Goal: Task Accomplishment & Management: Manage account settings

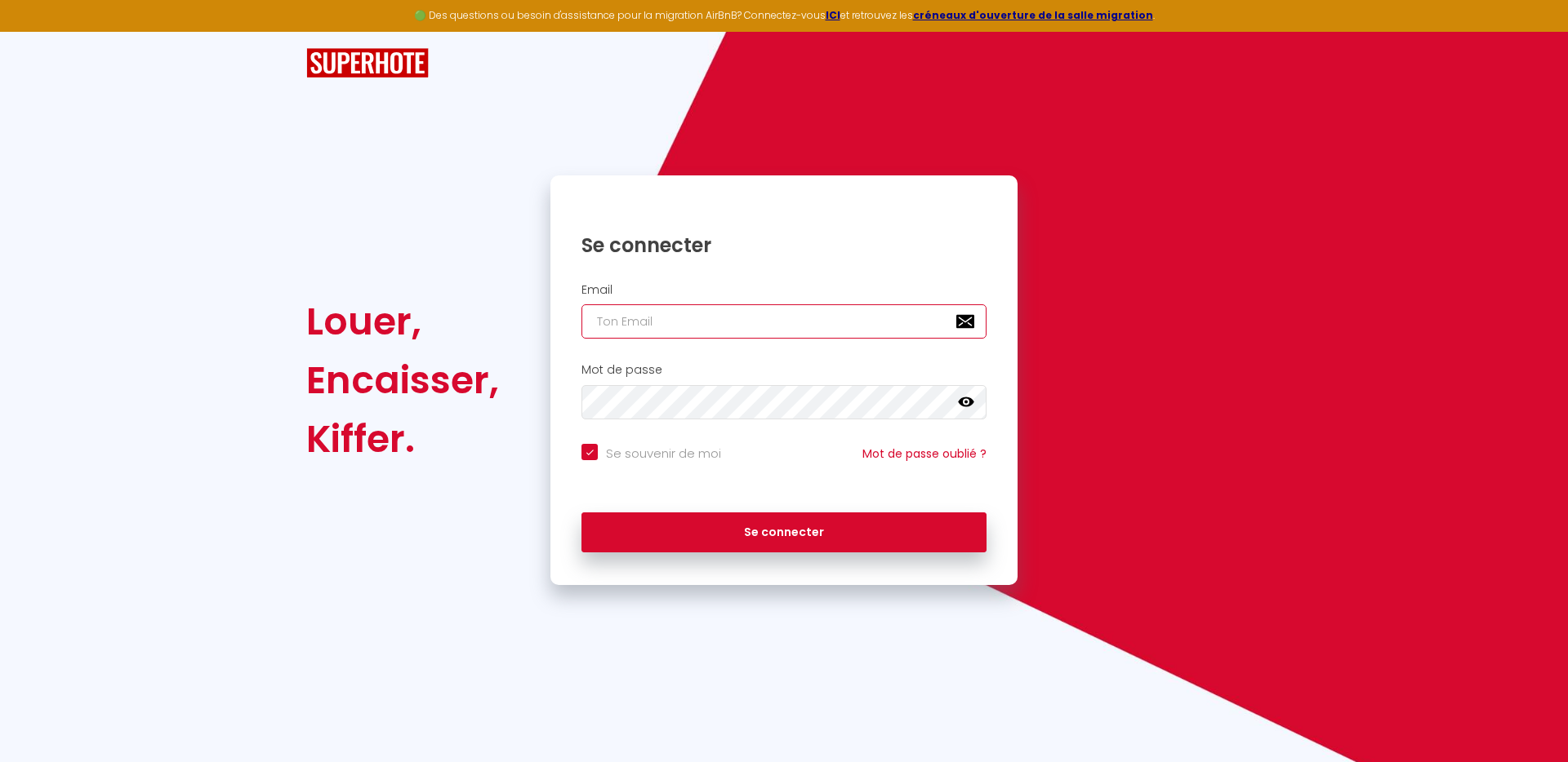
click at [687, 321] on input "email" at bounding box center [783, 321] width 405 height 34
paste input "[EMAIL_ADDRESS][DOMAIN_NAME]"
type input "[EMAIL_ADDRESS][DOMAIN_NAME]"
checkbox input "true"
type input "[EMAIL_ADDRESS][DOMAIN_NAME]"
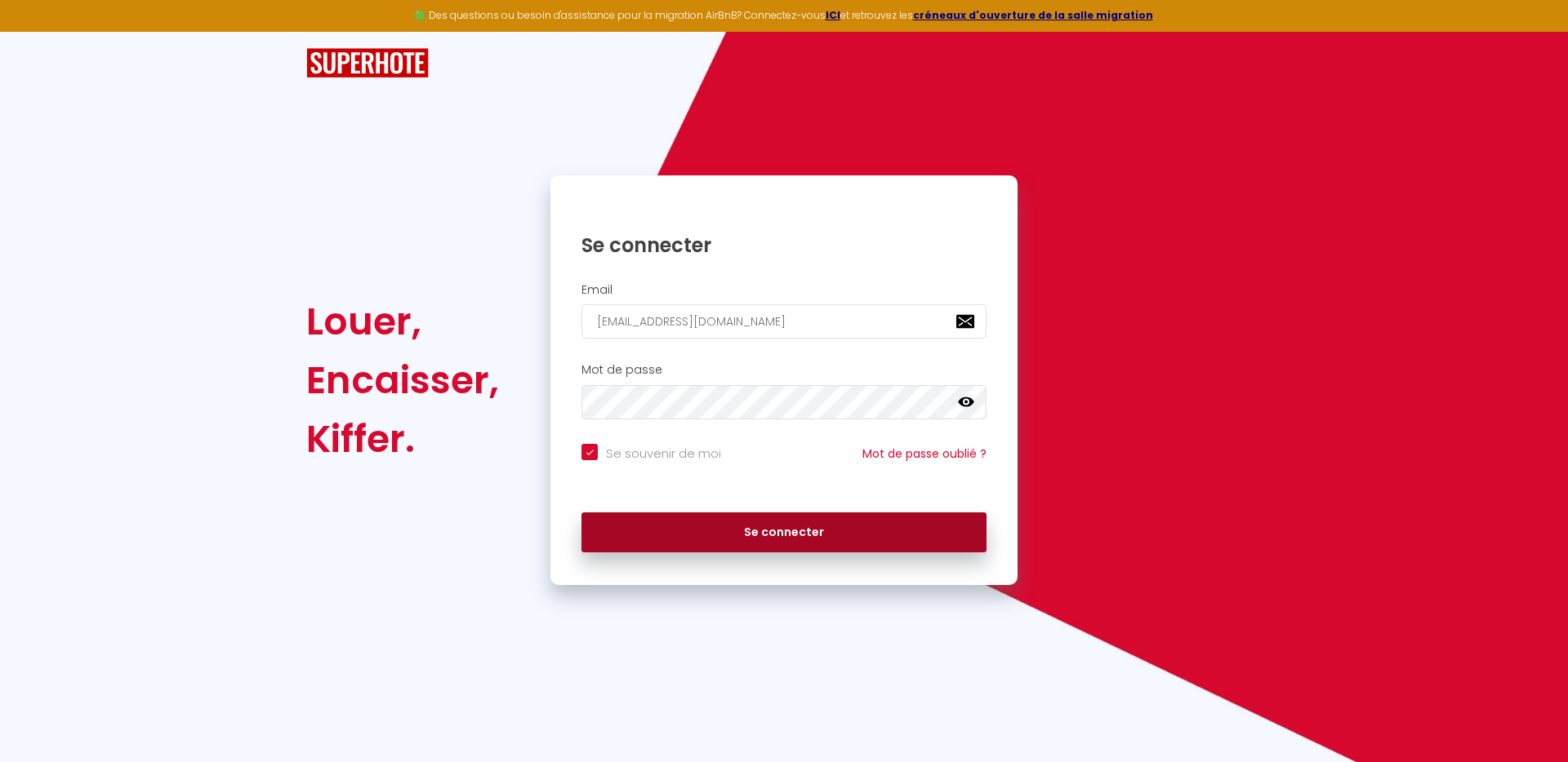
click at [843, 530] on button "Se connecter" at bounding box center [783, 533] width 405 height 41
checkbox input "true"
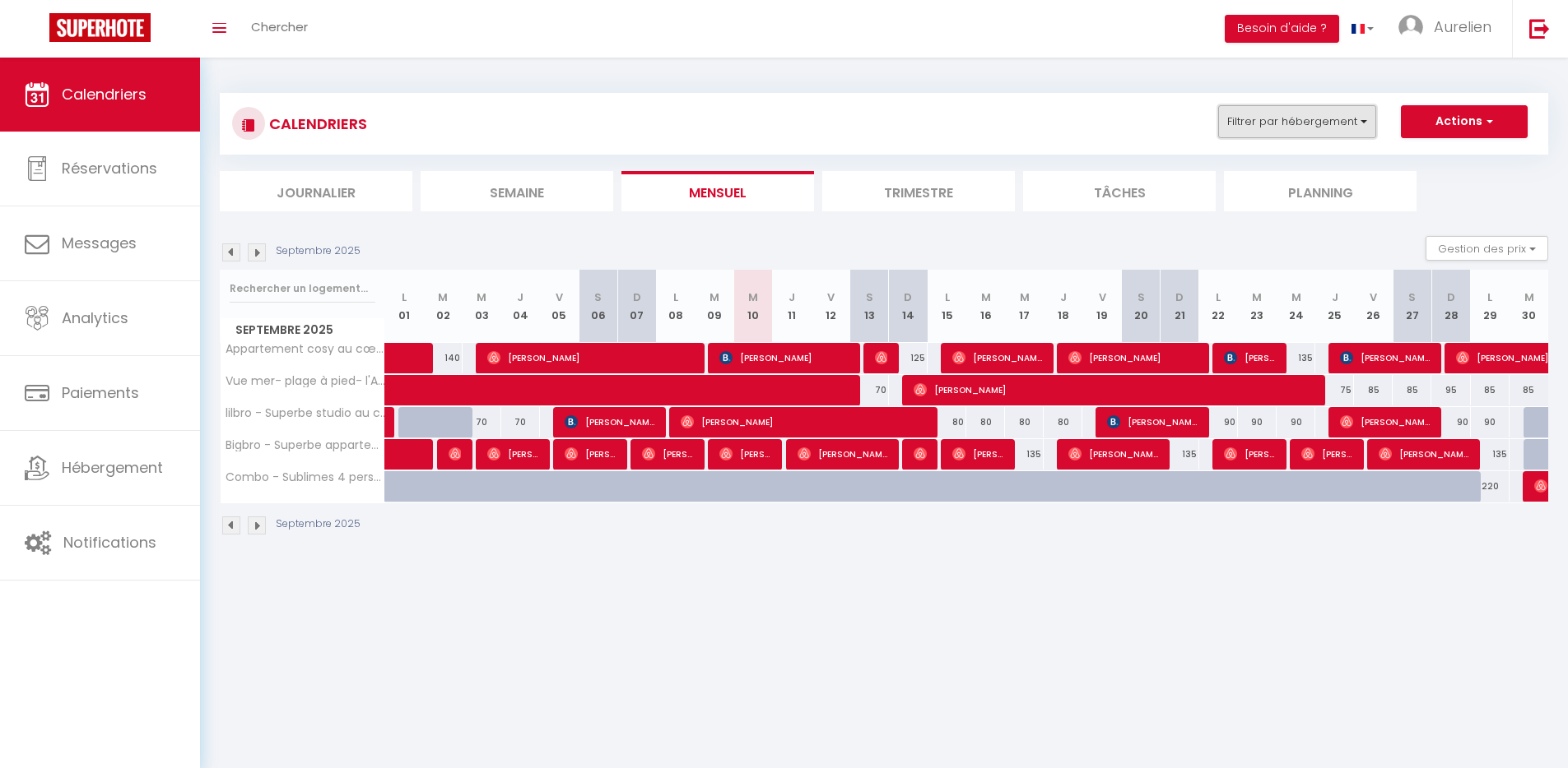
click at [1266, 131] on button "Filtrer par hébergement" at bounding box center [1297, 121] width 158 height 33
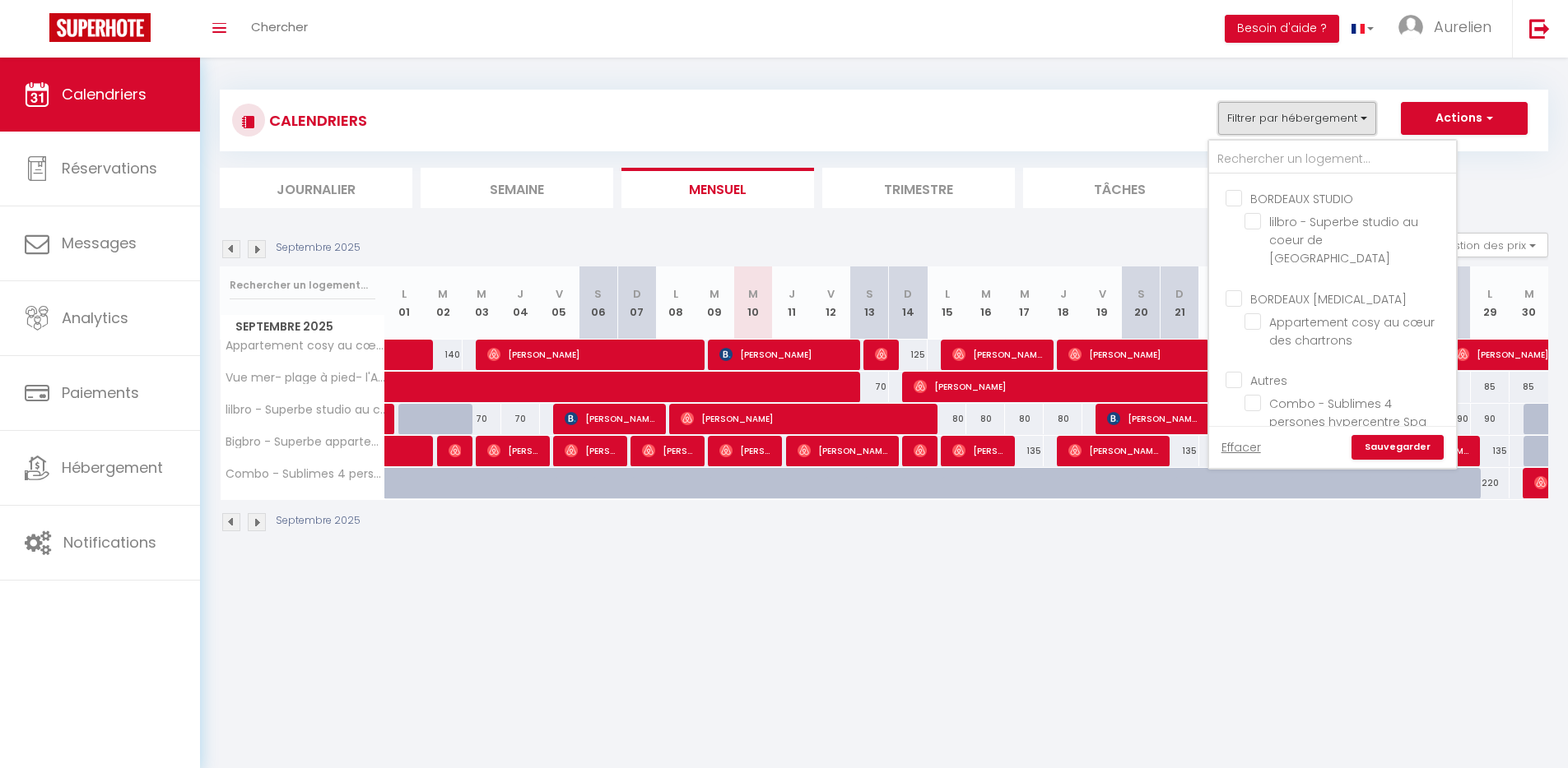
scroll to position [34, 0]
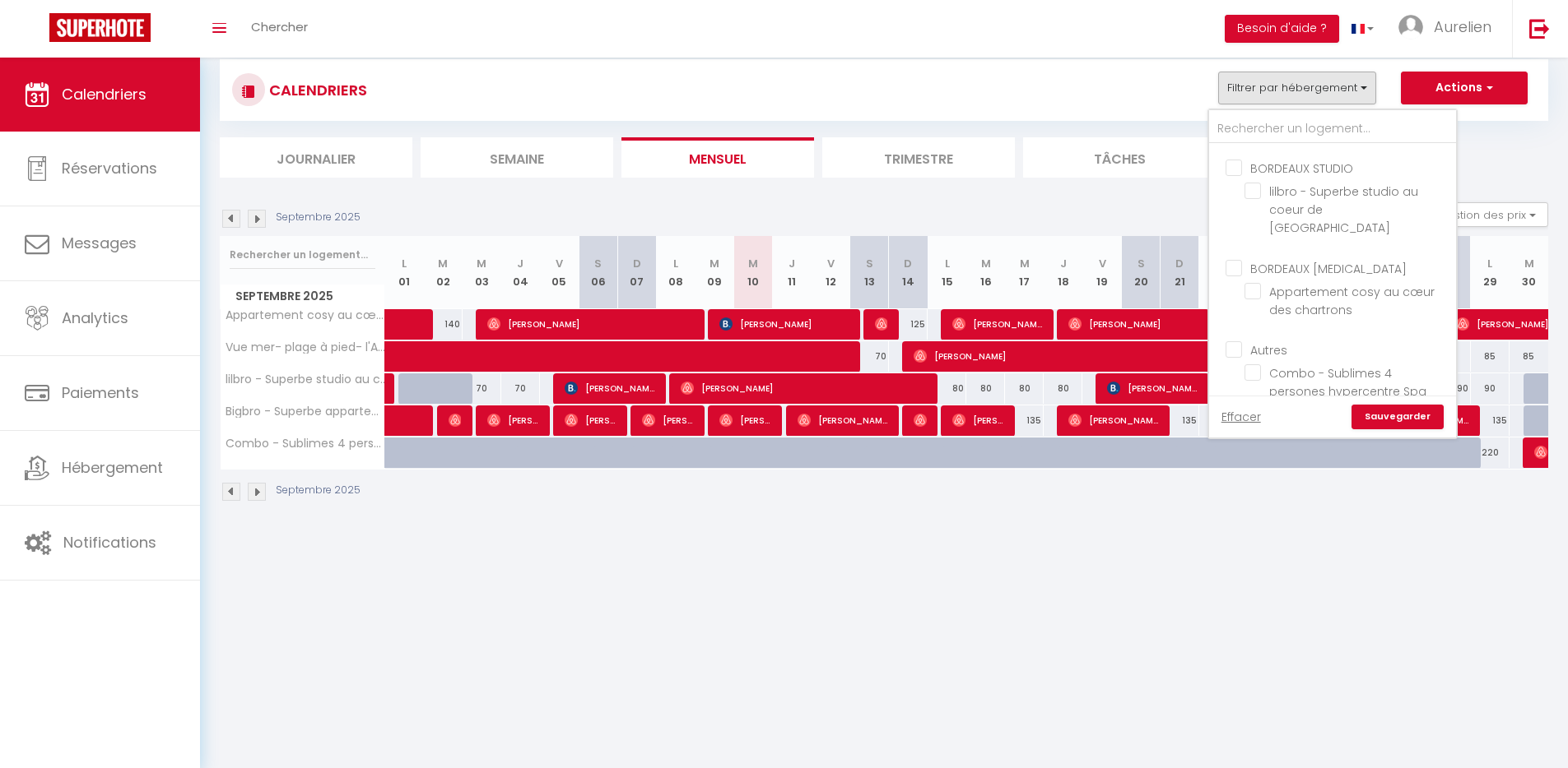
click at [1290, 258] on input "BORDEAUX [MEDICAL_DATA]" at bounding box center [1349, 266] width 247 height 17
checkbox input "true"
checkbox input "false"
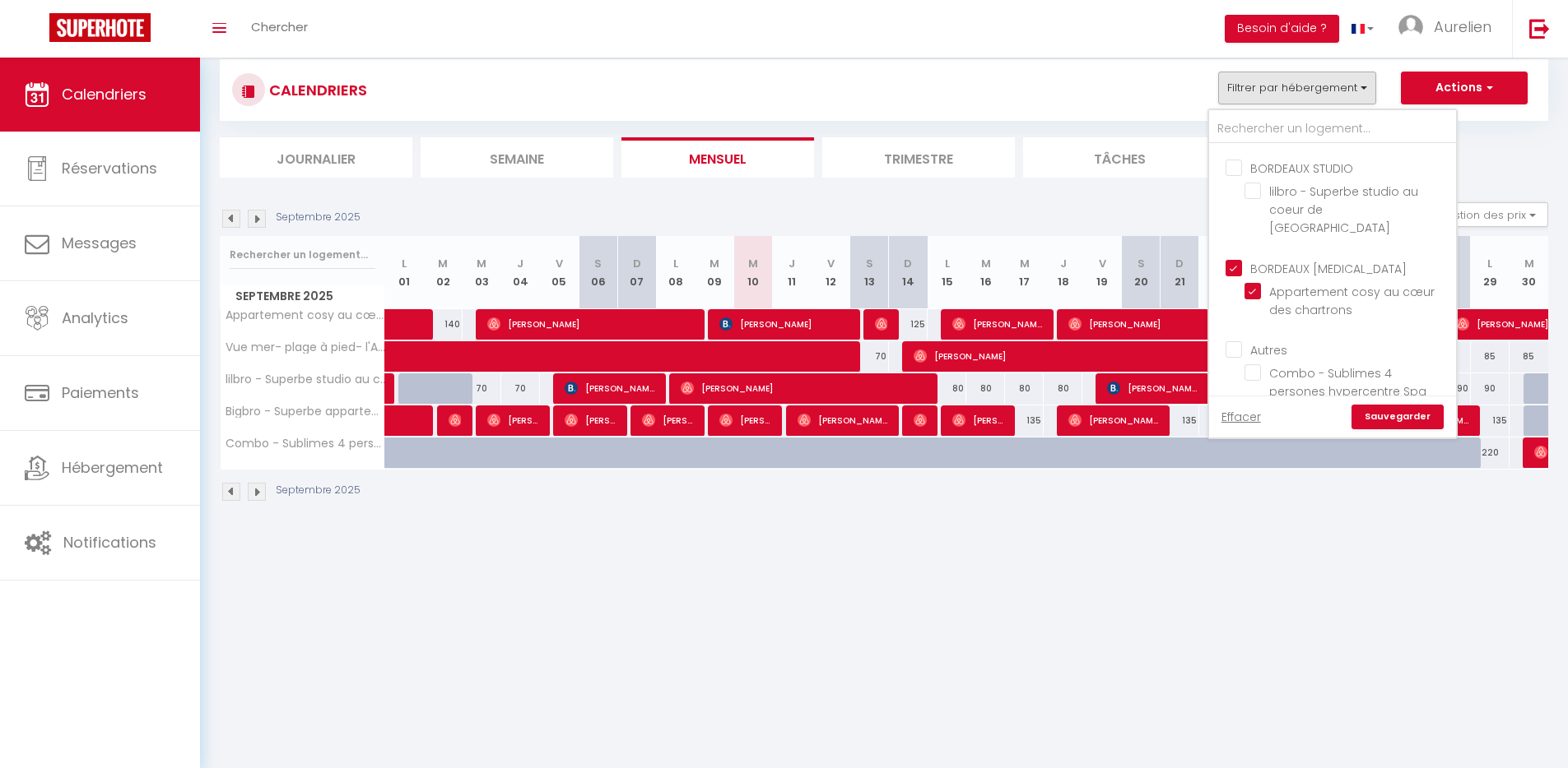
checkbox input "true"
checkbox input "false"
click at [1269, 341] on input "Autres" at bounding box center [1349, 349] width 247 height 17
checkbox input "true"
checkbox input "false"
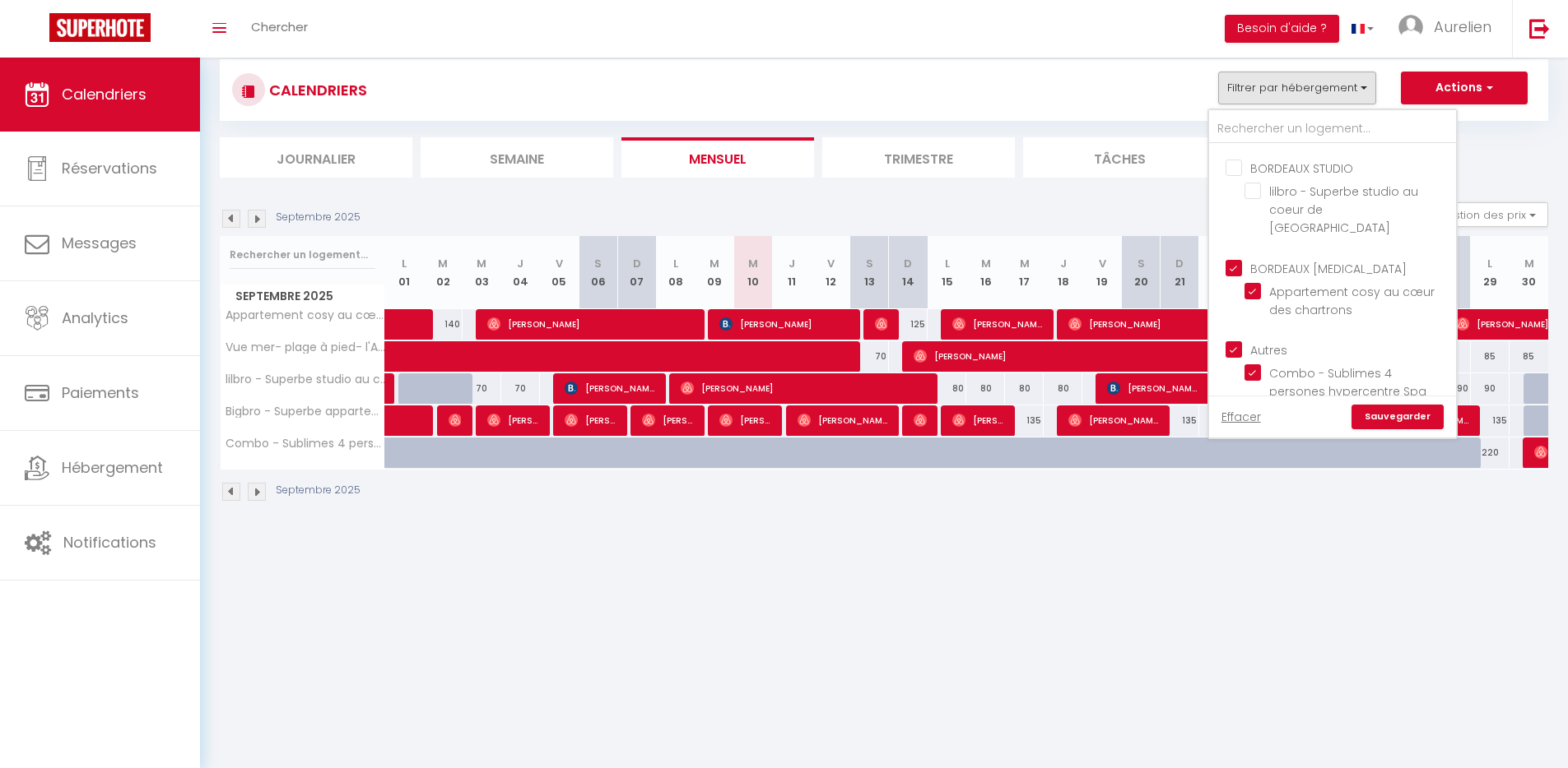
checkbox input "false"
checkbox input "true"
click at [1399, 416] on link "Sauvegarder" at bounding box center [1398, 416] width 92 height 24
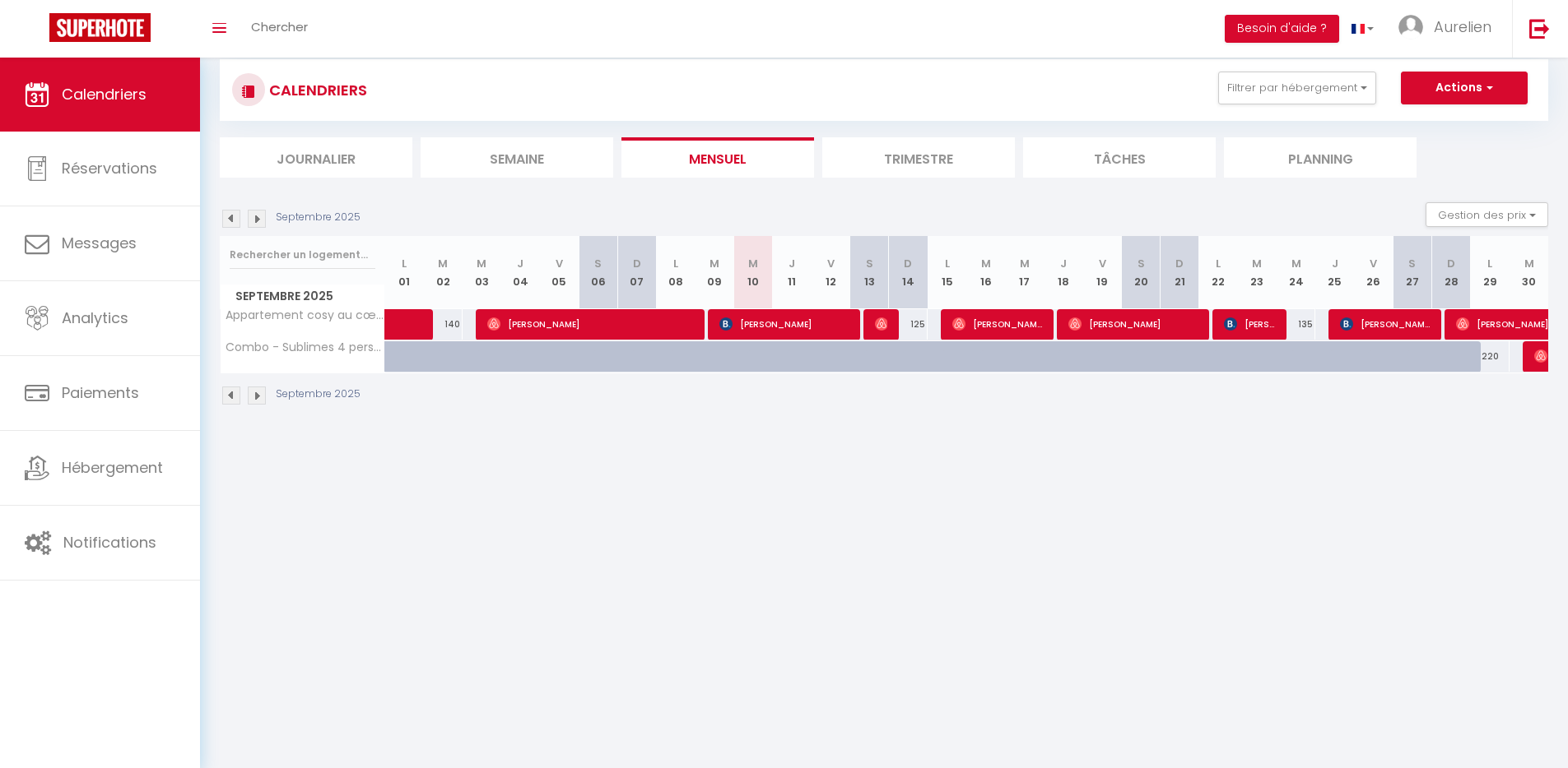
click at [1039, 533] on body "🟢 Des questions ou besoin d'assistance pour la migration AirBnB? Connectez-vous…" at bounding box center [784, 407] width 1568 height 768
click at [980, 527] on body "🟢 Des questions ou besoin d'assistance pour la migration AirBnB? Connectez-vous…" at bounding box center [784, 407] width 1568 height 768
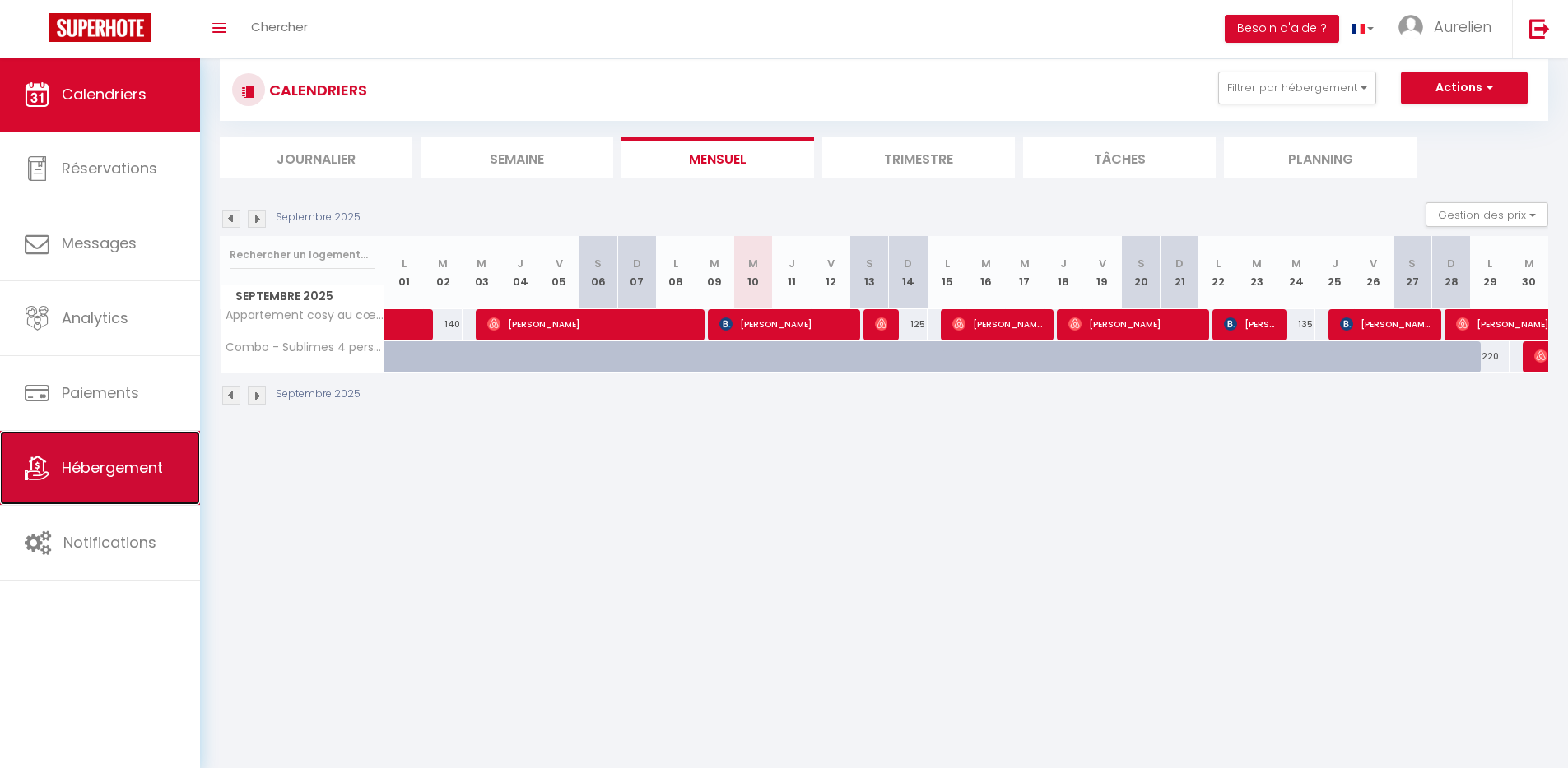
click at [105, 473] on span "Hébergement" at bounding box center [112, 467] width 101 height 21
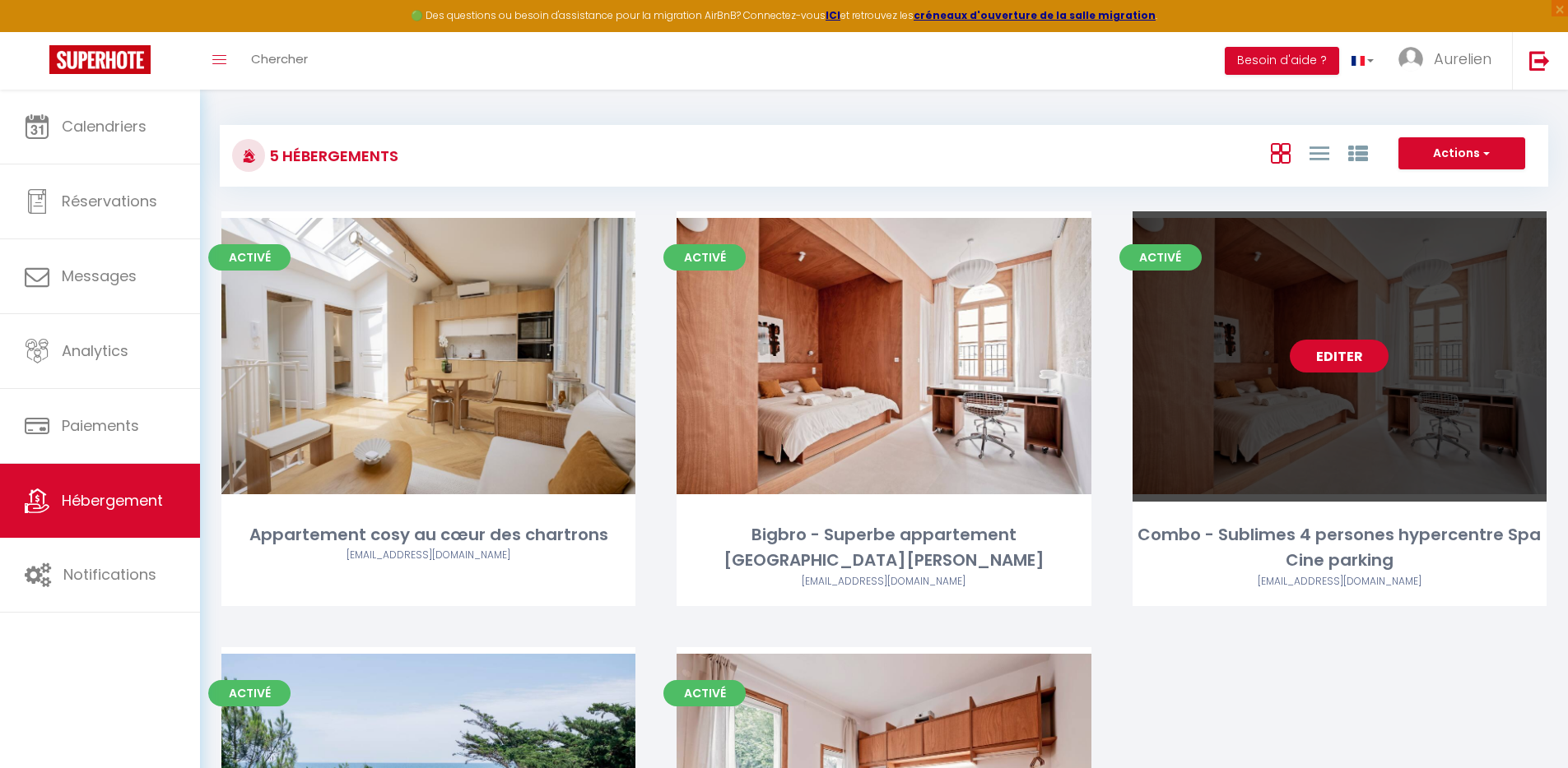
click at [1353, 354] on link "Editer" at bounding box center [1339, 356] width 99 height 33
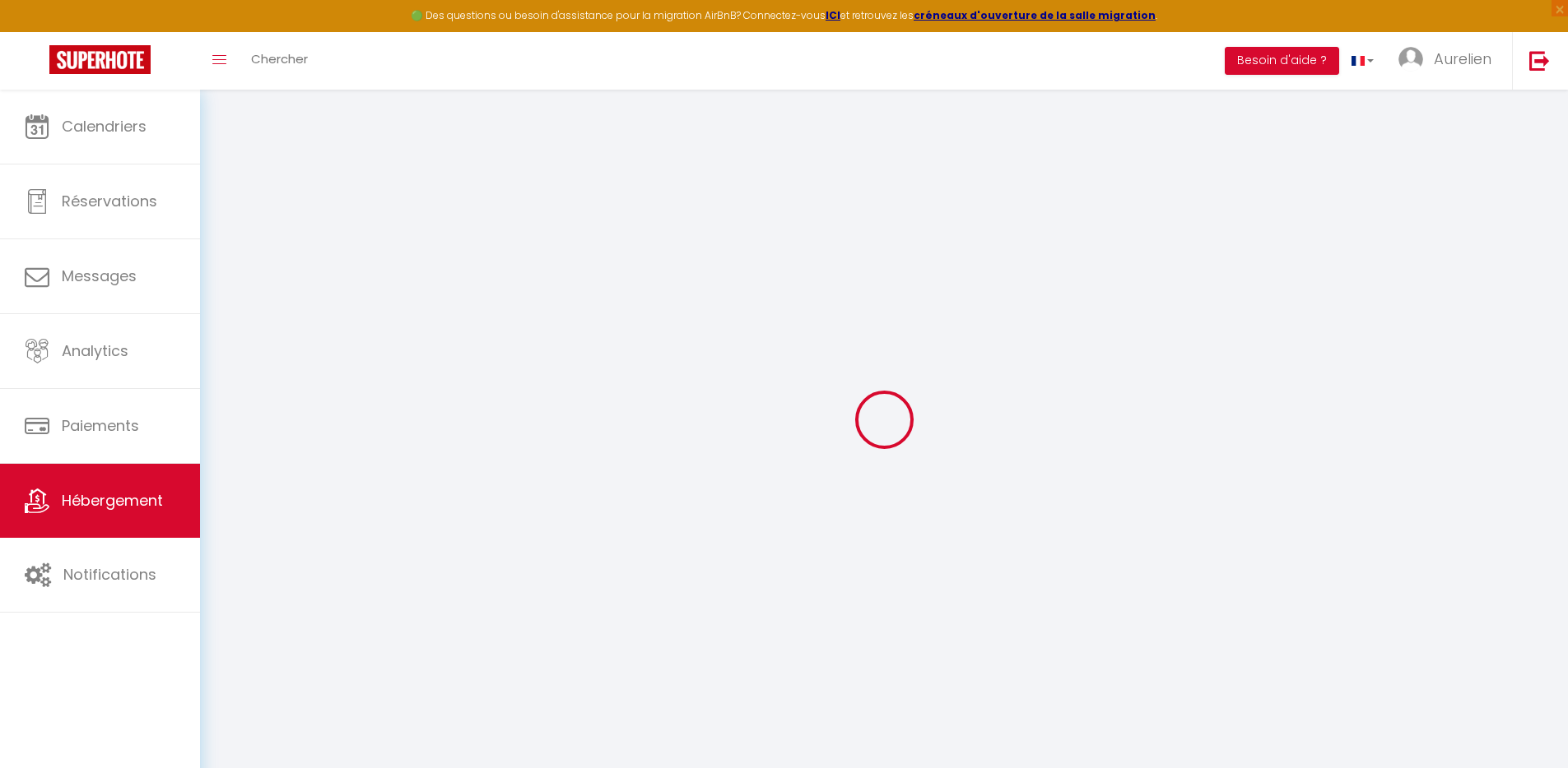
select select
checkbox input "false"
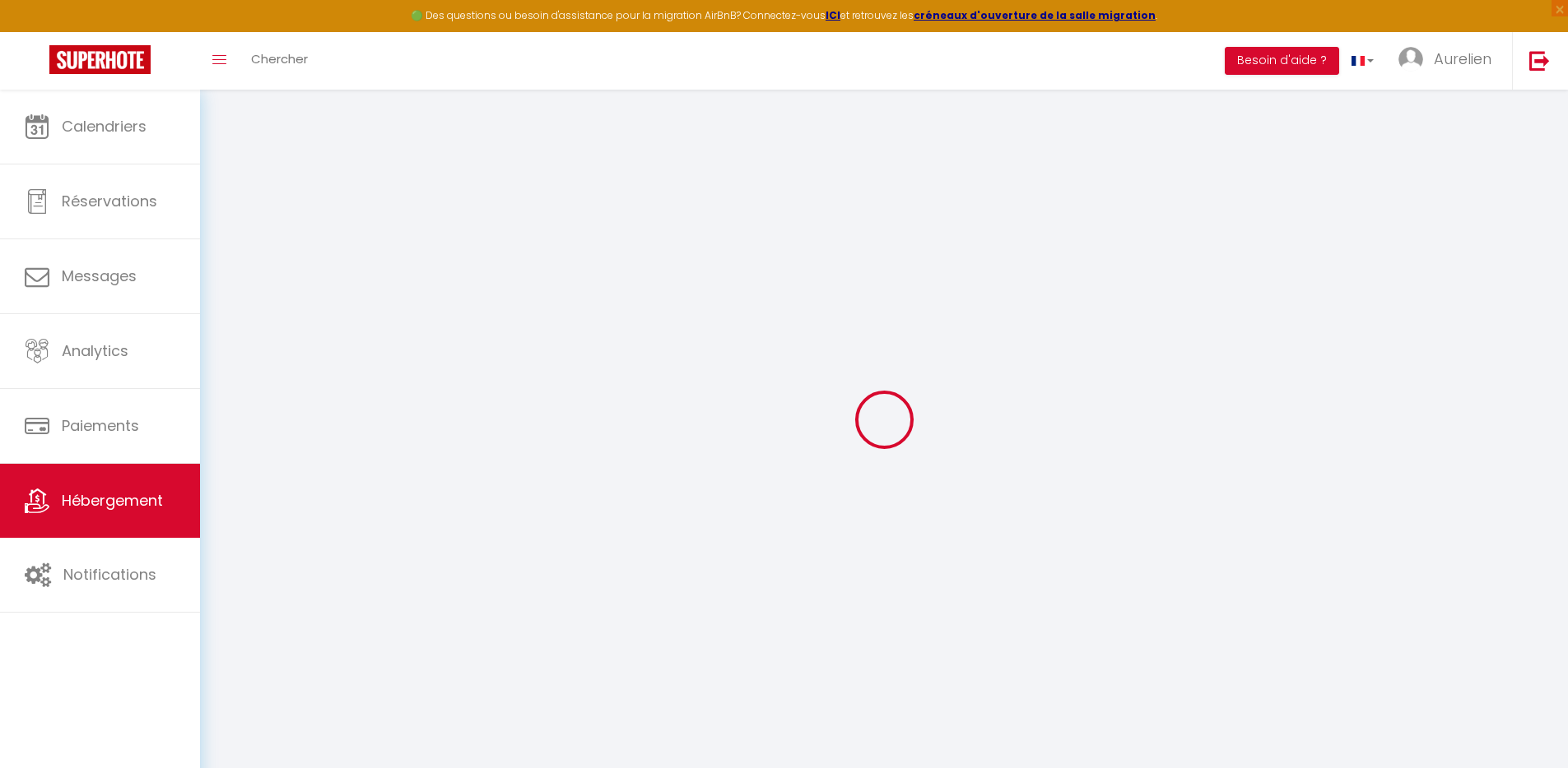
select select "14:00"
select select
select select "11:00"
select select "30"
select select "120"
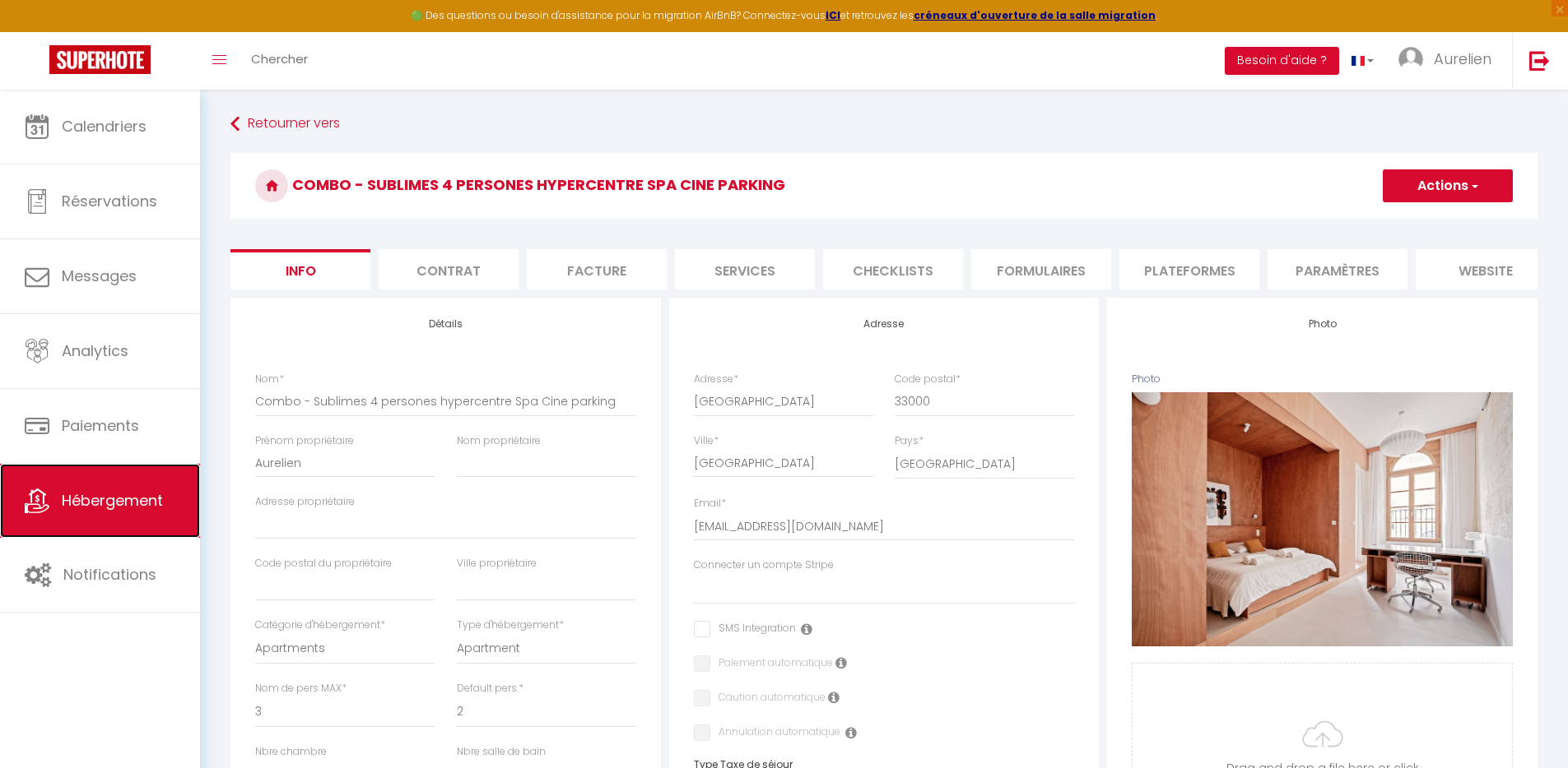
click at [106, 498] on span "Hébergement" at bounding box center [112, 500] width 101 height 21
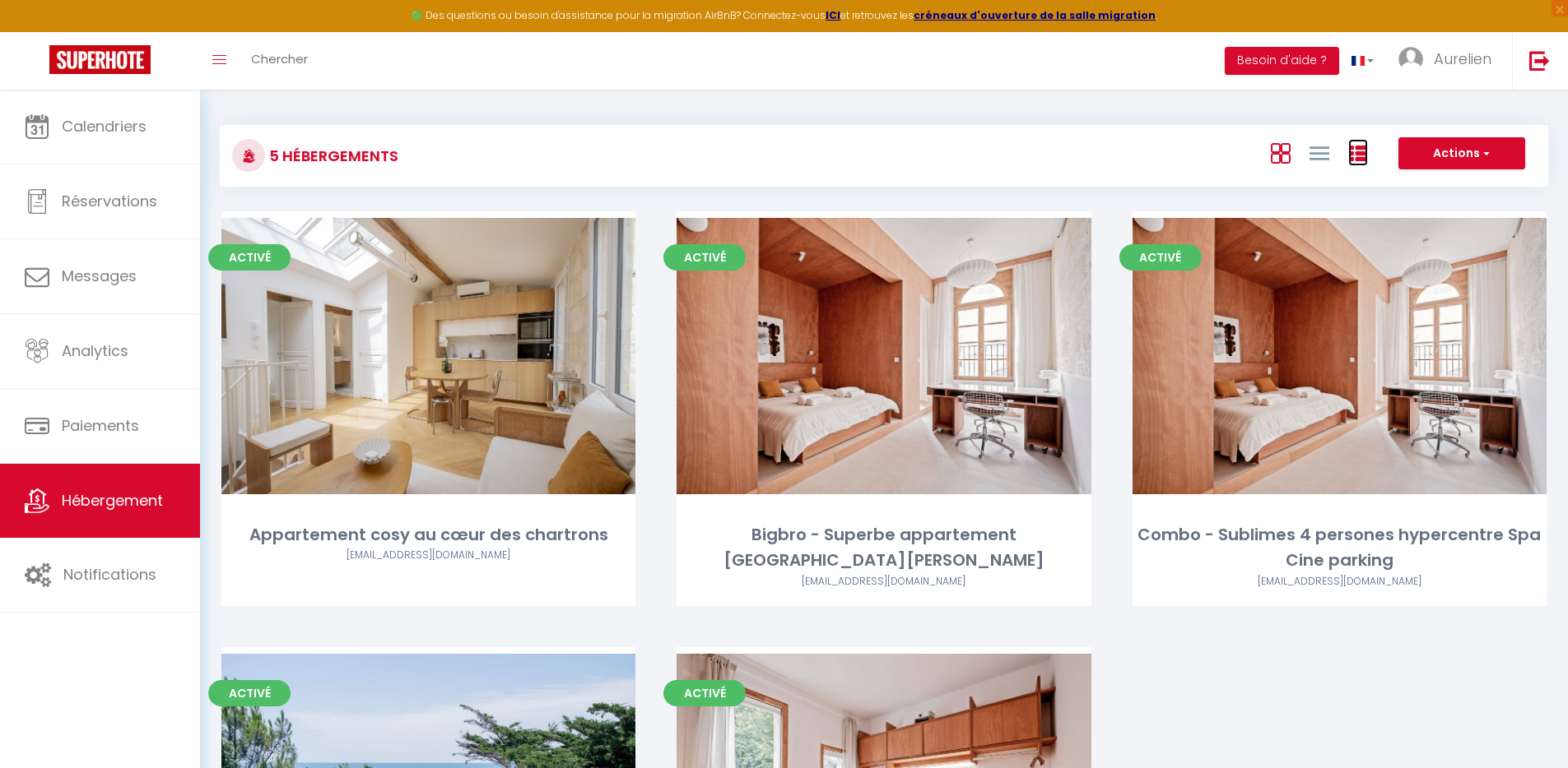
click at [1363, 159] on icon at bounding box center [1358, 154] width 20 height 20
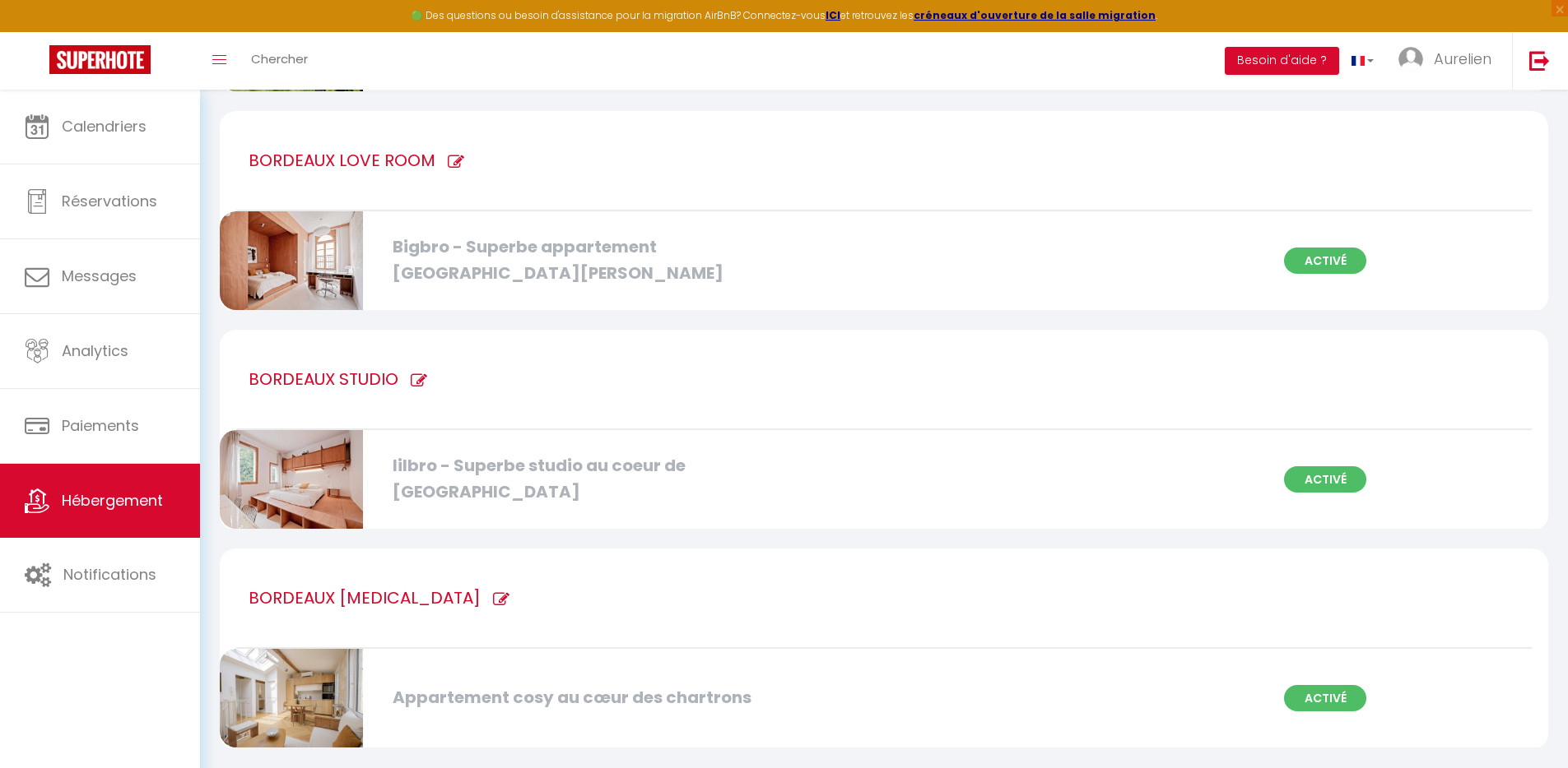
scroll to position [338, 0]
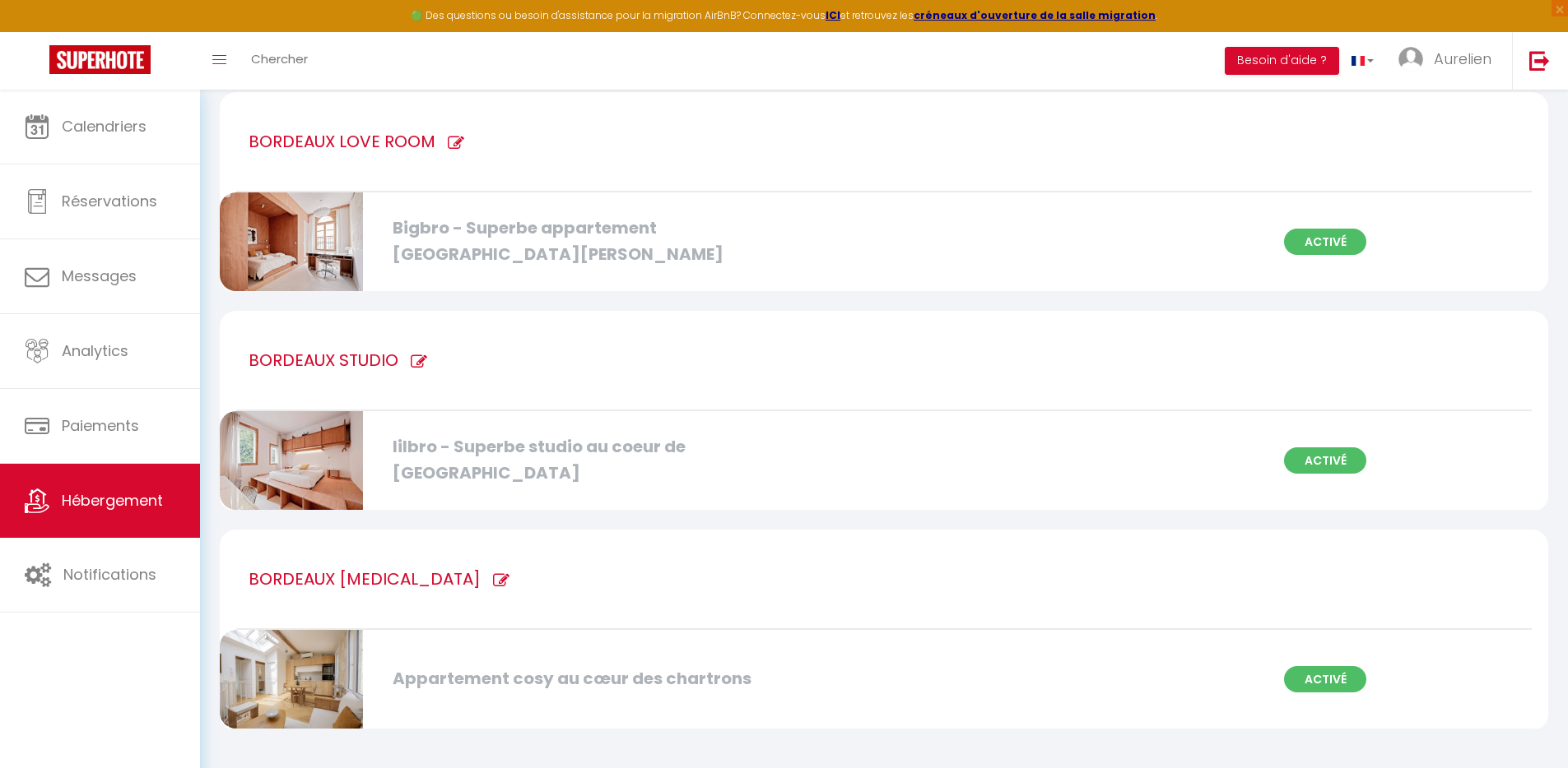
click at [493, 580] on icon at bounding box center [501, 581] width 17 height 17
type input "BORDEAUX [MEDICAL_DATA]"
checkbox chartrons "true"
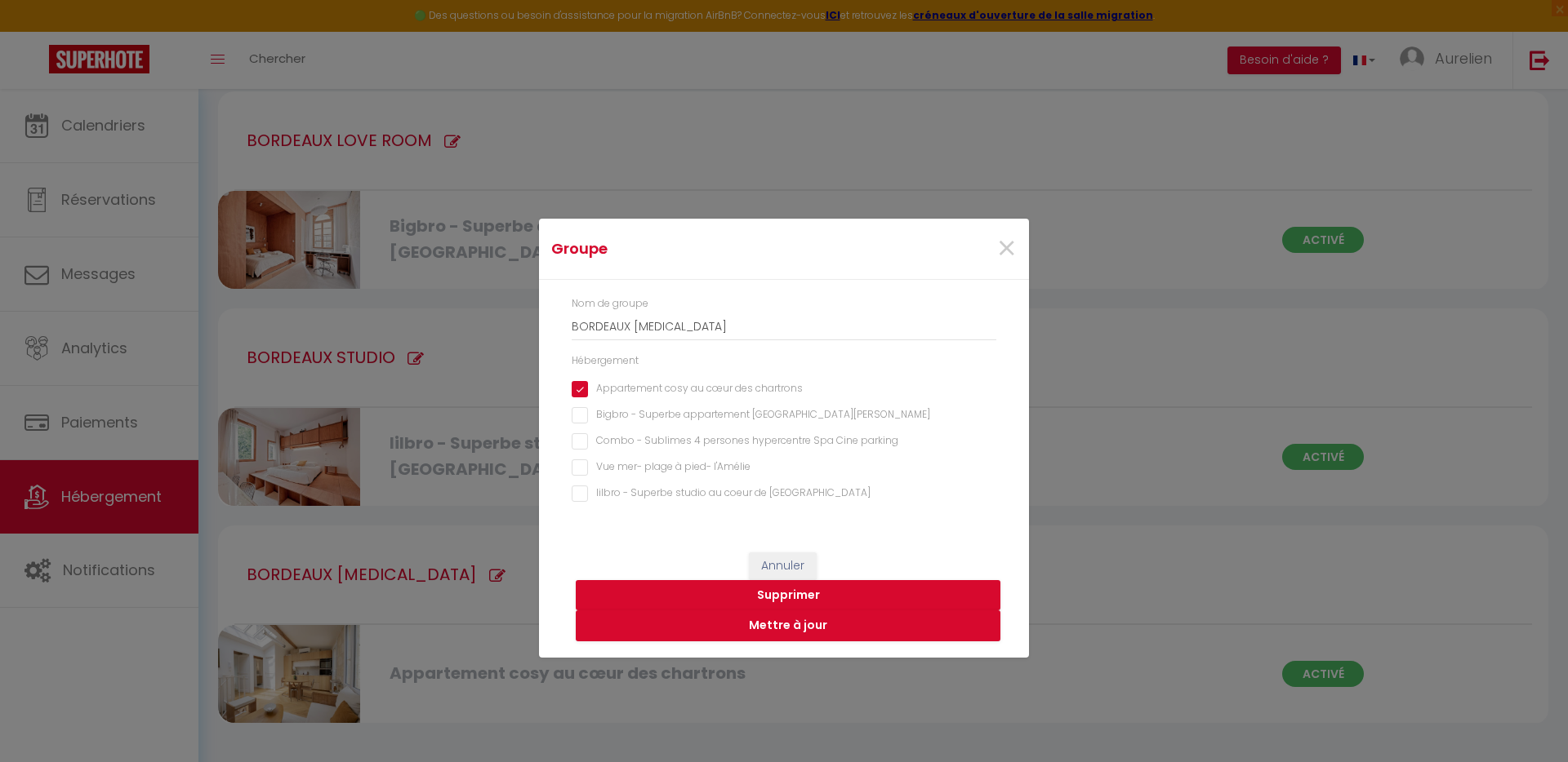
click at [634, 438] on parking "Combo - Sublimes 4 persones hypercentre Spa Cine parking" at bounding box center [784, 442] width 425 height 17
checkbox parking "true"
click at [786, 632] on button "Mettre à jour" at bounding box center [788, 626] width 425 height 31
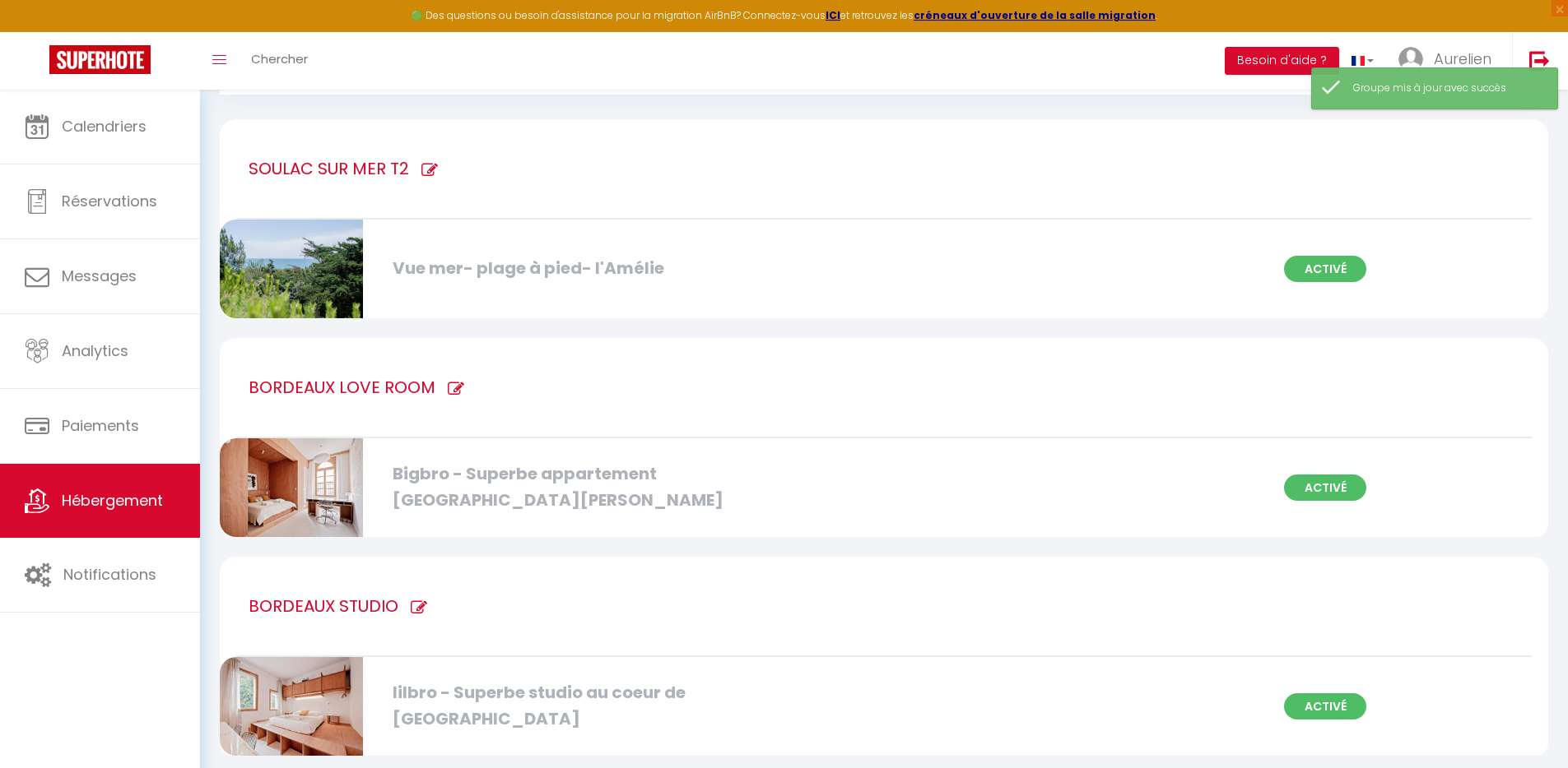
scroll to position [439, 0]
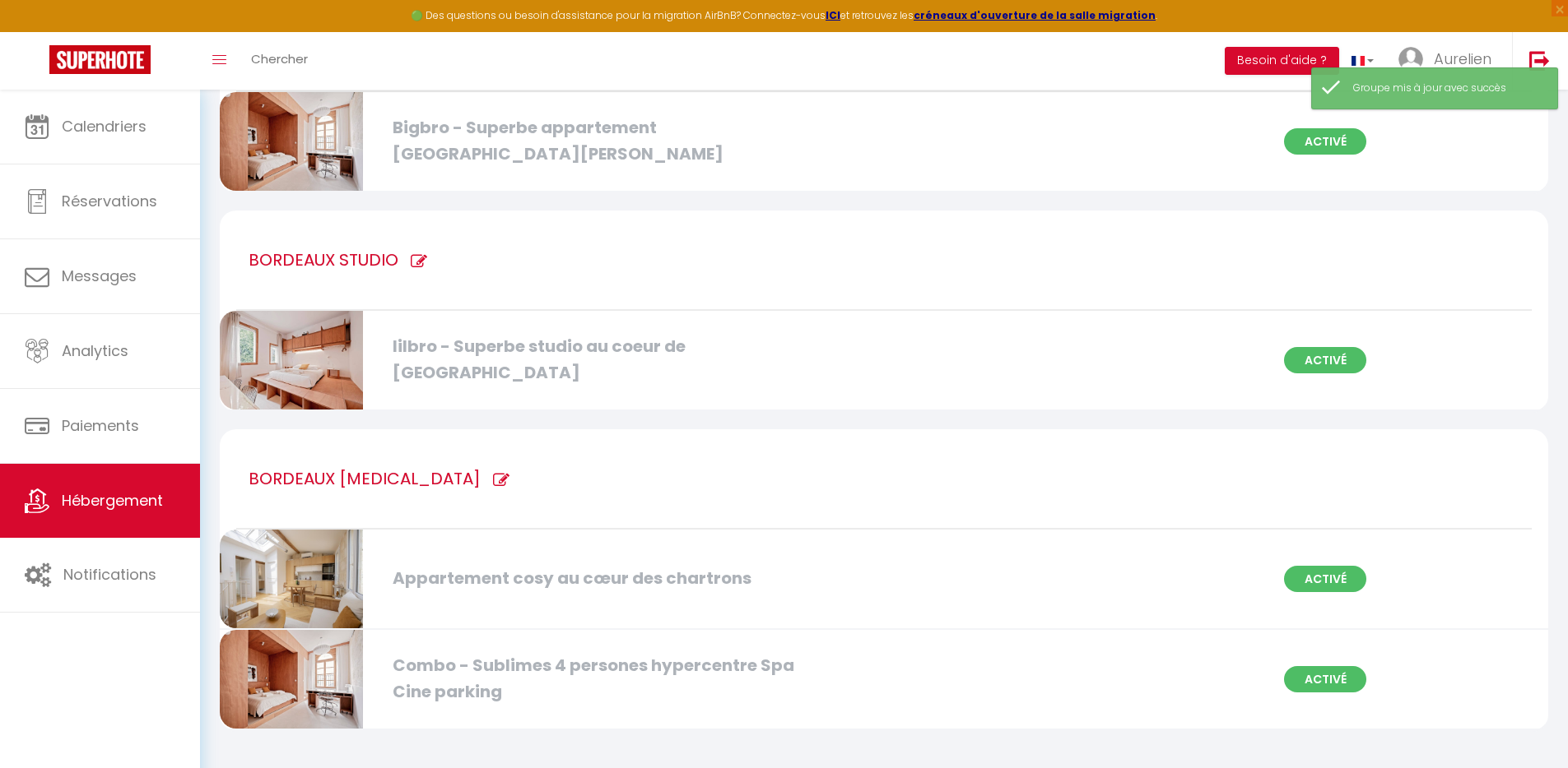
click at [520, 671] on div "Combo - Sublimes 4 persones hypercentre Spa Cine parking" at bounding box center [598, 679] width 428 height 52
select select "3"
select select "2"
select select "1"
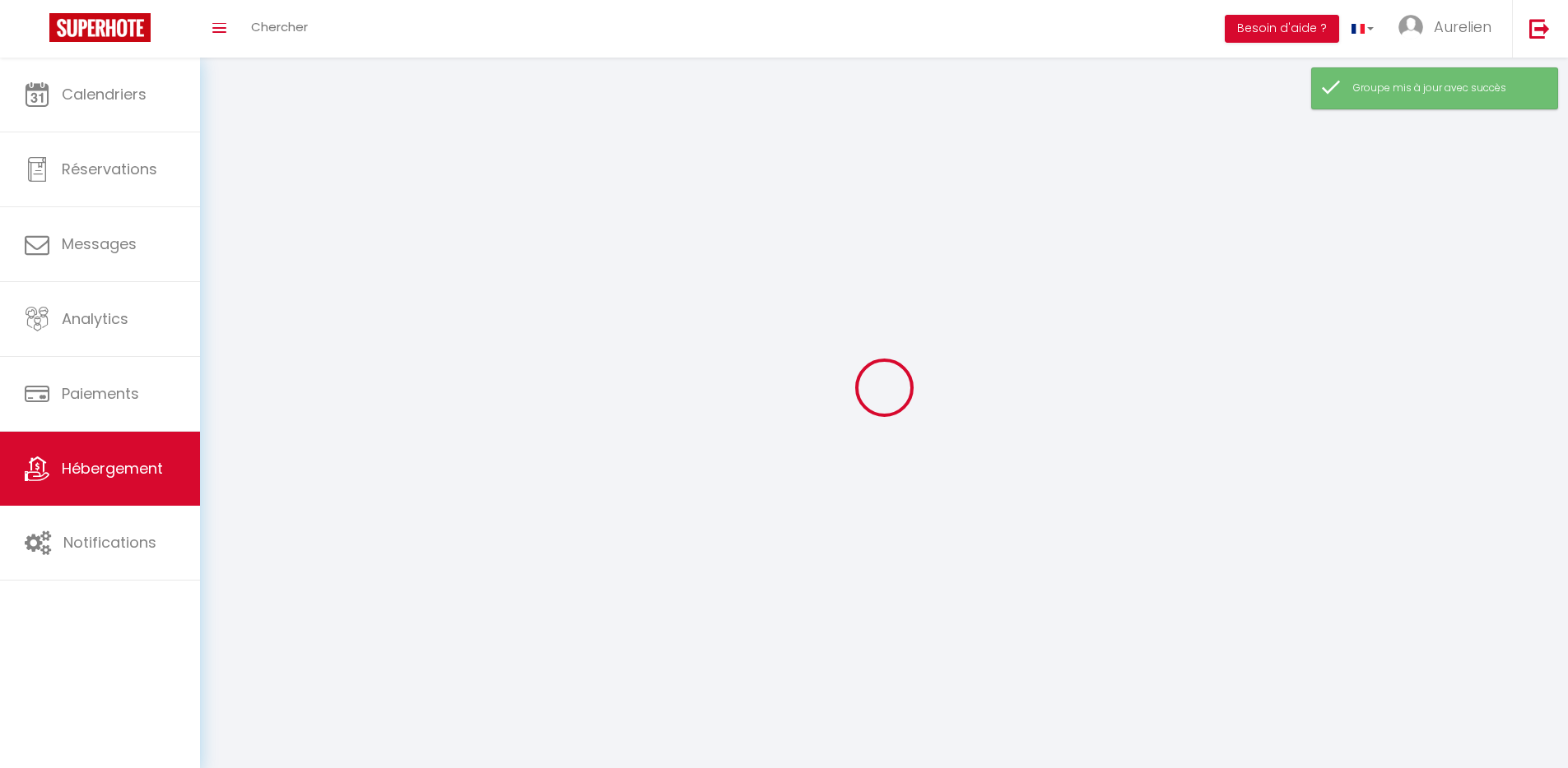
select select
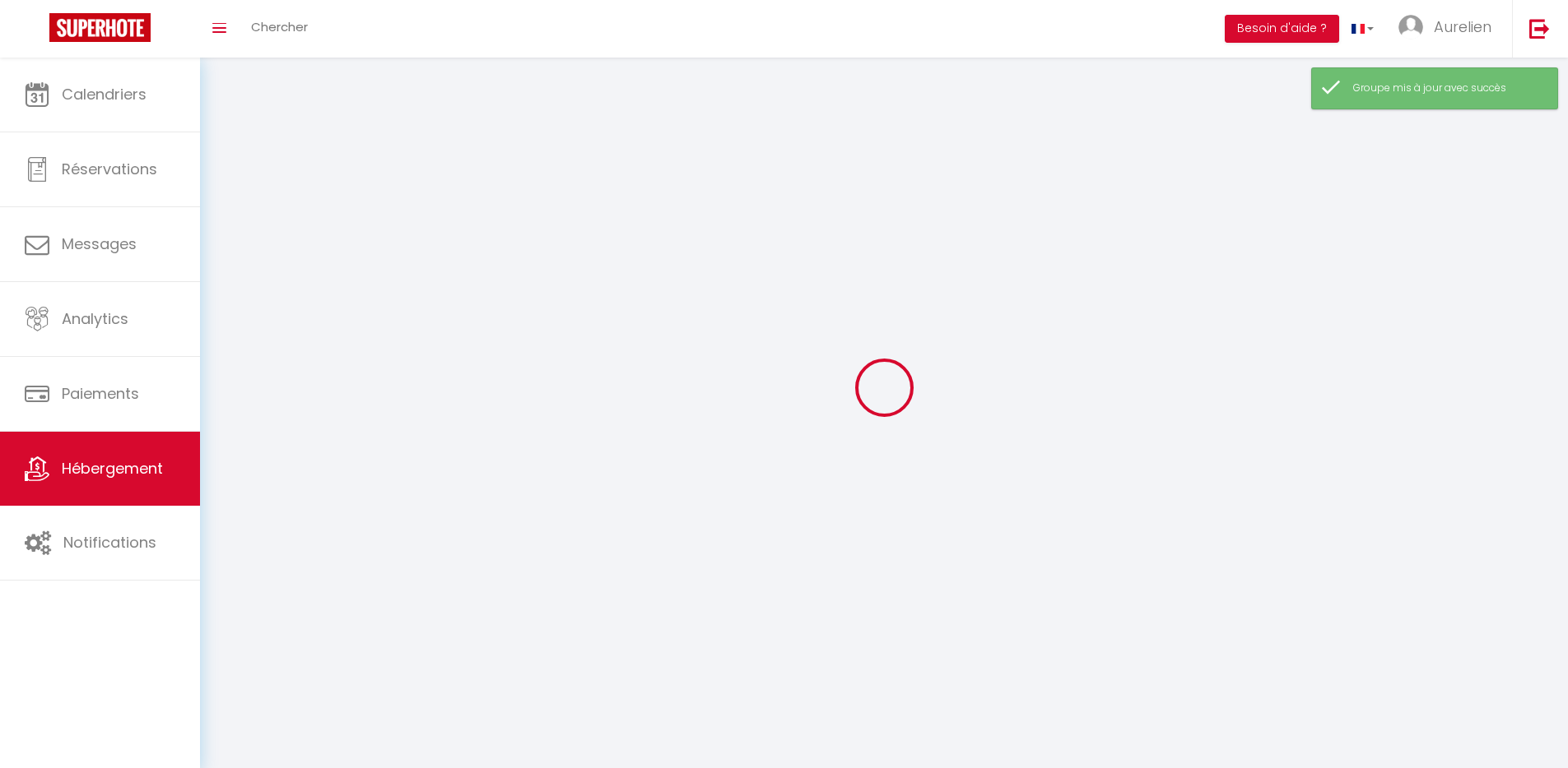
select select
checkbox input "false"
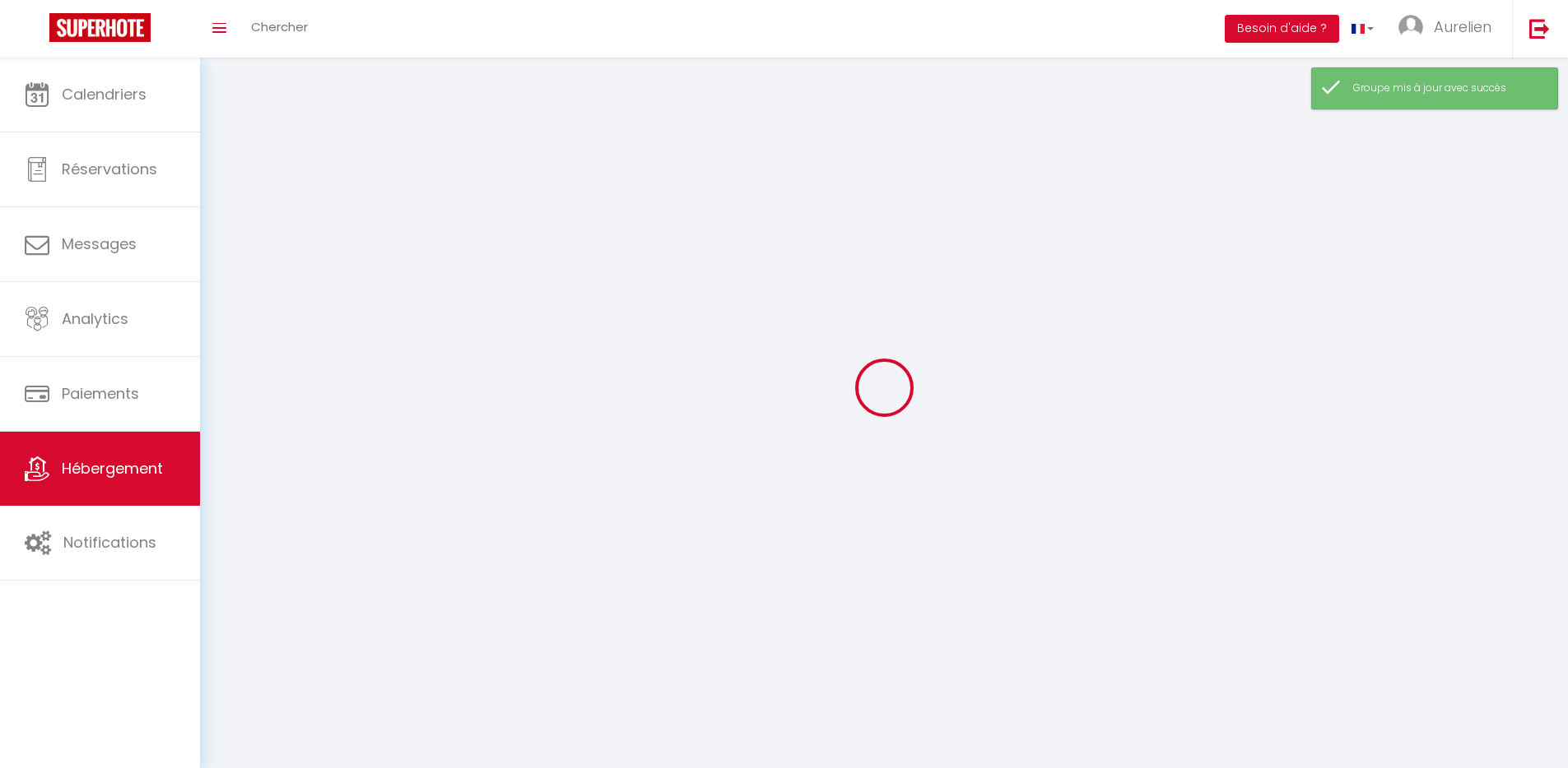
select select
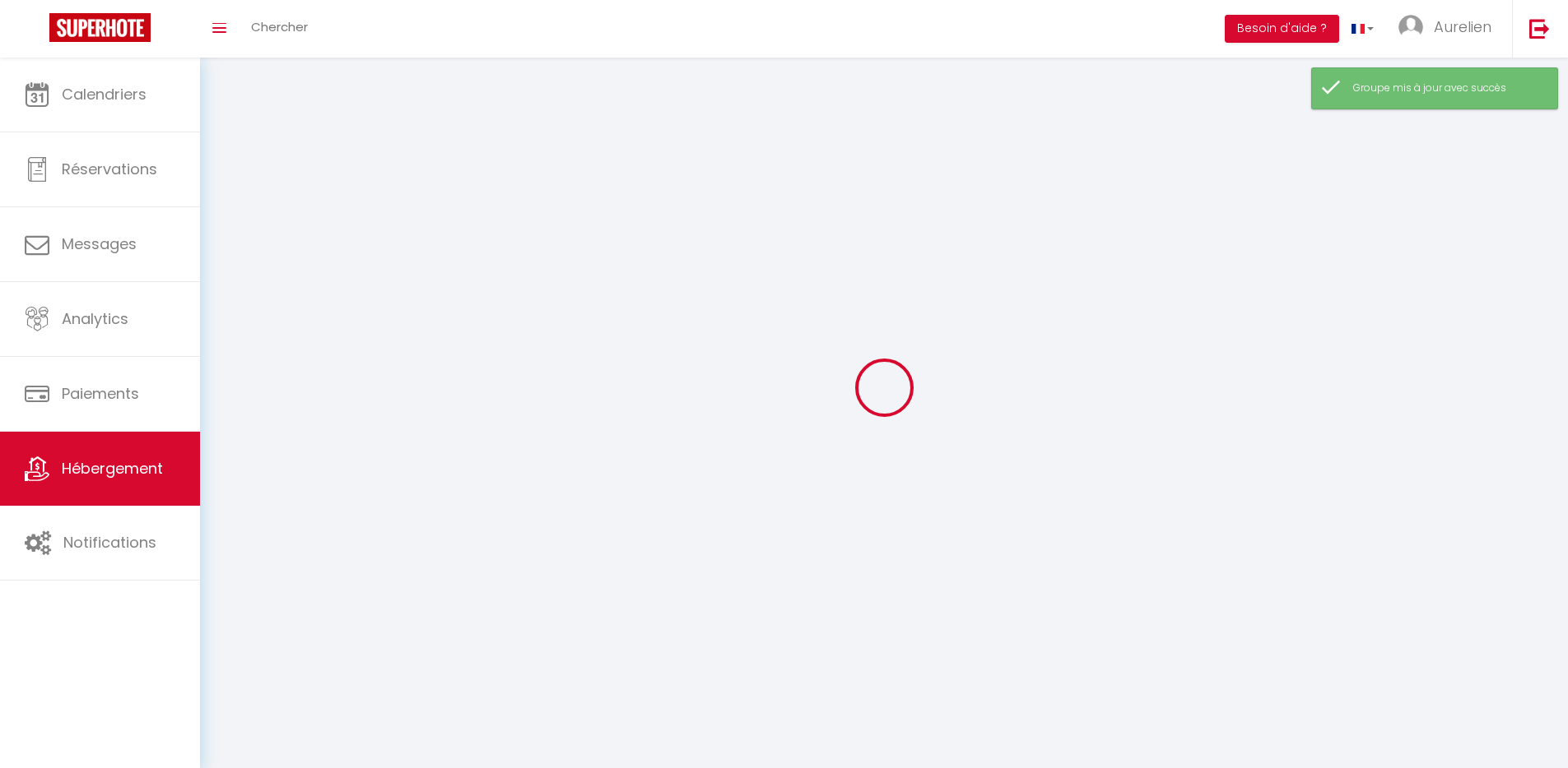
select select
checkbox input "false"
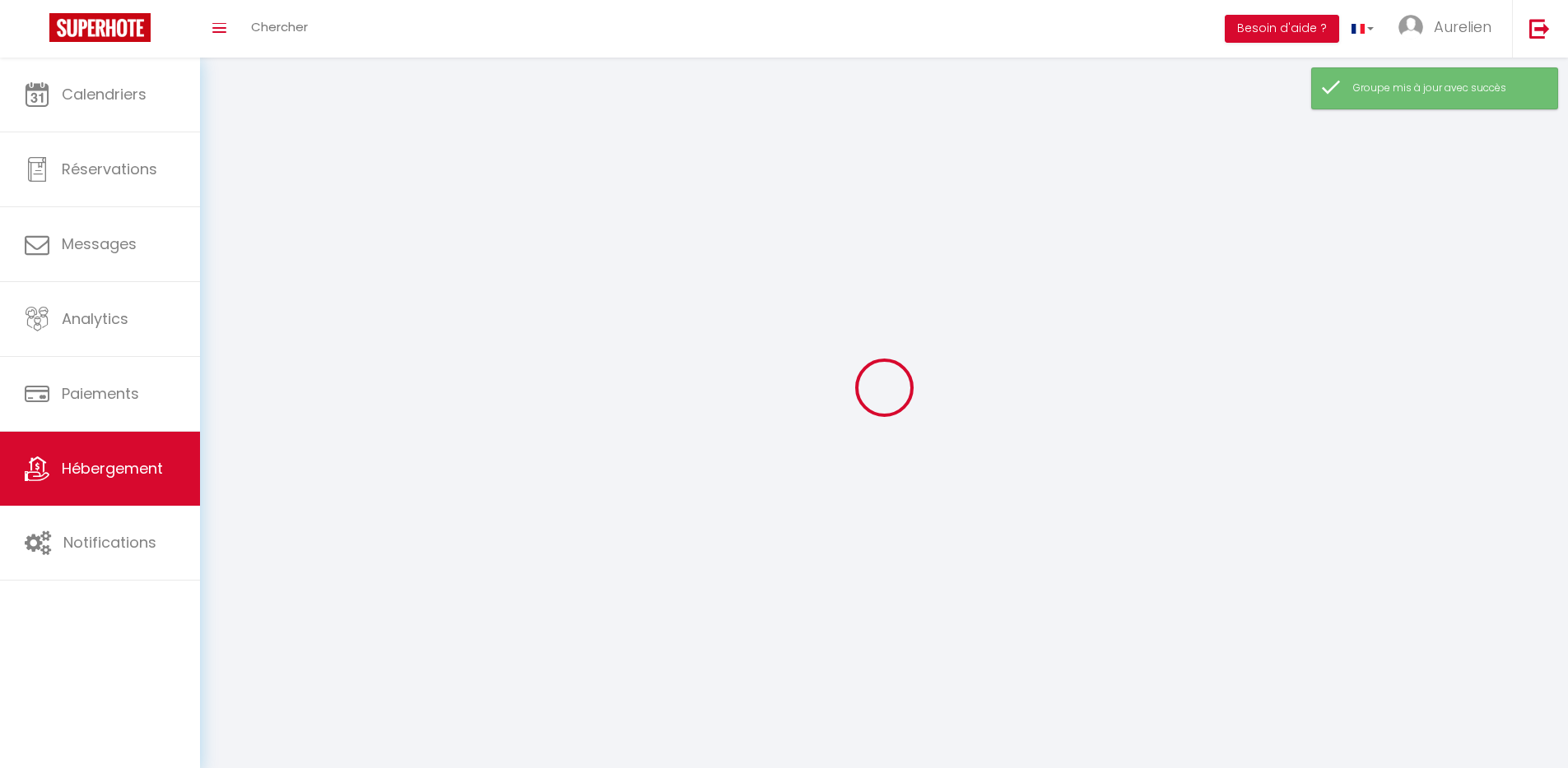
checkbox input "false"
select select
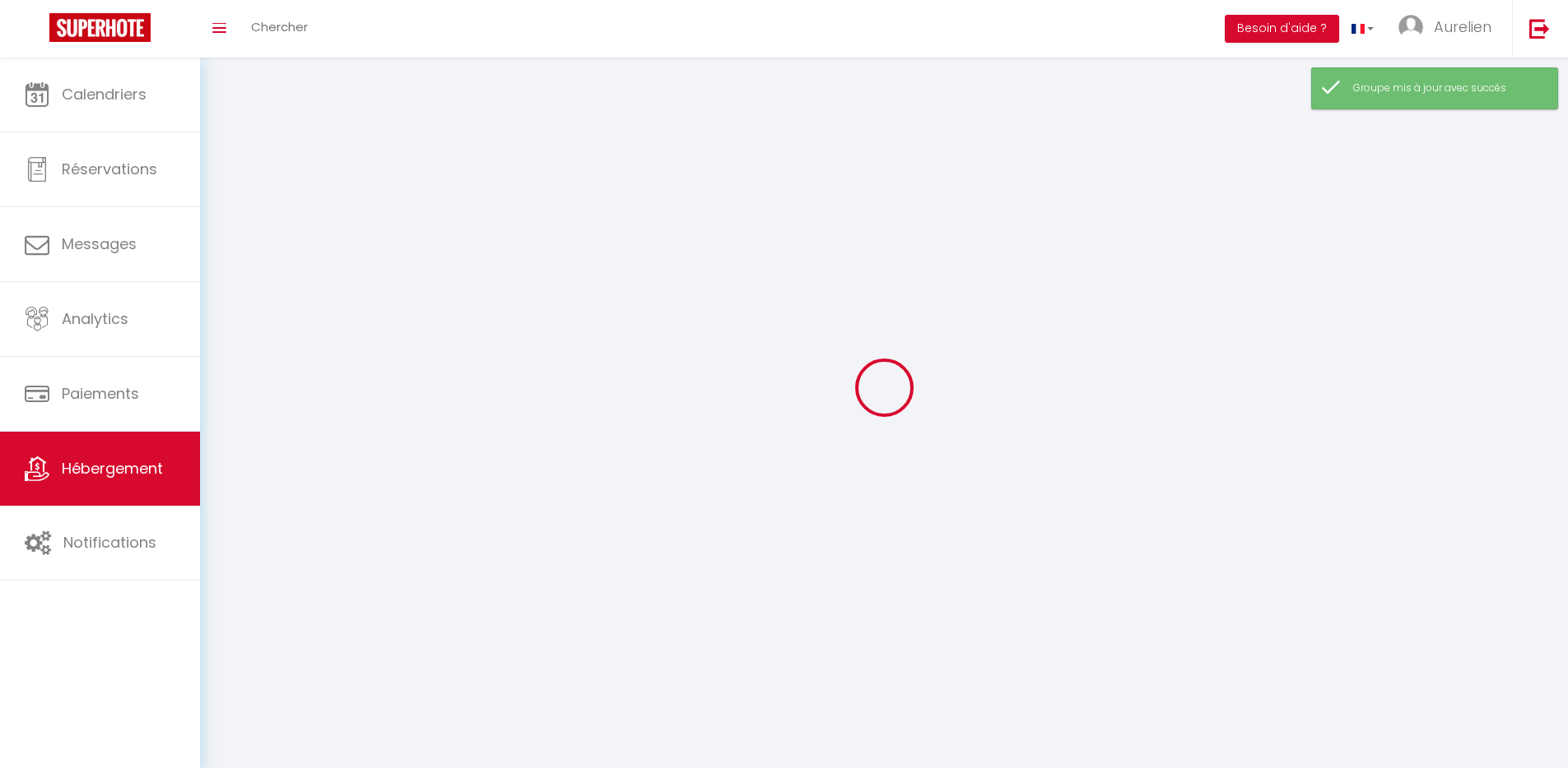
select select
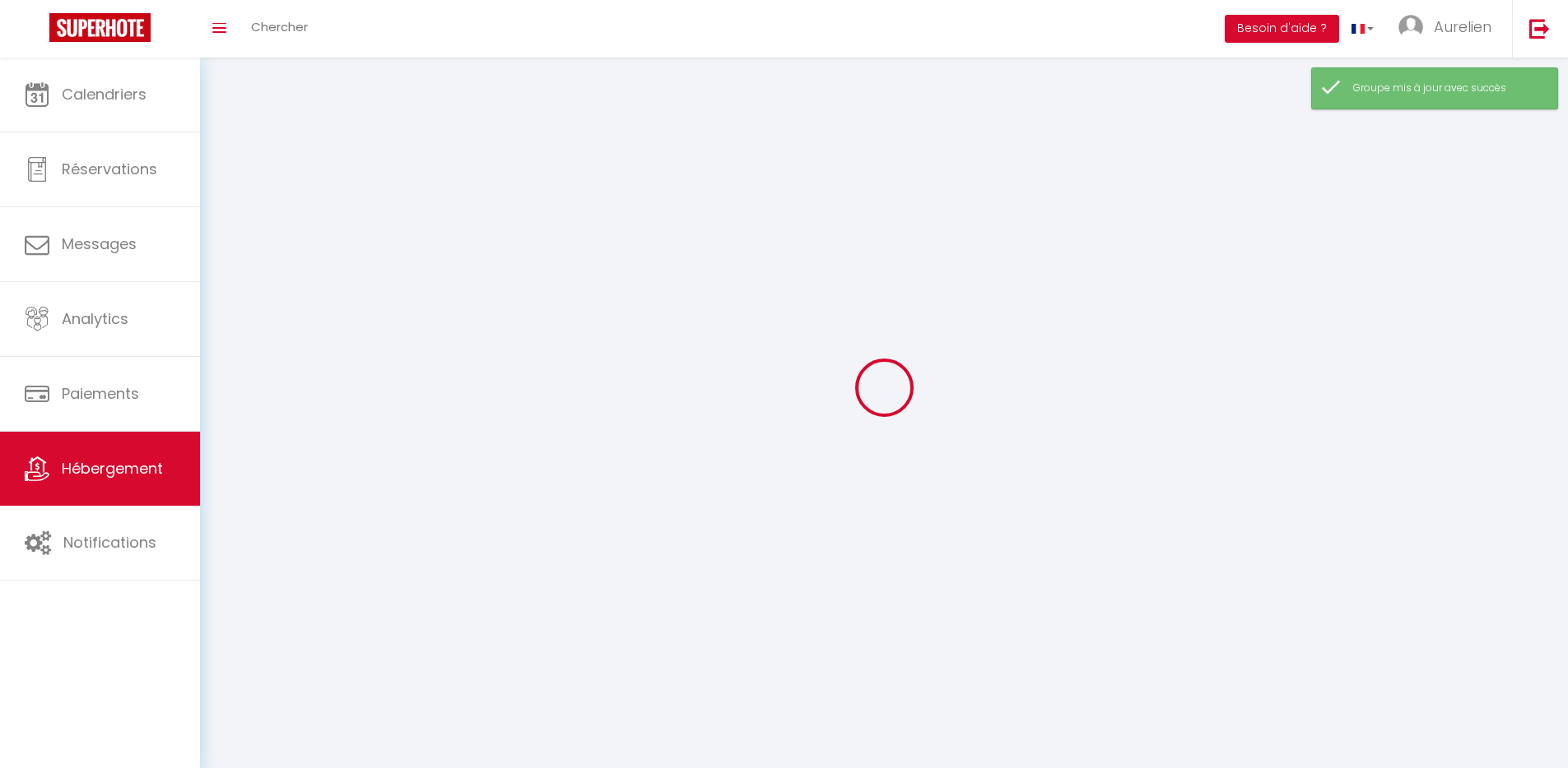
select select
checkbox input "false"
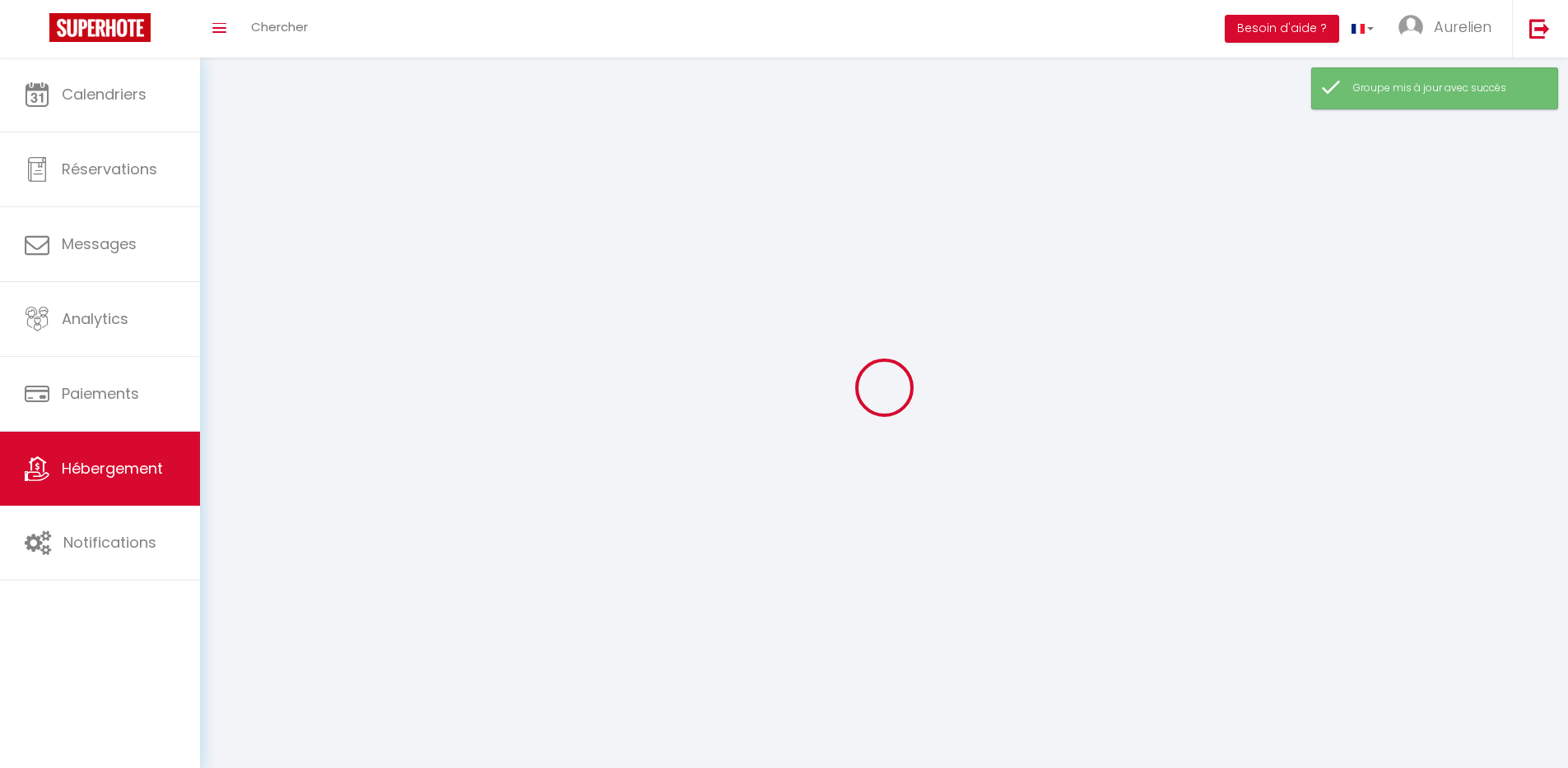
select select
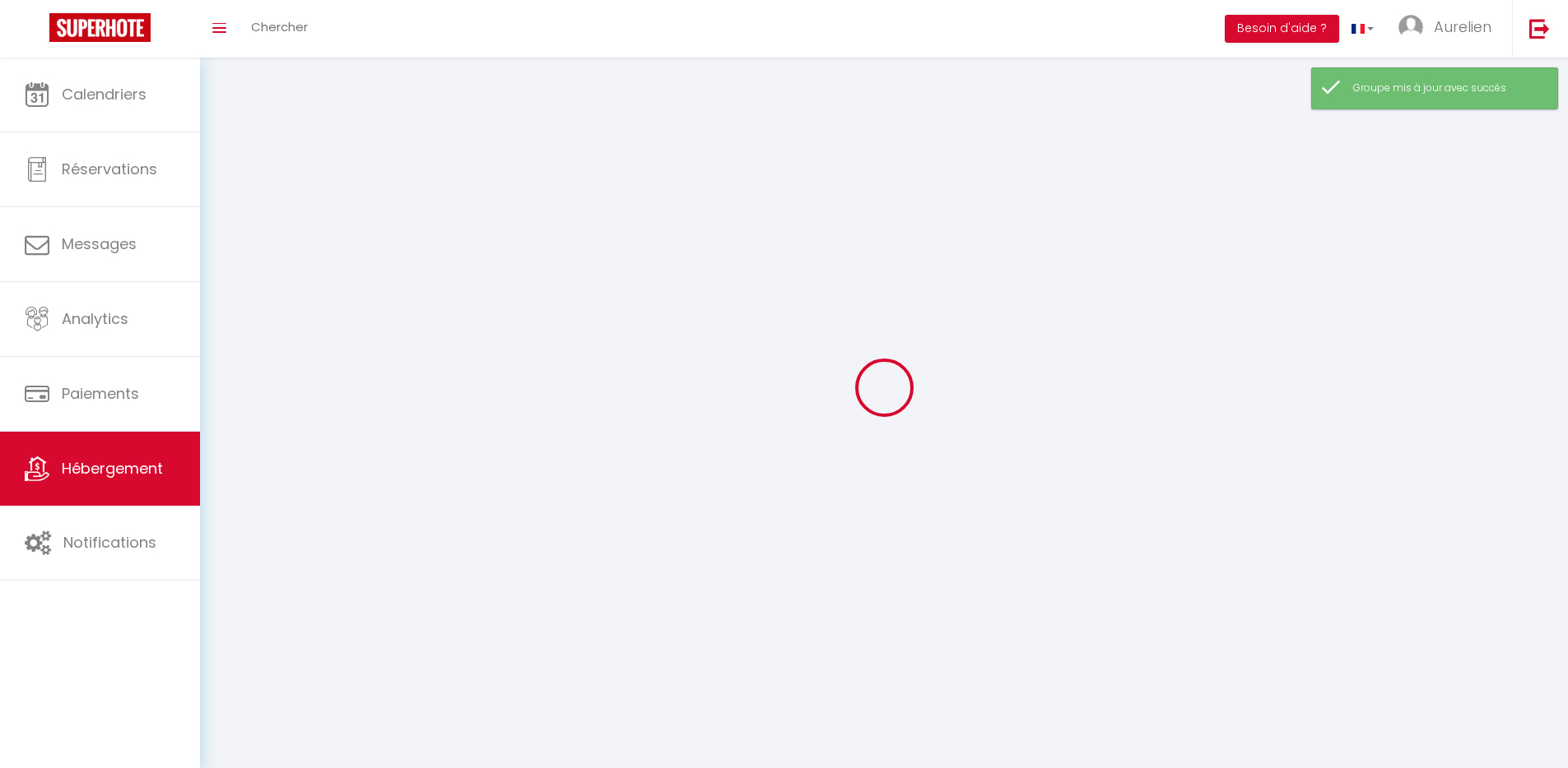
select select
checkbox input "false"
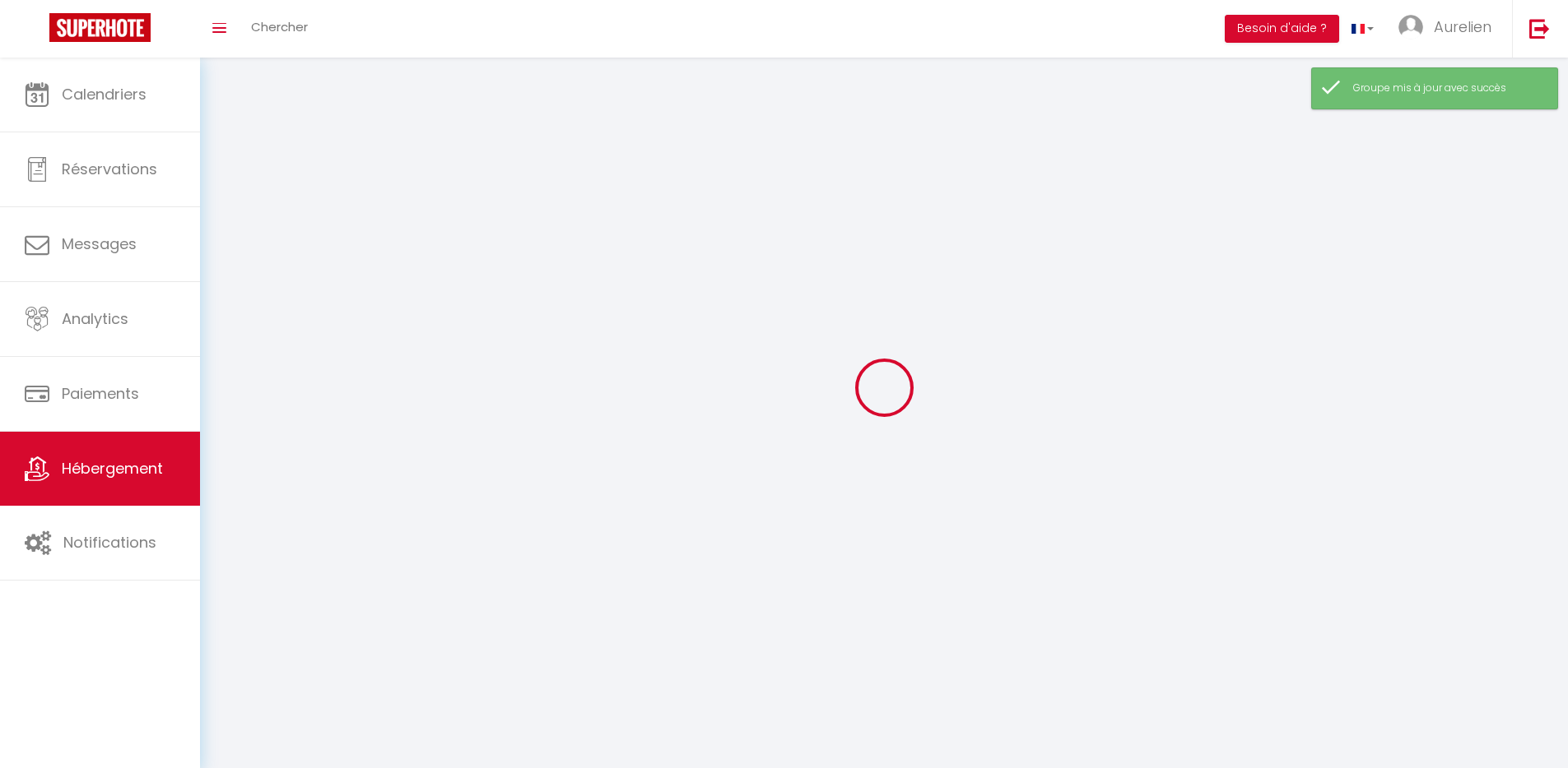
checkbox input "false"
select select
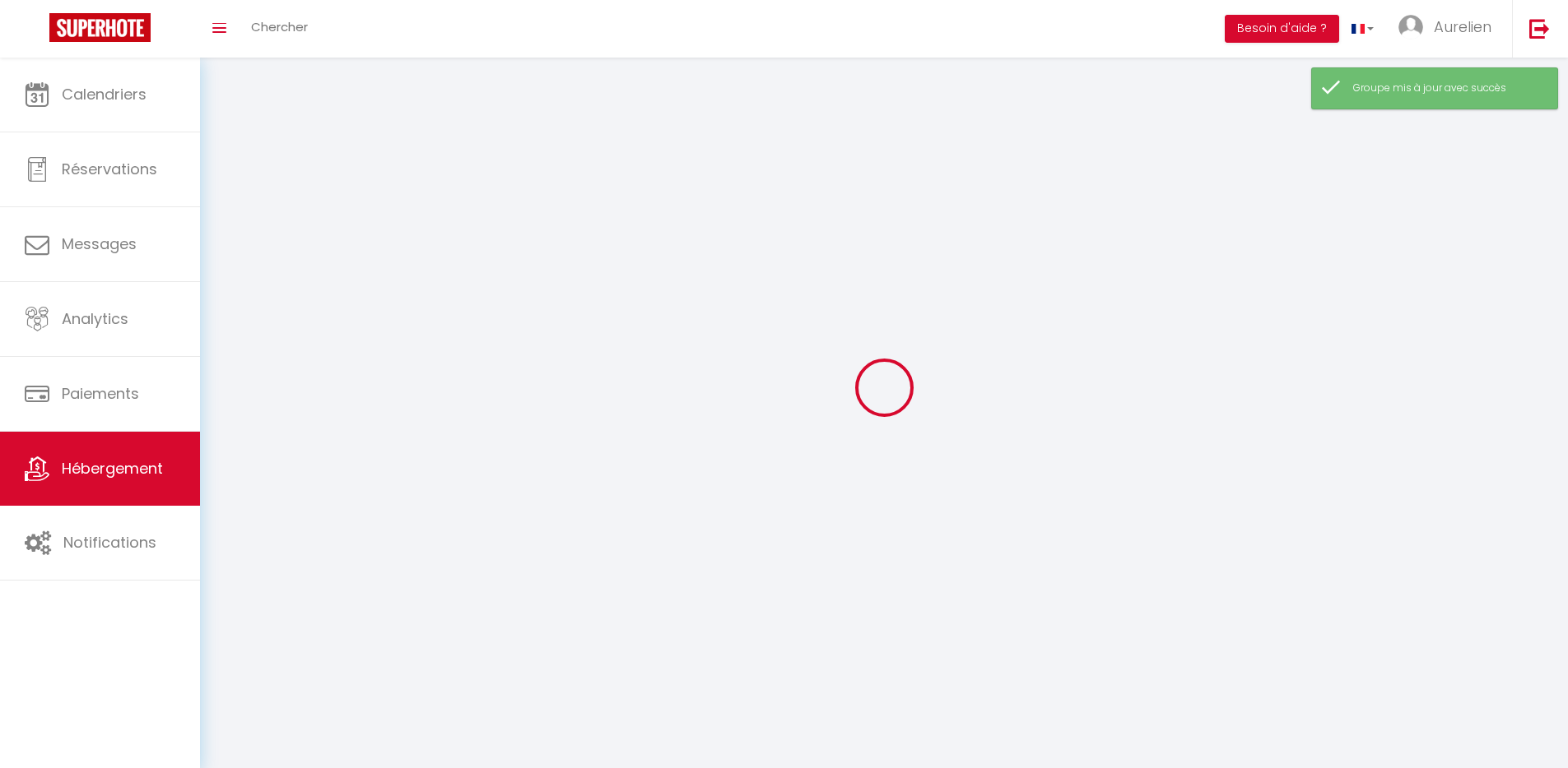
select select
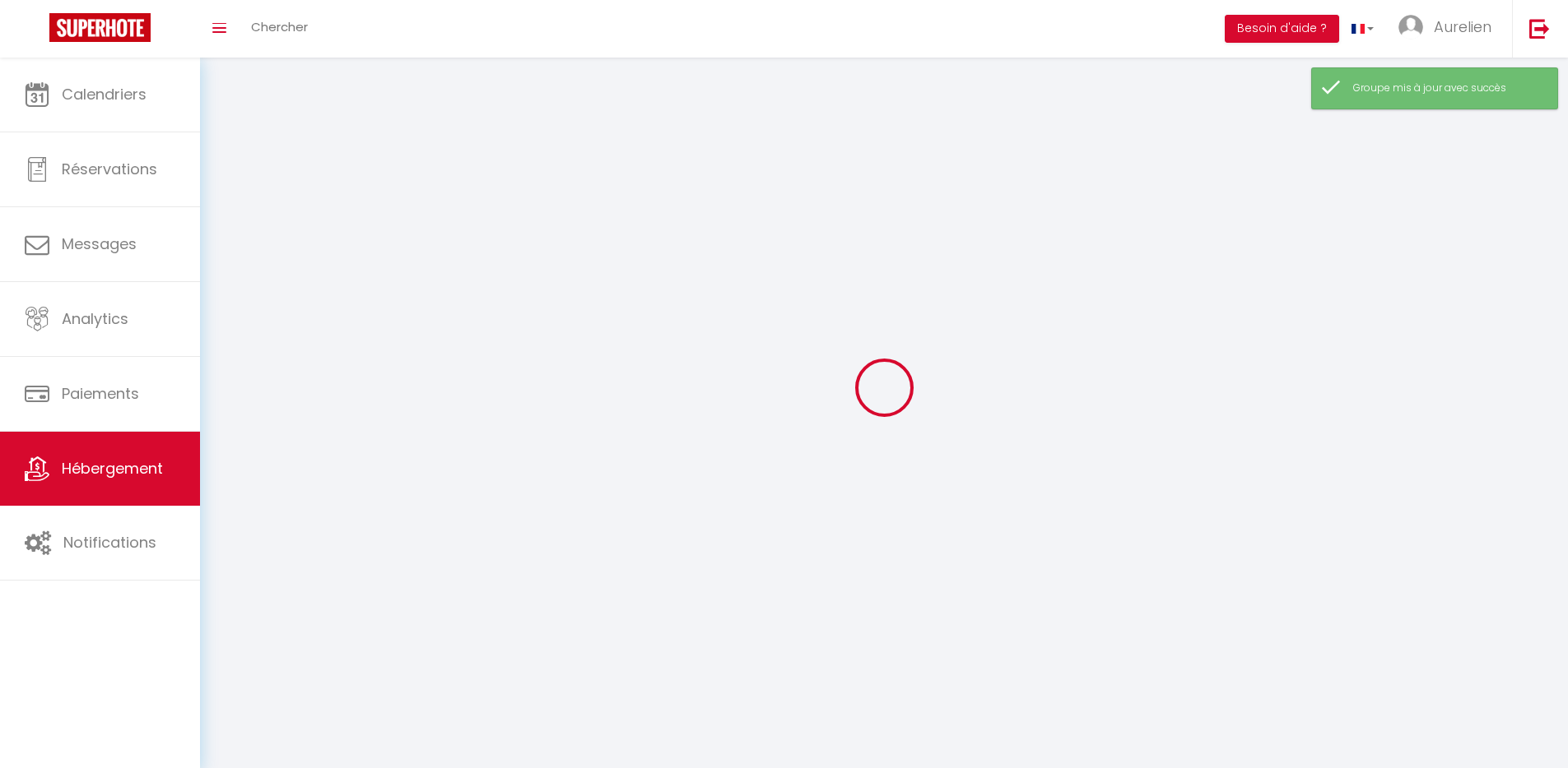
checkbox input "false"
select select
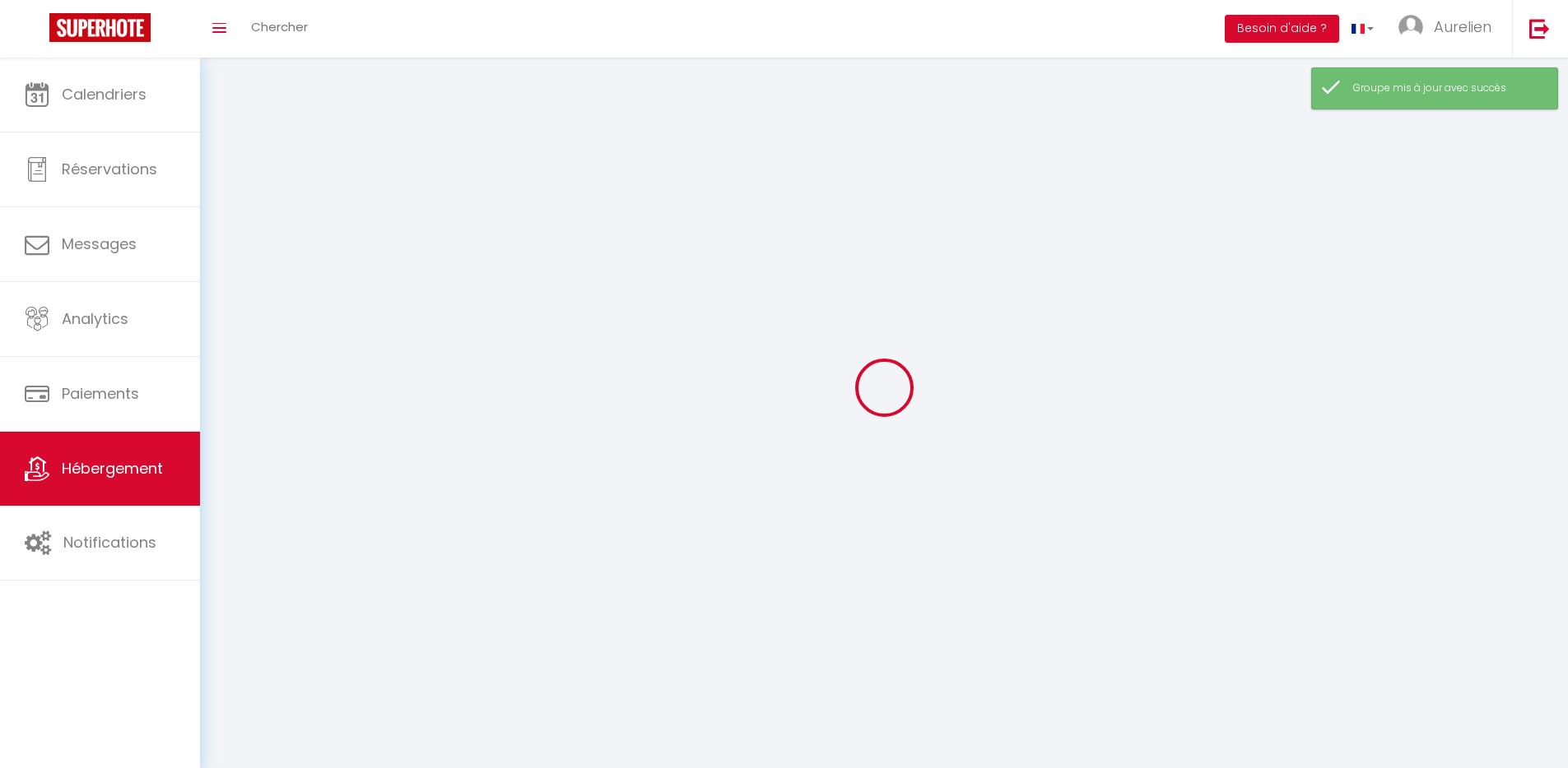
select select
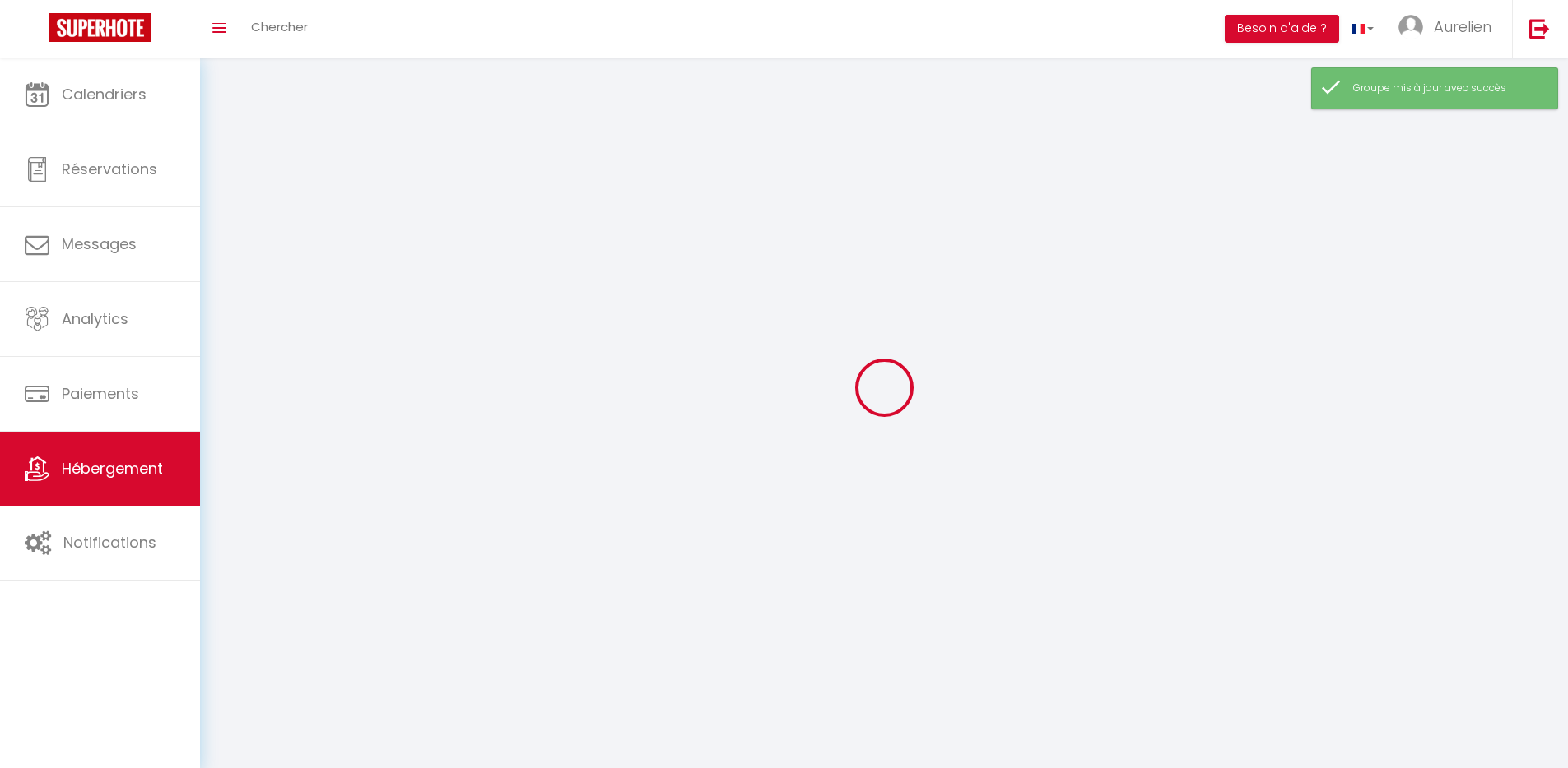
select select
checkbox input "false"
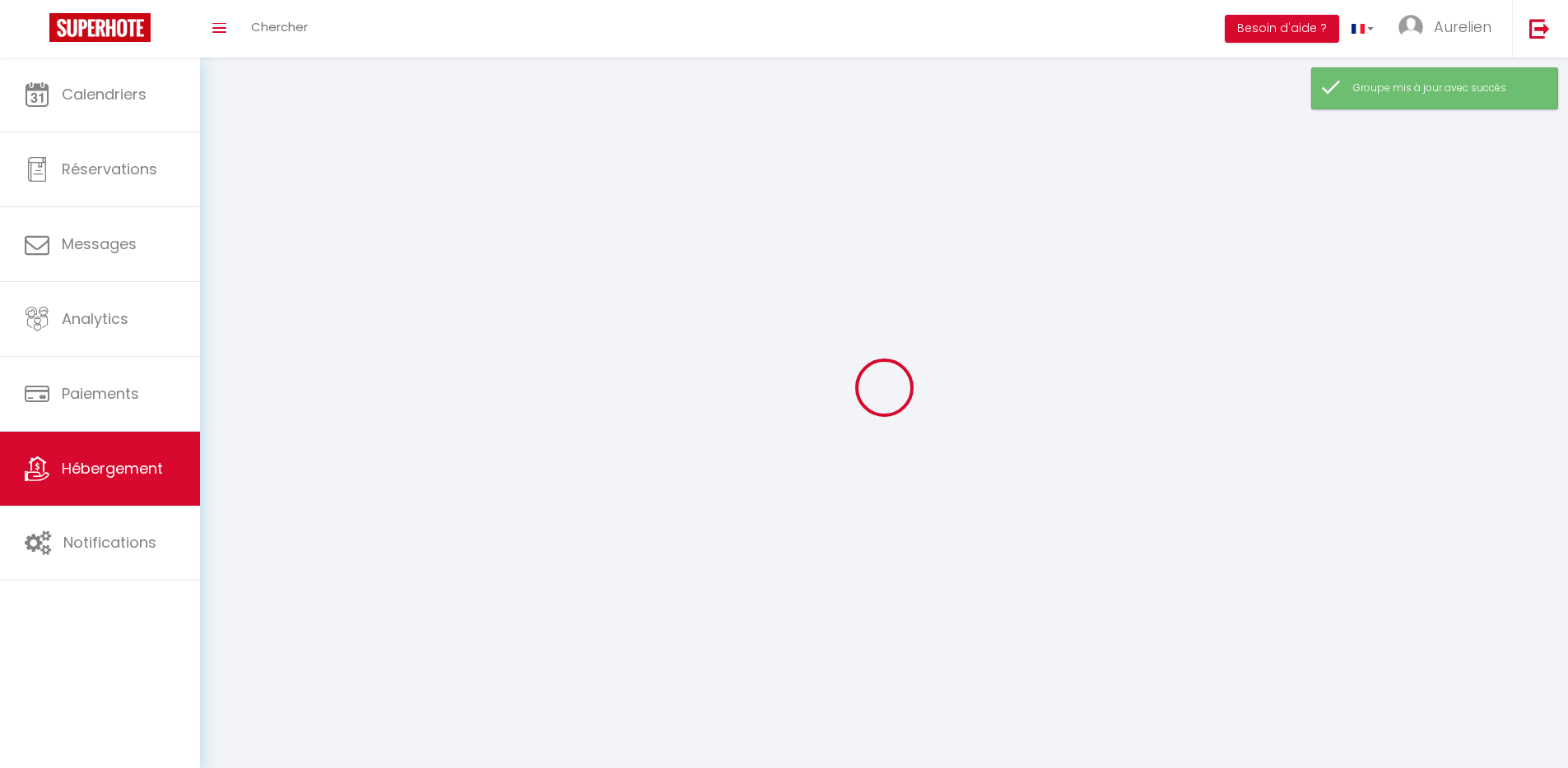
checkbox input "false"
select select
select select "1"
select select "28"
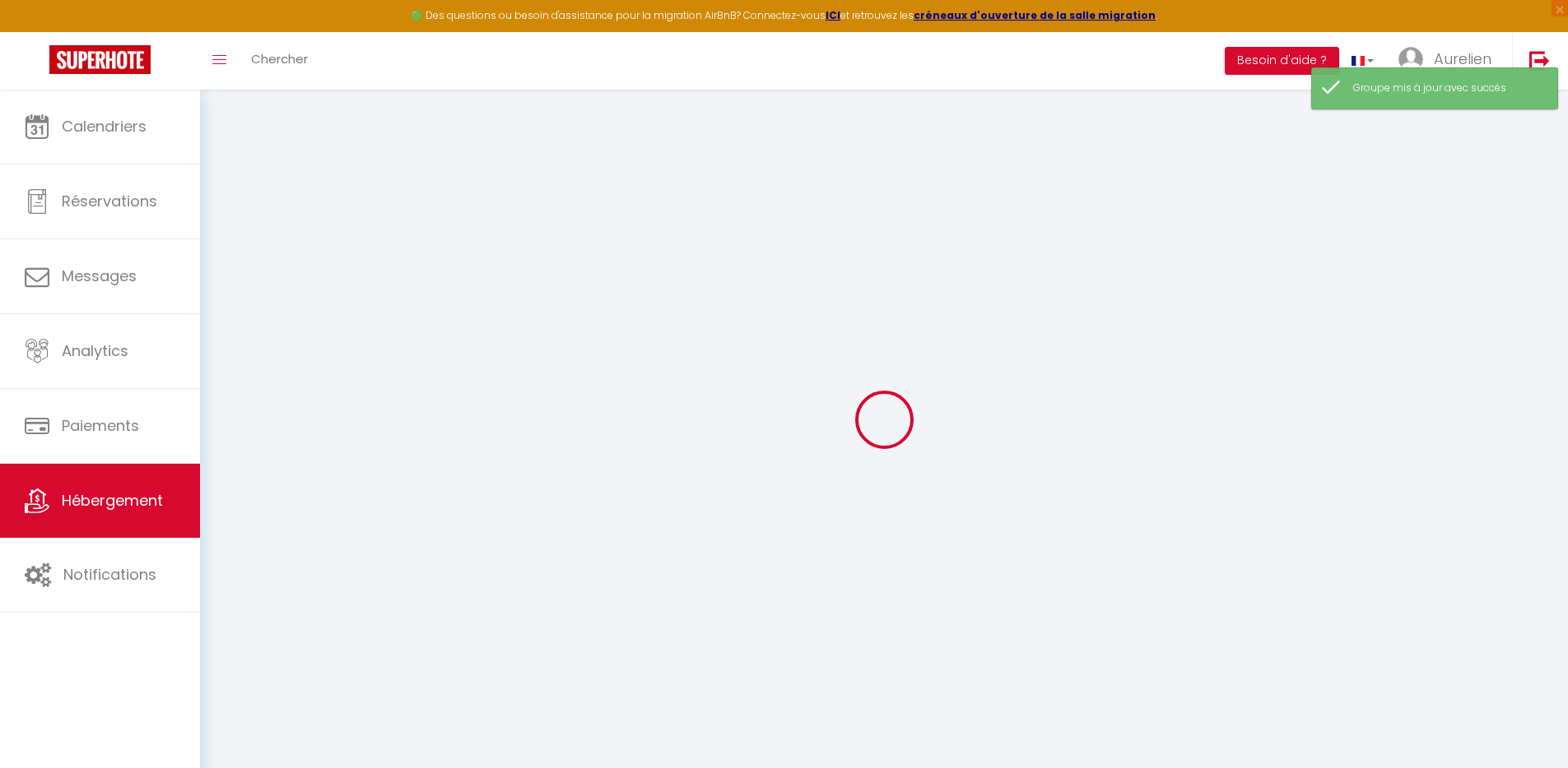
select select
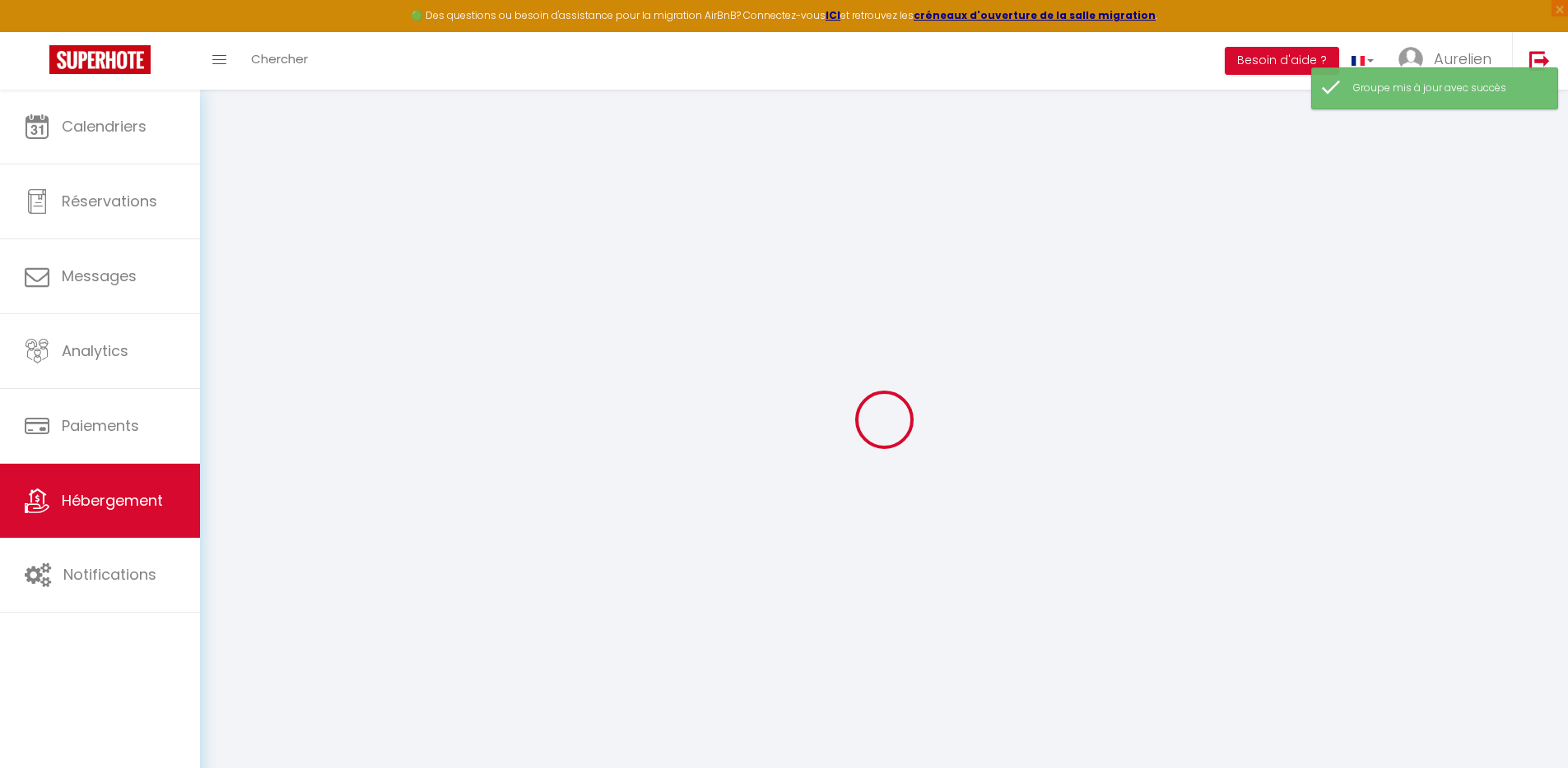
select select
checkbox input "false"
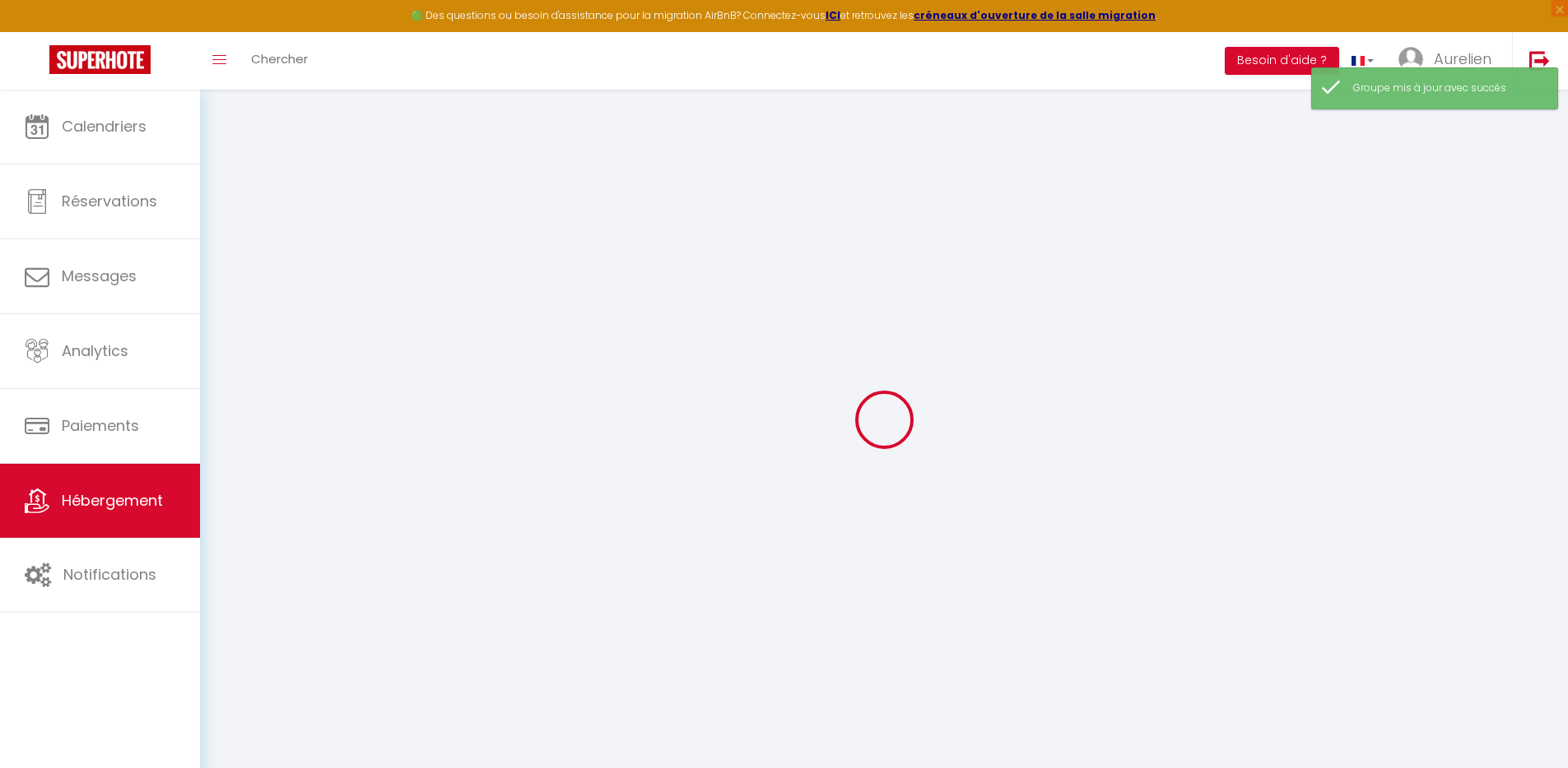
select select
type input "Combo - Sublimes 4 persones hypercentre Spa Cine parking"
type input "Aurelien"
select select "2"
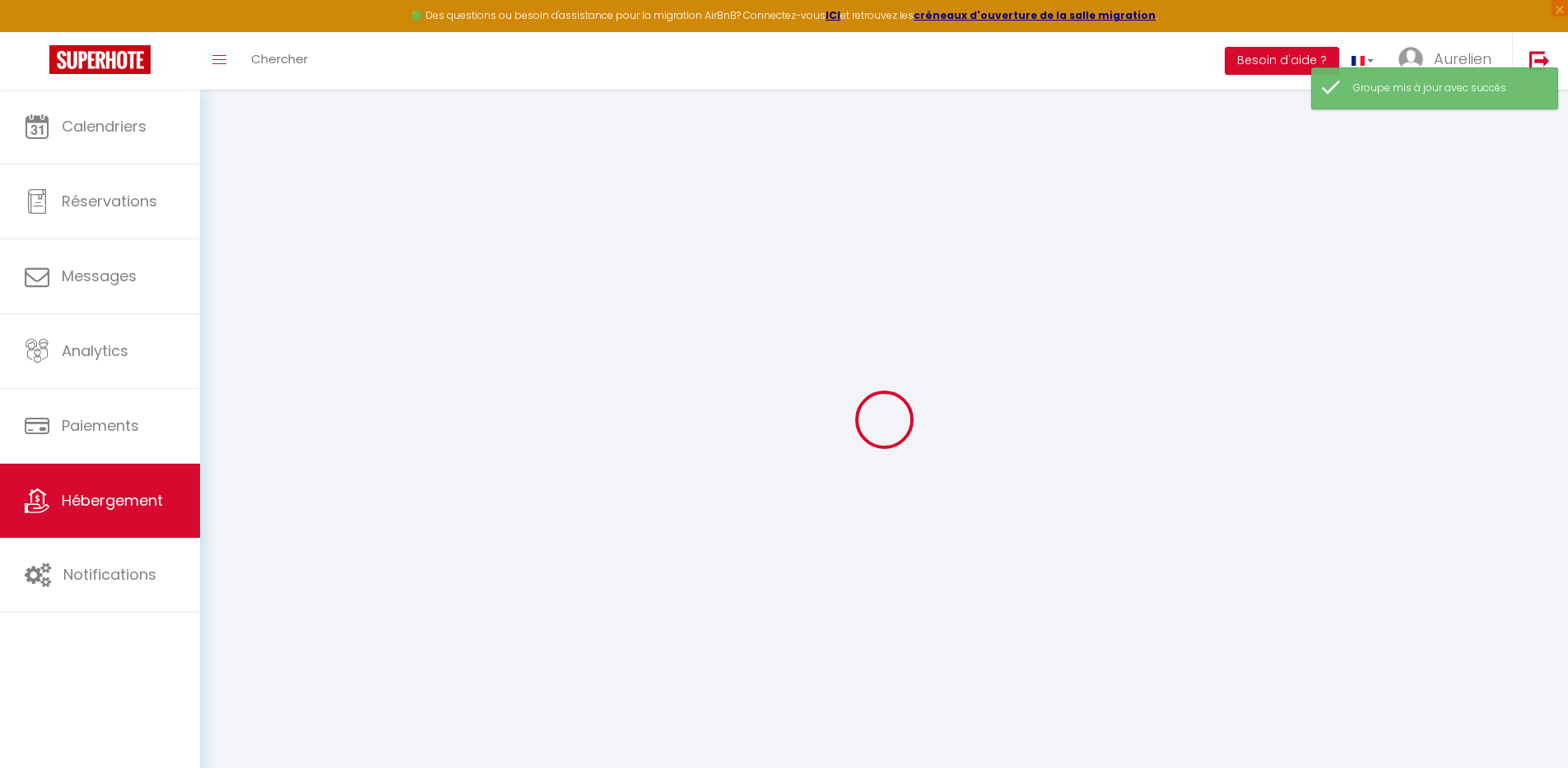
type input "180"
type input "90"
select select
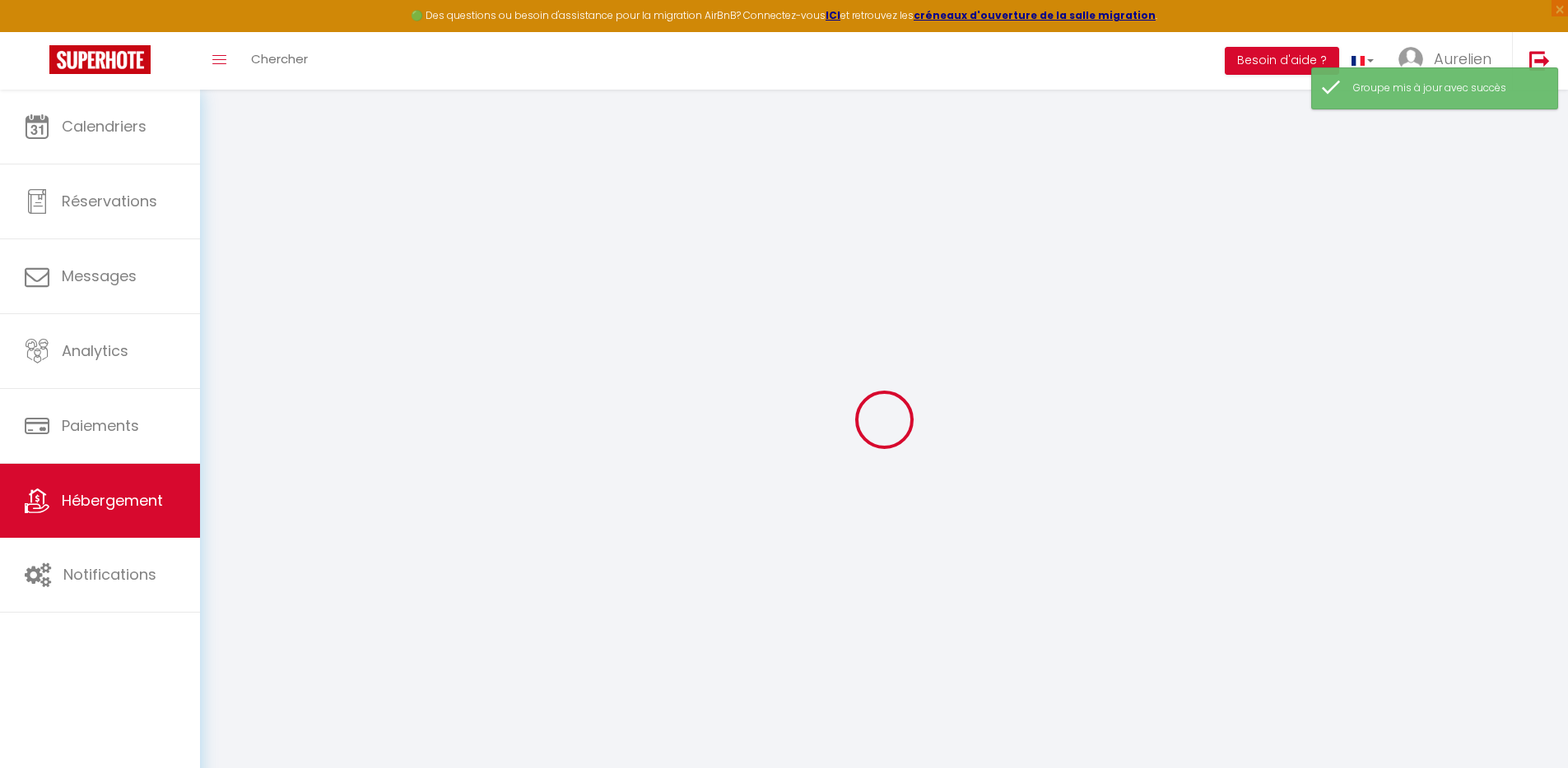
select select
type input "[GEOGRAPHIC_DATA]"
type input "33000"
type input "[GEOGRAPHIC_DATA]"
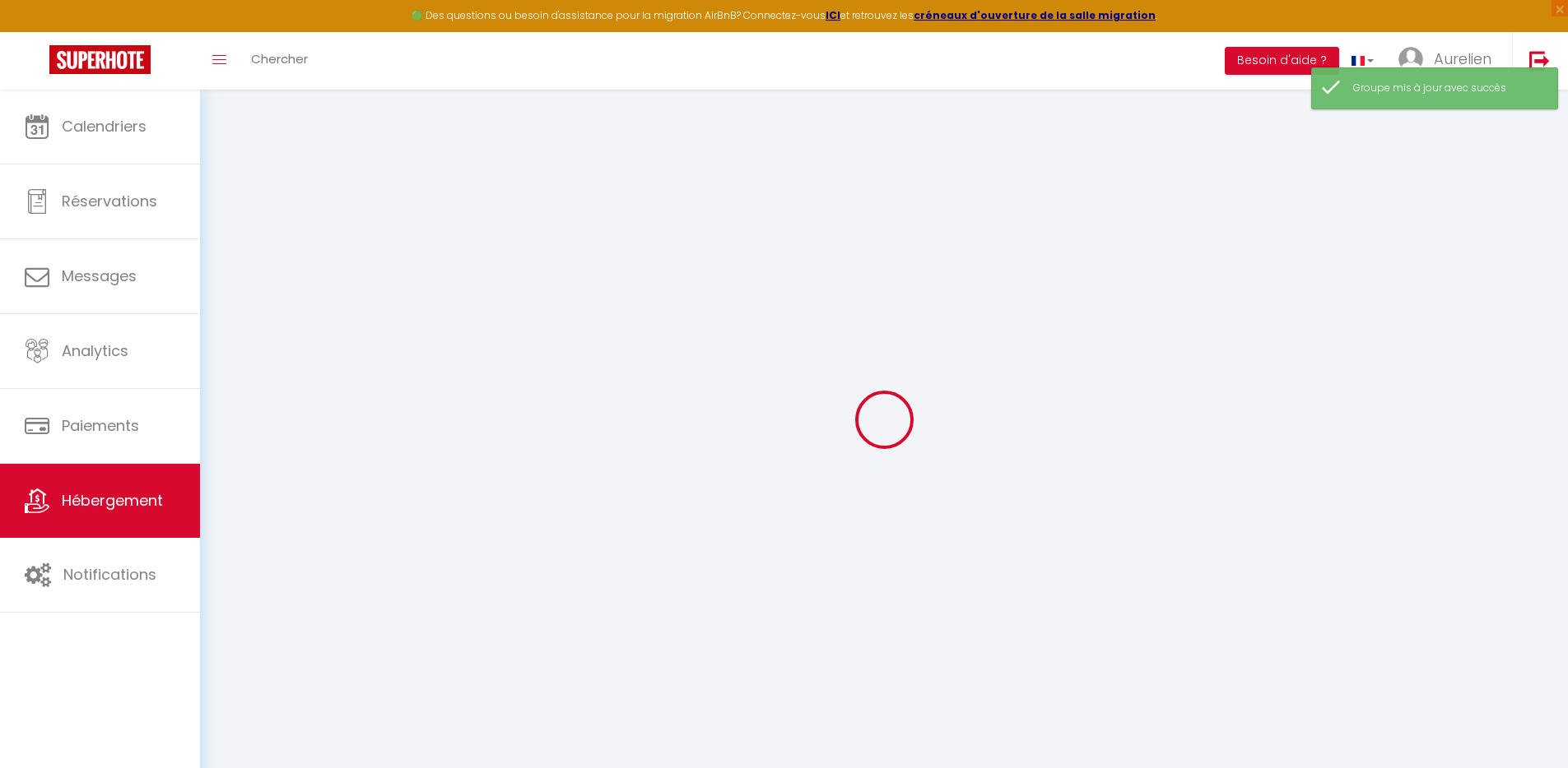
type input "[EMAIL_ADDRESS][DOMAIN_NAME]"
select select
checkbox input "false"
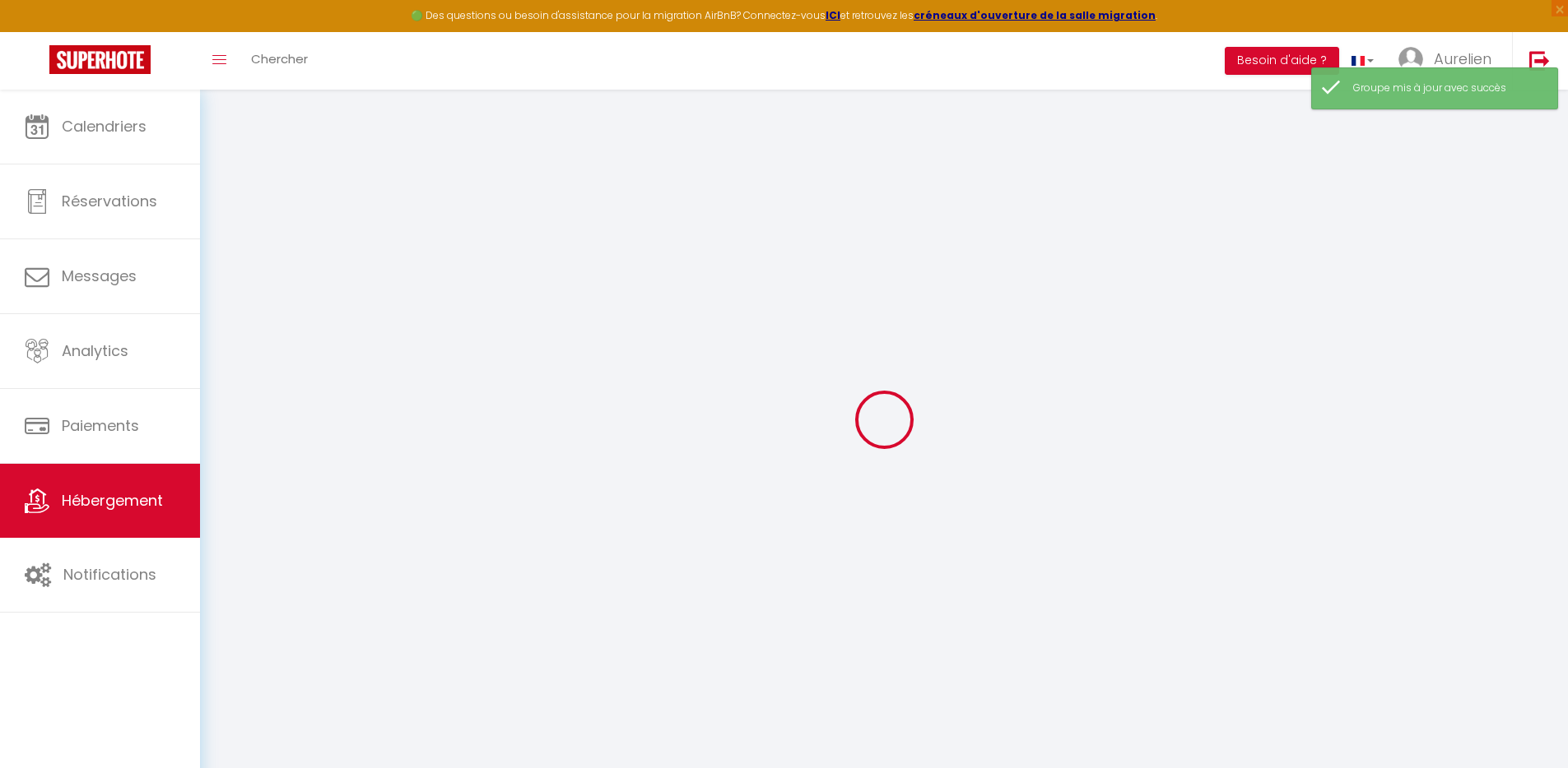
checkbox input "false"
type input "0"
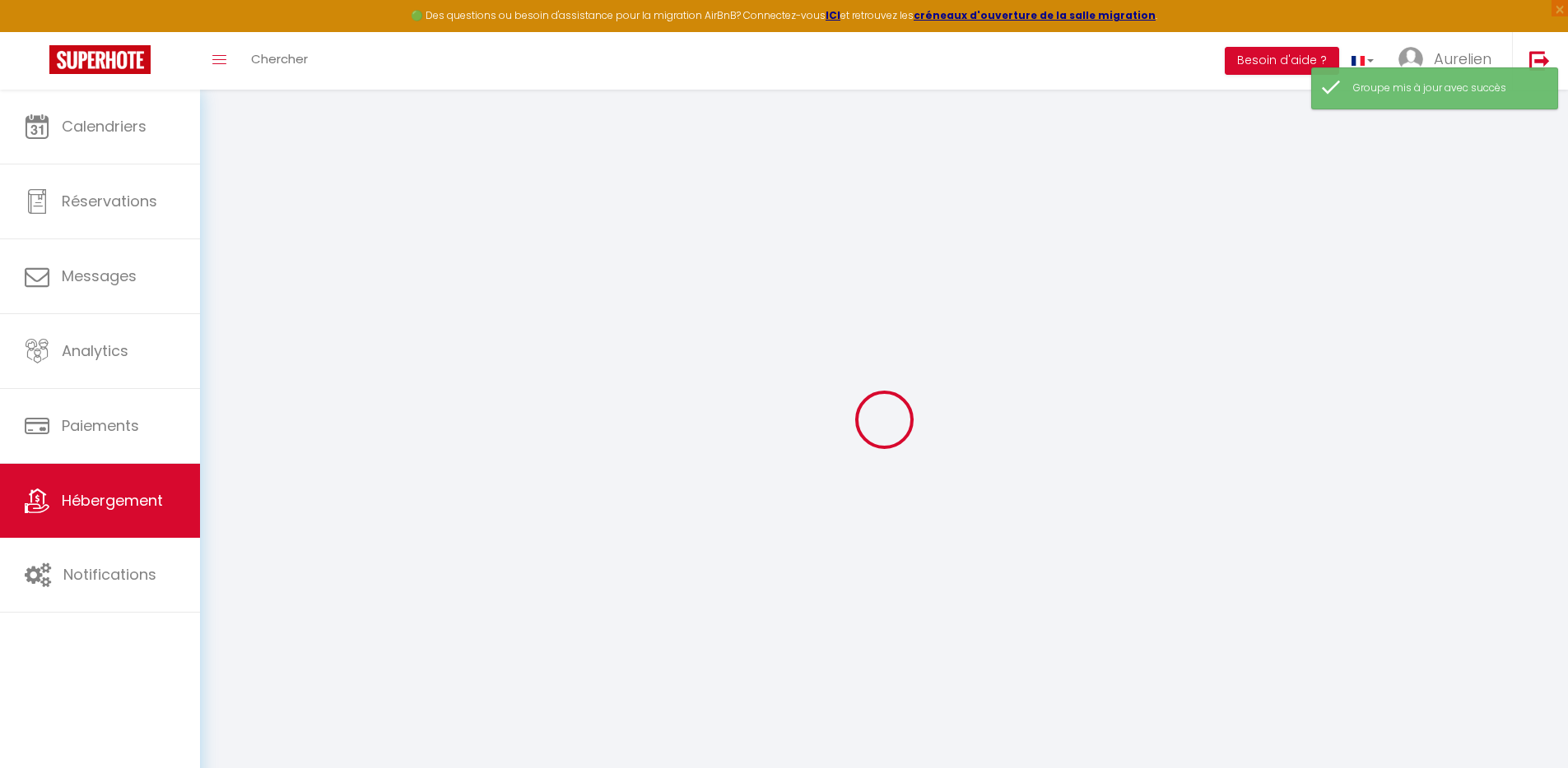
select select
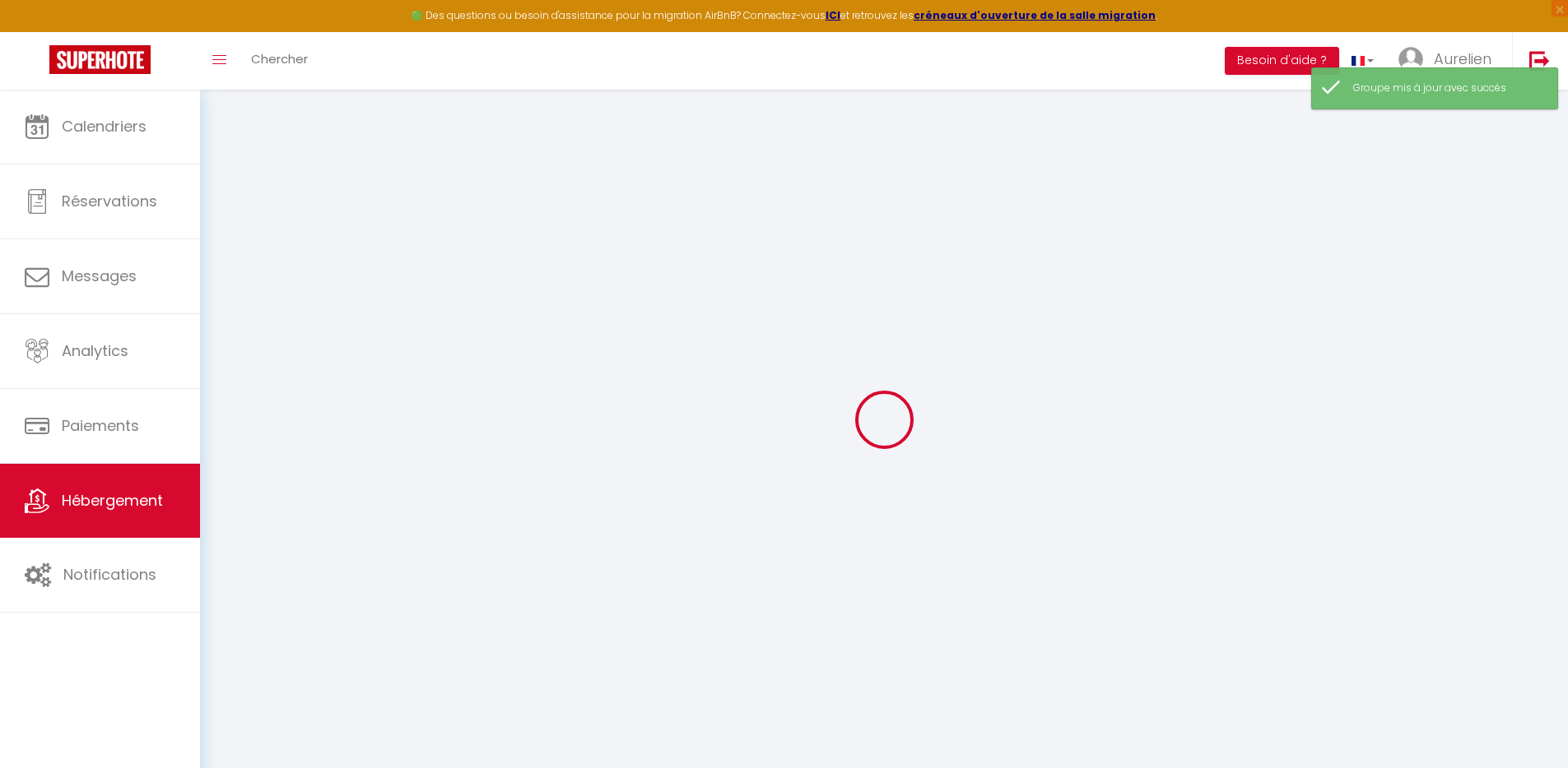
select select
checkbox input "false"
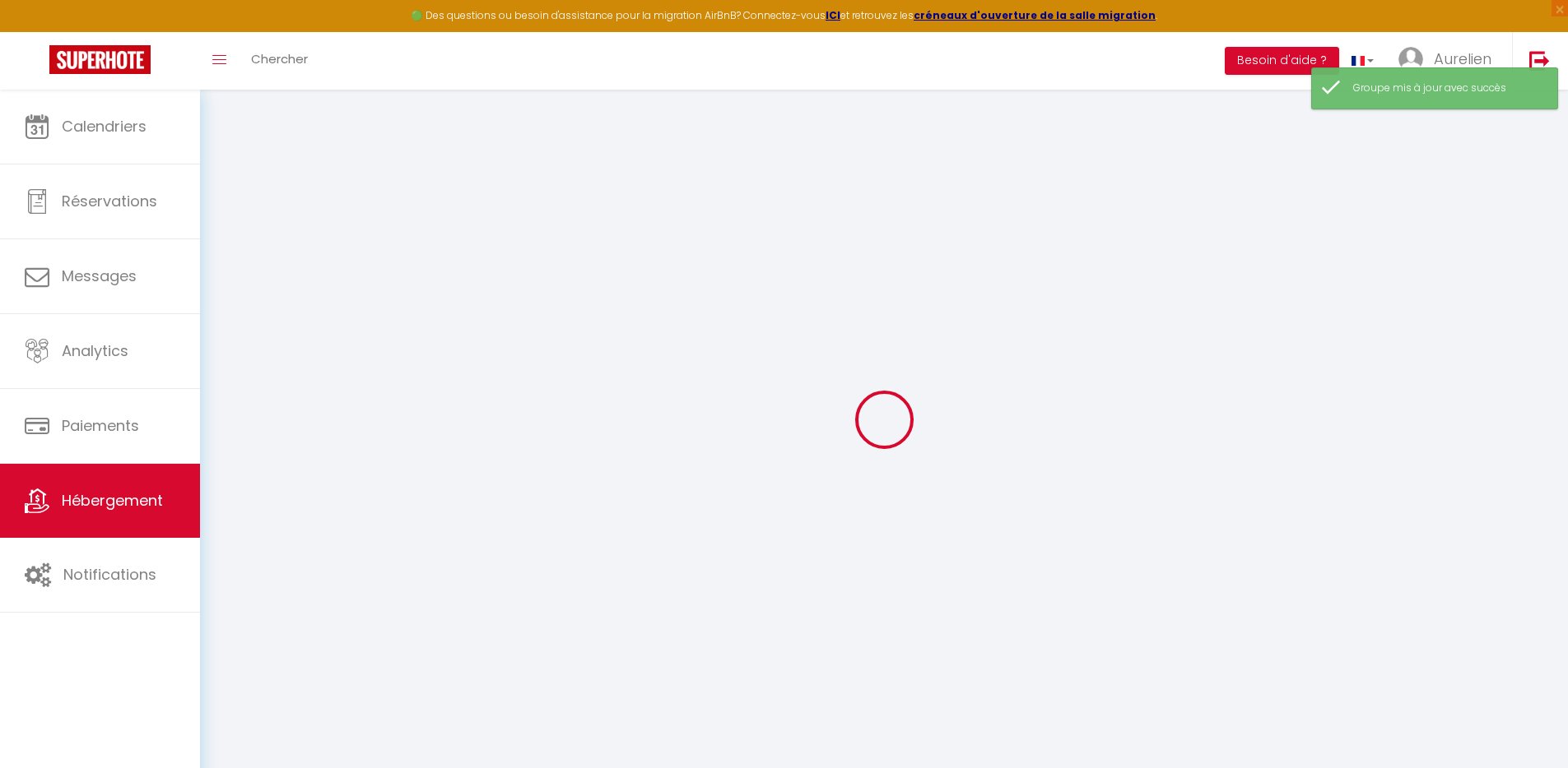
select select
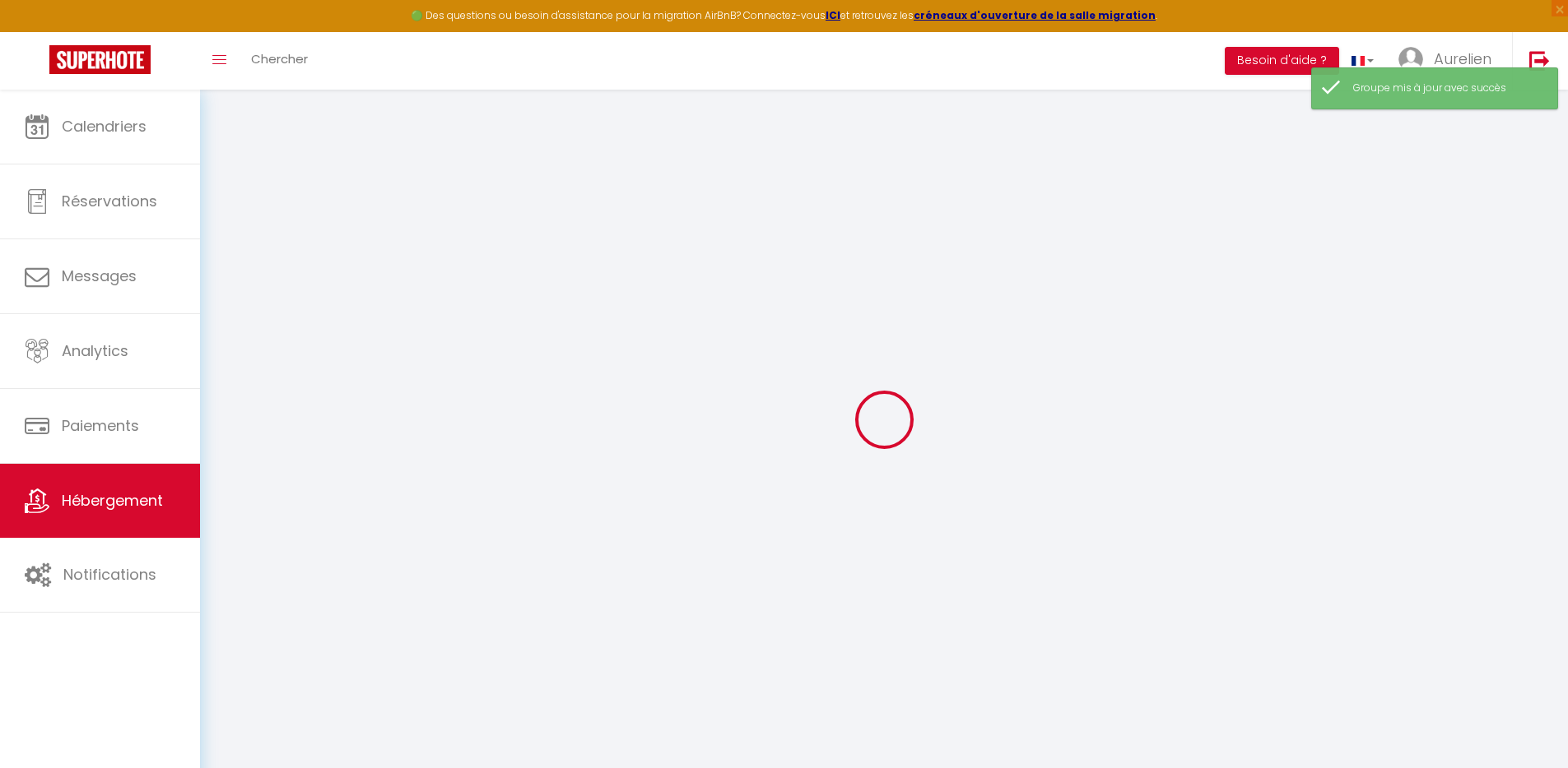
select select
checkbox input "false"
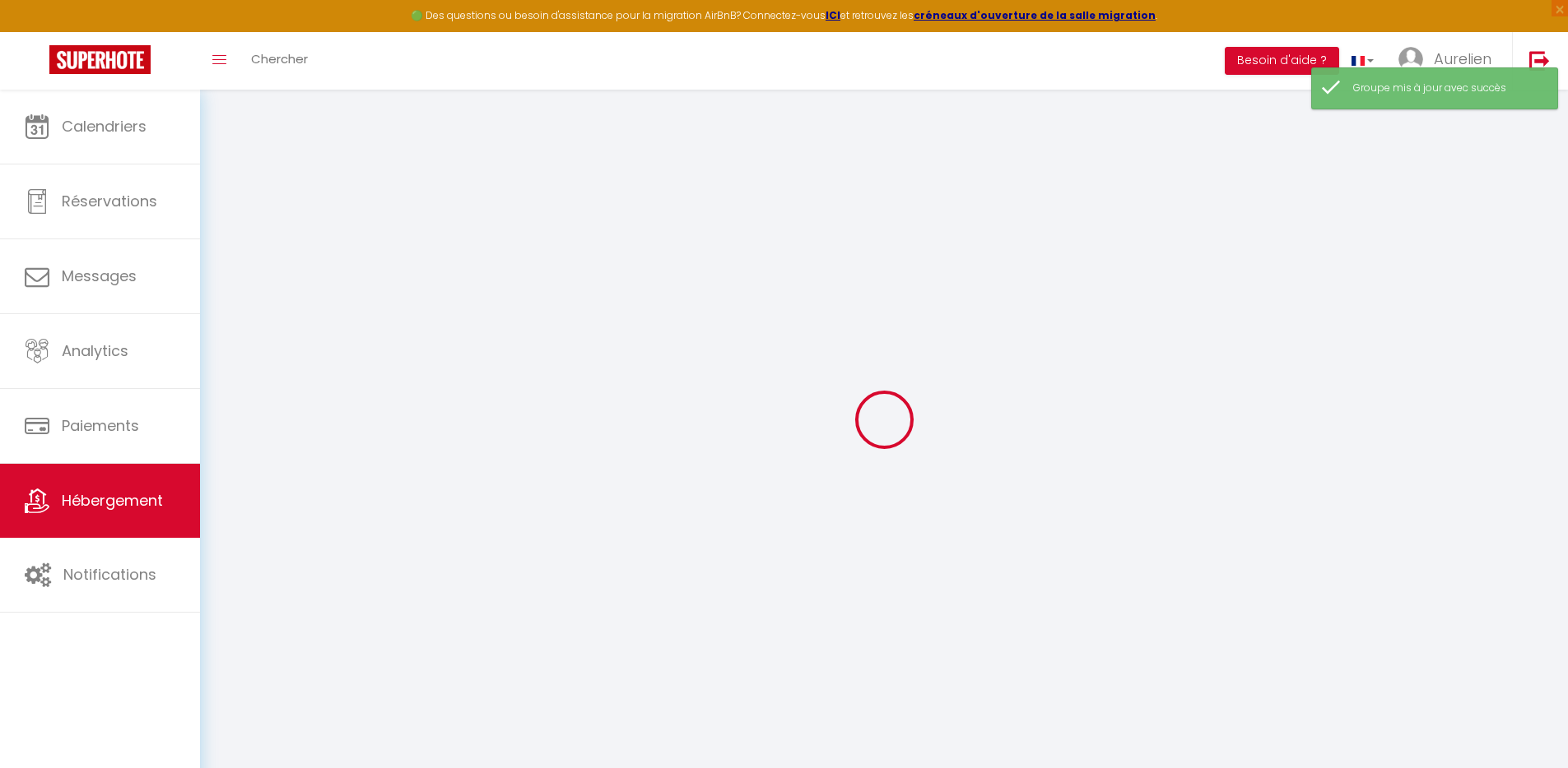
select select
checkbox input "false"
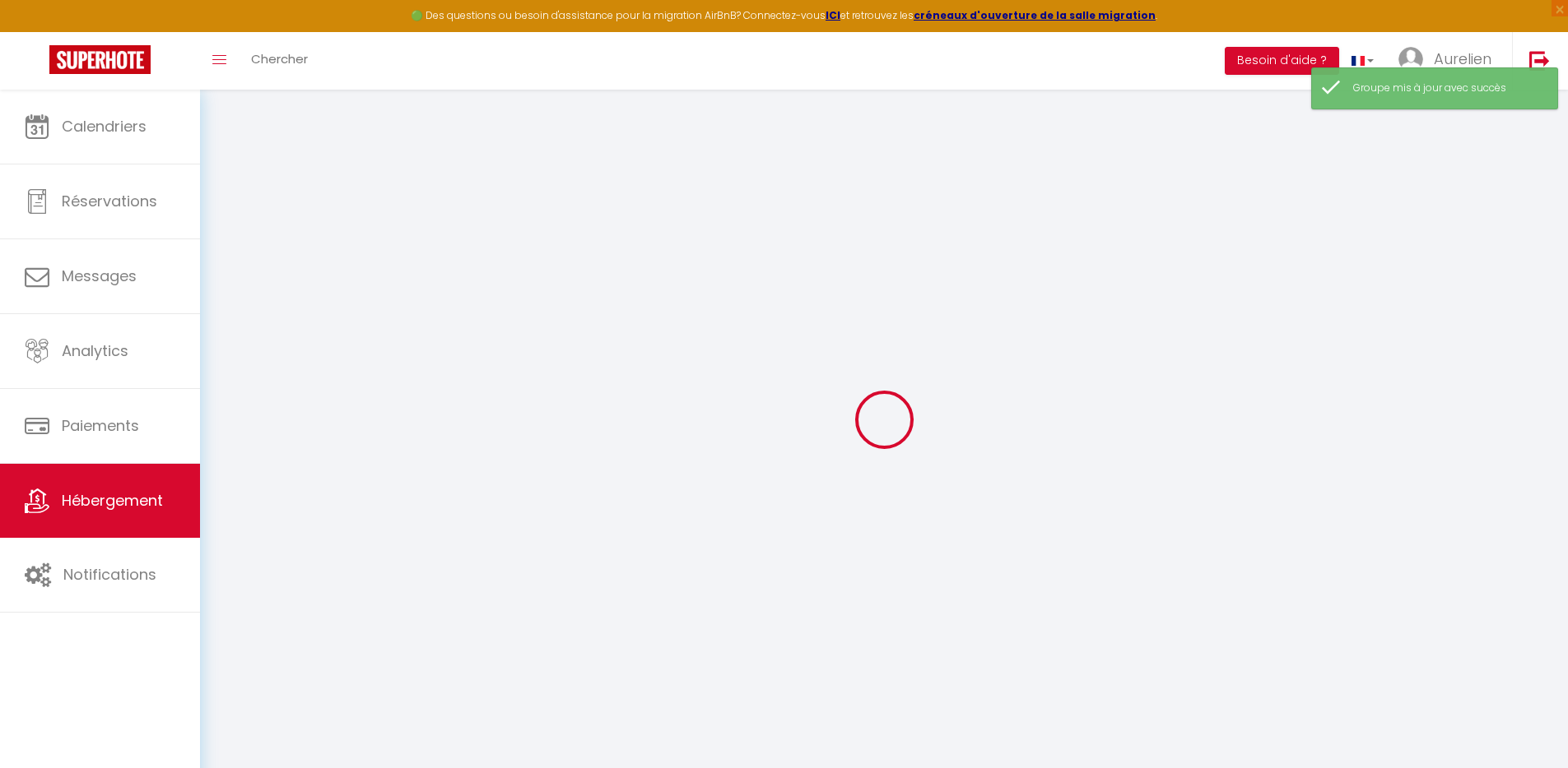
select select
checkbox input "false"
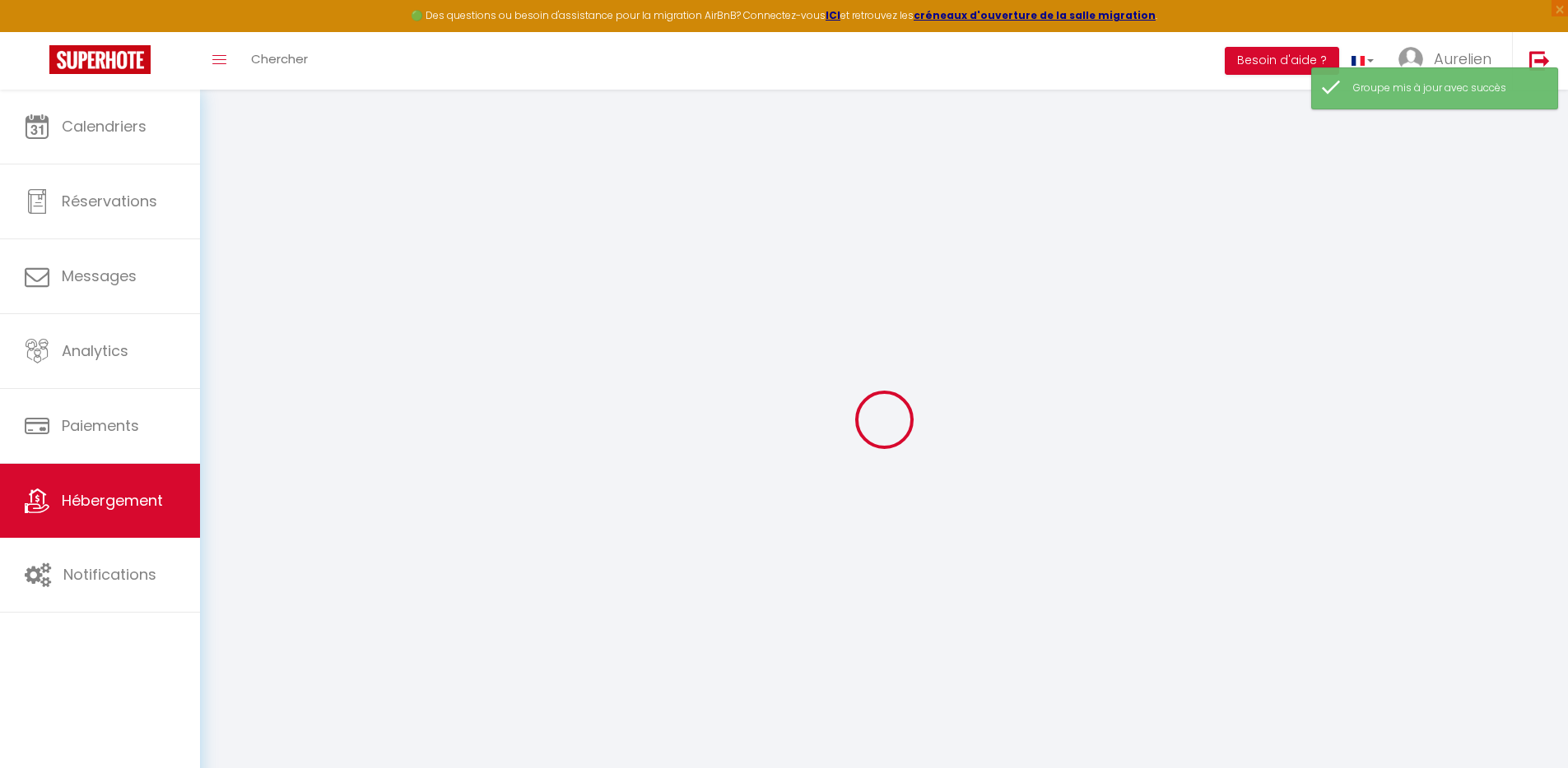
select select
checkbox input "false"
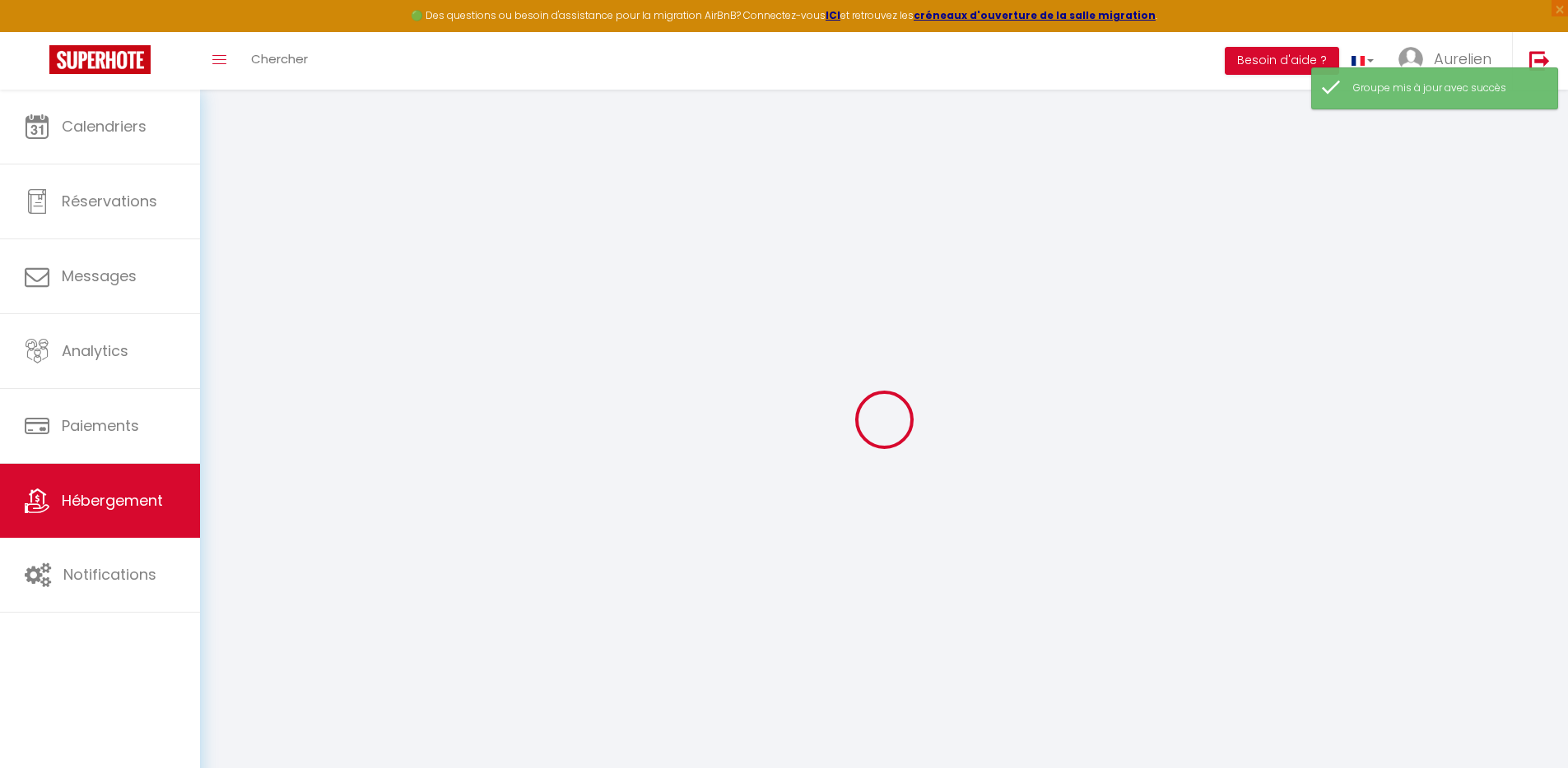
select select "14:00"
select select
select select "11:00"
select select "30"
select select "120"
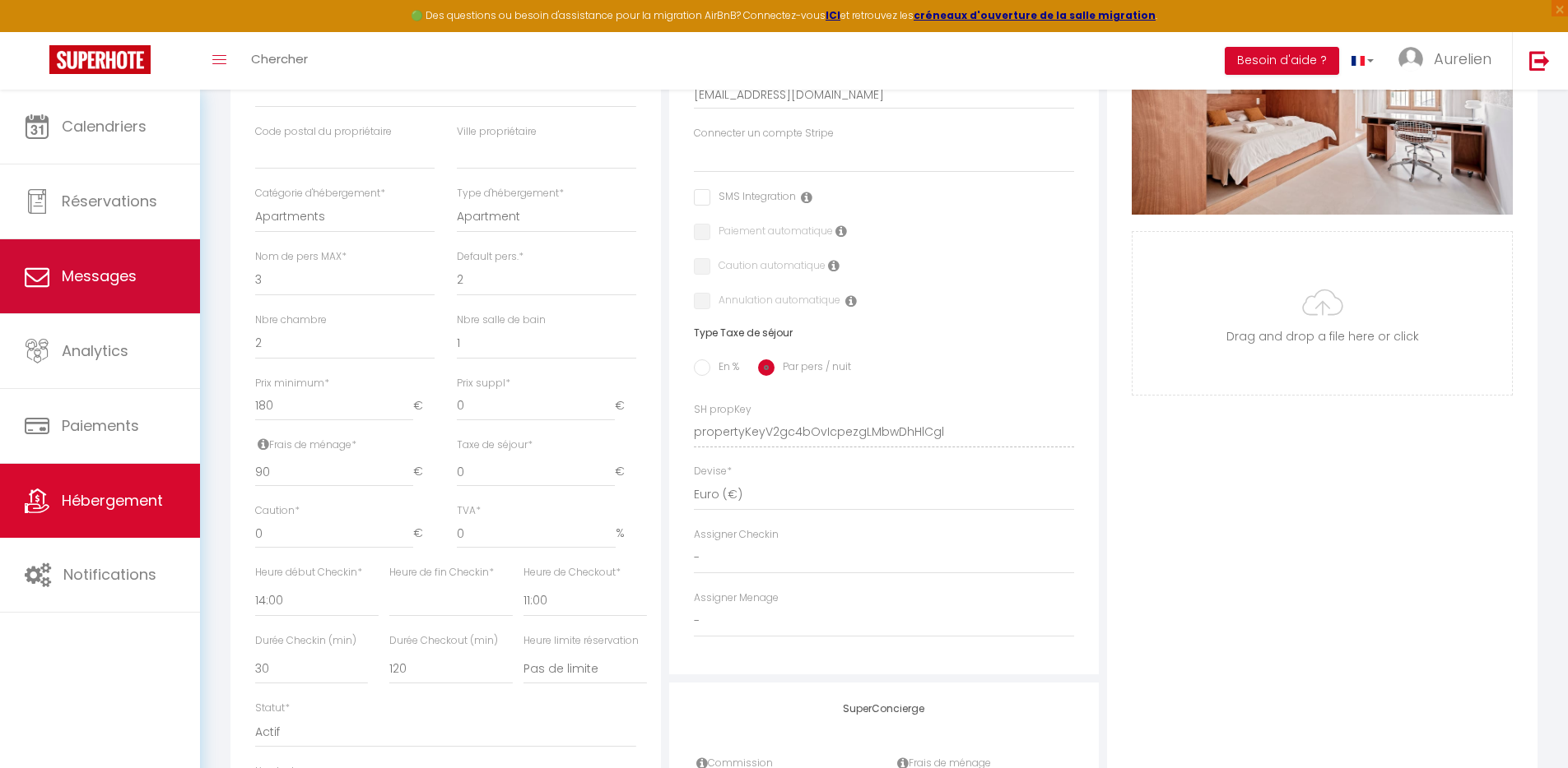
scroll to position [441, 0]
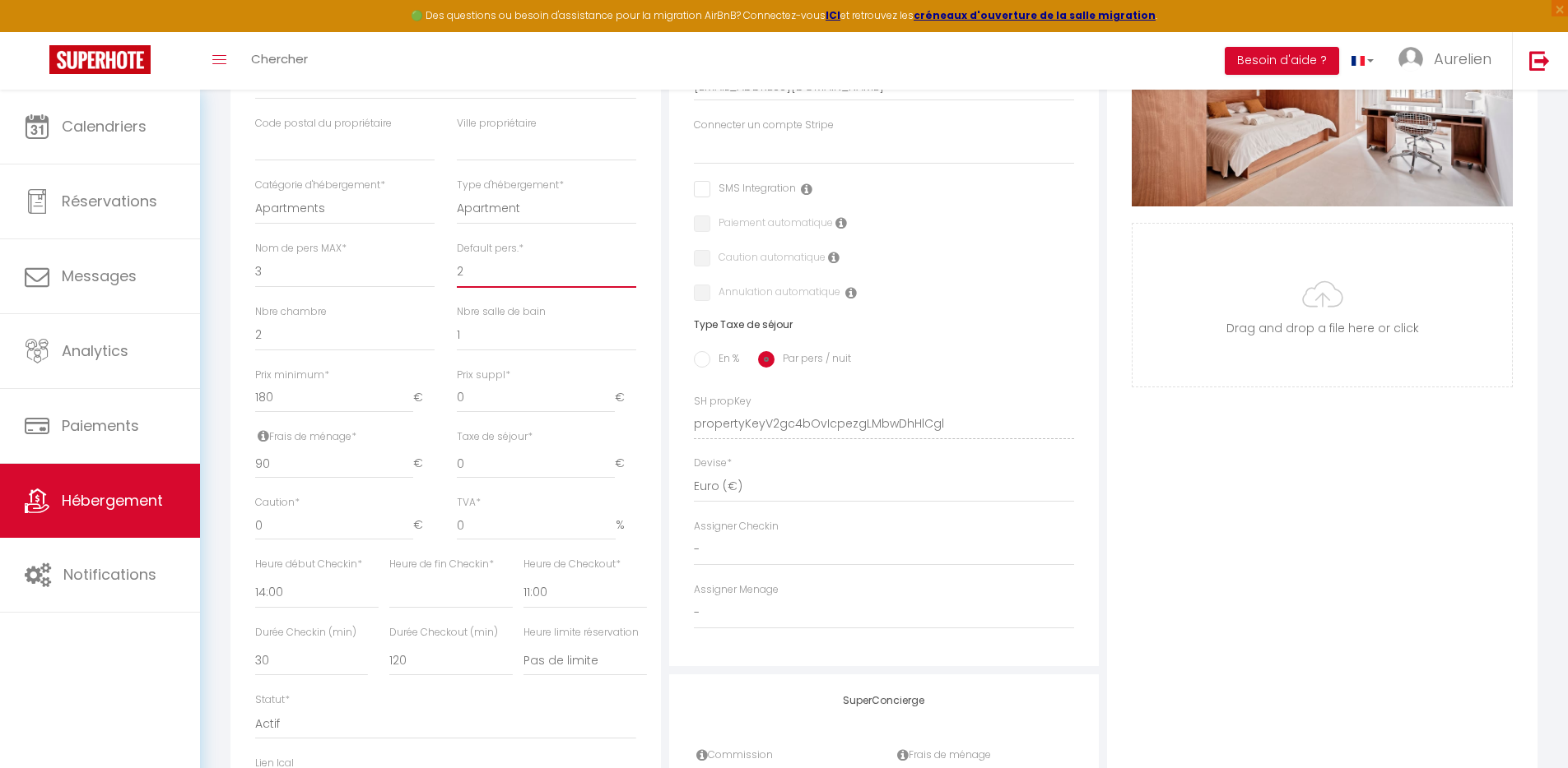
click at [492, 287] on select "1 2 3 4 5 6 7 8 9 10 11 12 13 14" at bounding box center [546, 271] width 179 height 31
select select "4"
click at [457, 268] on select "1 2 3 4 5 6 7 8 9 10 11 12 13 14" at bounding box center [546, 271] width 179 height 31
select select
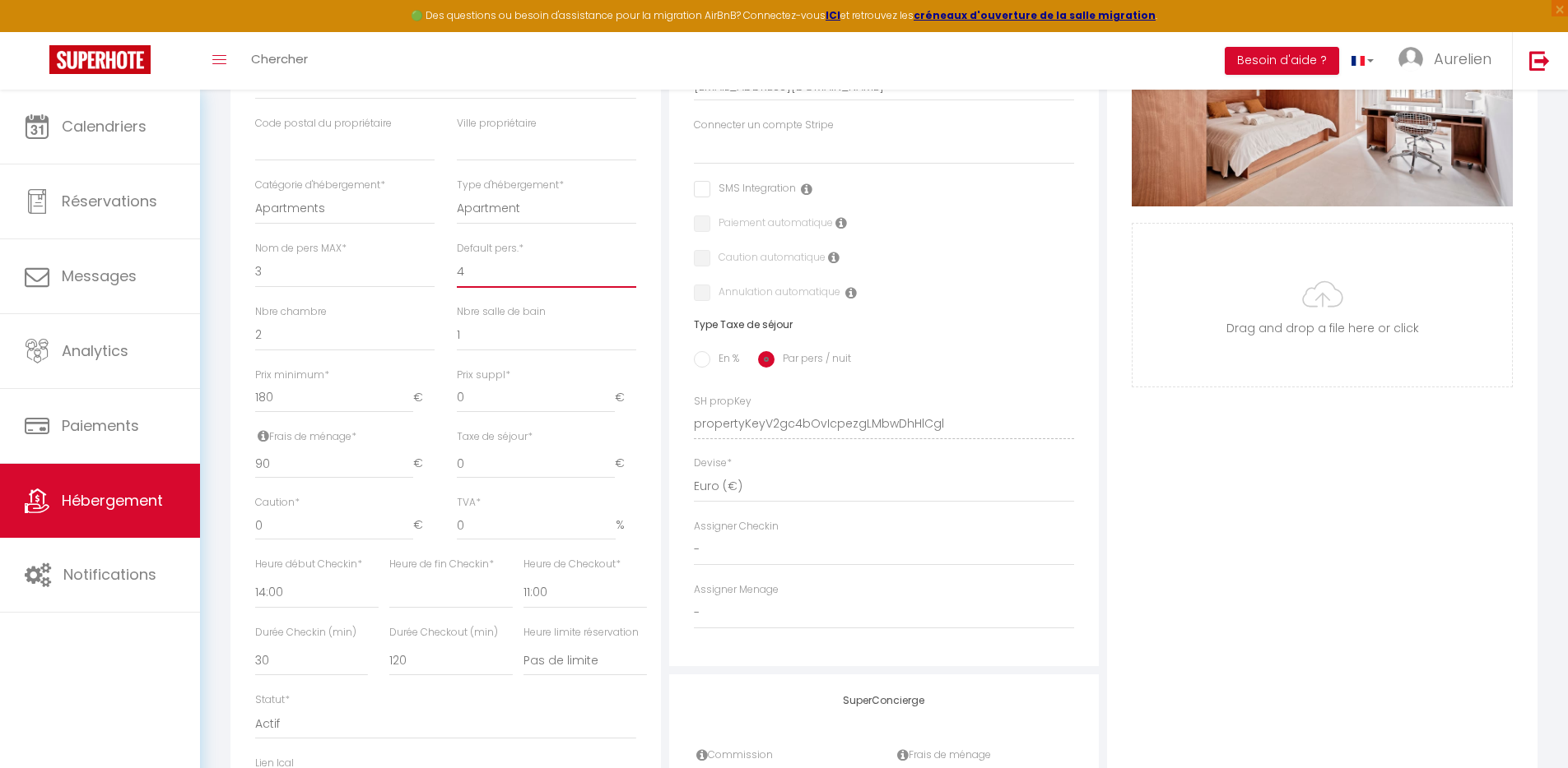
checkbox input "false"
click at [506, 411] on input "0" at bounding box center [536, 398] width 158 height 29
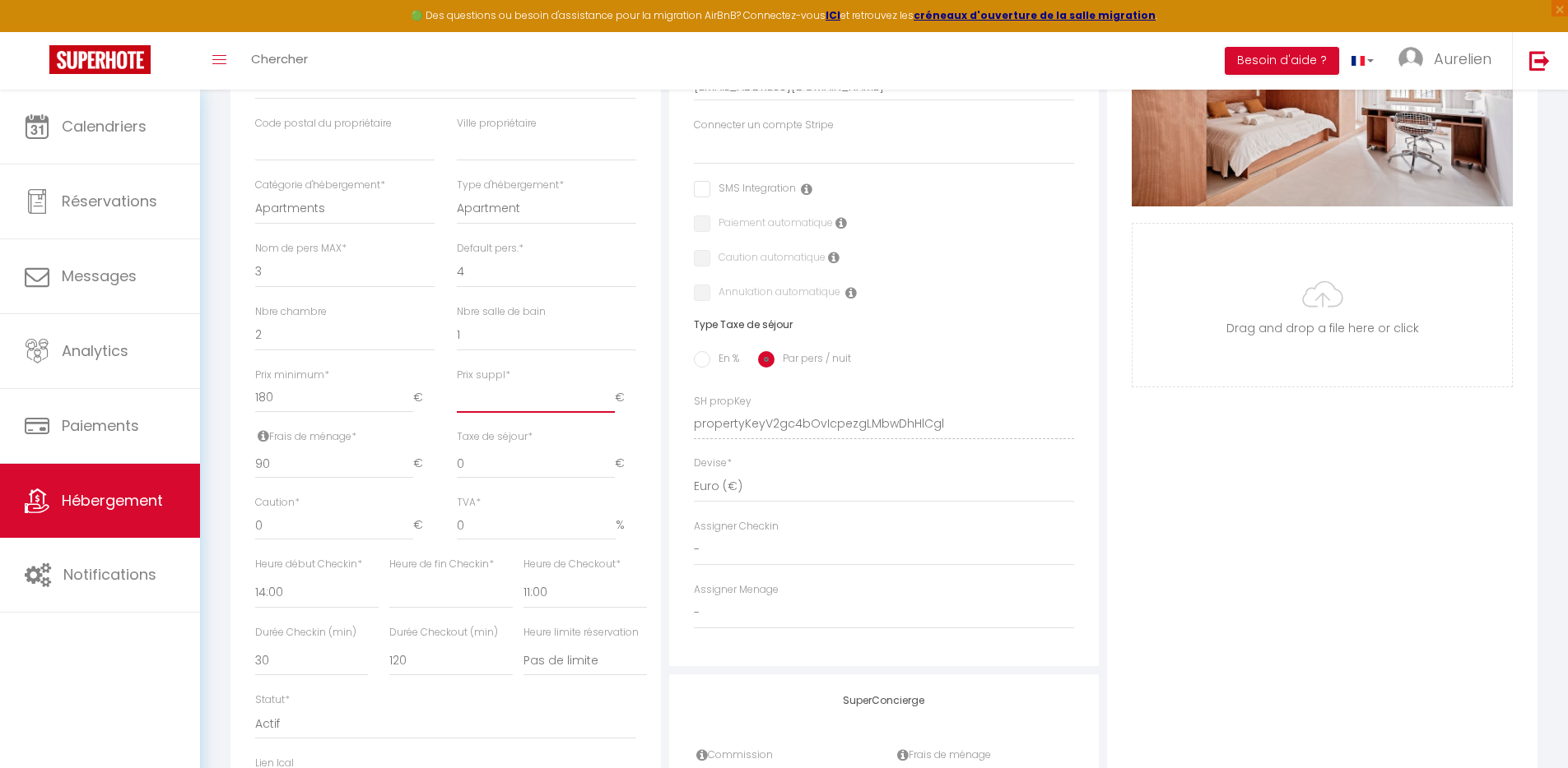
select select
checkbox input "false"
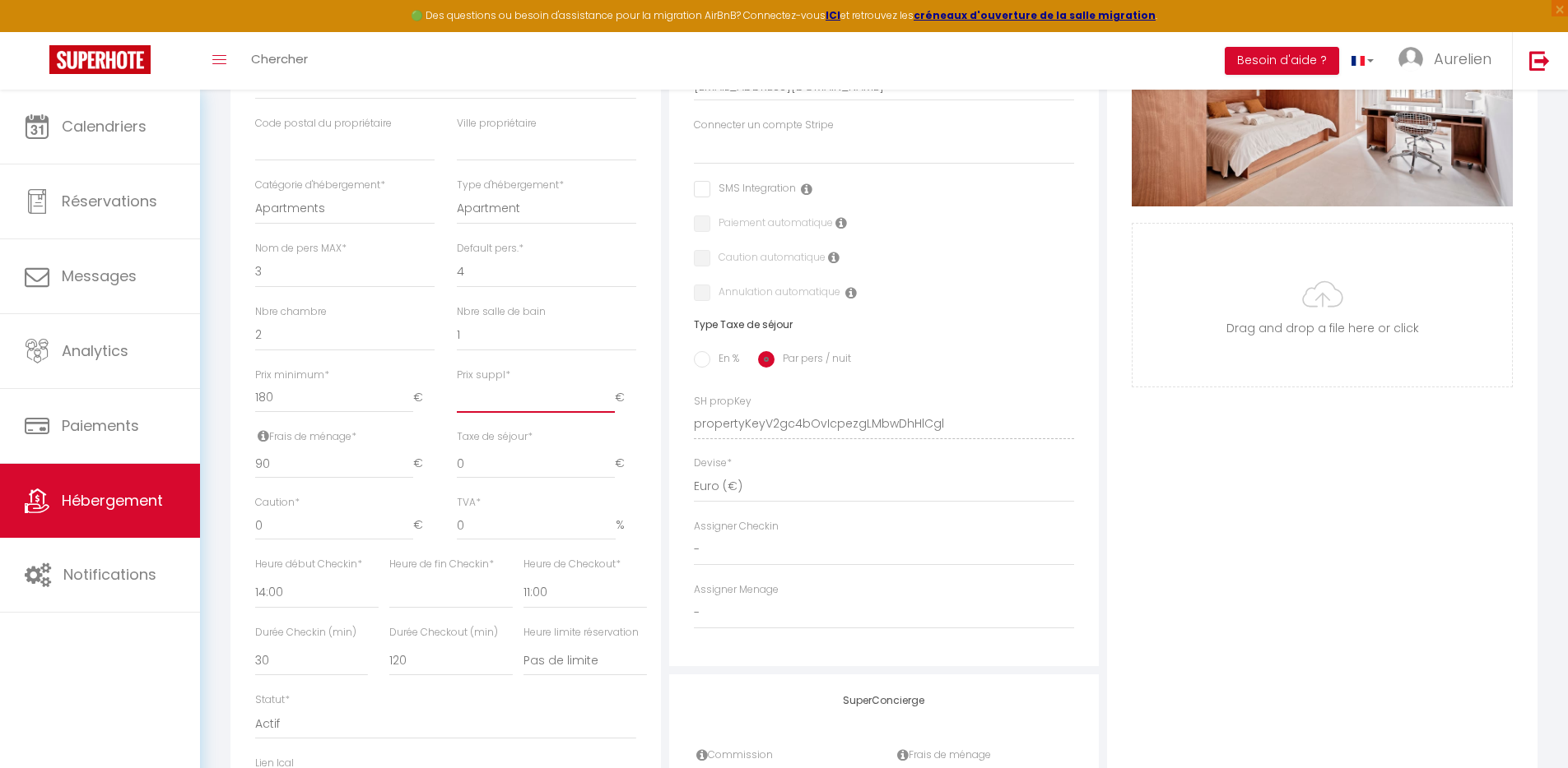
checkbox input "false"
type input "1"
select select
checkbox input "false"
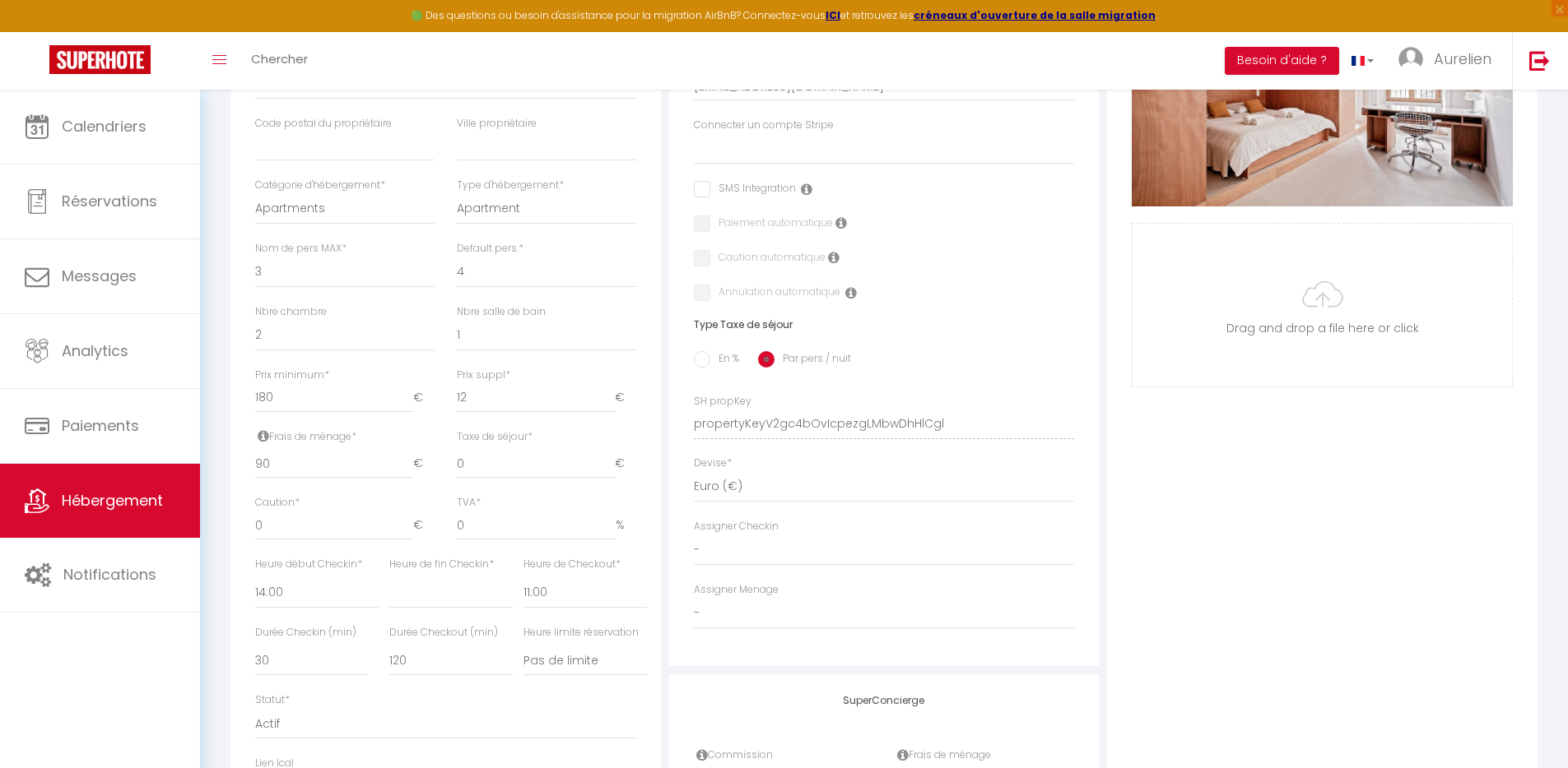
click at [1236, 510] on div "Photo Photo Supprimer Drag and drop a file here or click Ooops, something wrong…" at bounding box center [1322, 412] width 431 height 1110
drag, startPoint x: 310, startPoint y: 411, endPoint x: 259, endPoint y: 410, distance: 51.0
click at [259, 410] on input "180" at bounding box center [334, 398] width 158 height 29
drag, startPoint x: 259, startPoint y: 476, endPoint x: 244, endPoint y: 476, distance: 15.0
click at [245, 476] on div "Frais de ménage * 90 €" at bounding box center [345, 463] width 201 height 67
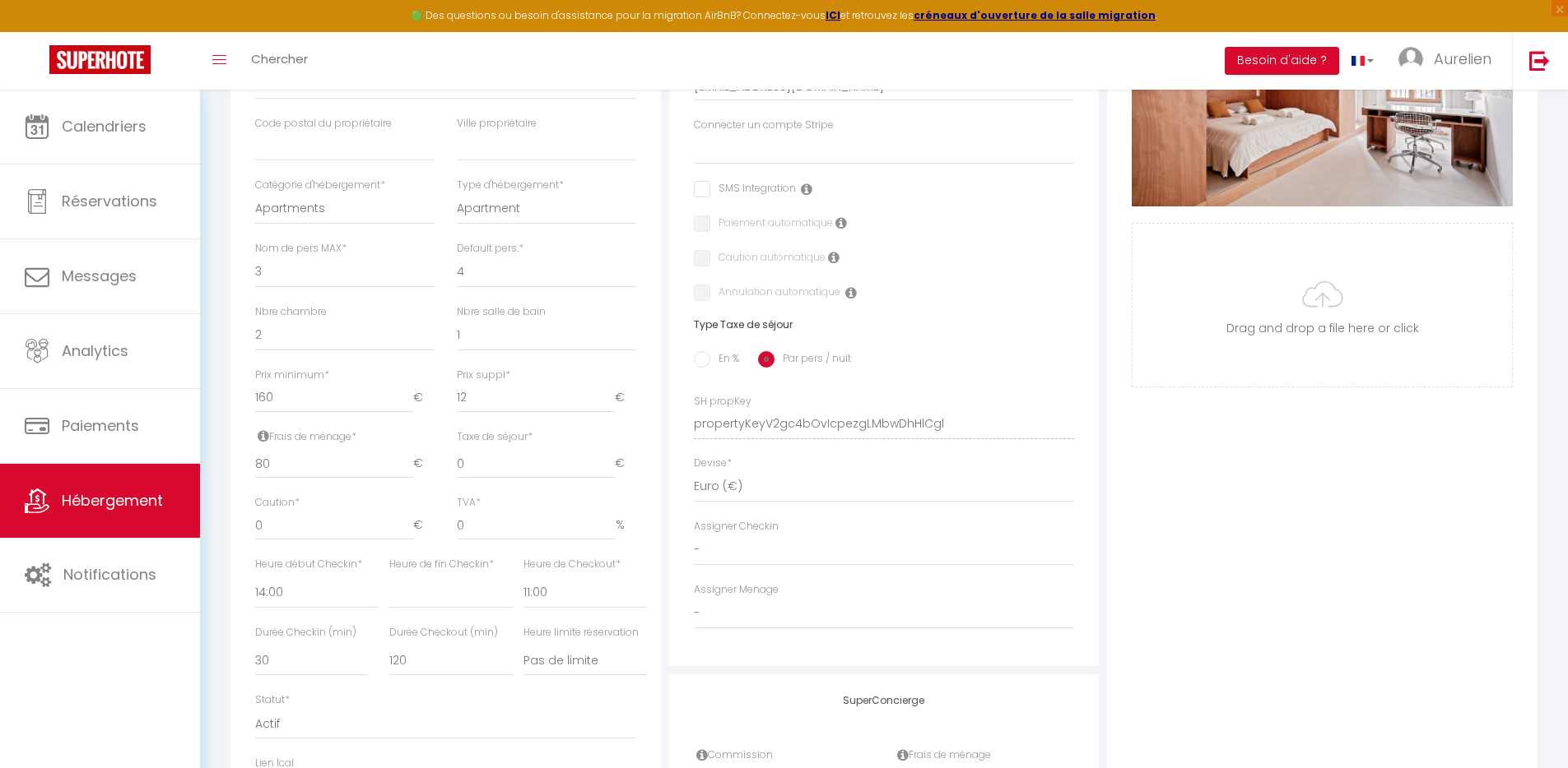
click at [1318, 541] on div "Photo Photo Supprimer Drag and drop a file here or click Ooops, something wrong…" at bounding box center [1322, 412] width 431 height 1110
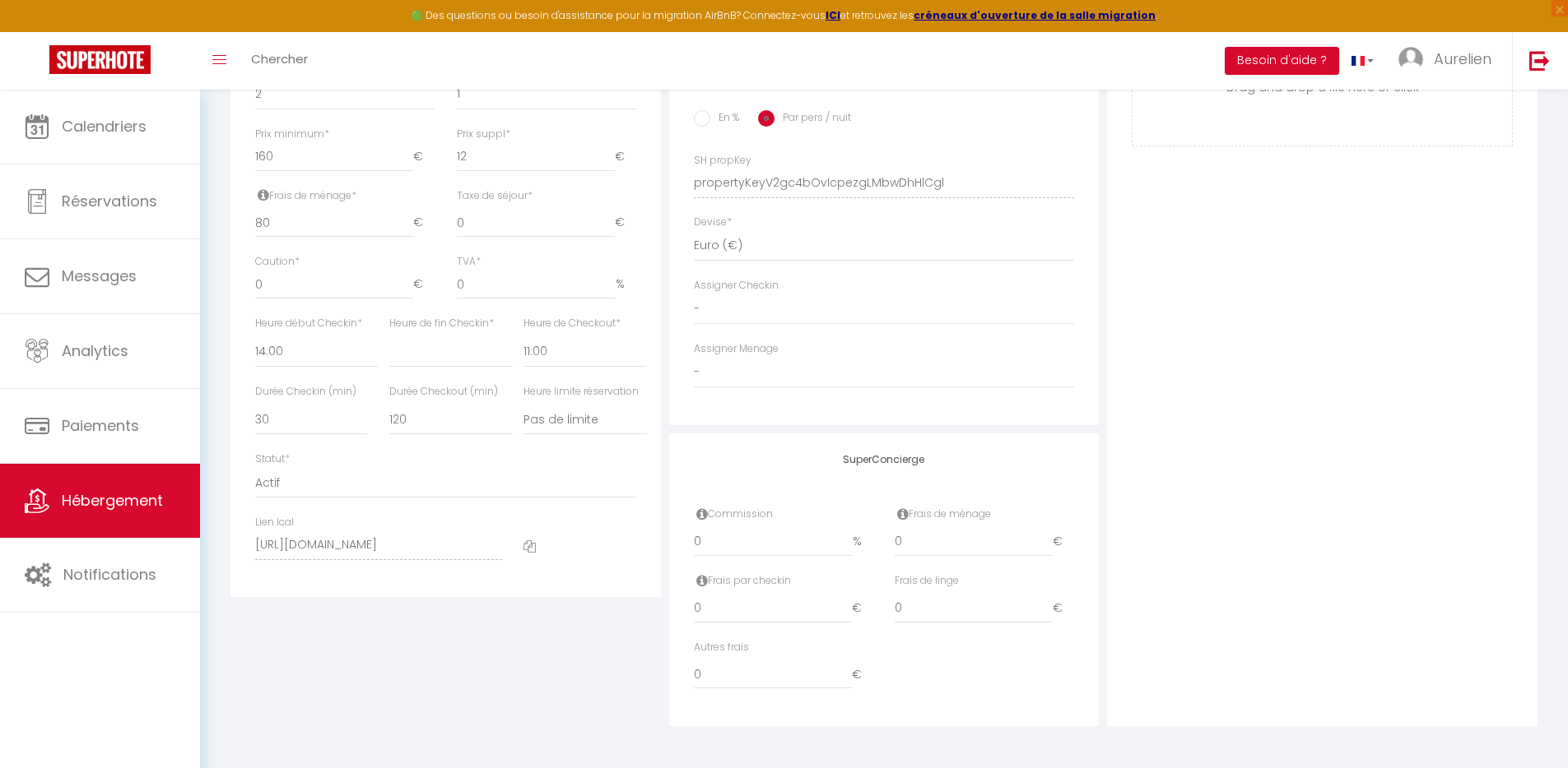
scroll to position [0, 0]
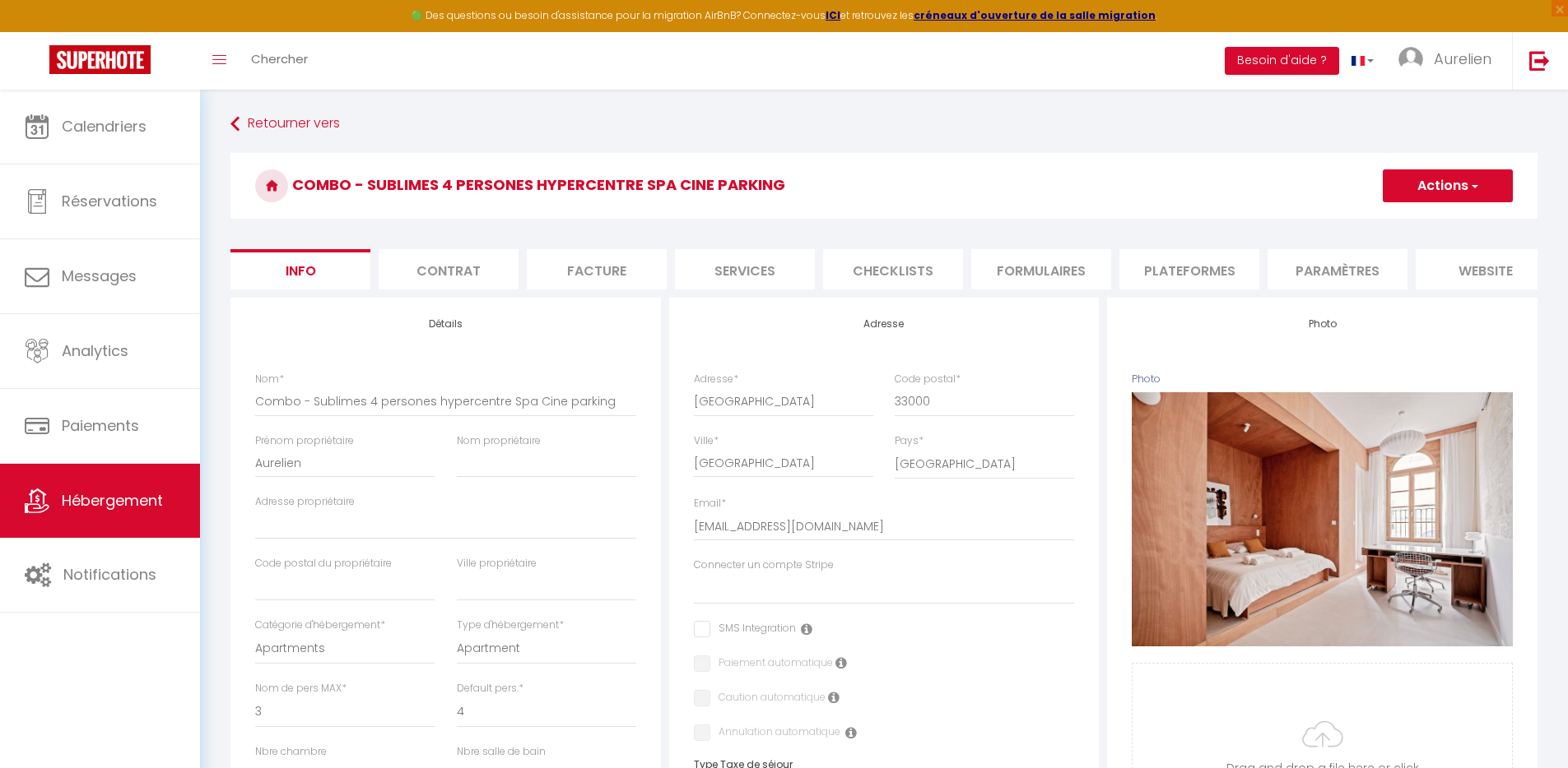
click at [1437, 188] on button "Actions" at bounding box center [1447, 185] width 130 height 33
click at [1396, 224] on input "Enregistrer" at bounding box center [1383, 222] width 61 height 17
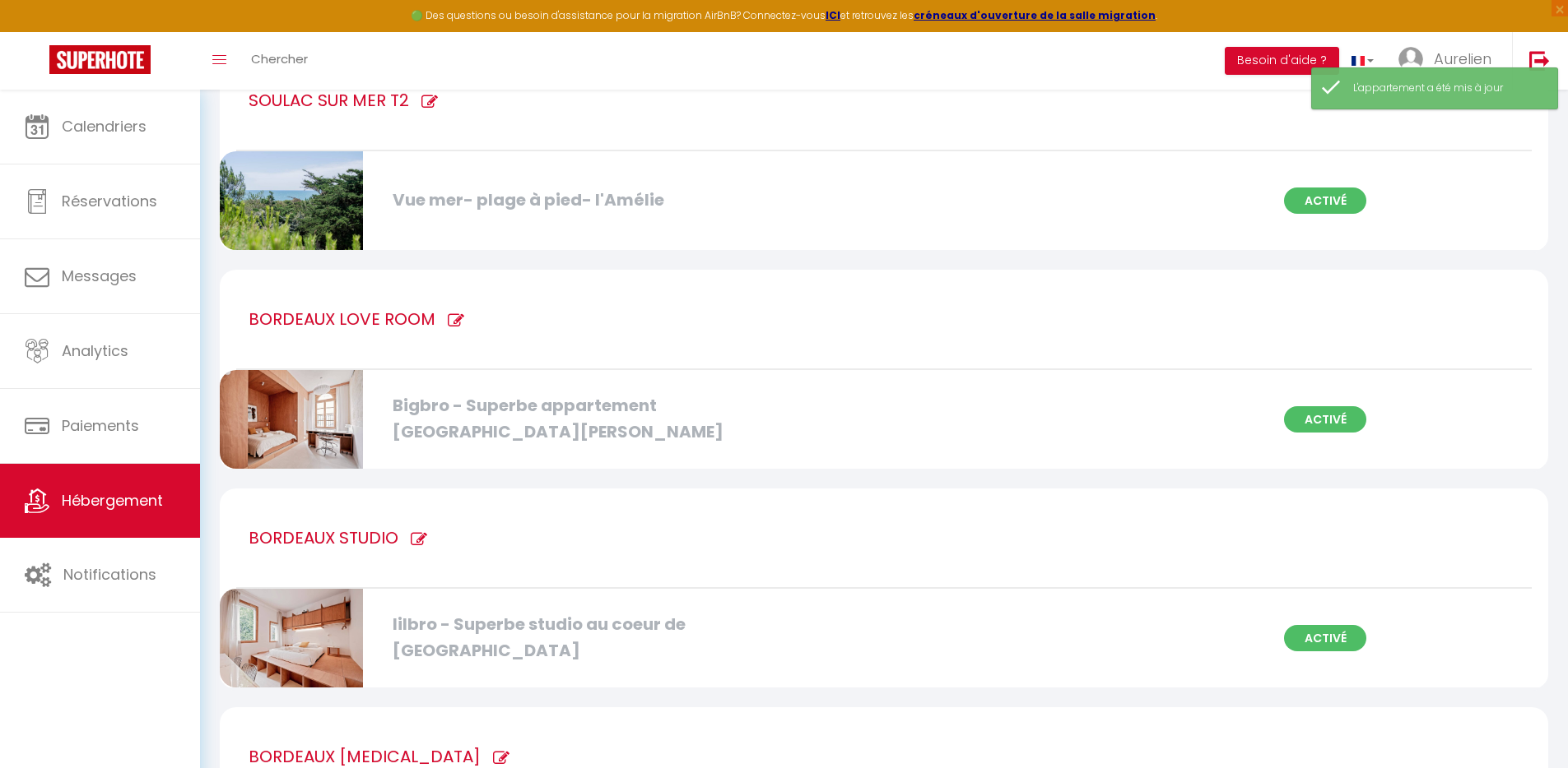
scroll to position [439, 0]
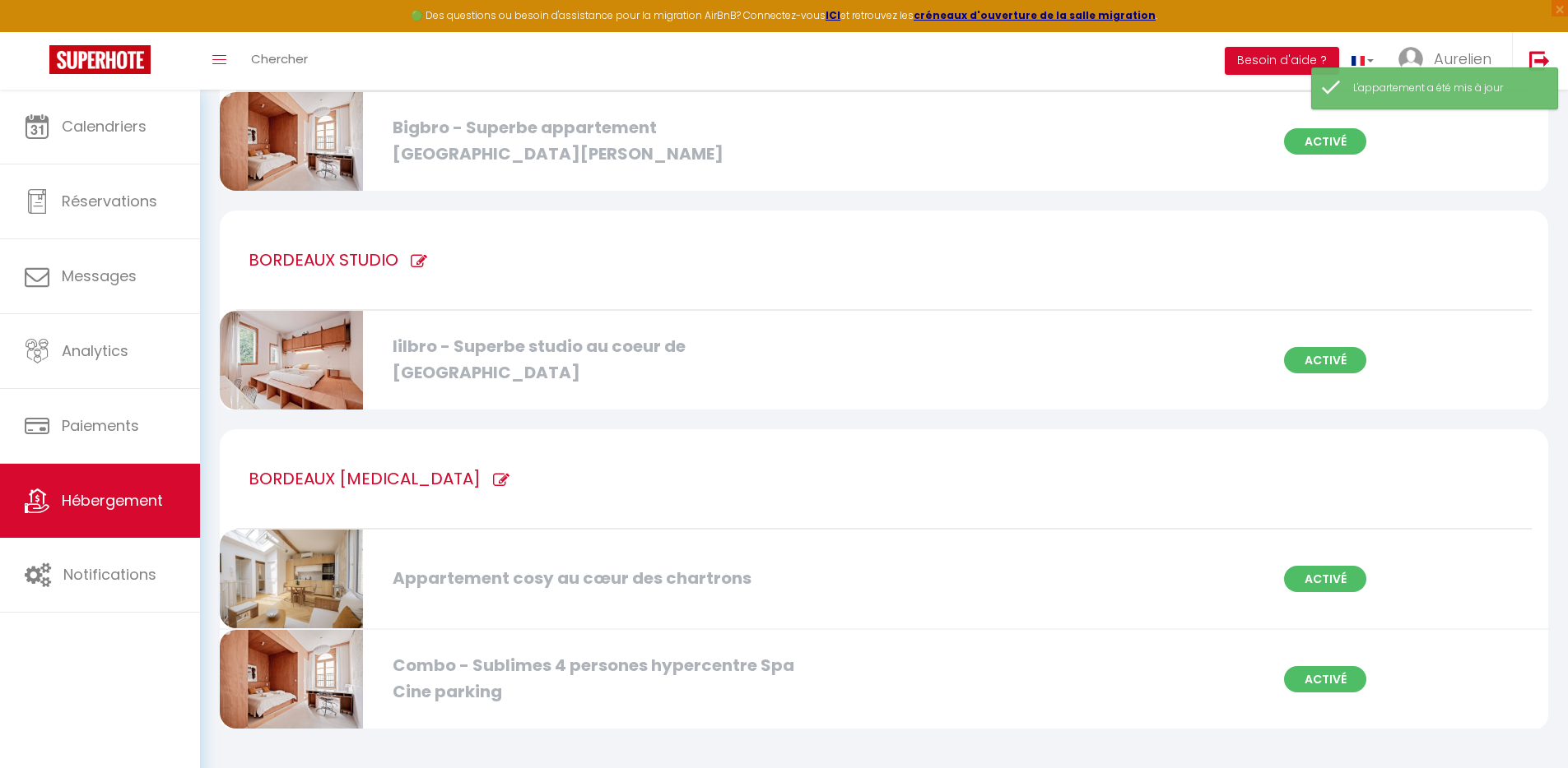
click at [537, 660] on div "Combo - Sublimes 4 persones hypercentre Spa Cine parking" at bounding box center [598, 679] width 428 height 52
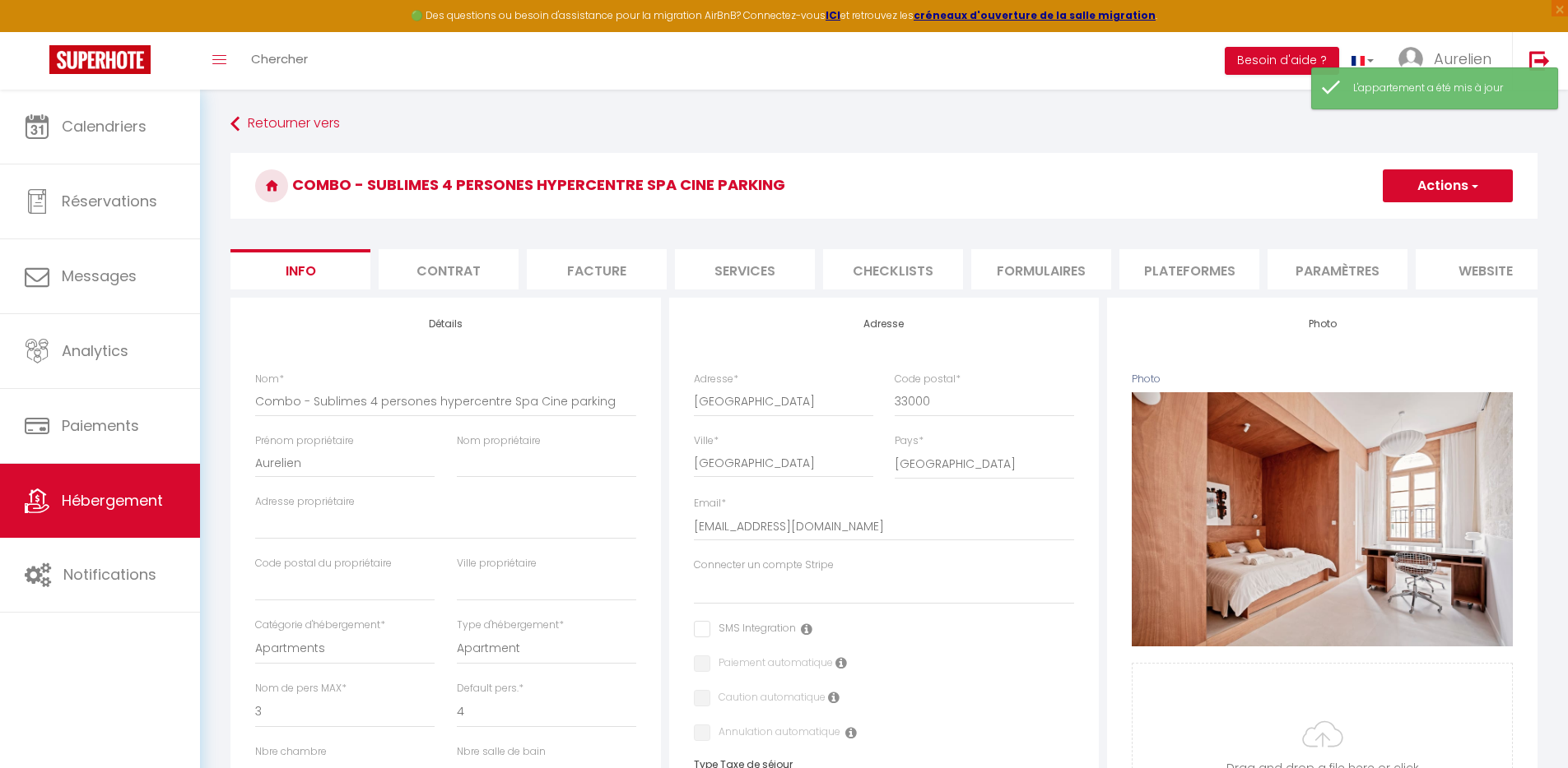
click at [1138, 277] on li "Plateformes" at bounding box center [1189, 270] width 140 height 40
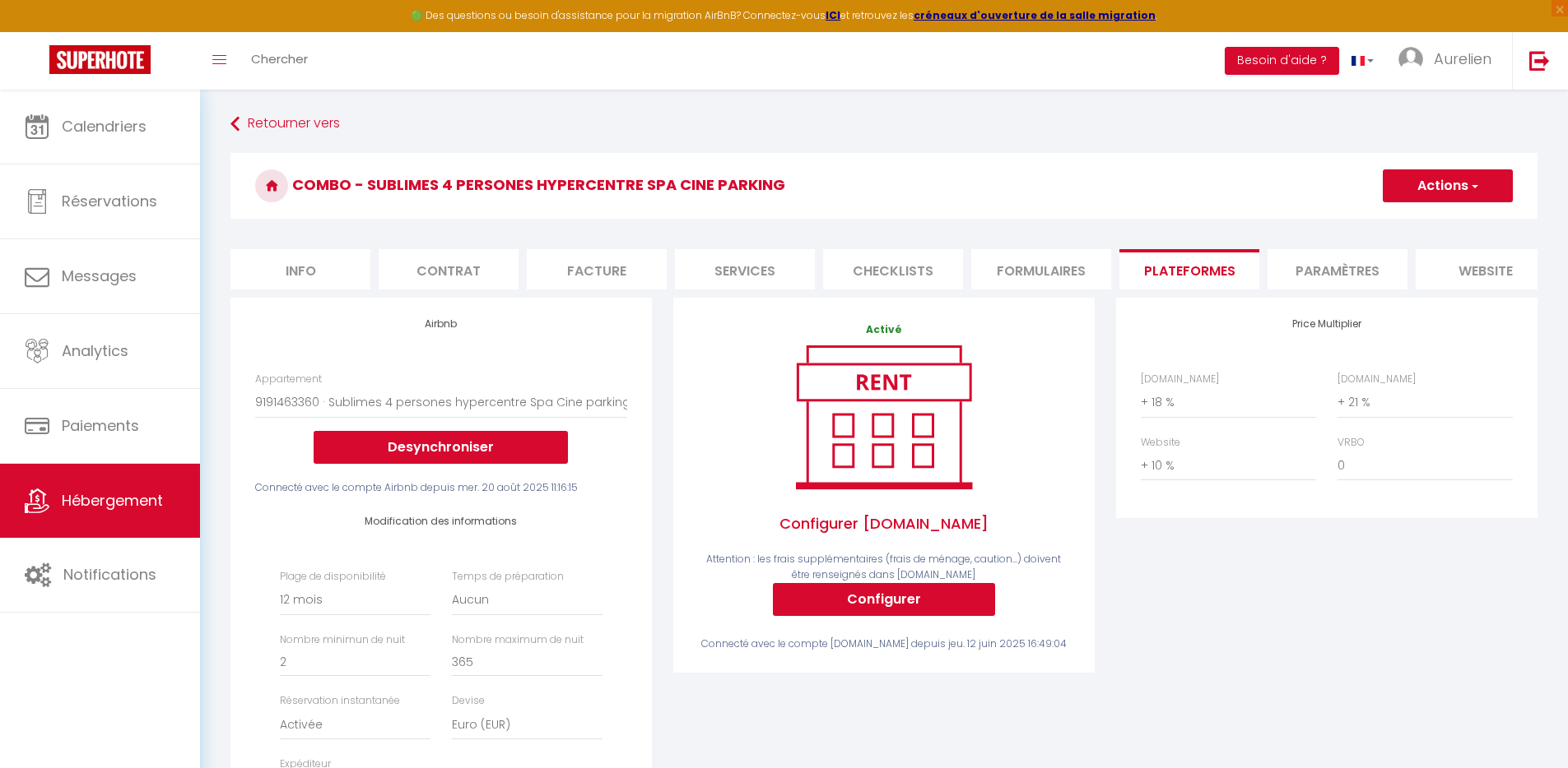
click at [1343, 274] on li "Paramètres" at bounding box center [1338, 270] width 140 height 40
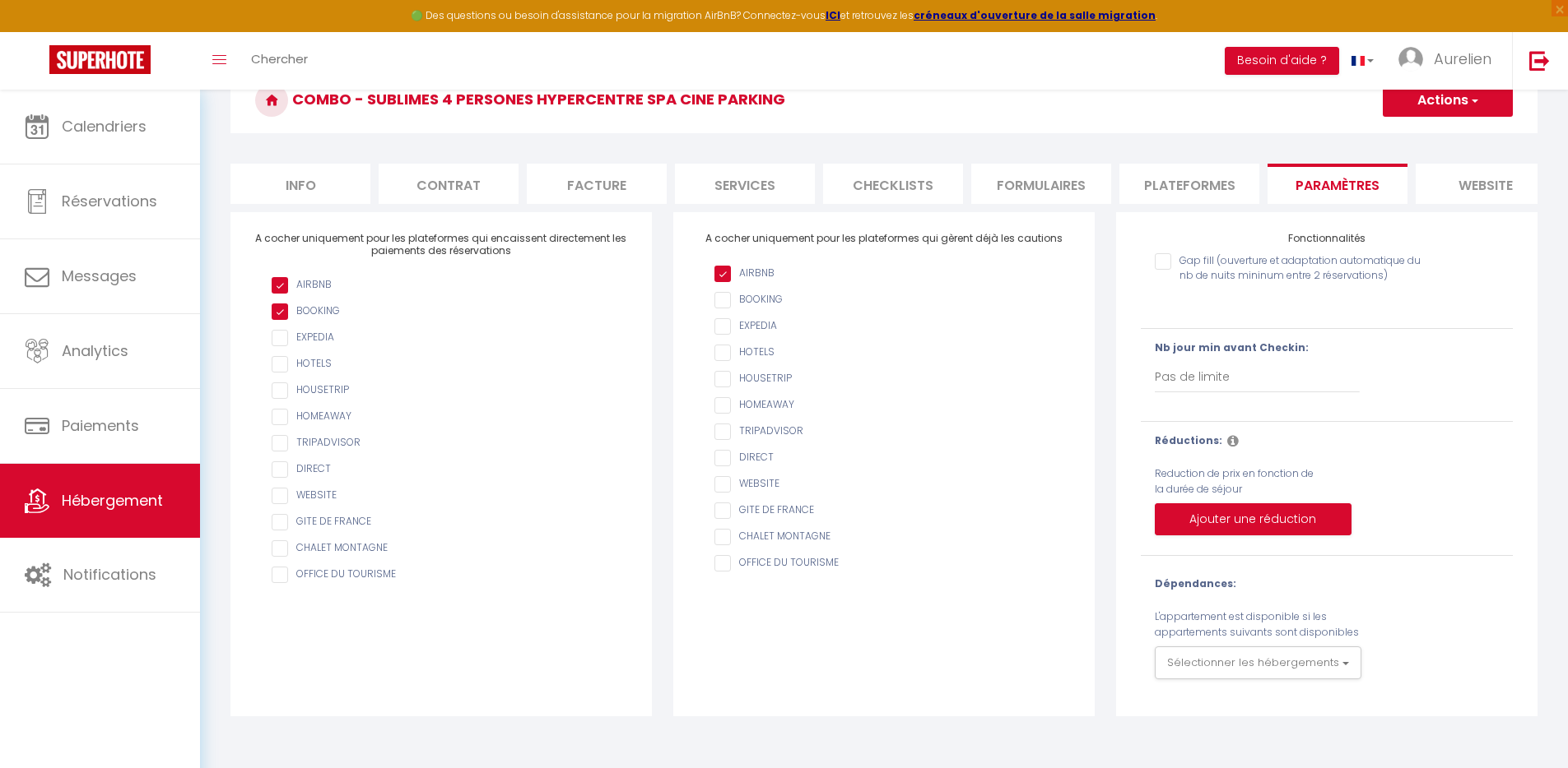
scroll to position [90, 0]
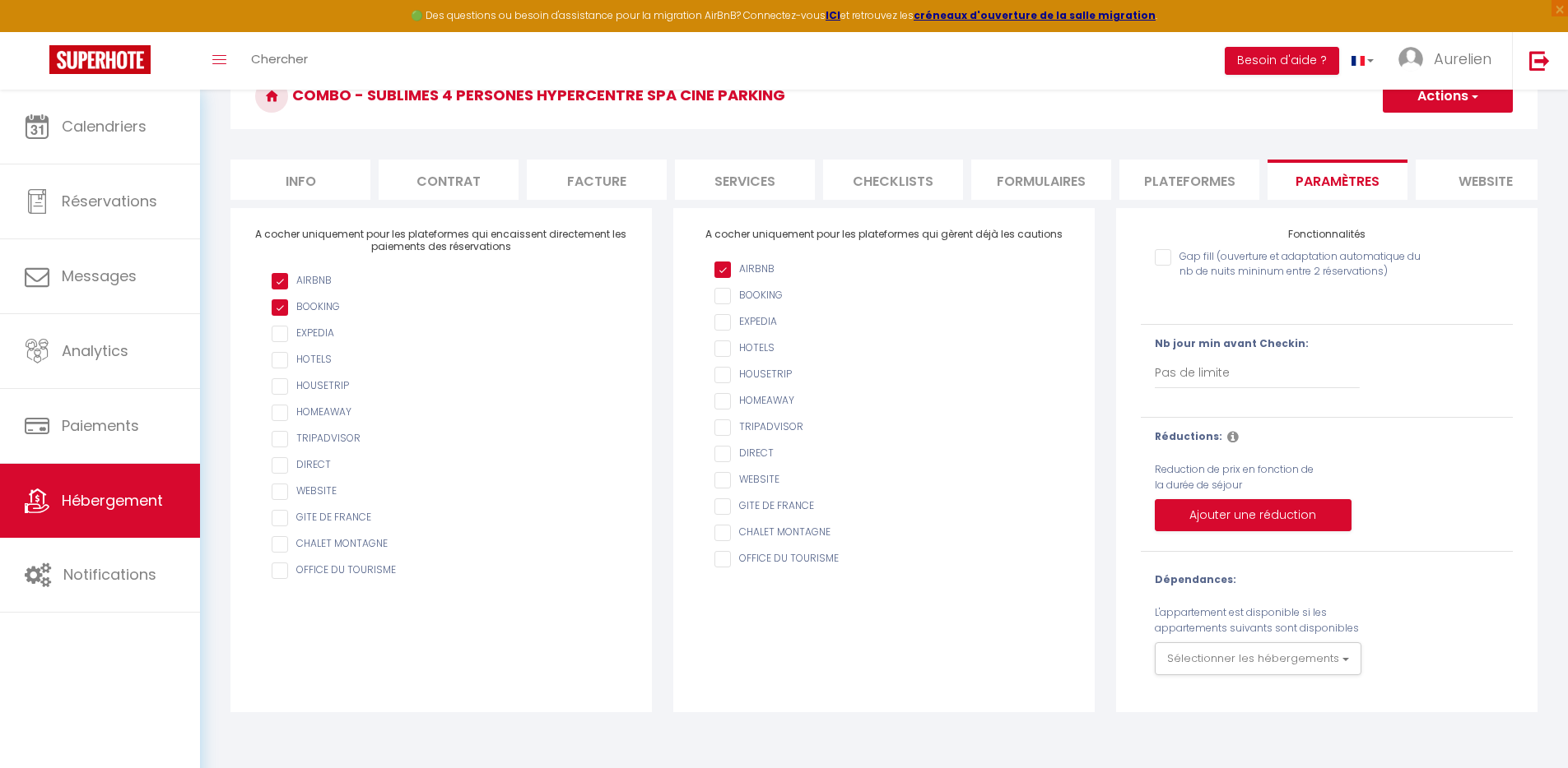
drag, startPoint x: 1192, startPoint y: 275, endPoint x: 1176, endPoint y: 273, distance: 16.1
click at [1192, 265] on input "Gap fill (ouverture et adaptation automatique du nb de nuits mininum entre 2 ré…" at bounding box center [1295, 258] width 281 height 17
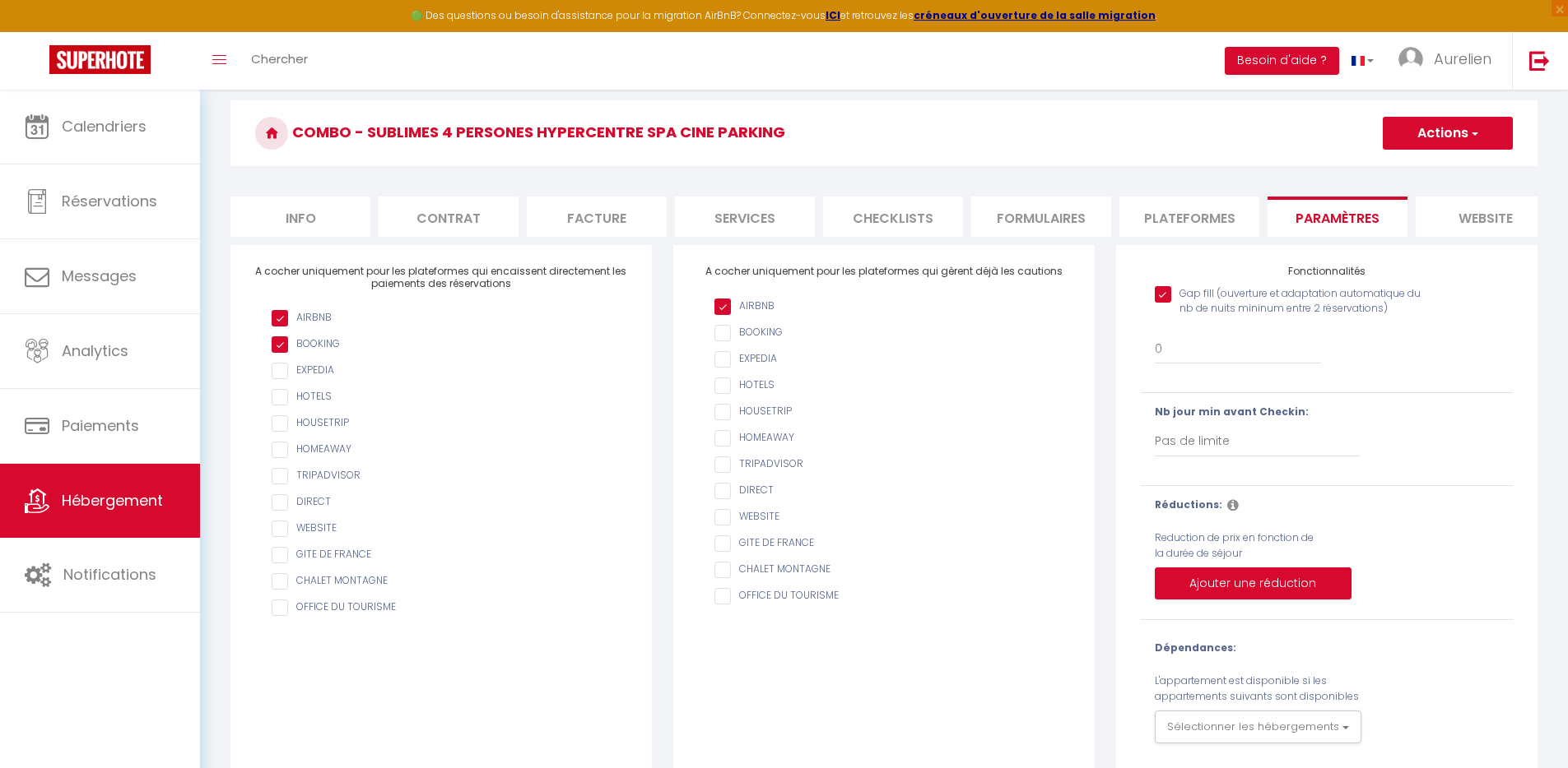
scroll to position [0, 0]
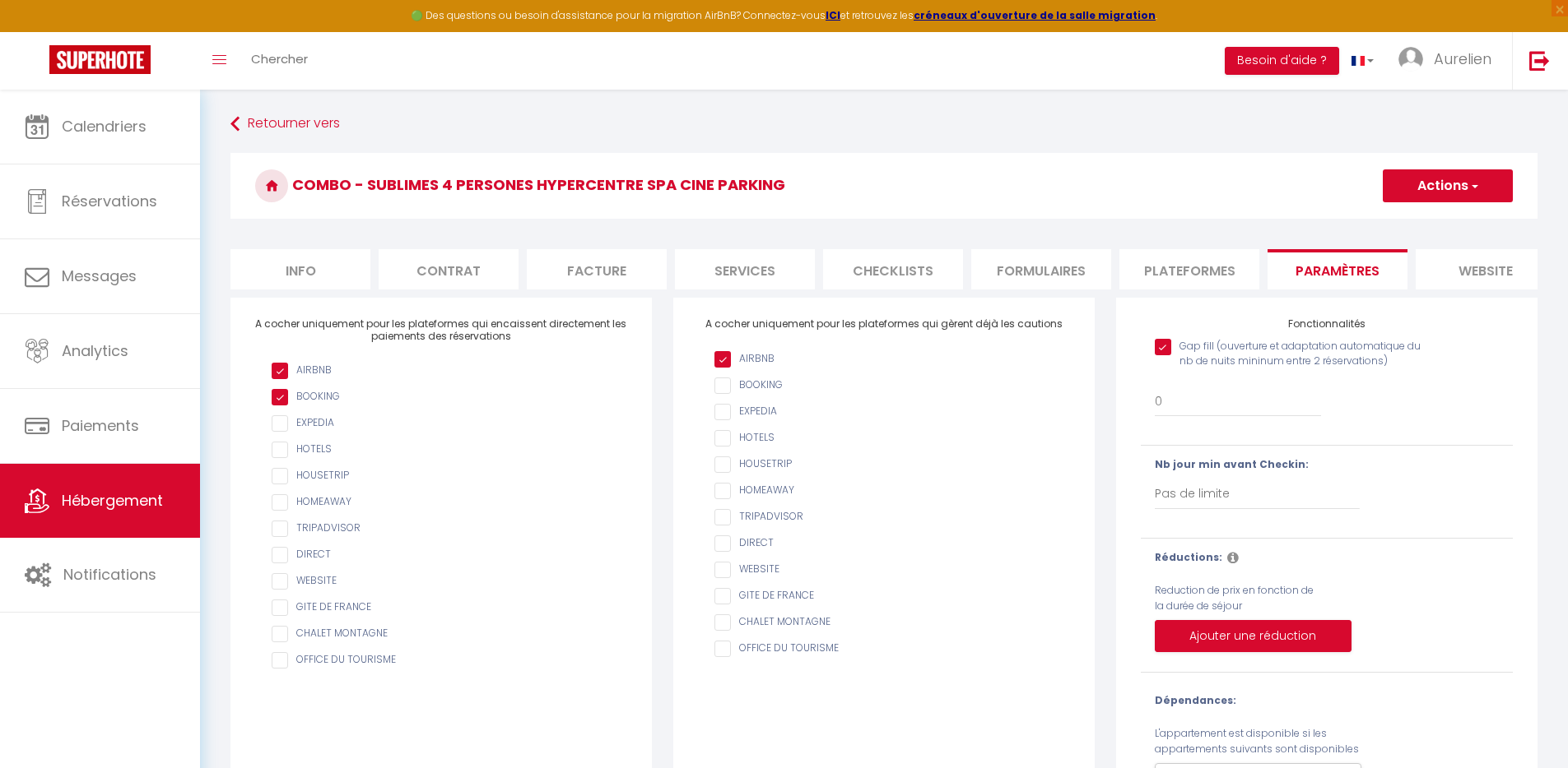
click at [1442, 189] on button "Actions" at bounding box center [1447, 185] width 130 height 33
click at [1426, 220] on input "Enregistrer" at bounding box center [1429, 222] width 61 height 17
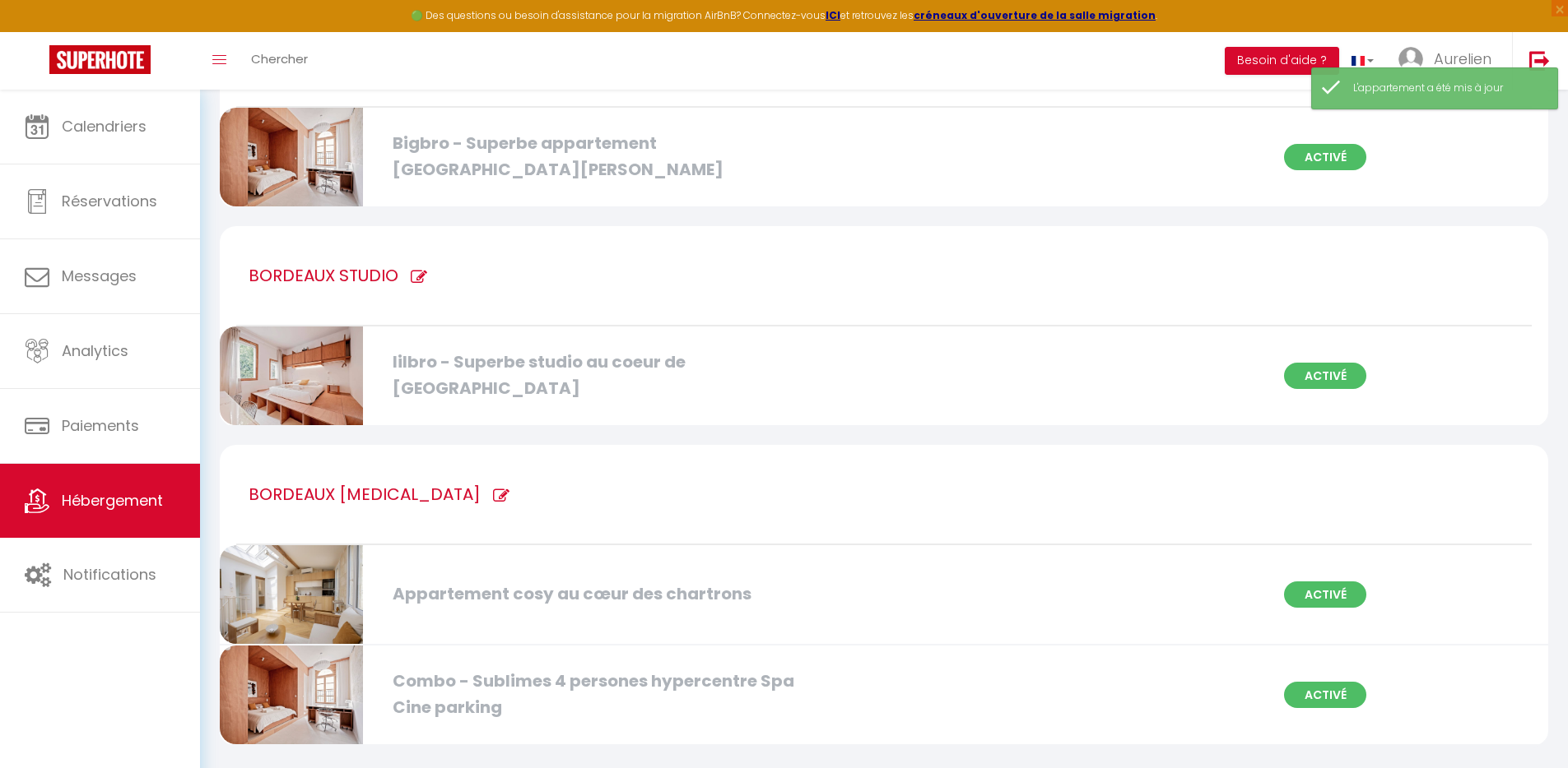
scroll to position [439, 0]
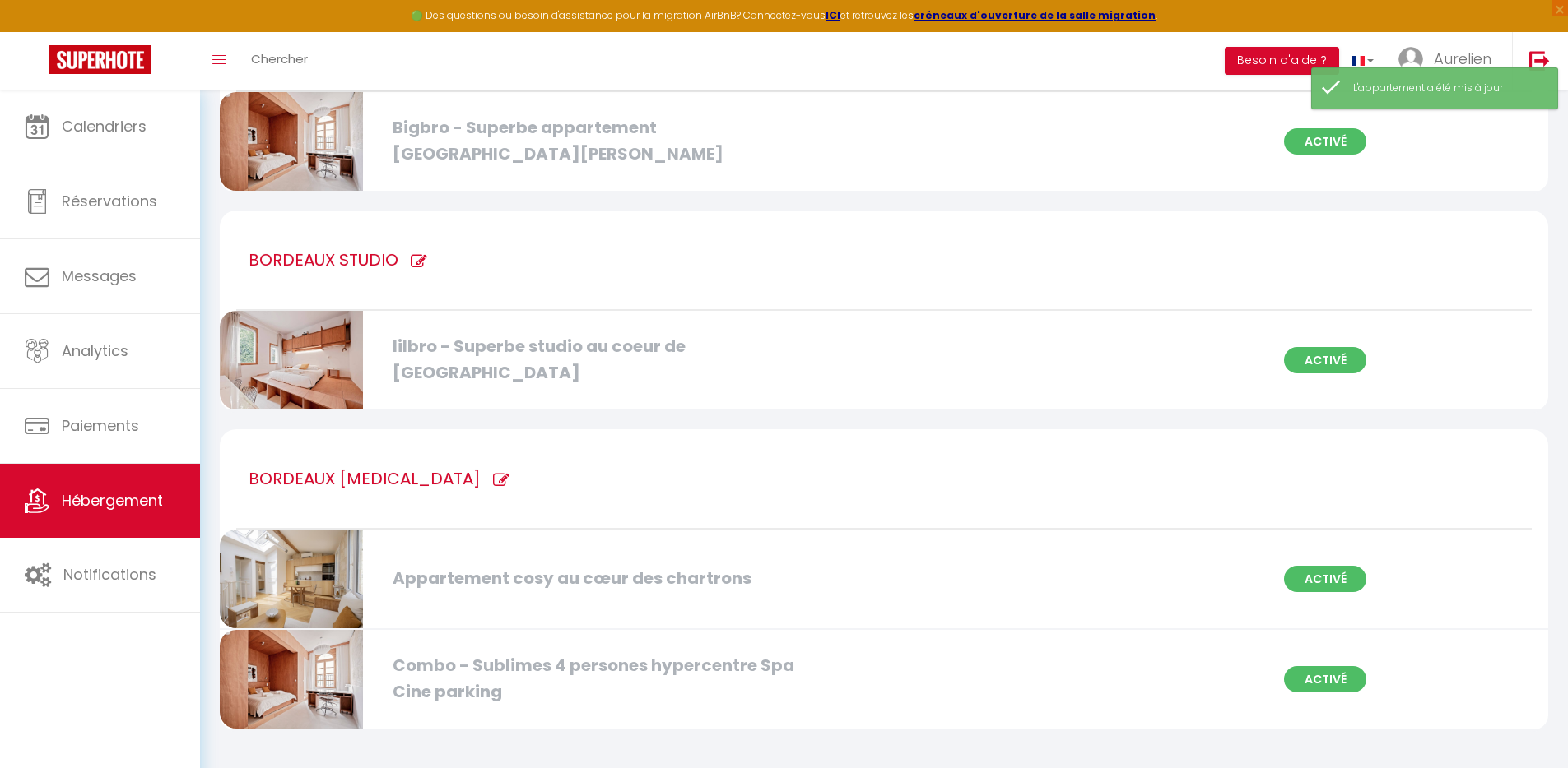
click at [526, 666] on div "Combo - Sublimes 4 persones hypercentre Spa Cine parking" at bounding box center [598, 679] width 428 height 52
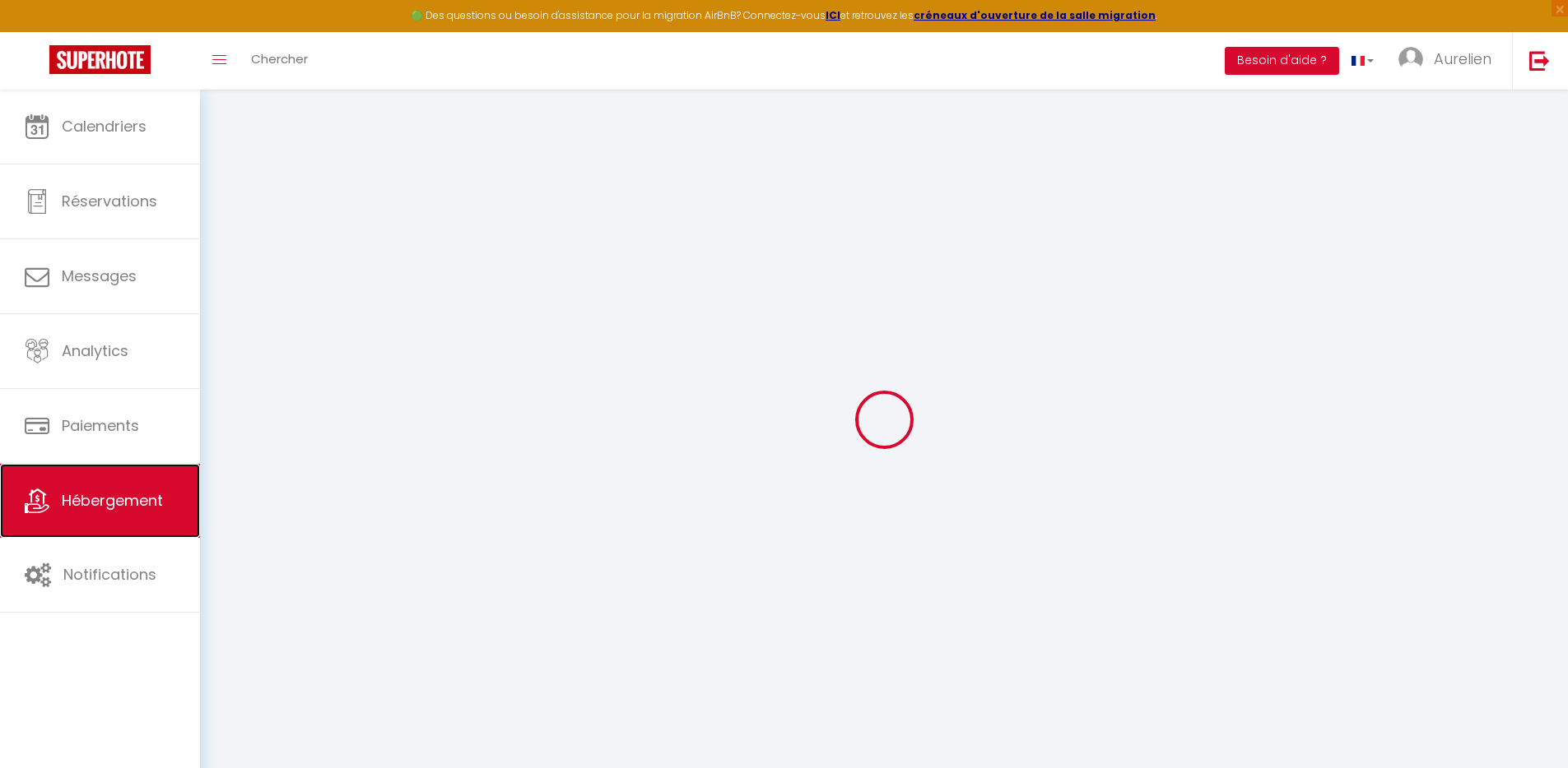
click at [120, 503] on span "Hébergement" at bounding box center [112, 500] width 101 height 21
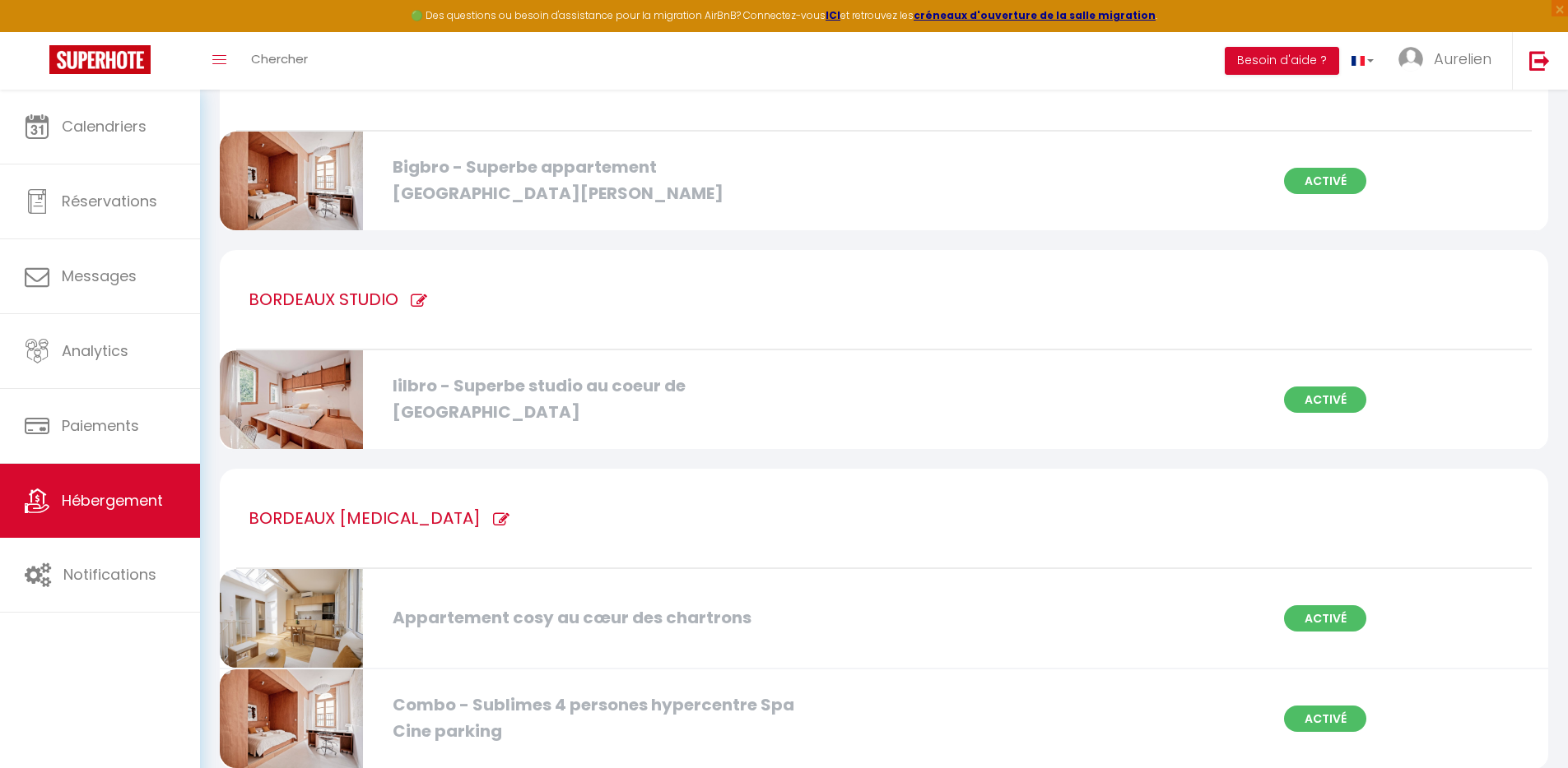
scroll to position [439, 0]
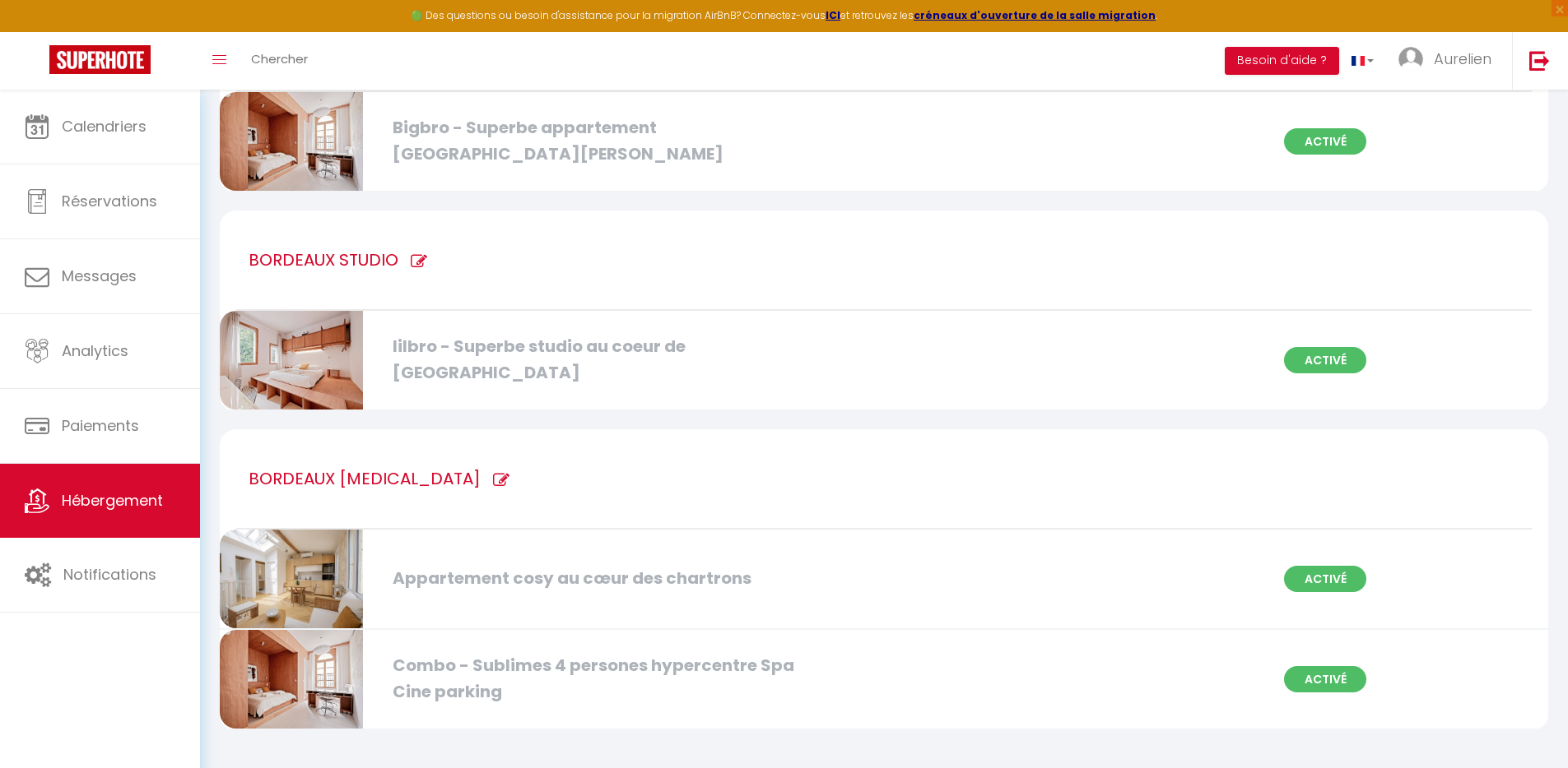
click at [513, 663] on div "Combo - Sublimes 4 persones hypercentre Spa Cine parking" at bounding box center [598, 679] width 428 height 52
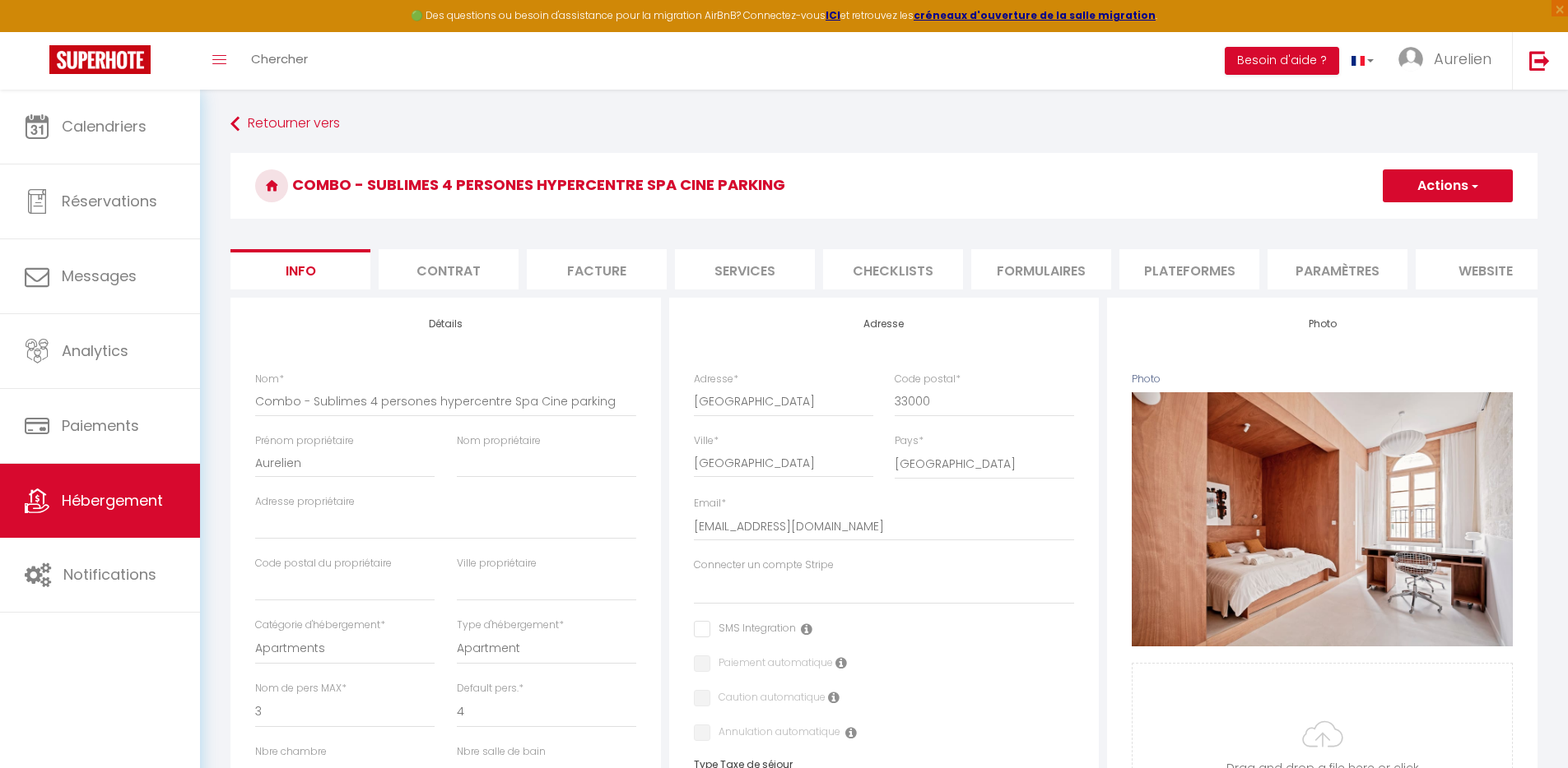
click at [1207, 272] on li "Plateformes" at bounding box center [1189, 270] width 140 height 40
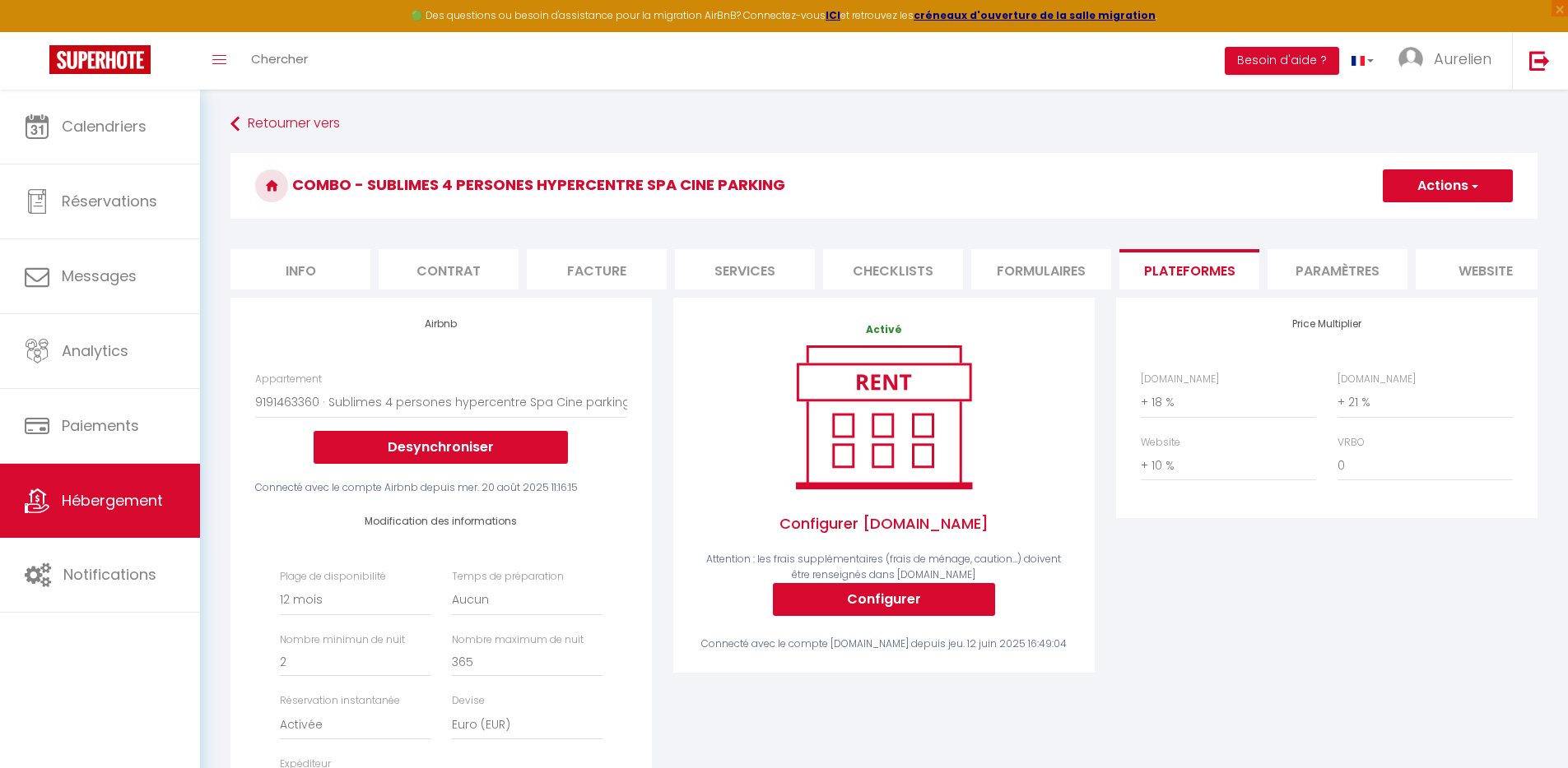
click at [1248, 574] on div "Price Multiplier [DOMAIN_NAME] 0 + 1 % + 2 % + 3 % + 4 % + 5 % + 6 % + 7 %" at bounding box center [1327, 601] width 442 height 606
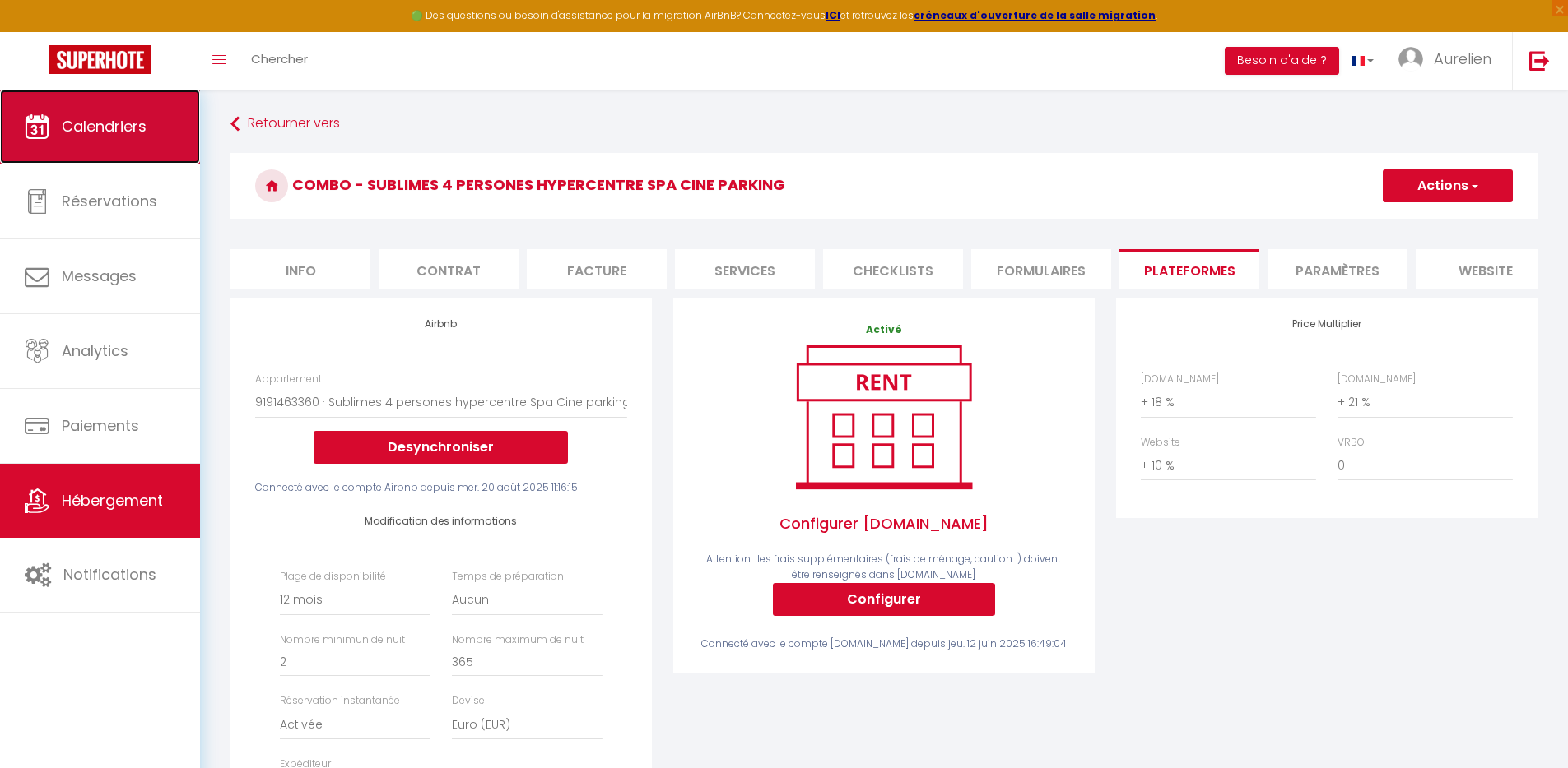
click at [129, 122] on span "Calendriers" at bounding box center [104, 126] width 85 height 21
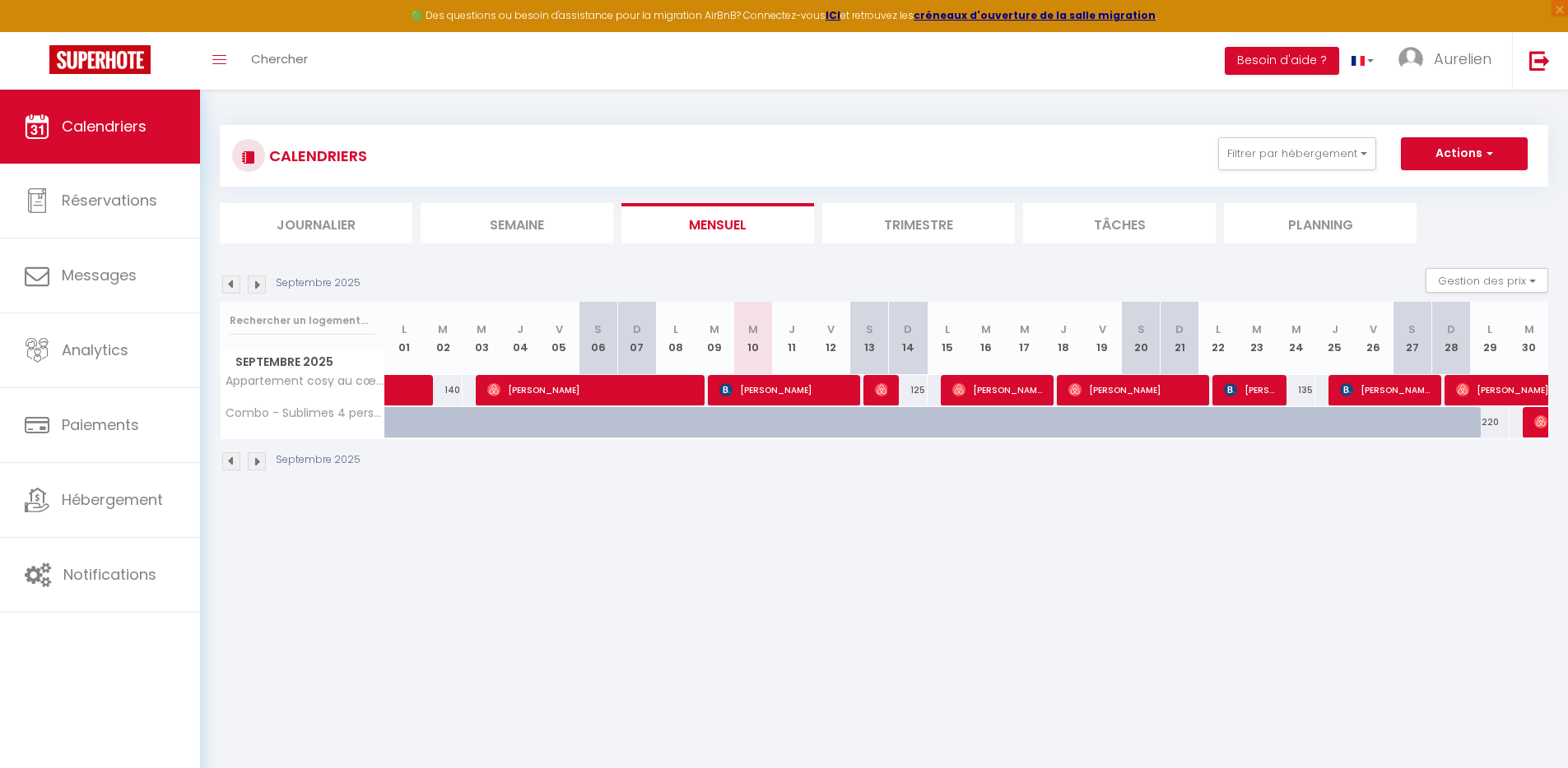
click at [912, 591] on body "🟢 Des questions ou besoin d'assistance pour la migration AirBnB? Connectez-vous…" at bounding box center [784, 473] width 1568 height 768
click at [1507, 276] on button "Gestion des prix" at bounding box center [1487, 280] width 122 height 24
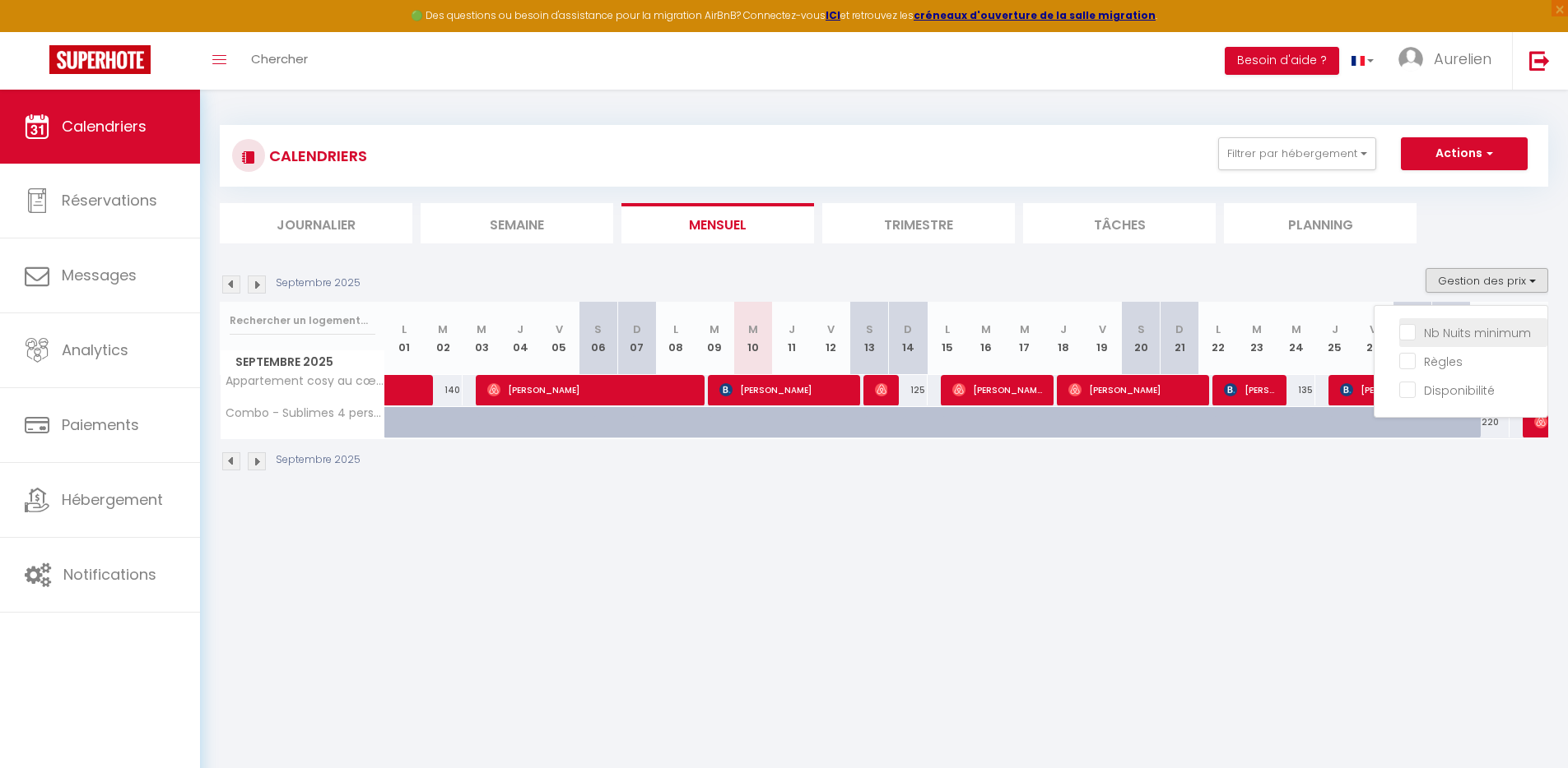
click at [1458, 330] on input "Nb Nuits minimum" at bounding box center [1473, 332] width 148 height 17
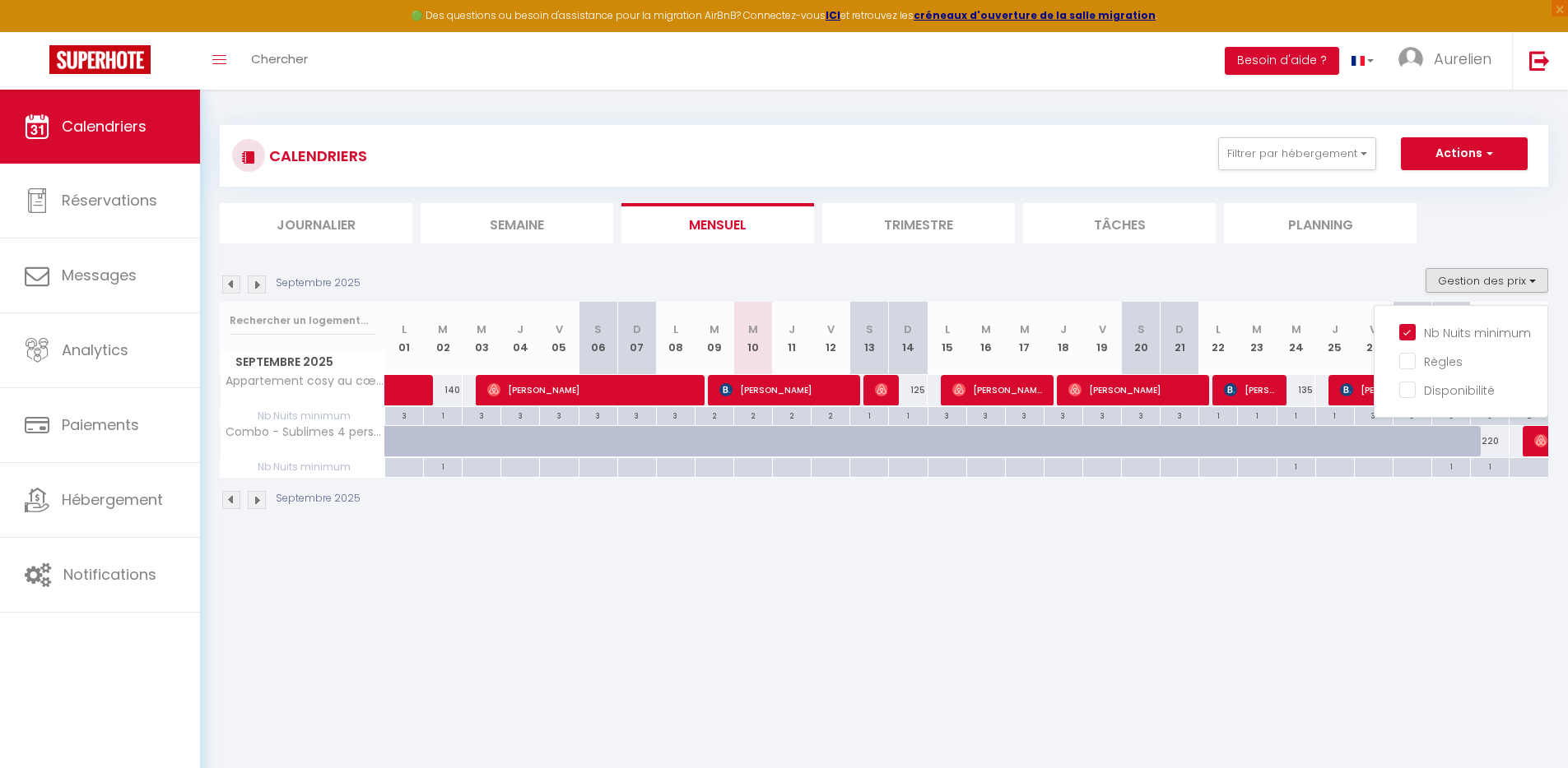
click at [1165, 583] on body "🟢 Des questions ou besoin d'assistance pour la migration AirBnB? Connectez-vous…" at bounding box center [784, 473] width 1568 height 768
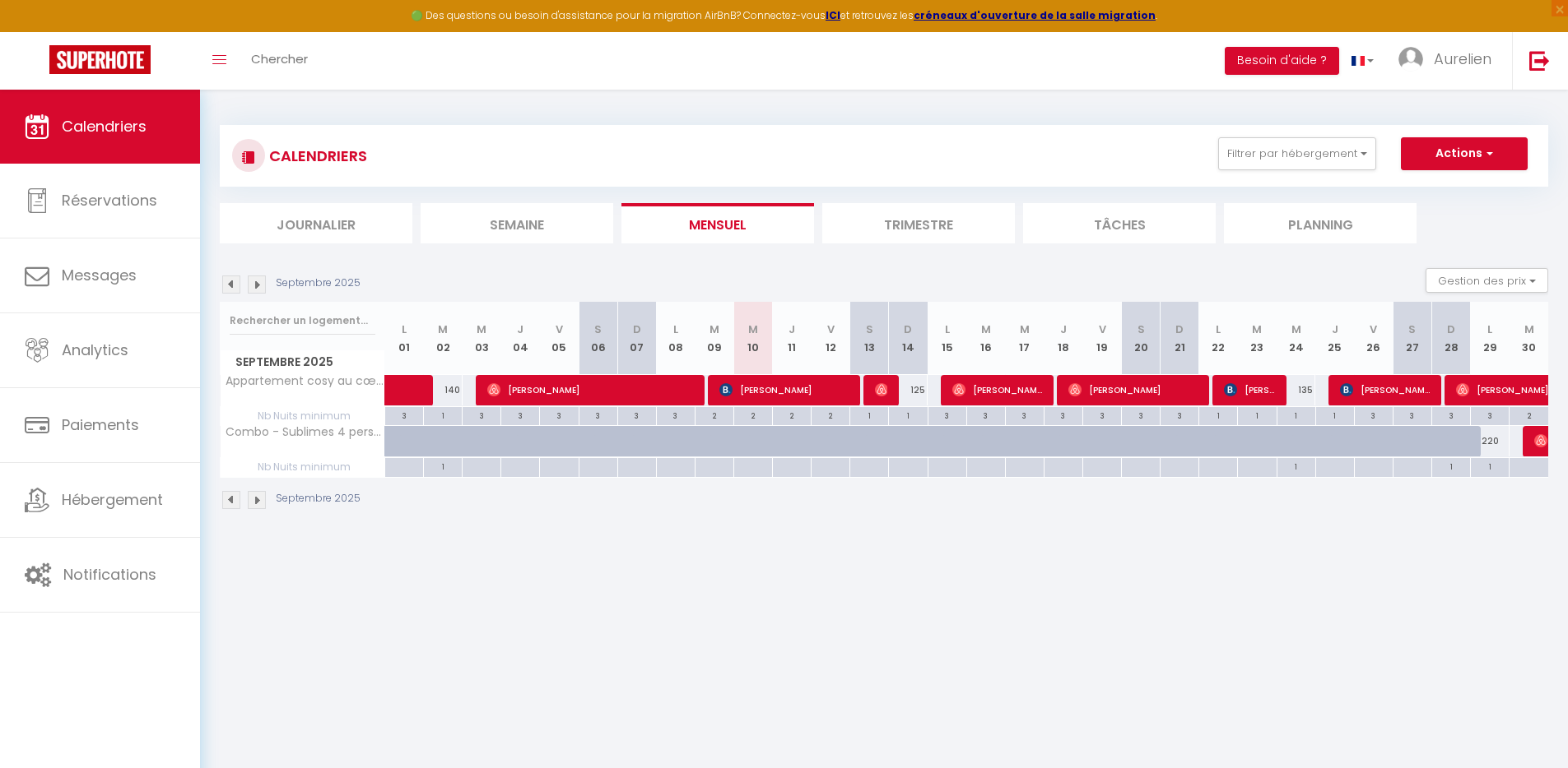
click at [261, 286] on img at bounding box center [257, 285] width 18 height 18
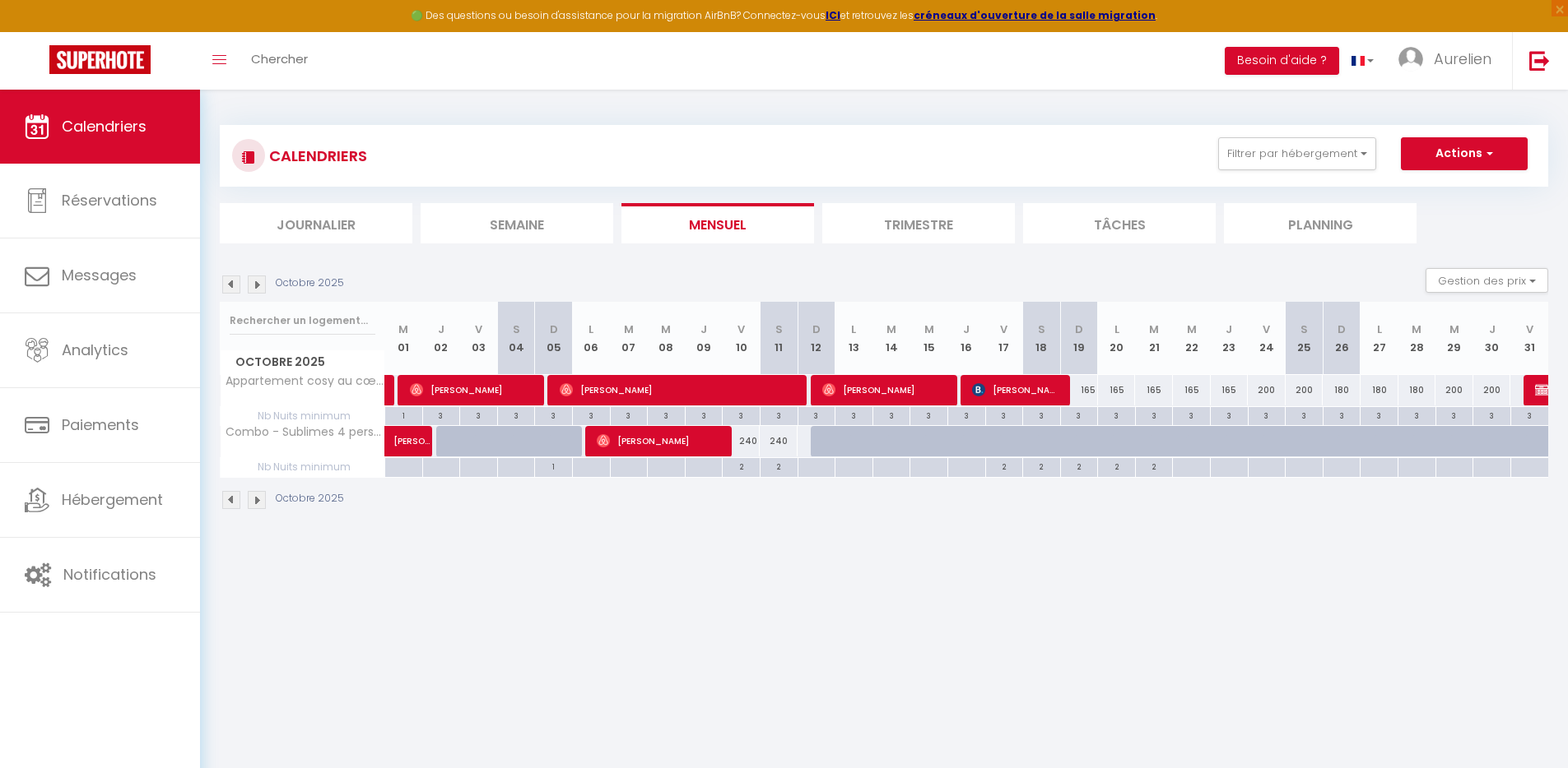
click at [259, 286] on img at bounding box center [257, 285] width 18 height 18
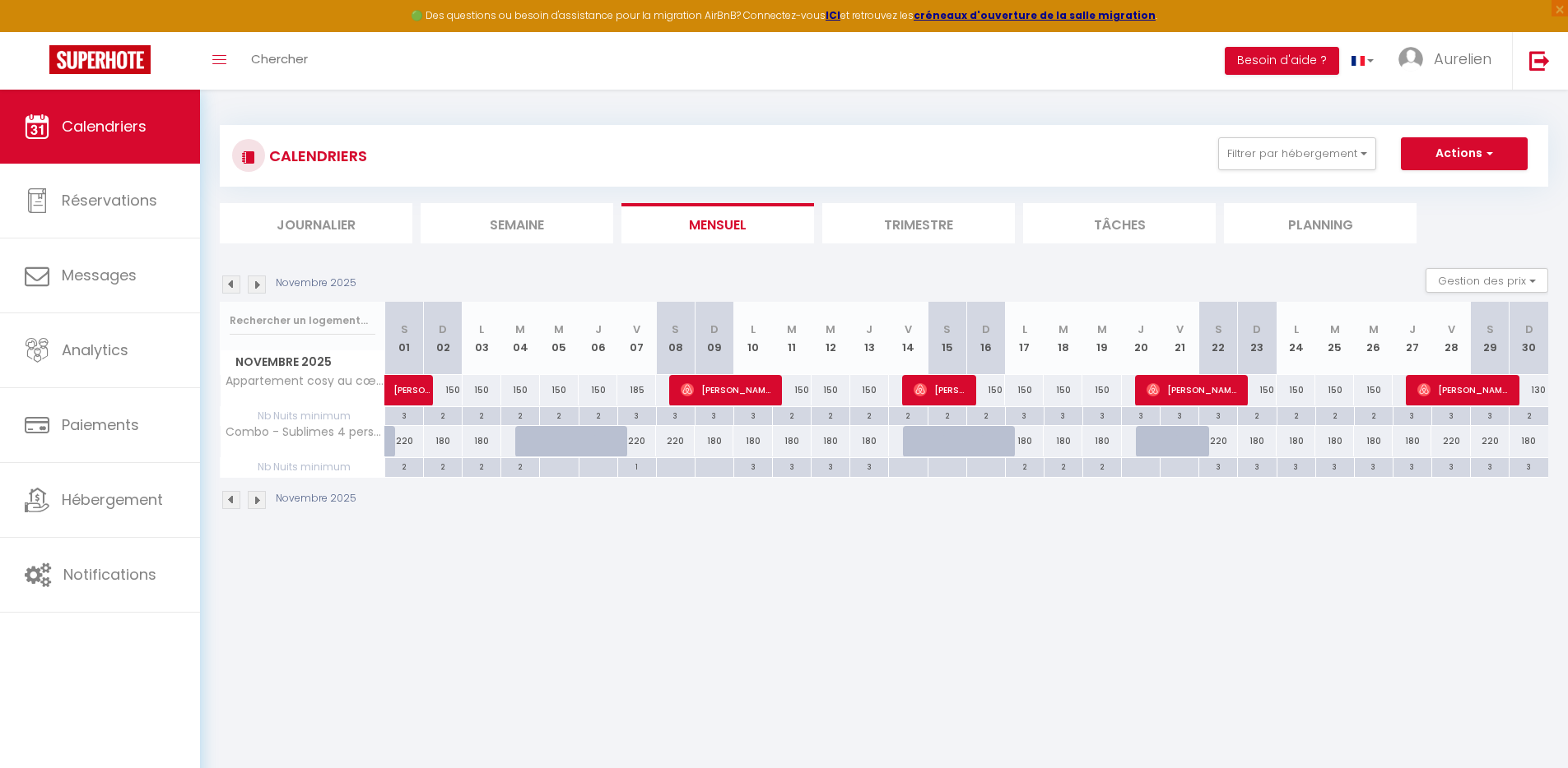
click at [260, 285] on img at bounding box center [257, 285] width 18 height 18
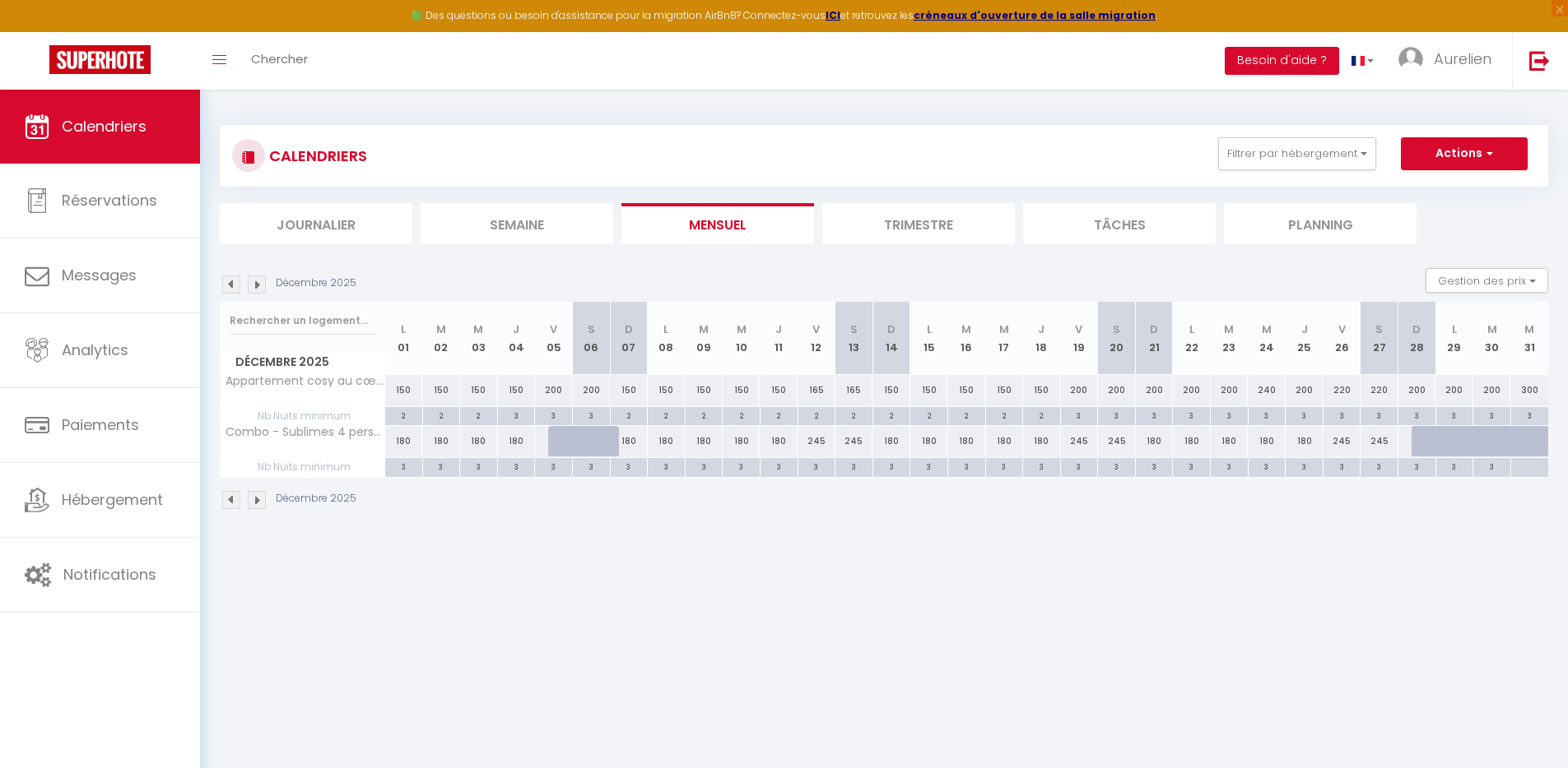
click at [260, 285] on img at bounding box center [257, 285] width 18 height 18
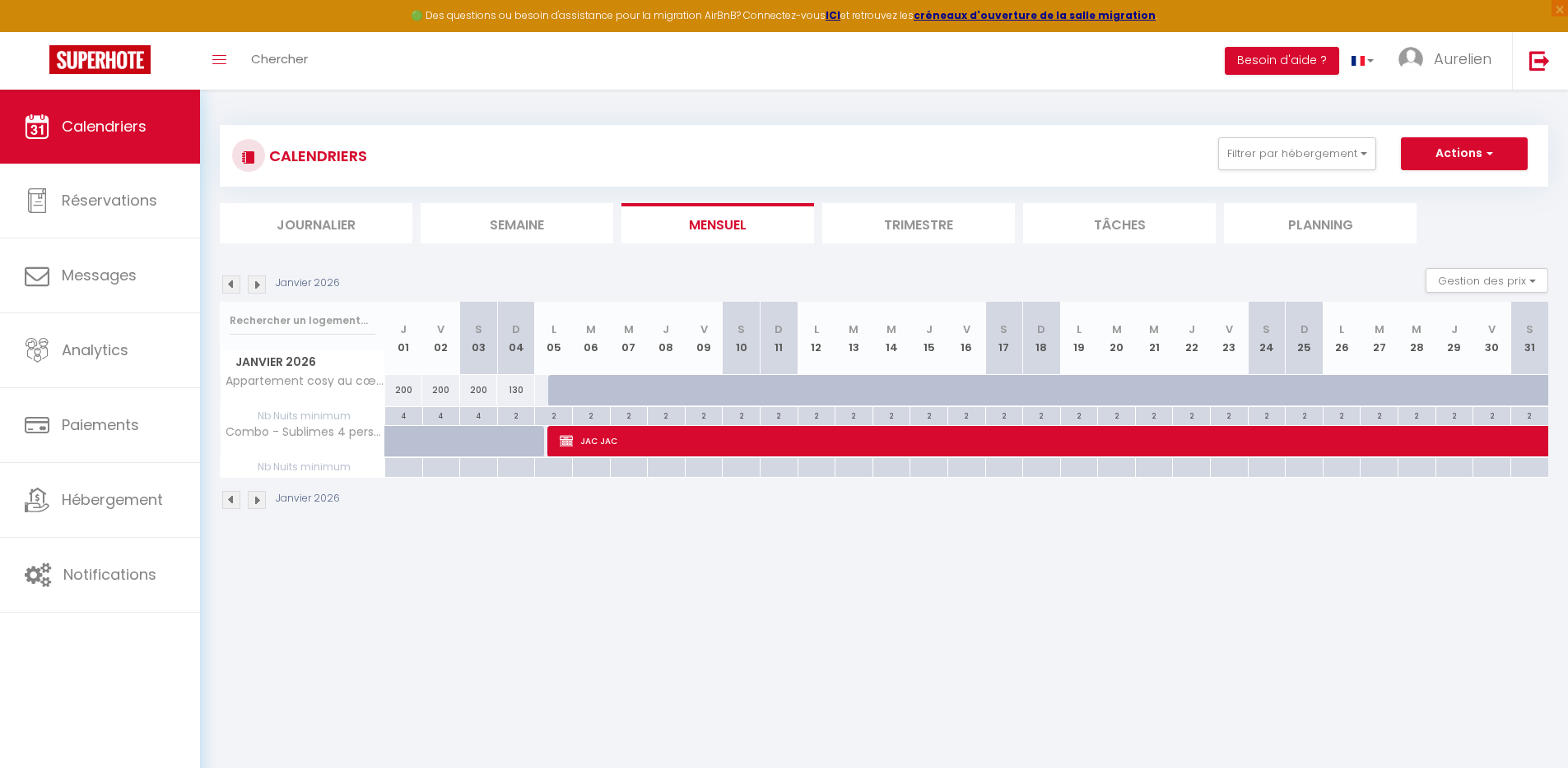
click at [231, 284] on img at bounding box center [231, 285] width 18 height 18
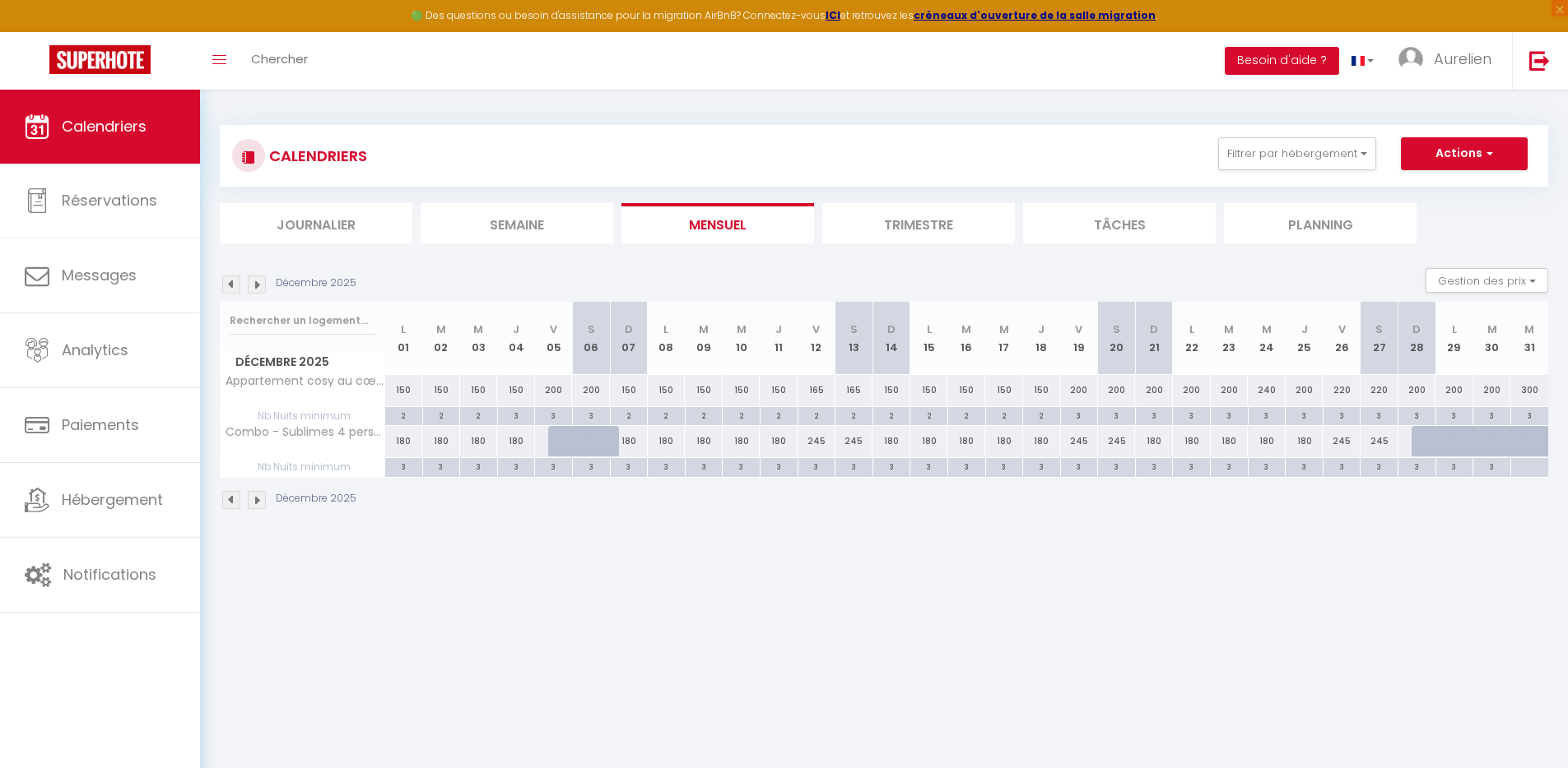
click at [260, 283] on img at bounding box center [257, 285] width 18 height 18
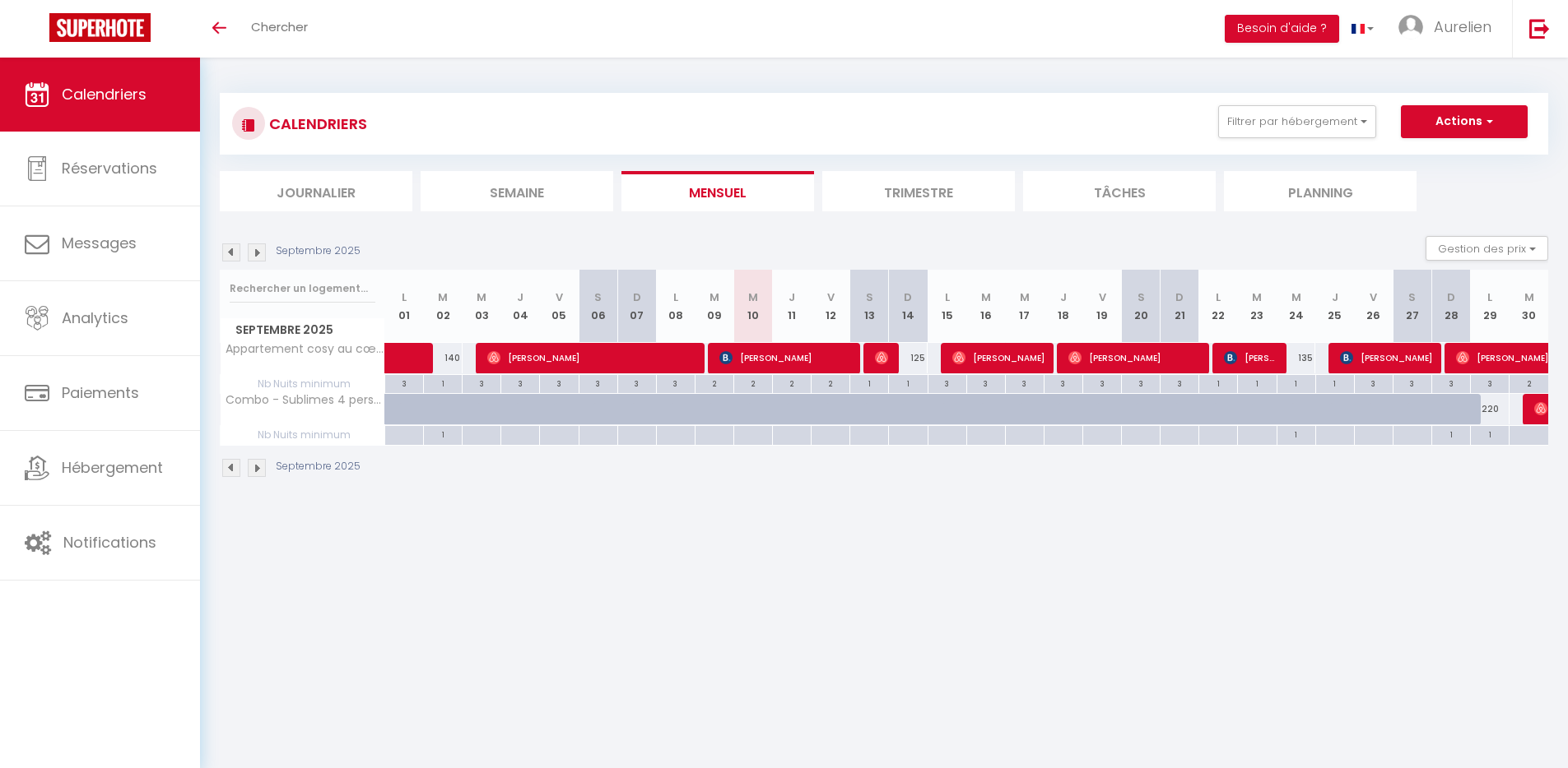
click at [703, 638] on body "🟢 Des questions ou besoin d'assistance pour la migration AirBnB? Connectez-vous…" at bounding box center [784, 441] width 1568 height 768
click at [254, 252] on img at bounding box center [257, 253] width 18 height 18
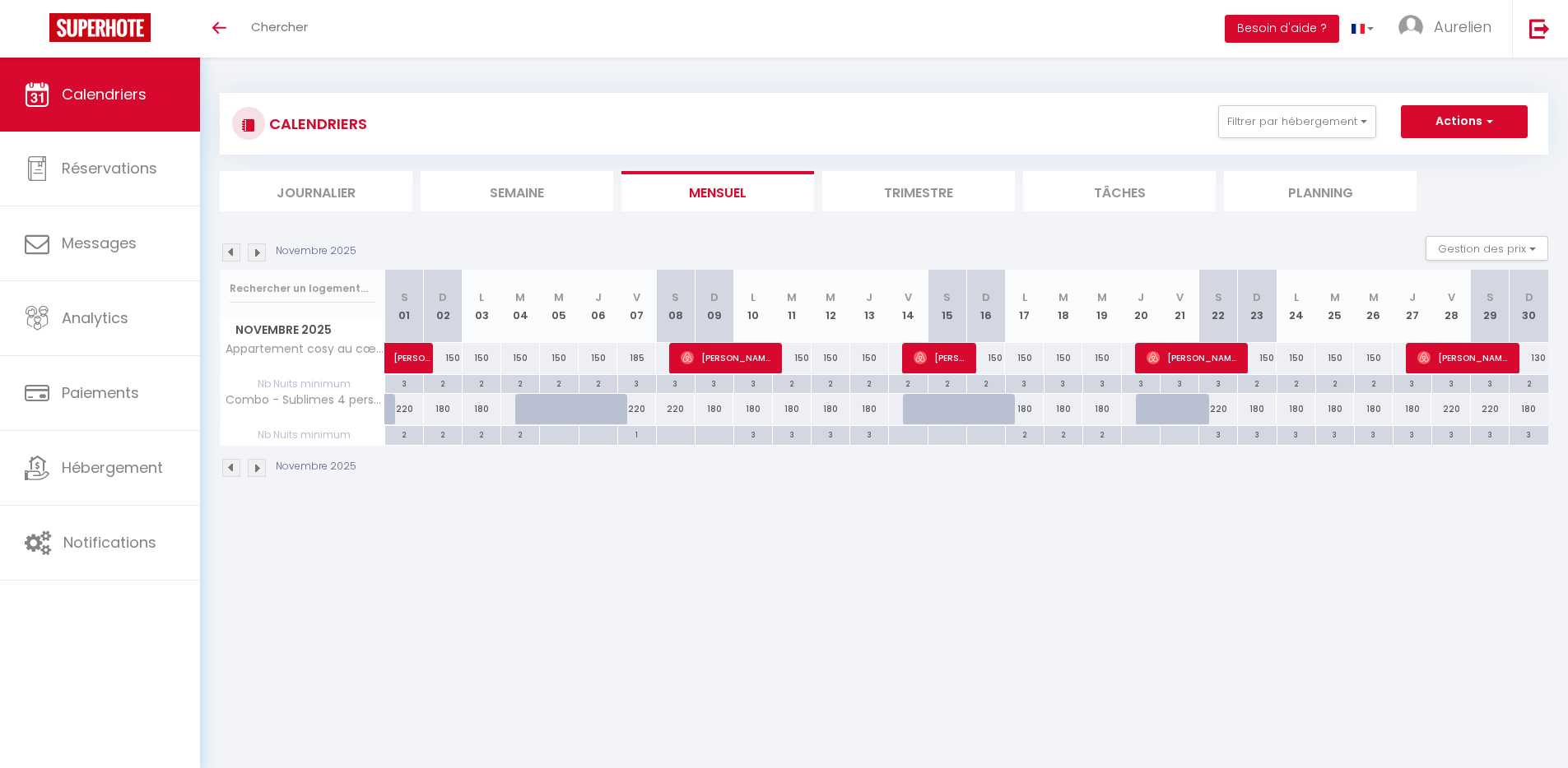
click at [255, 252] on img at bounding box center [257, 253] width 18 height 18
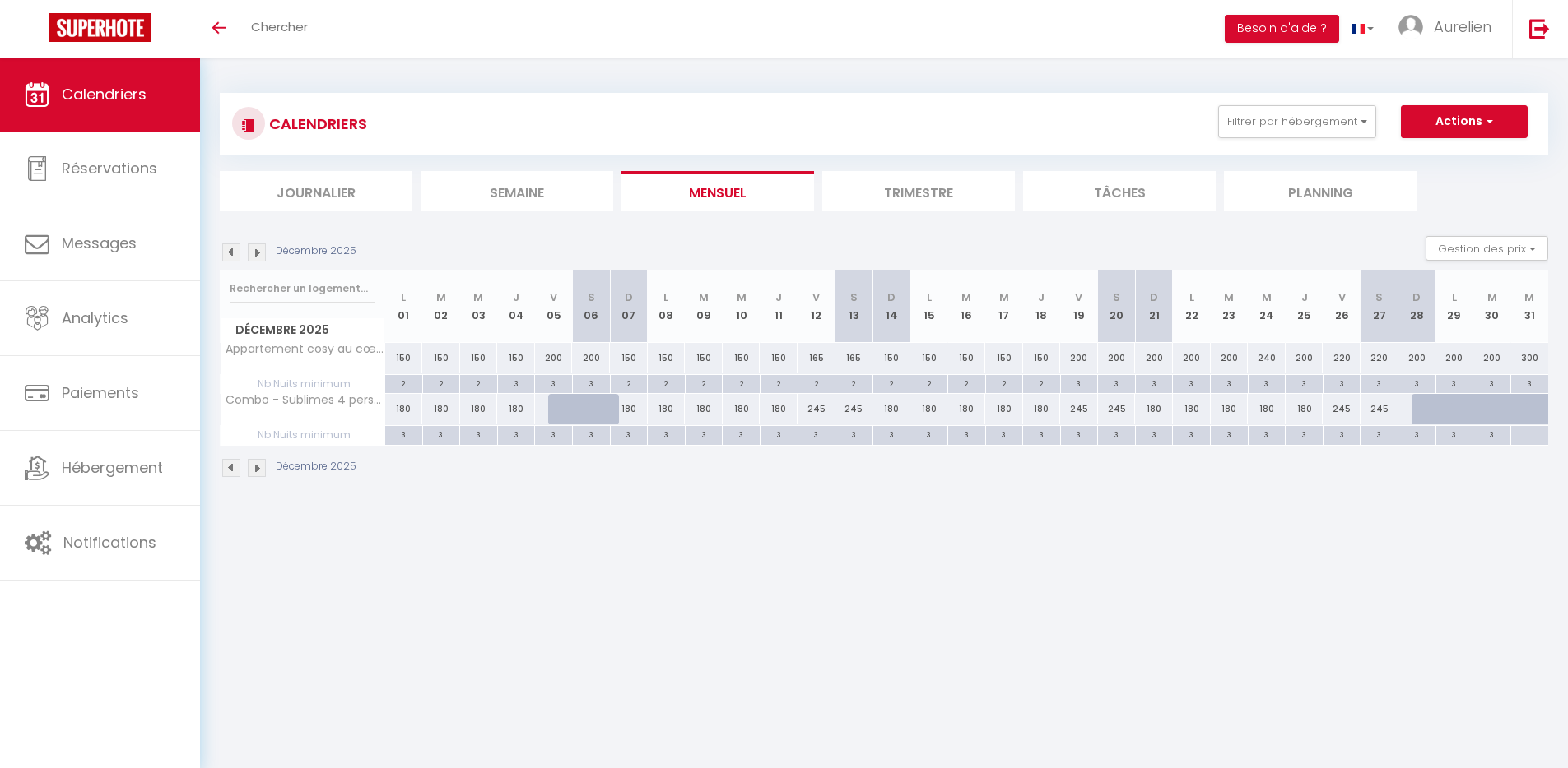
click at [255, 252] on img at bounding box center [257, 253] width 18 height 18
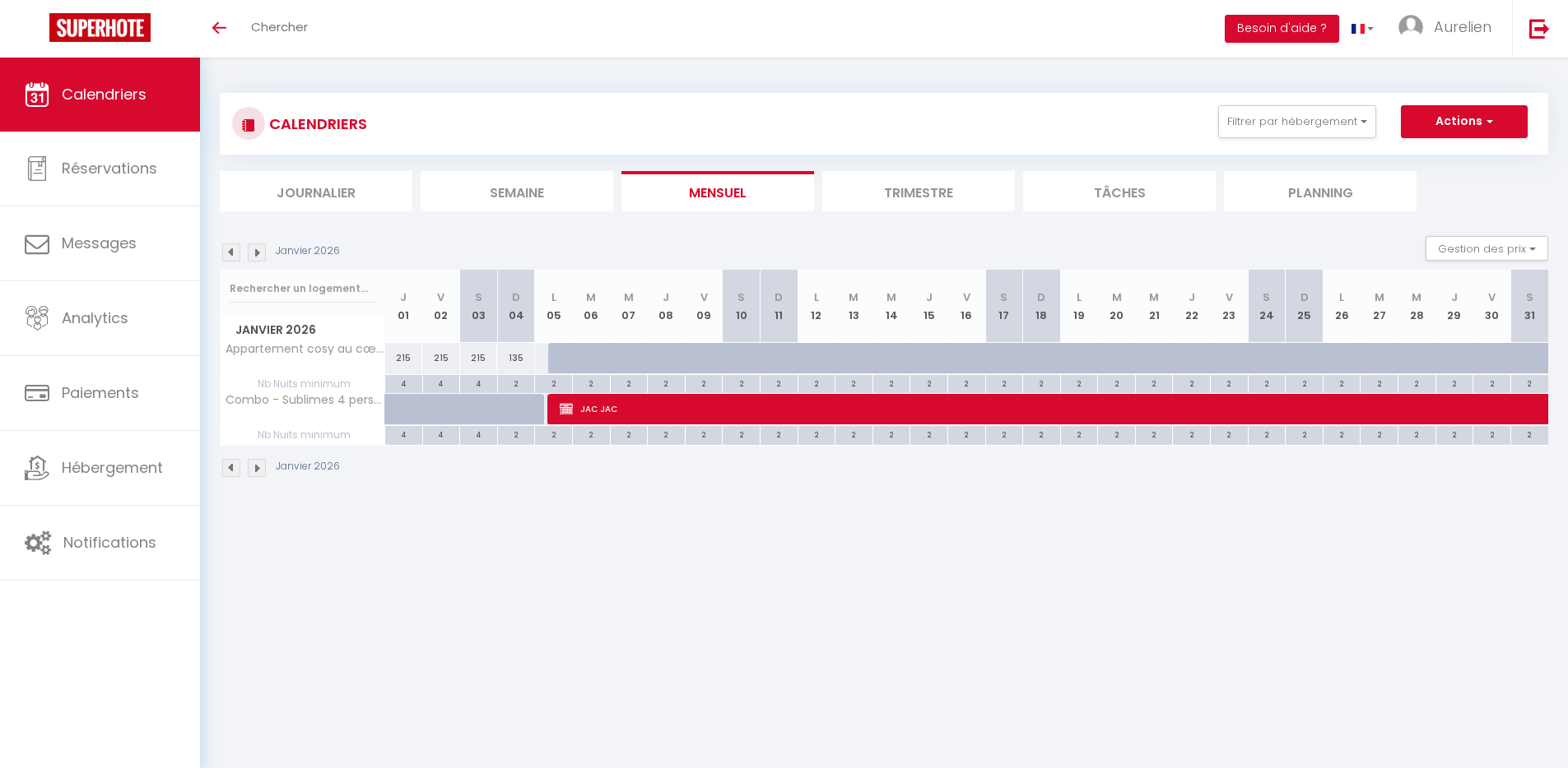
click at [225, 254] on img at bounding box center [231, 253] width 18 height 18
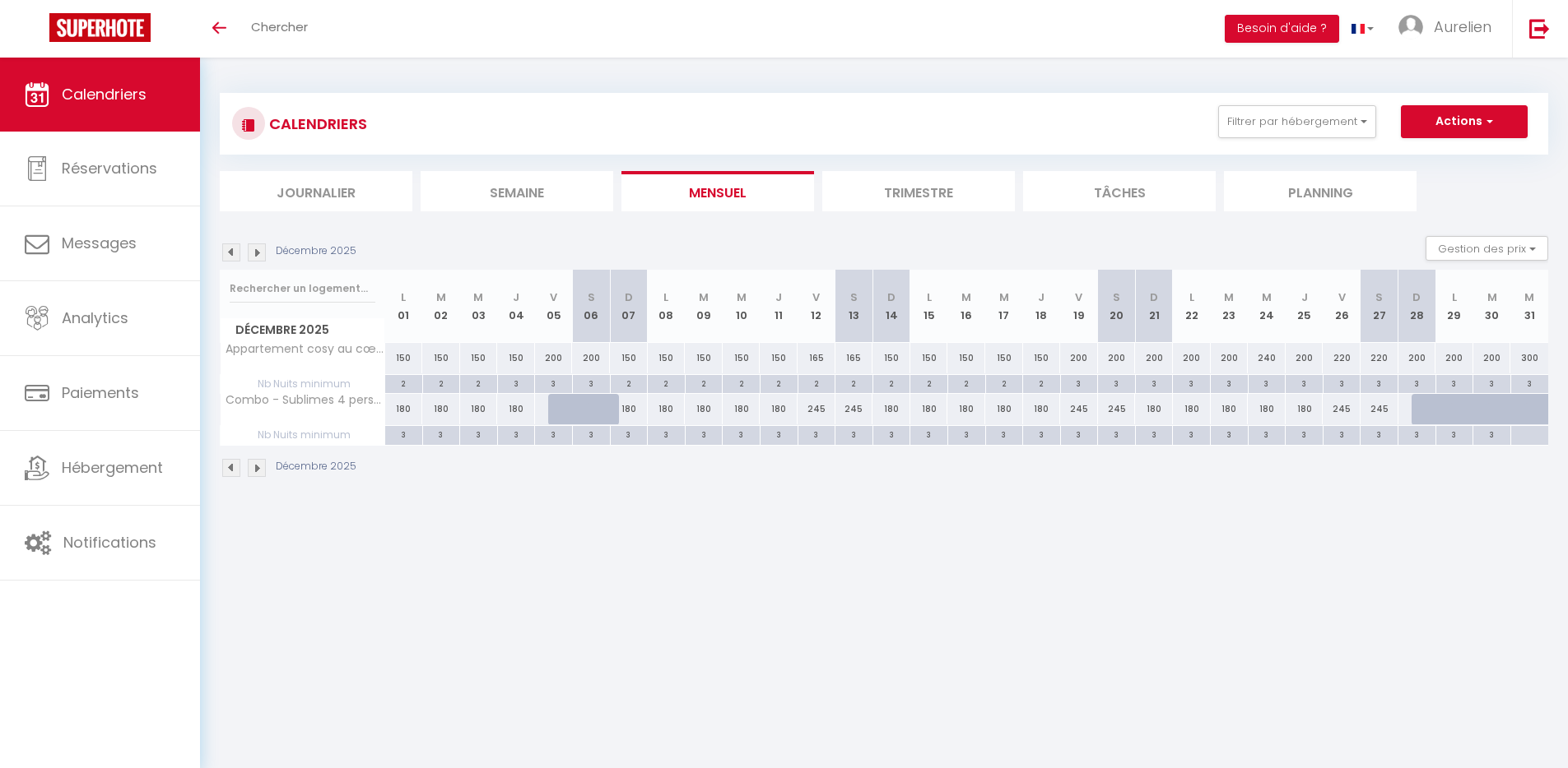
click at [1514, 561] on body "🟢 Des questions ou besoin d'assistance pour la migration AirBnB? Connectez-vous…" at bounding box center [784, 441] width 1568 height 768
click at [1530, 437] on div at bounding box center [1529, 436] width 38 height 19
type input "Mer 31 Décembre 2025"
type input "Jeu 01 Janvier 2026"
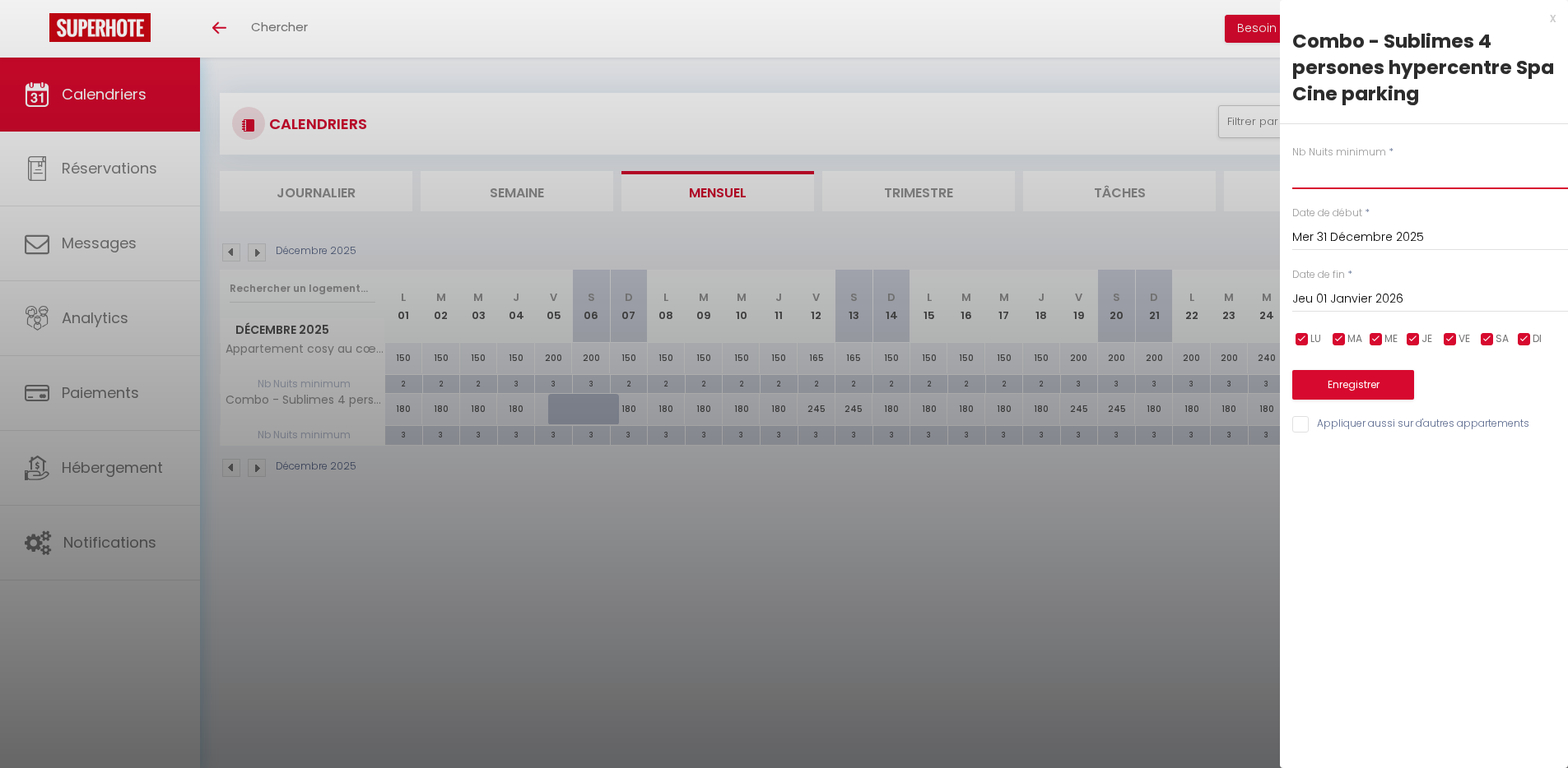
click at [1312, 174] on input "text" at bounding box center [1430, 174] width 276 height 29
type input "3"
click at [1353, 384] on button "Enregistrer" at bounding box center [1353, 384] width 122 height 29
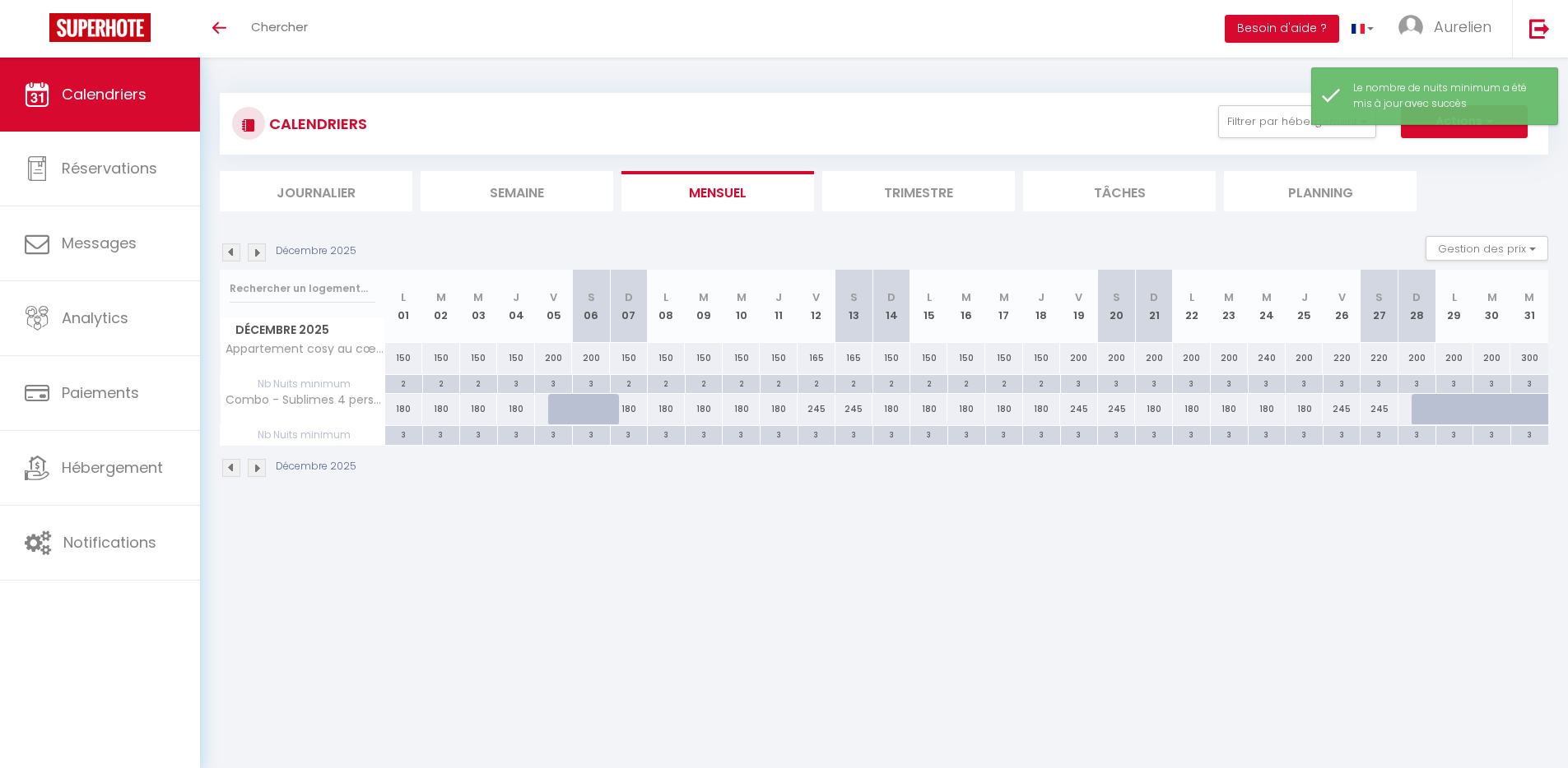
click at [609, 558] on body "🟢 Des questions ou besoin d'assistance pour la migration AirBnB? Connectez-vous…" at bounding box center [784, 441] width 1568 height 768
click at [254, 253] on img at bounding box center [257, 253] width 18 height 18
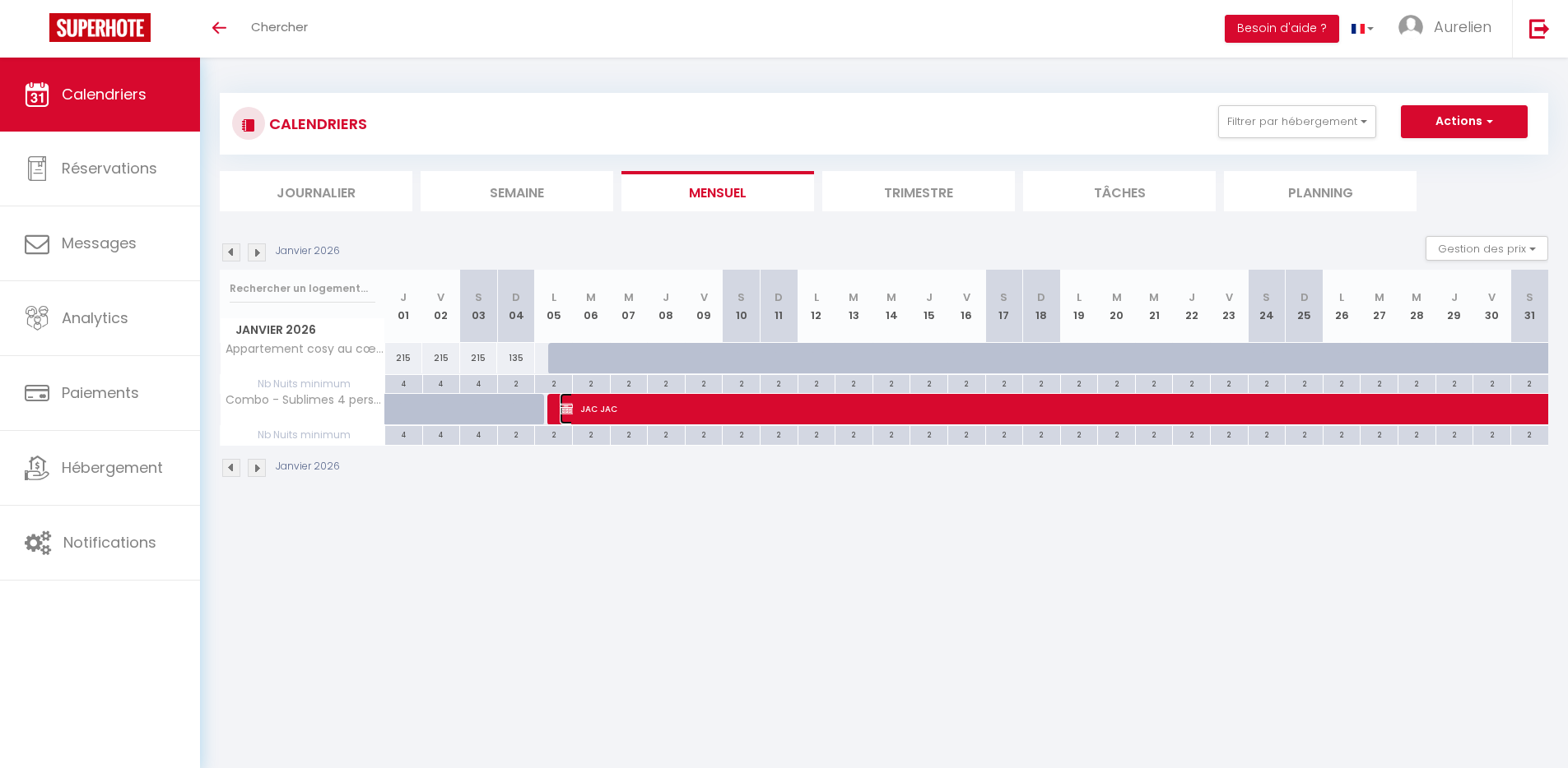
select select "OK"
select select "KO"
select select "0"
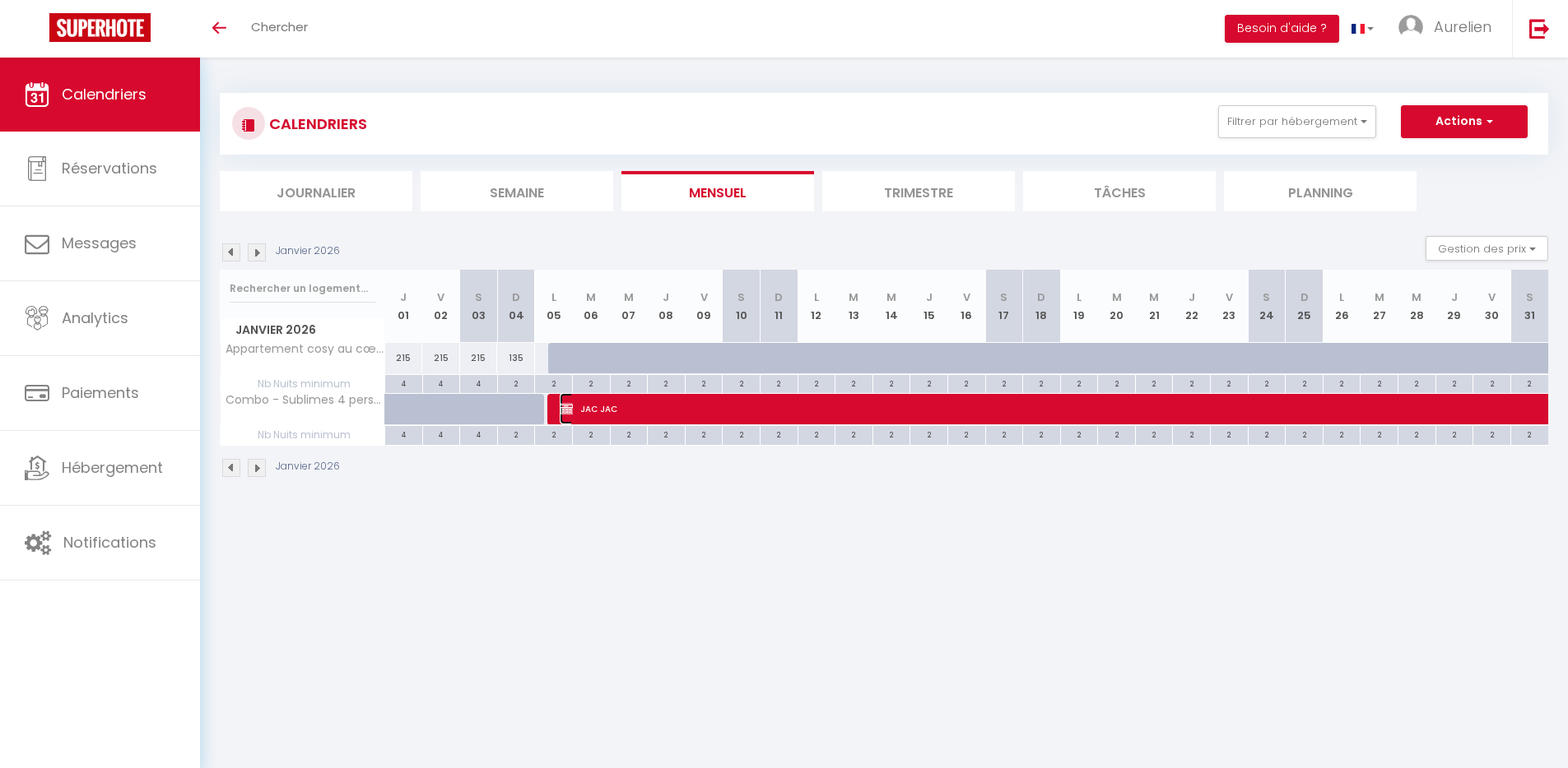
select select "0"
select select
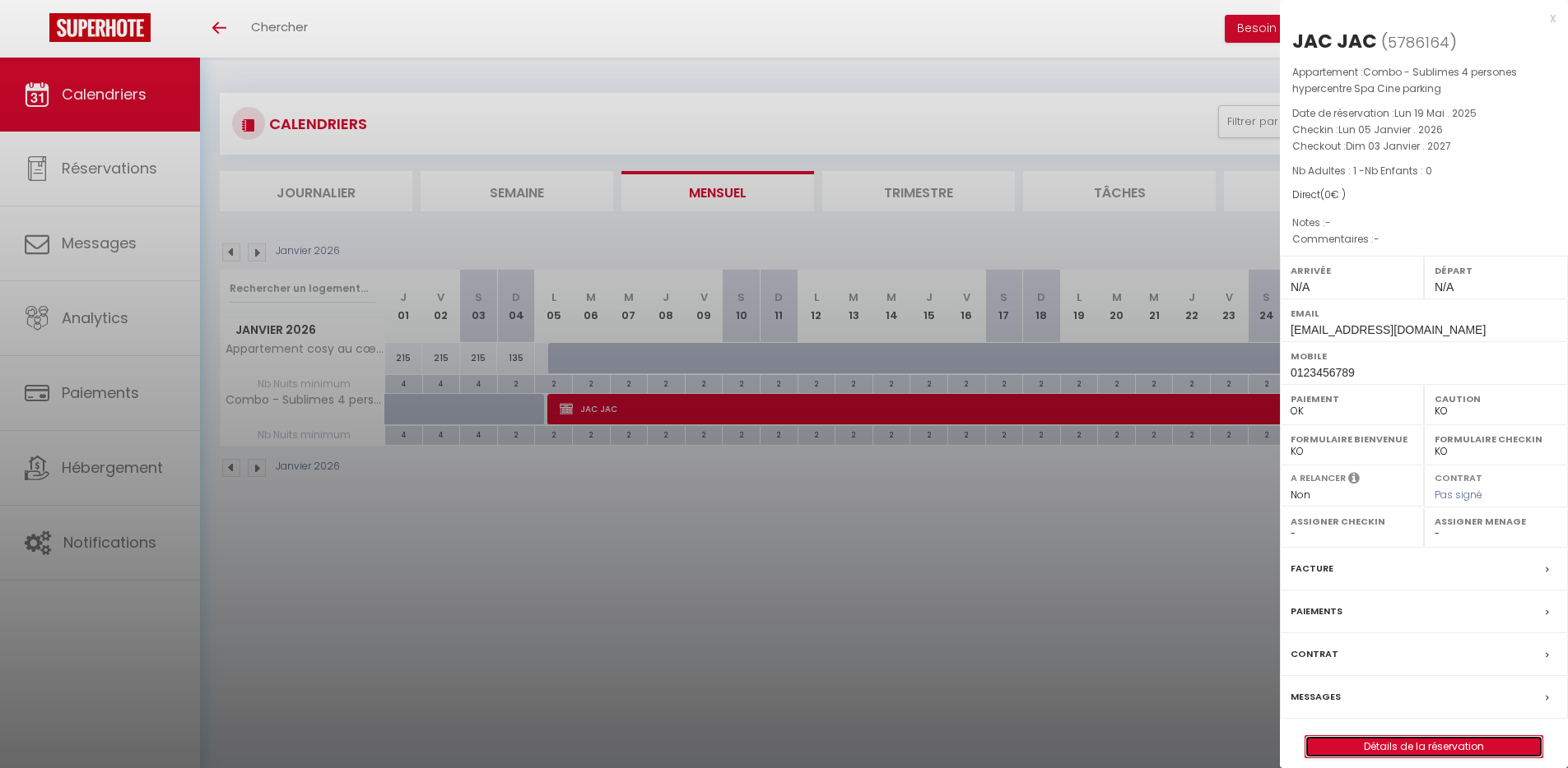
click at [1403, 746] on link "Détails de la réservation" at bounding box center [1424, 747] width 237 height 22
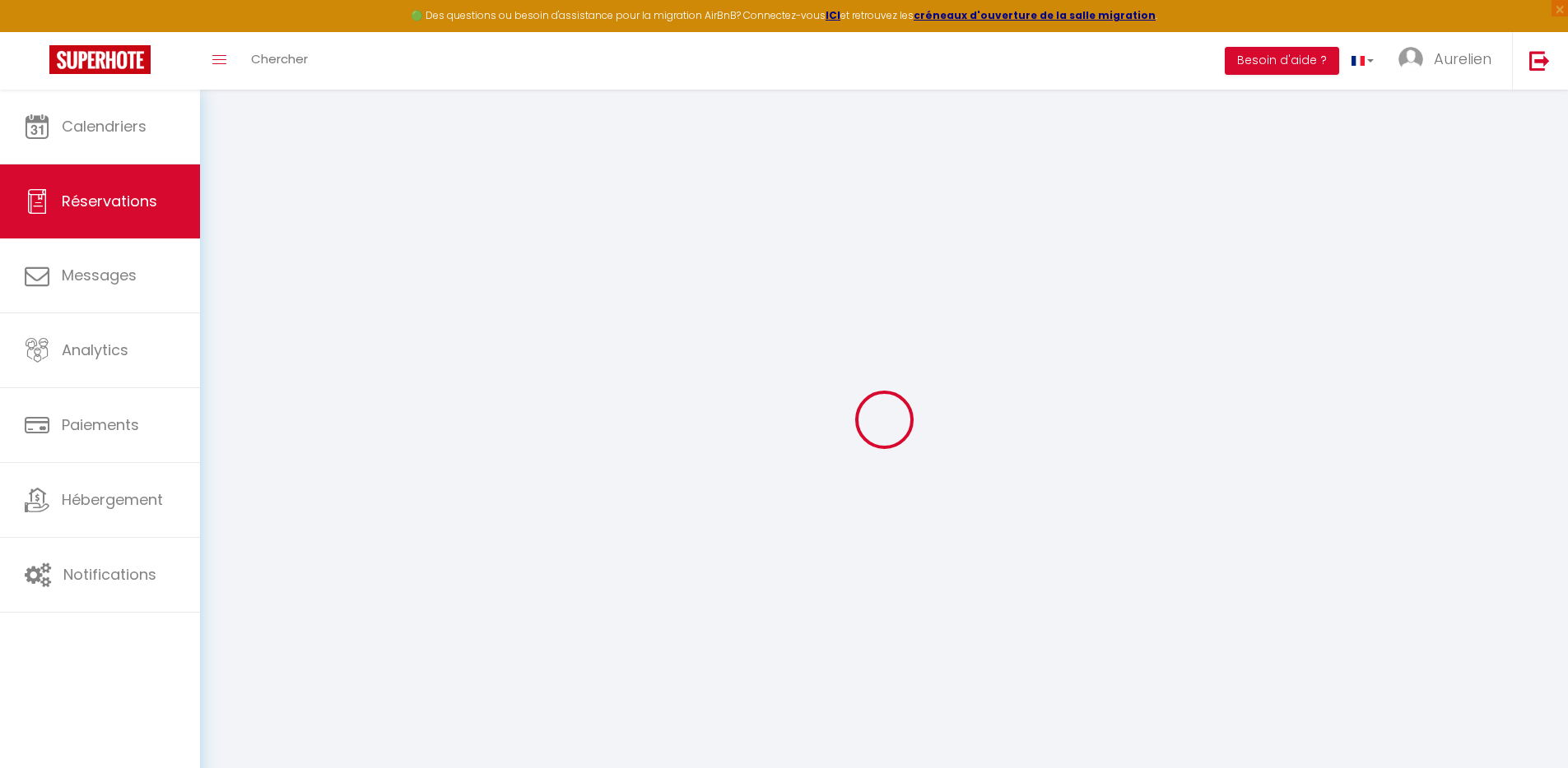
type input "JAC"
type input "indispo@jaffichecomplet.com"
type input "0123456789"
select select "FR"
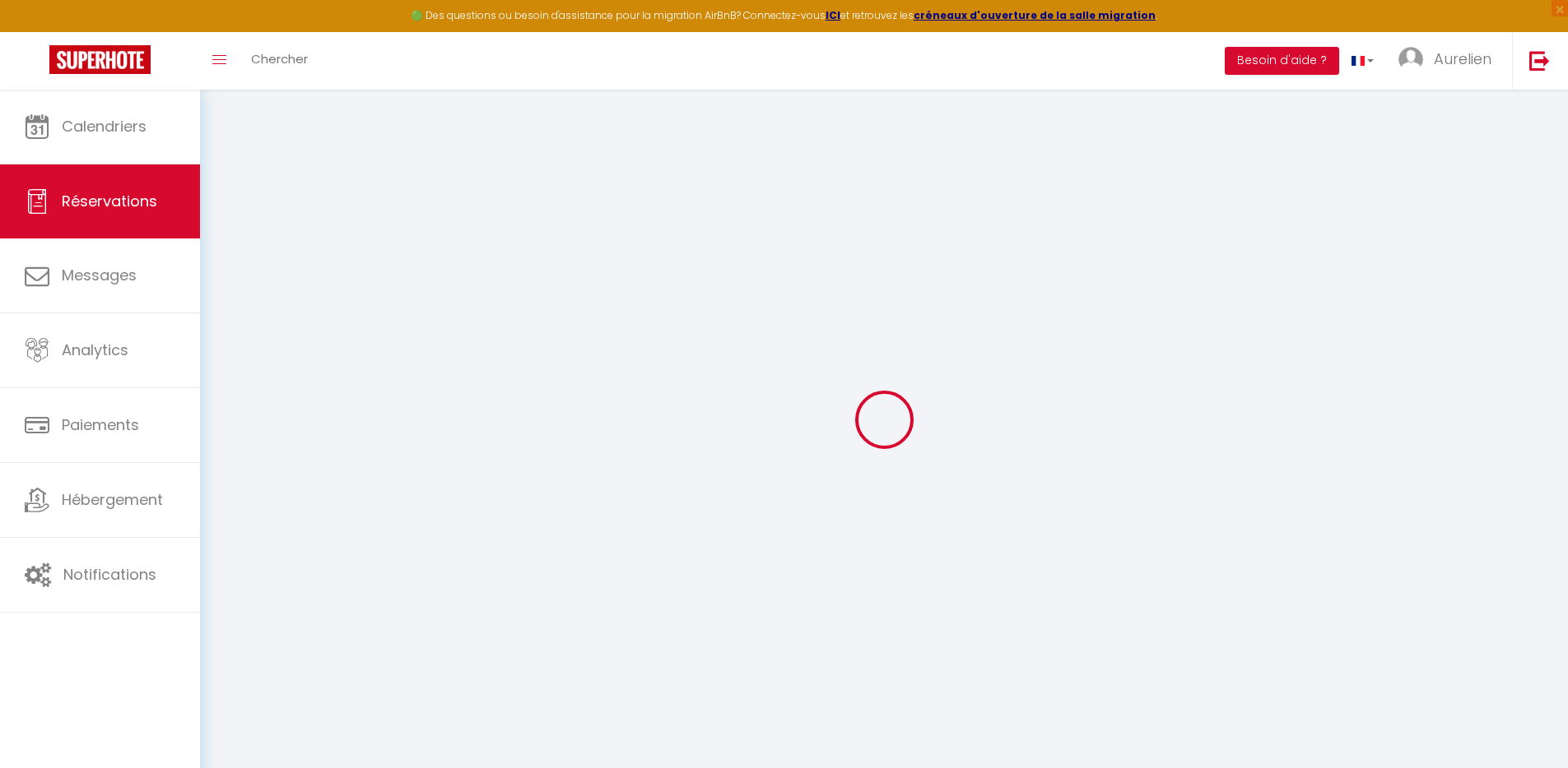
select select "68683"
select select "1"
type input "Lun 05 Janvier 2026"
select select
type input "Dim 03 Janvier 2027"
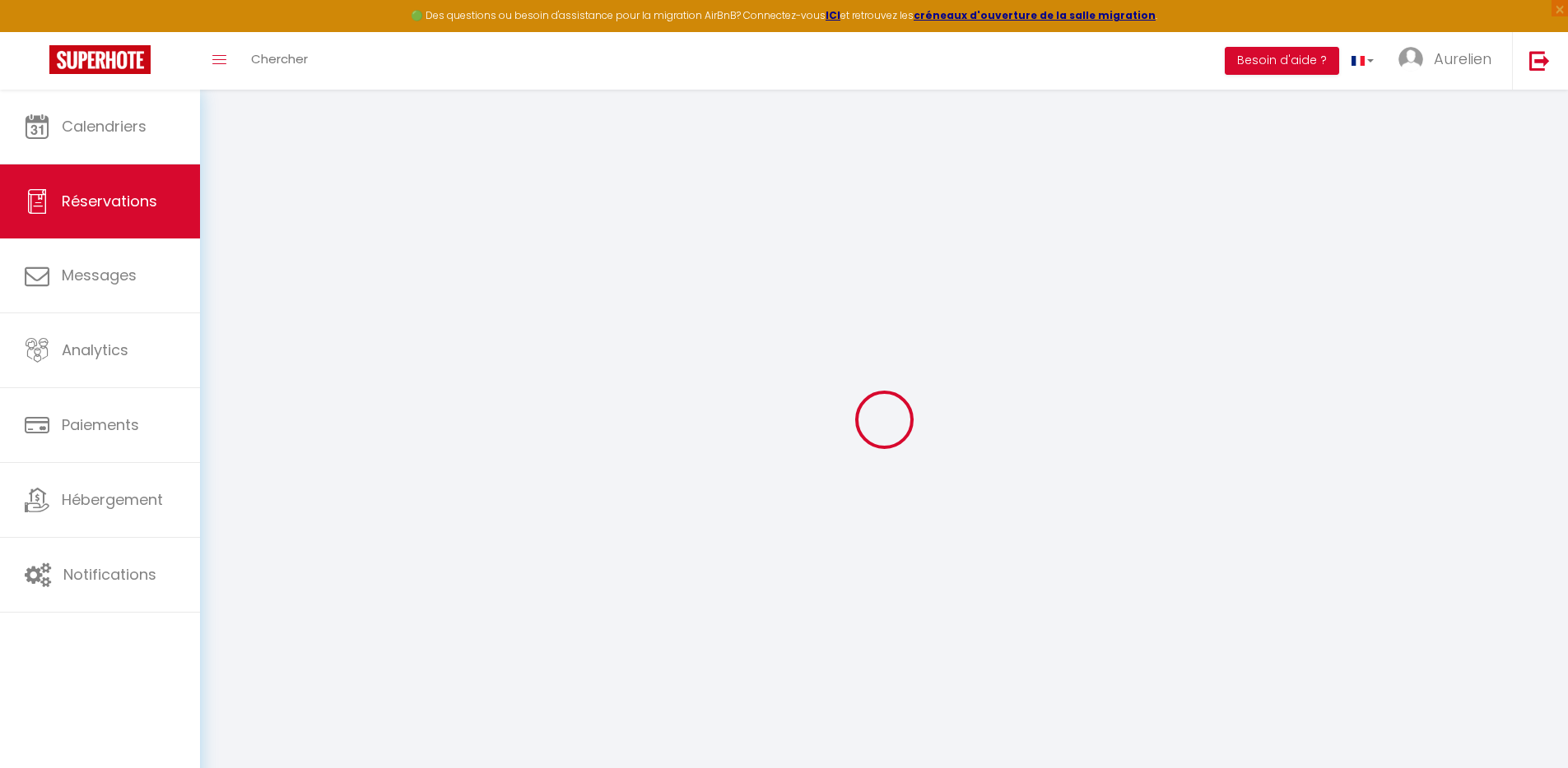
select select
type input "1"
select select "12"
select select
checkbox input "false"
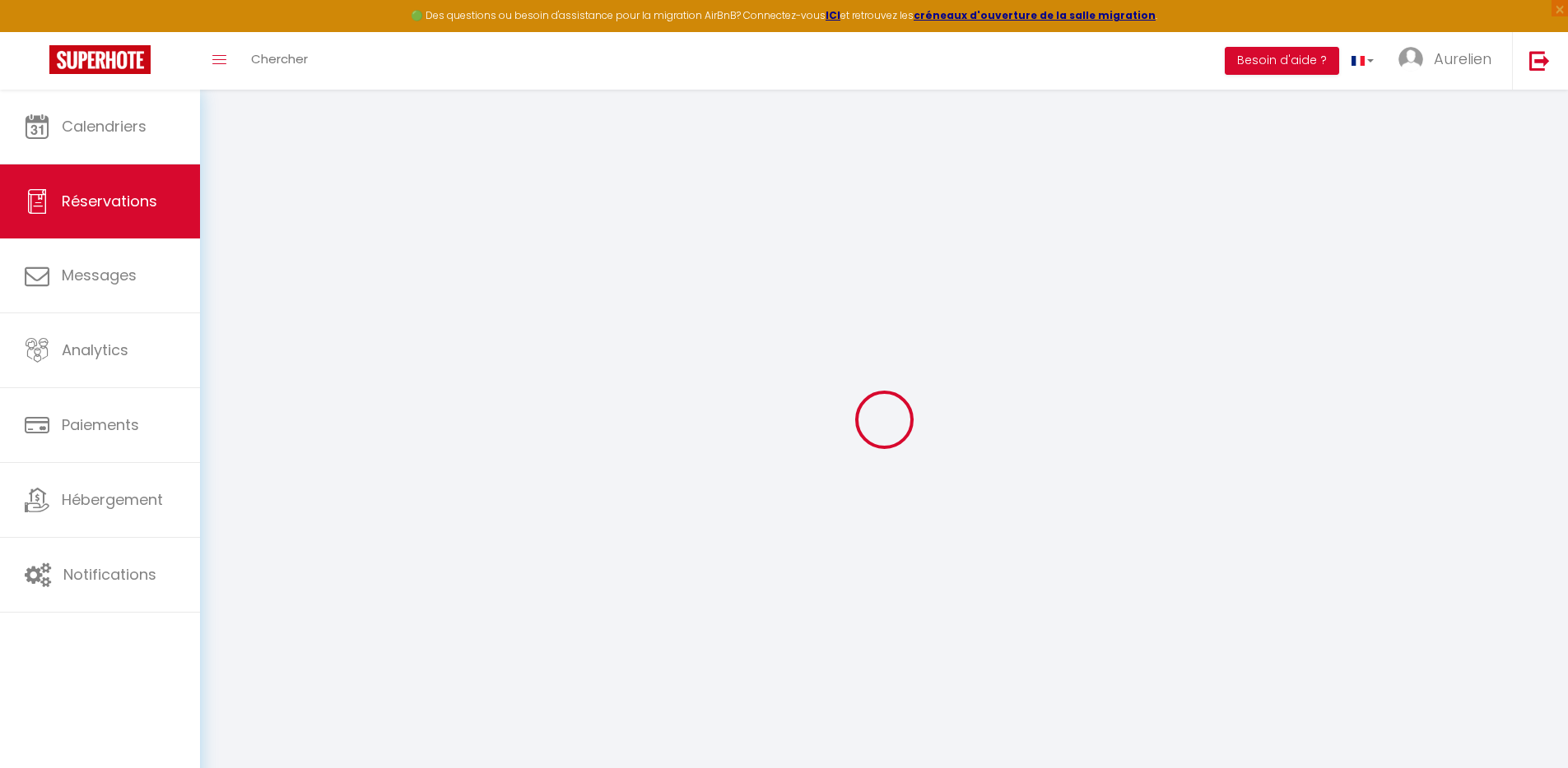
type input "0"
select select
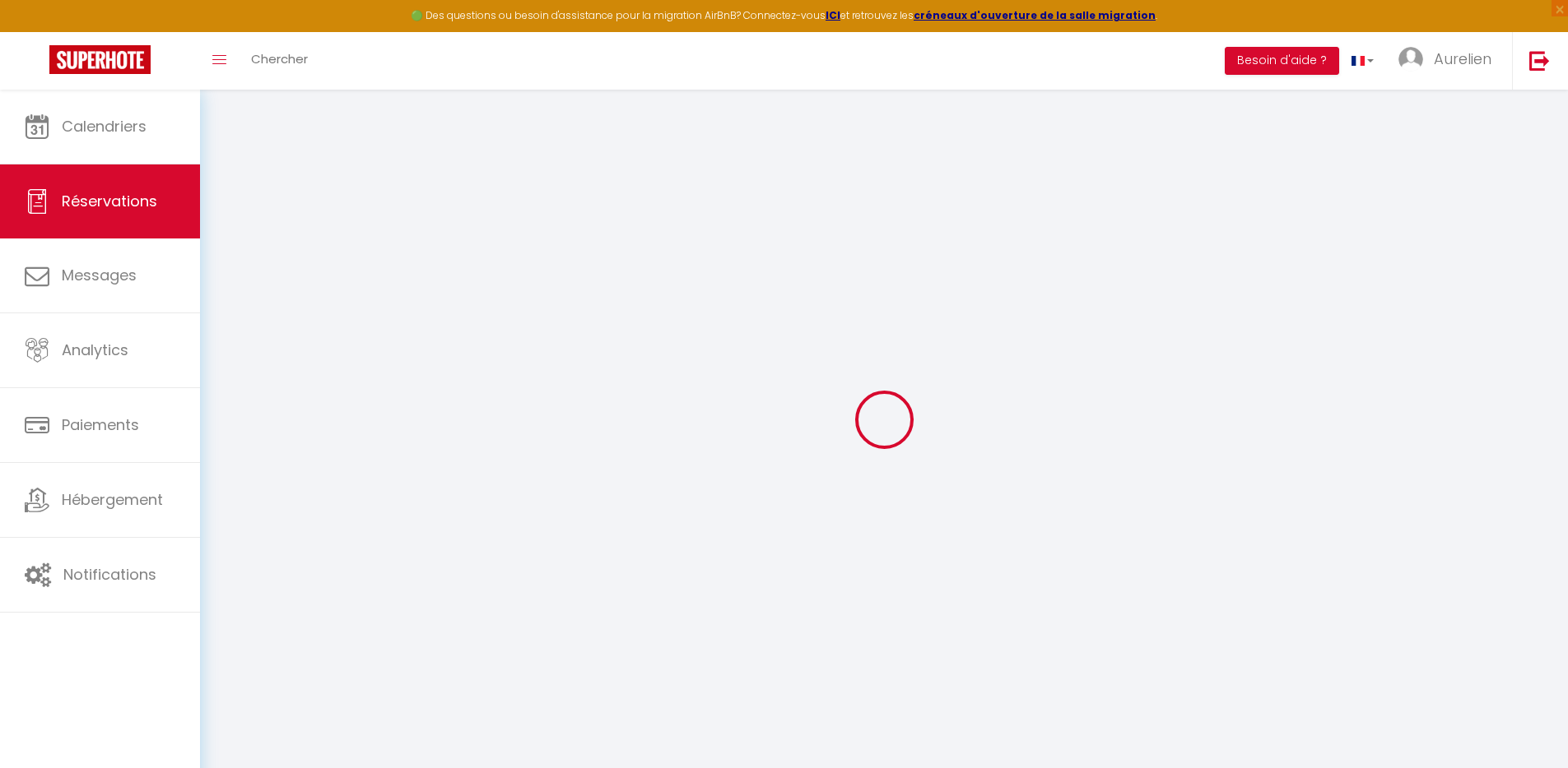
select select
select select "14"
checkbox input "false"
select select
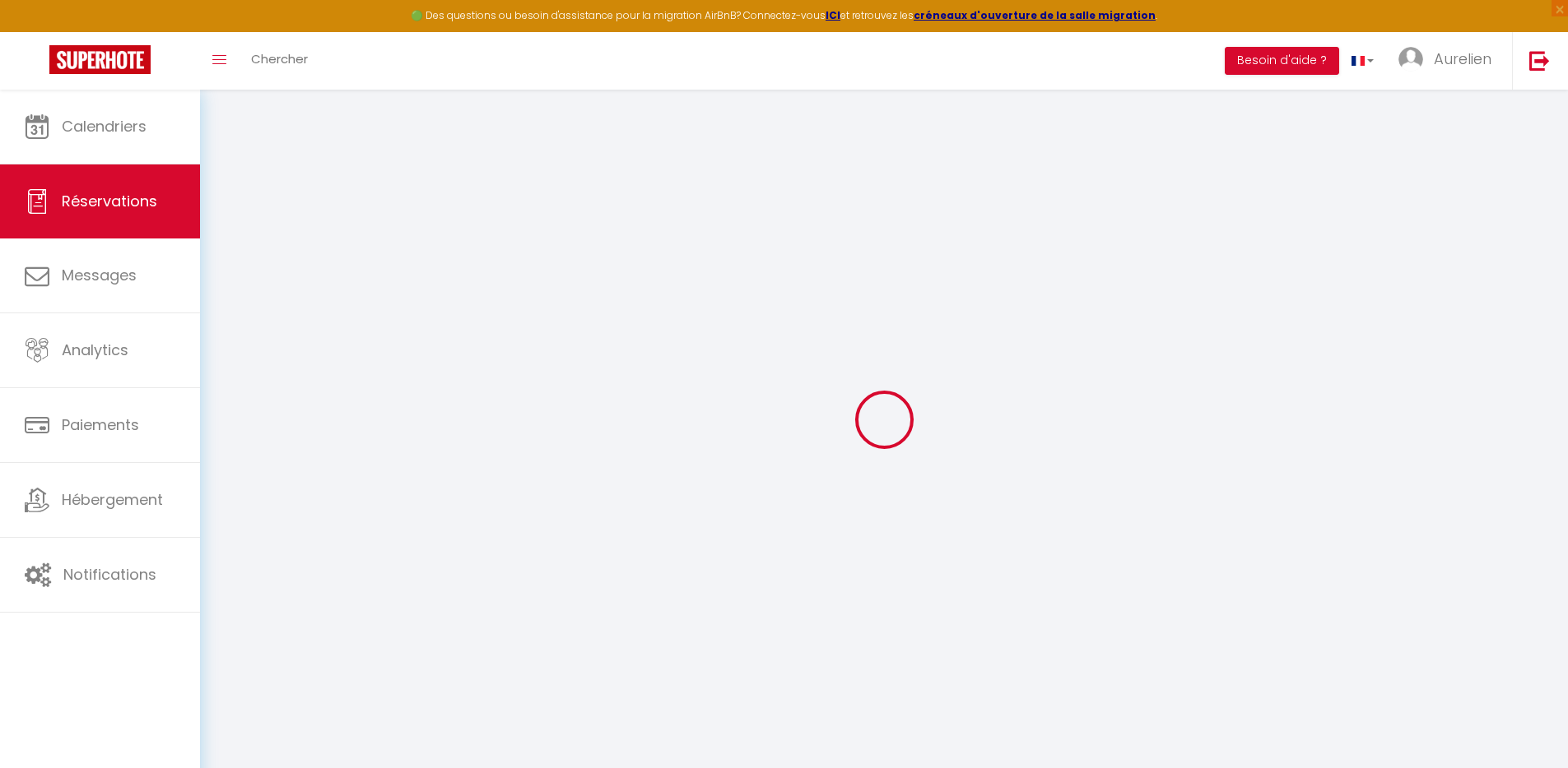
checkbox input "false"
select select
checkbox input "false"
select select
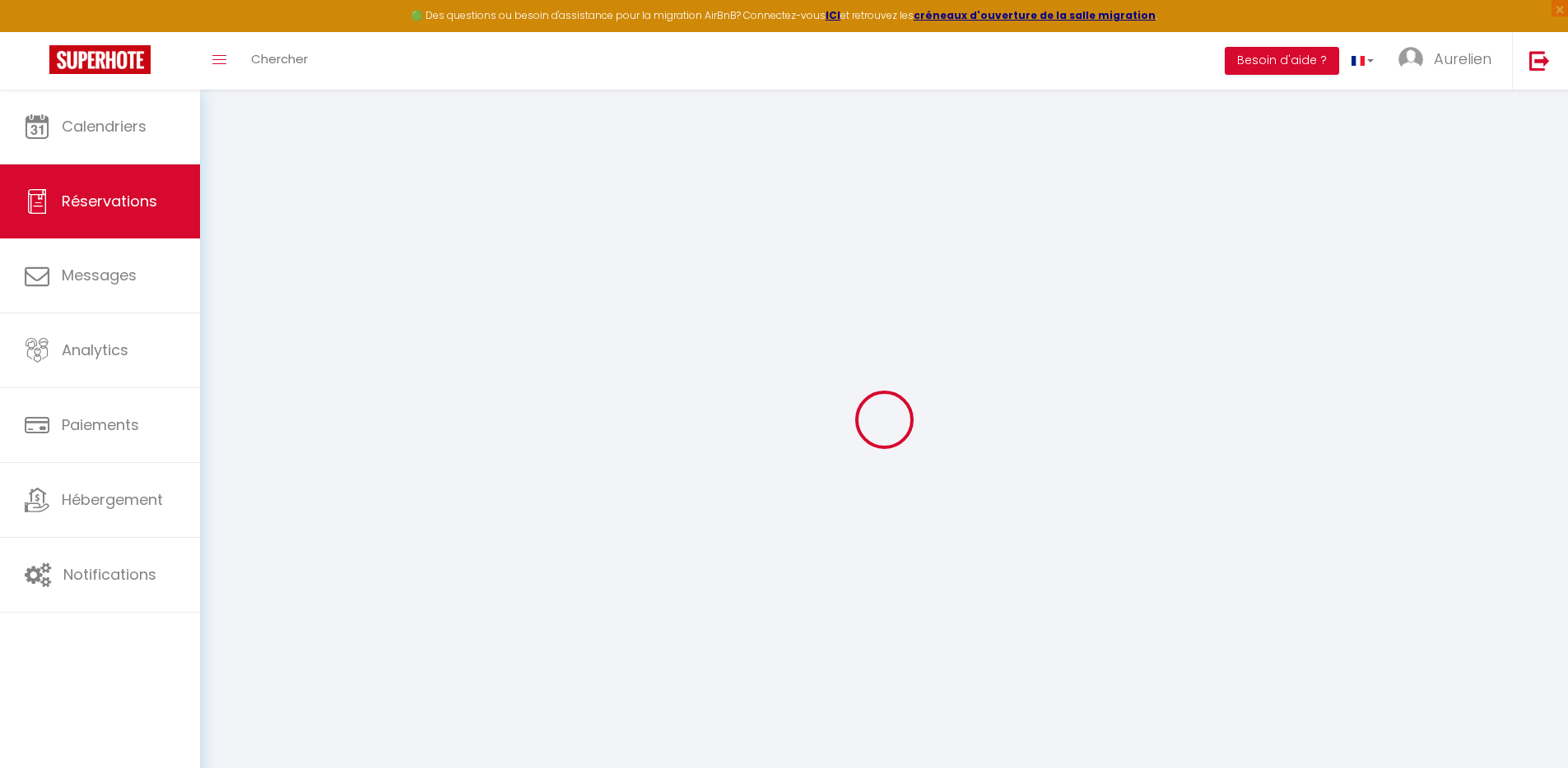
select select
checkbox input "false"
select select
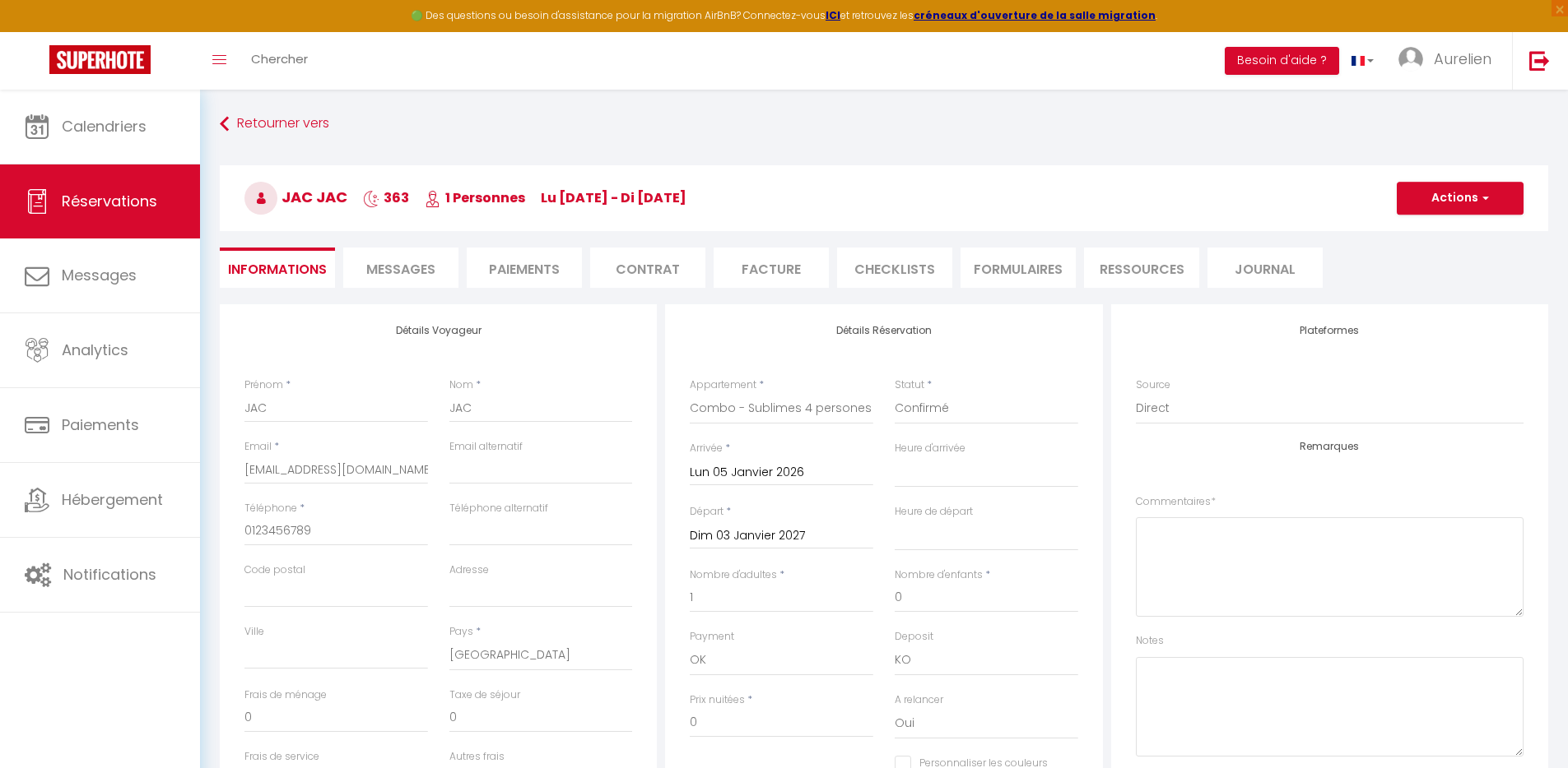
checkbox input "false"
select select
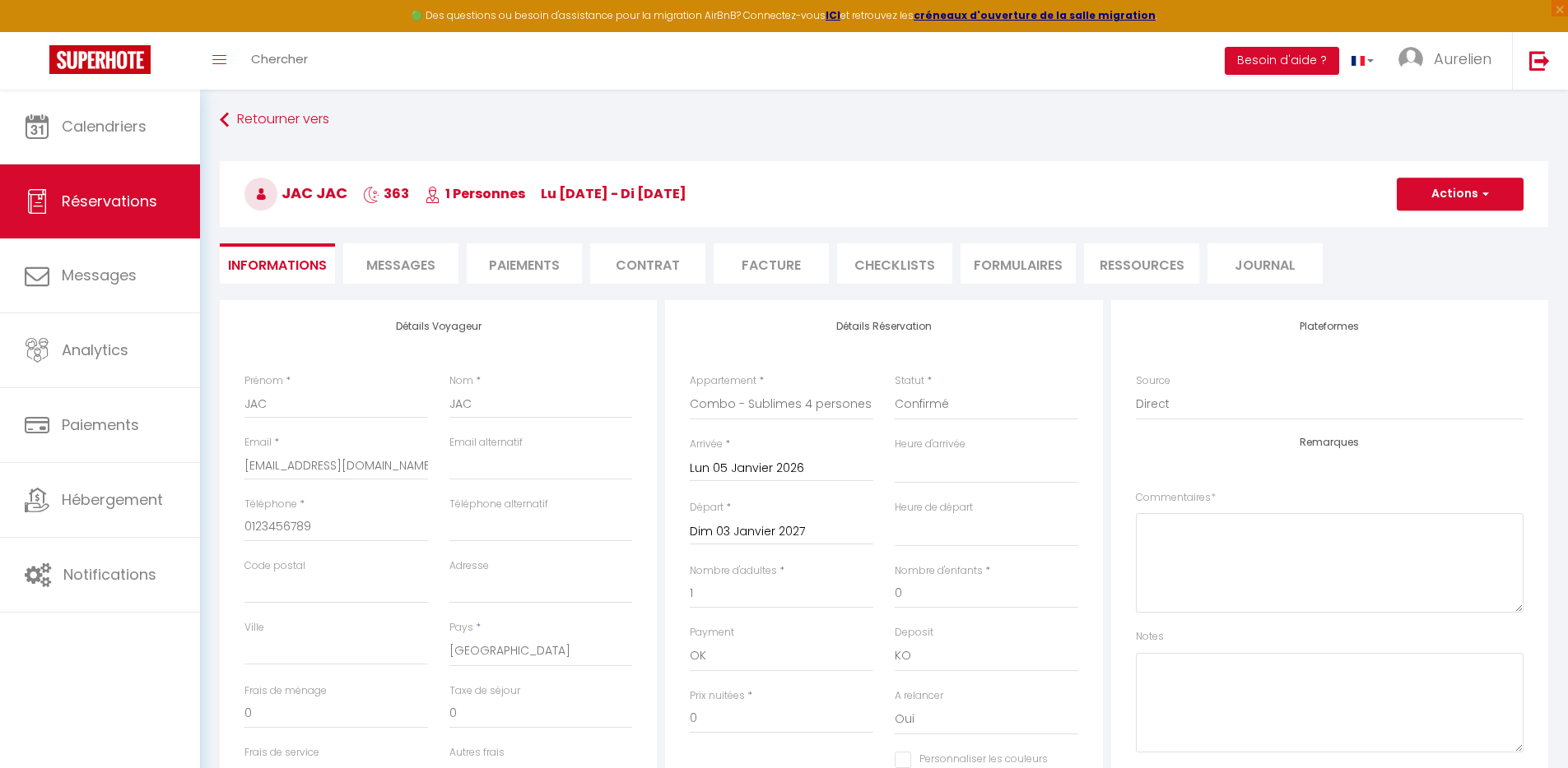
scroll to position [7, 0]
click at [768, 467] on input "Lun 05 Janvier 2026" at bounding box center [781, 466] width 184 height 22
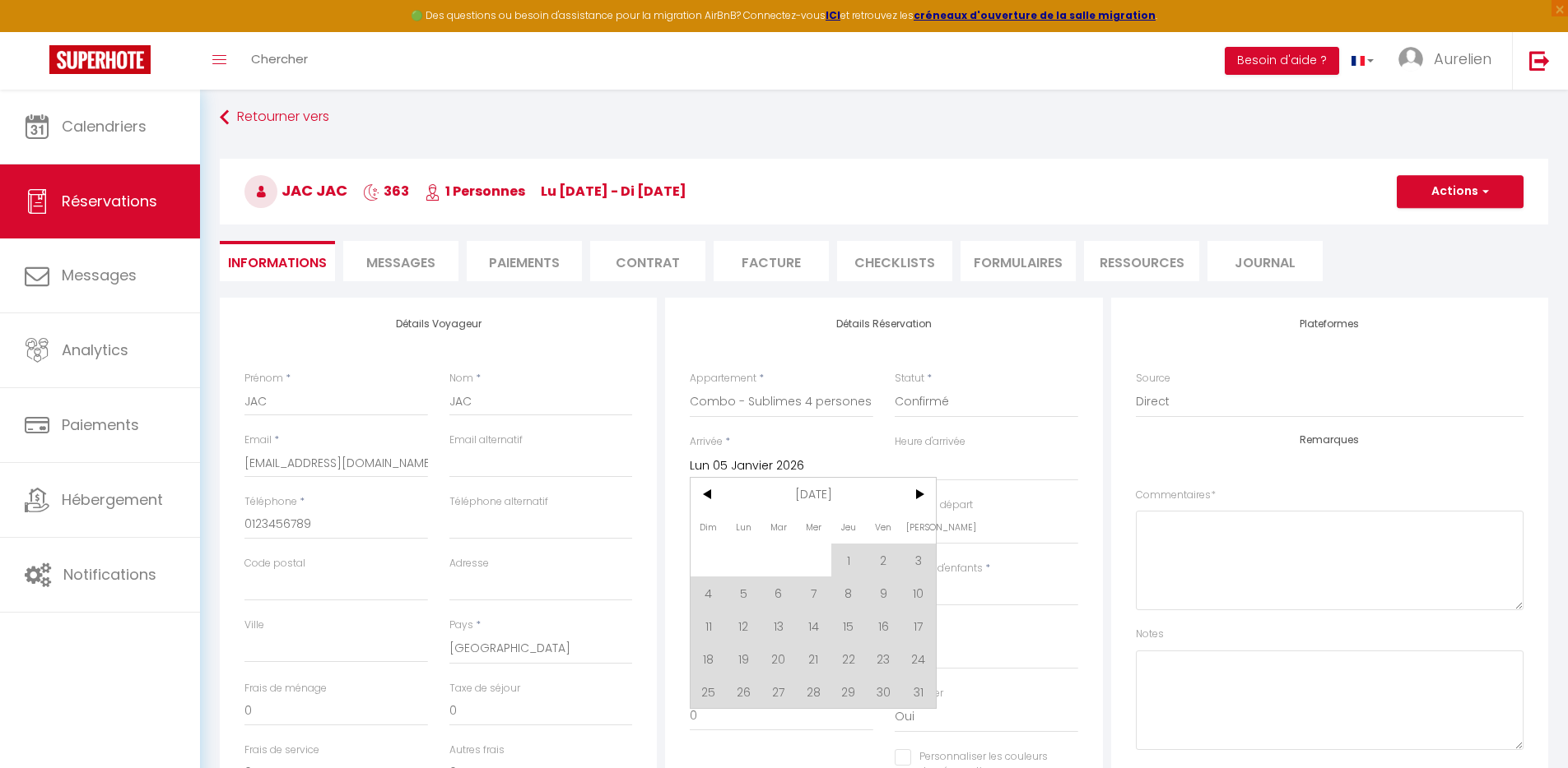
drag, startPoint x: 821, startPoint y: 485, endPoint x: 857, endPoint y: 497, distance: 37.9
click at [821, 485] on span "Jan 2026" at bounding box center [813, 494] width 175 height 33
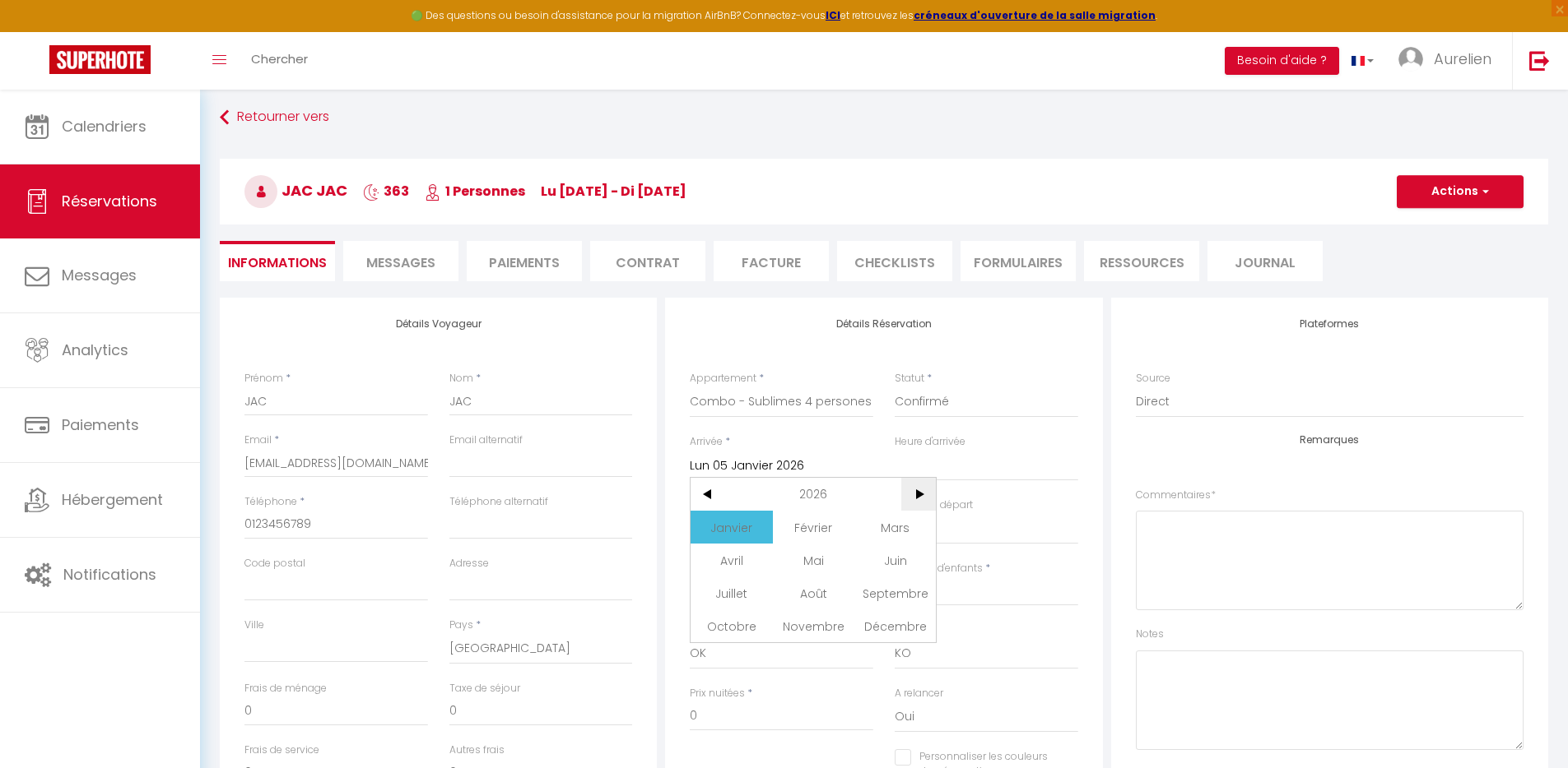
click at [916, 496] on span ">" at bounding box center [919, 494] width 35 height 33
click at [740, 534] on span "Janvier" at bounding box center [731, 527] width 81 height 33
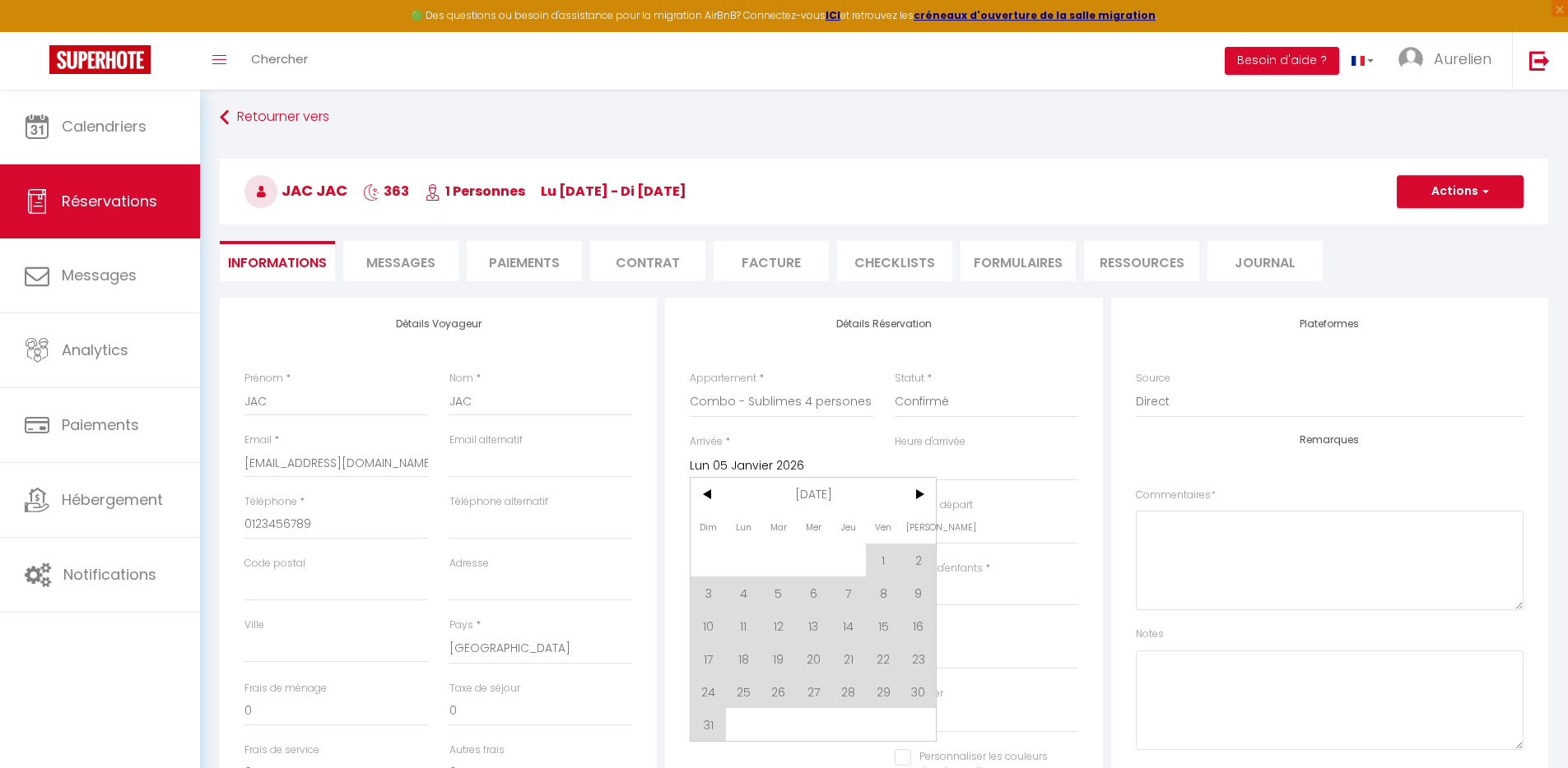
drag, startPoint x: 740, startPoint y: 595, endPoint x: 753, endPoint y: 589, distance: 14.3
click at [741, 595] on span "4" at bounding box center [743, 593] width 35 height 33
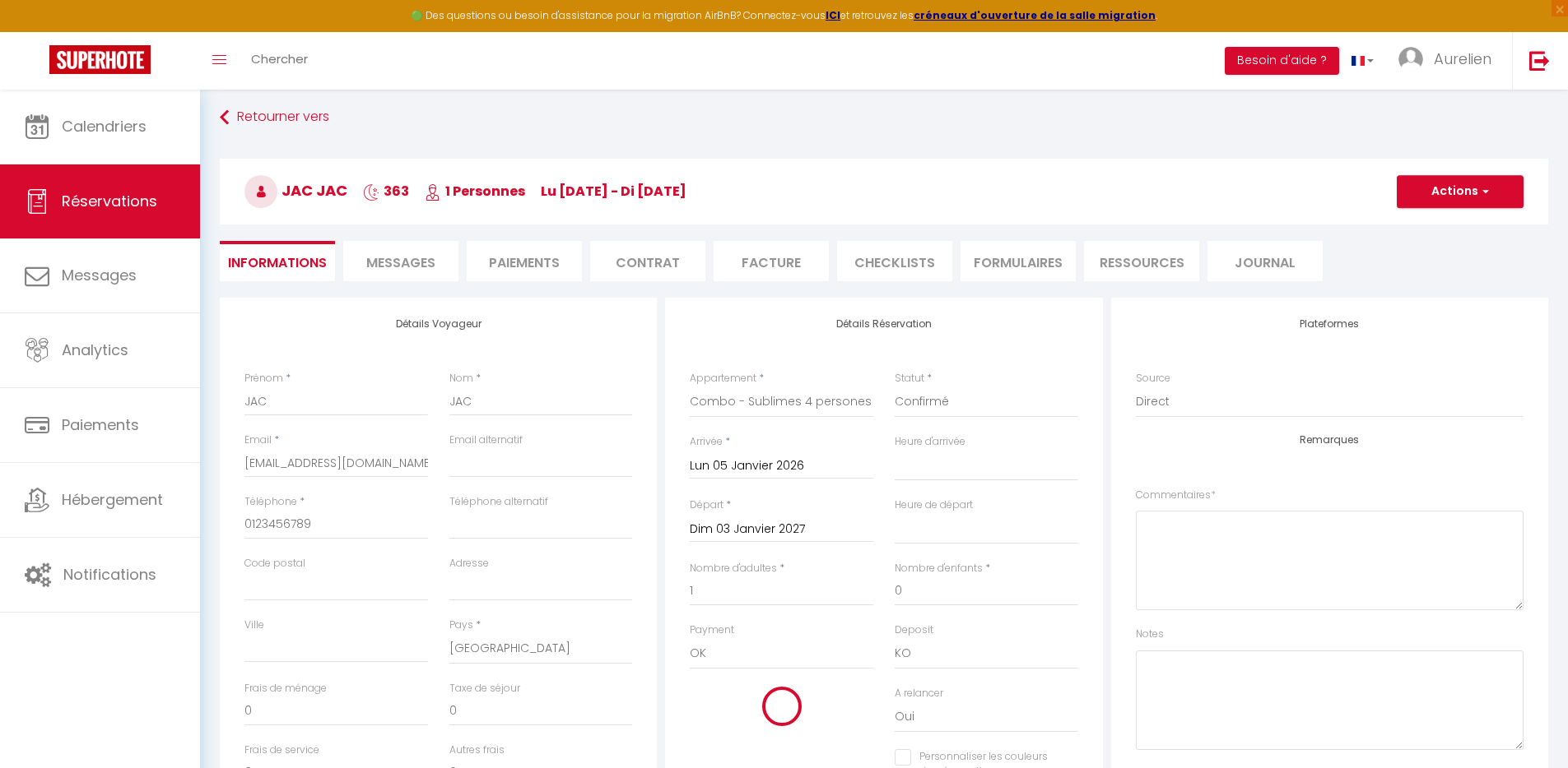
type input "Lun 04 Janvier 2027"
select select
checkbox input "false"
select select
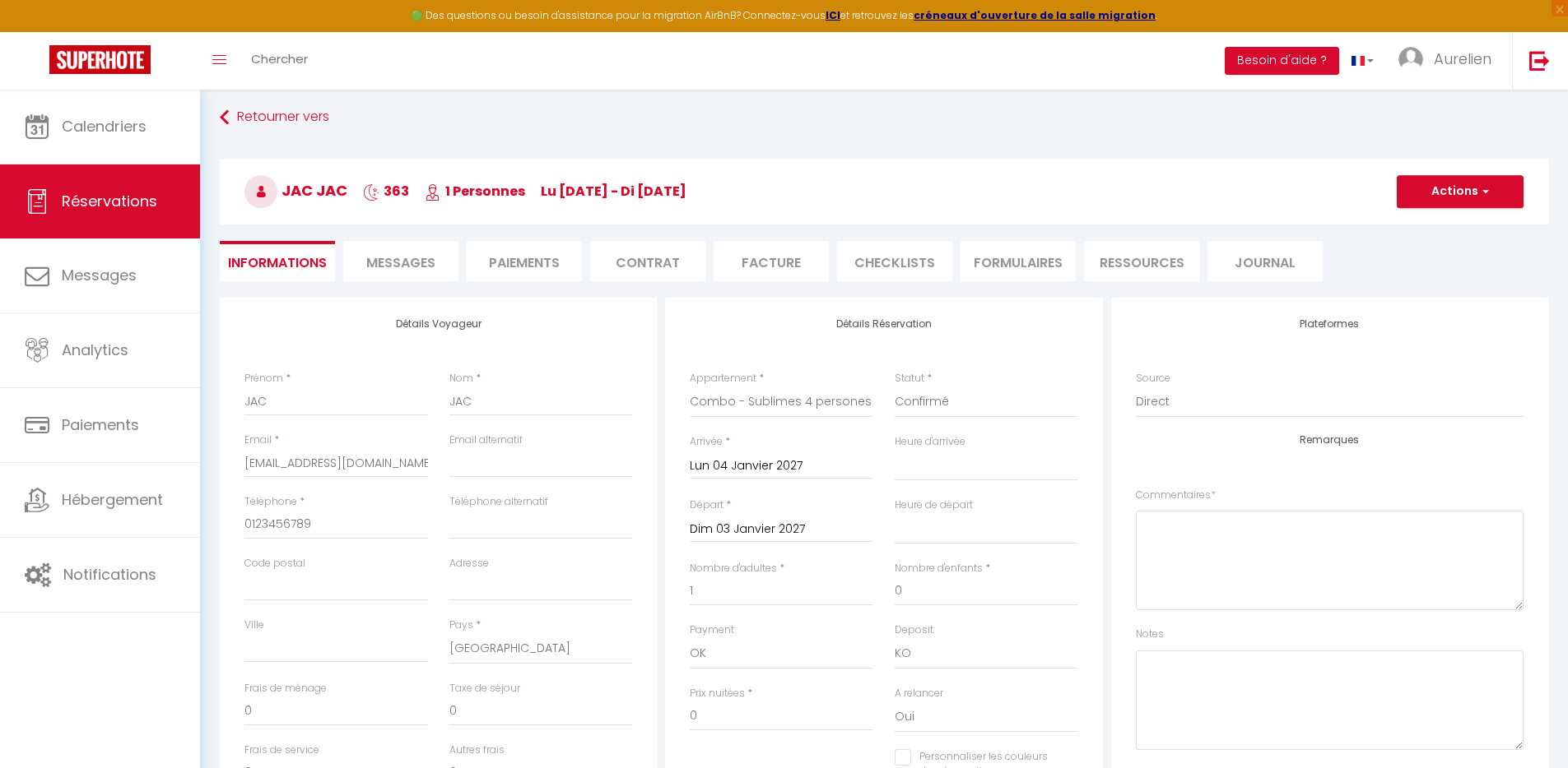
select select
checkbox input "false"
click at [768, 533] on input "Dim 03 Janvier 2027" at bounding box center [781, 530] width 184 height 22
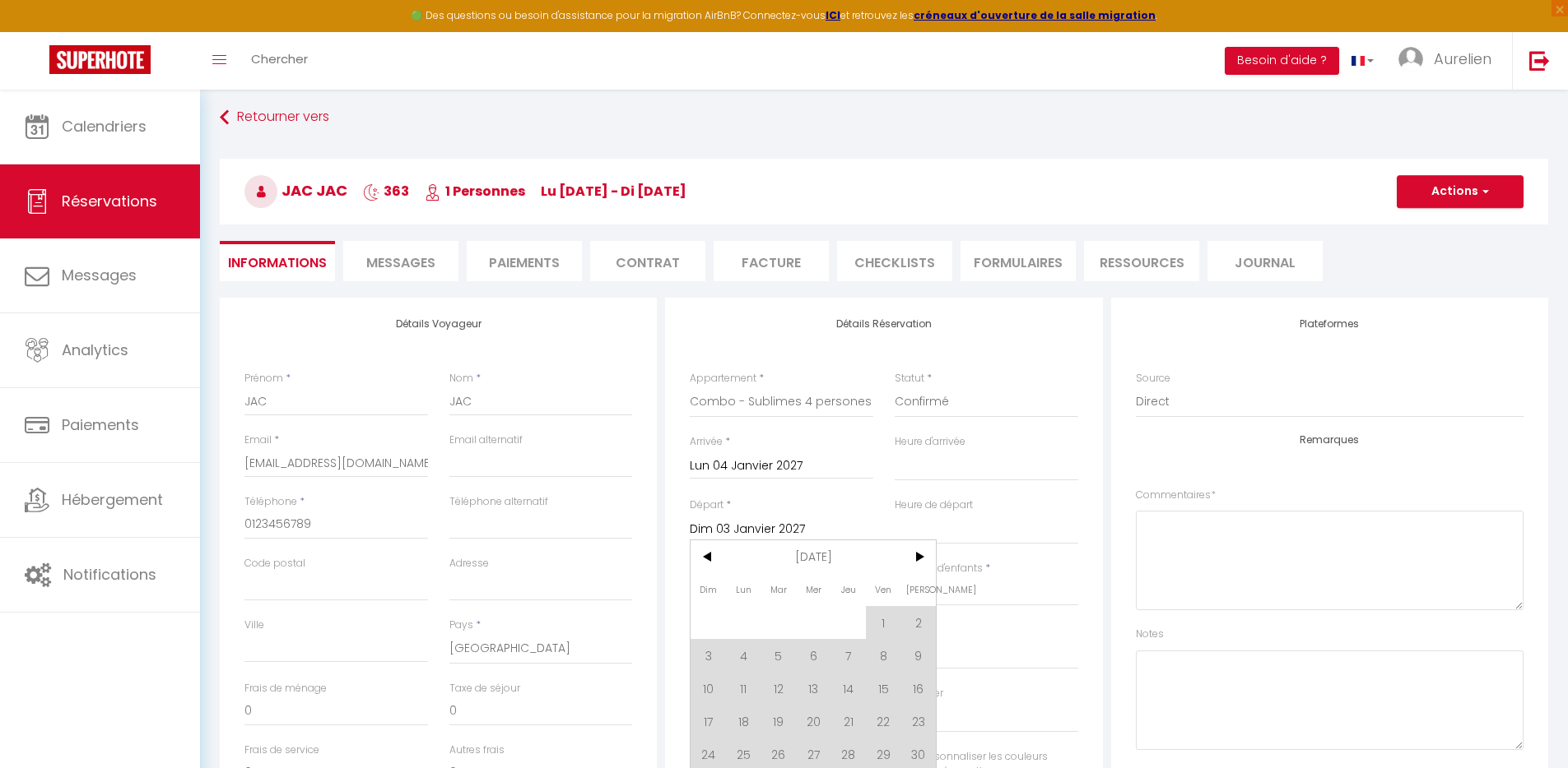
click at [829, 561] on span "Jan 2027" at bounding box center [813, 556] width 175 height 33
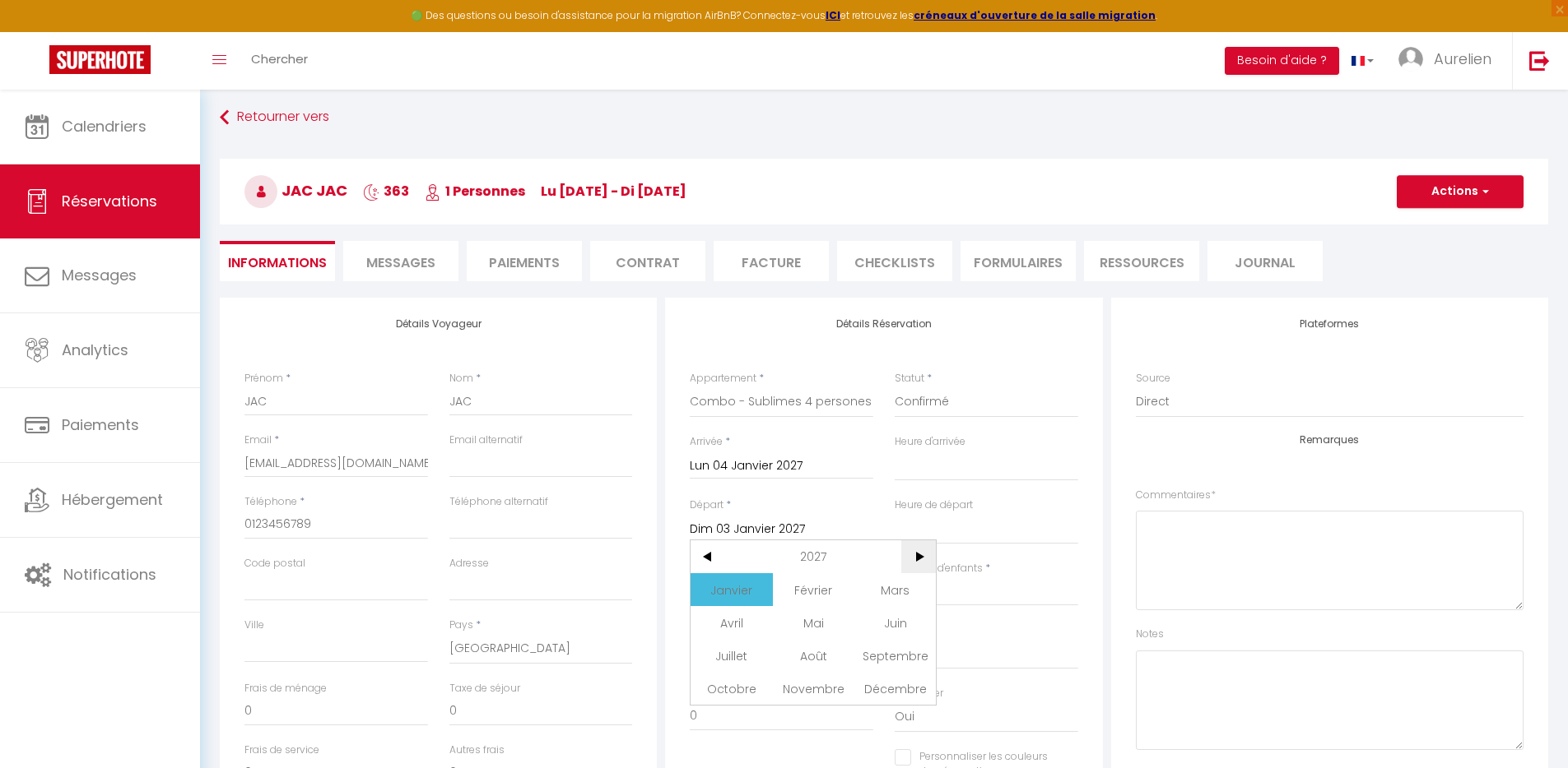
drag, startPoint x: 921, startPoint y: 559, endPoint x: 887, endPoint y: 560, distance: 34.0
click at [921, 559] on span ">" at bounding box center [919, 556] width 35 height 33
click at [740, 577] on span "Janvier" at bounding box center [731, 590] width 81 height 33
click at [707, 657] on span "2" at bounding box center [708, 655] width 35 height 33
select select
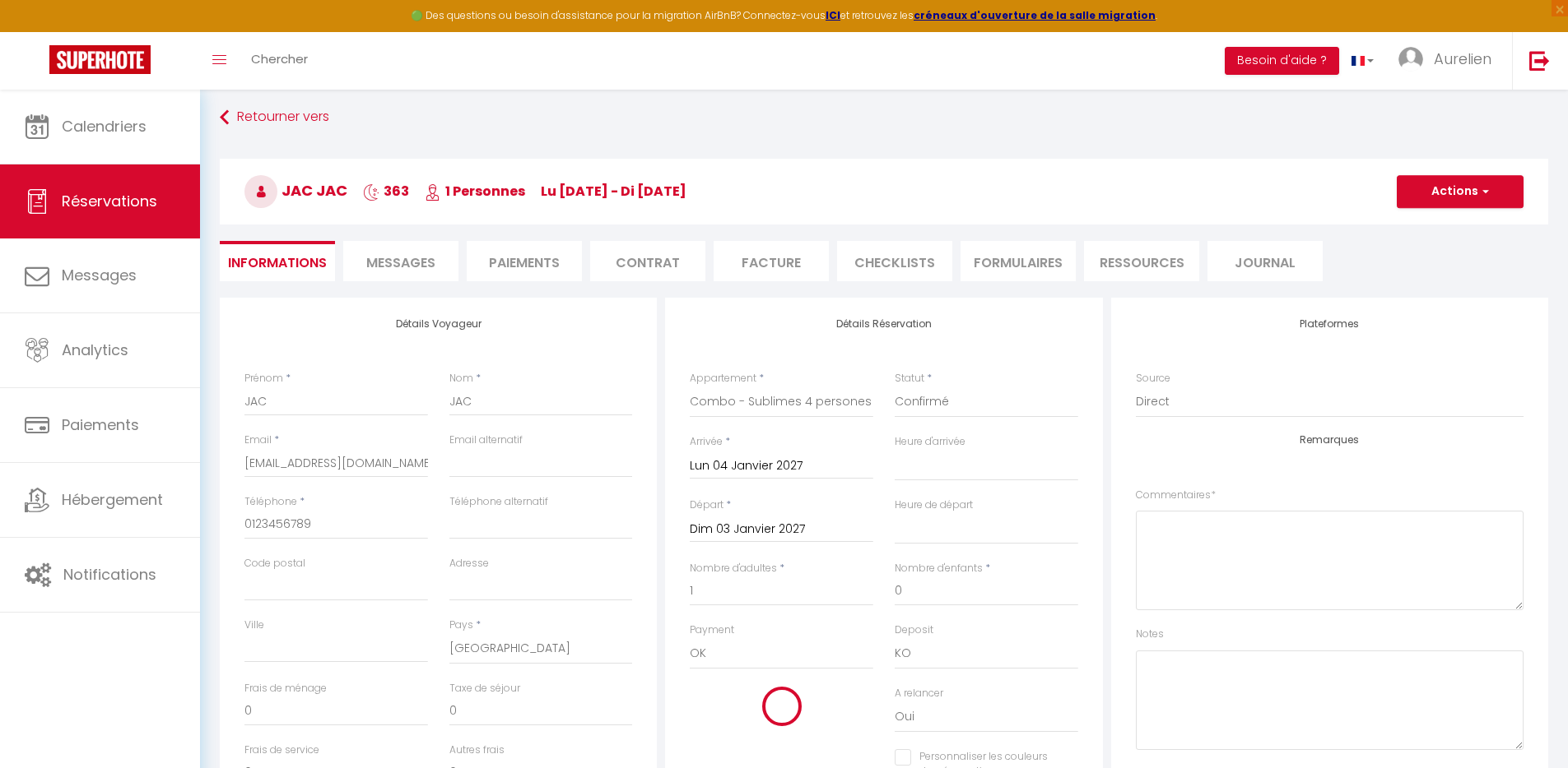
type input "Dim 02 Janvier 2028"
select select
checkbox input "false"
select select
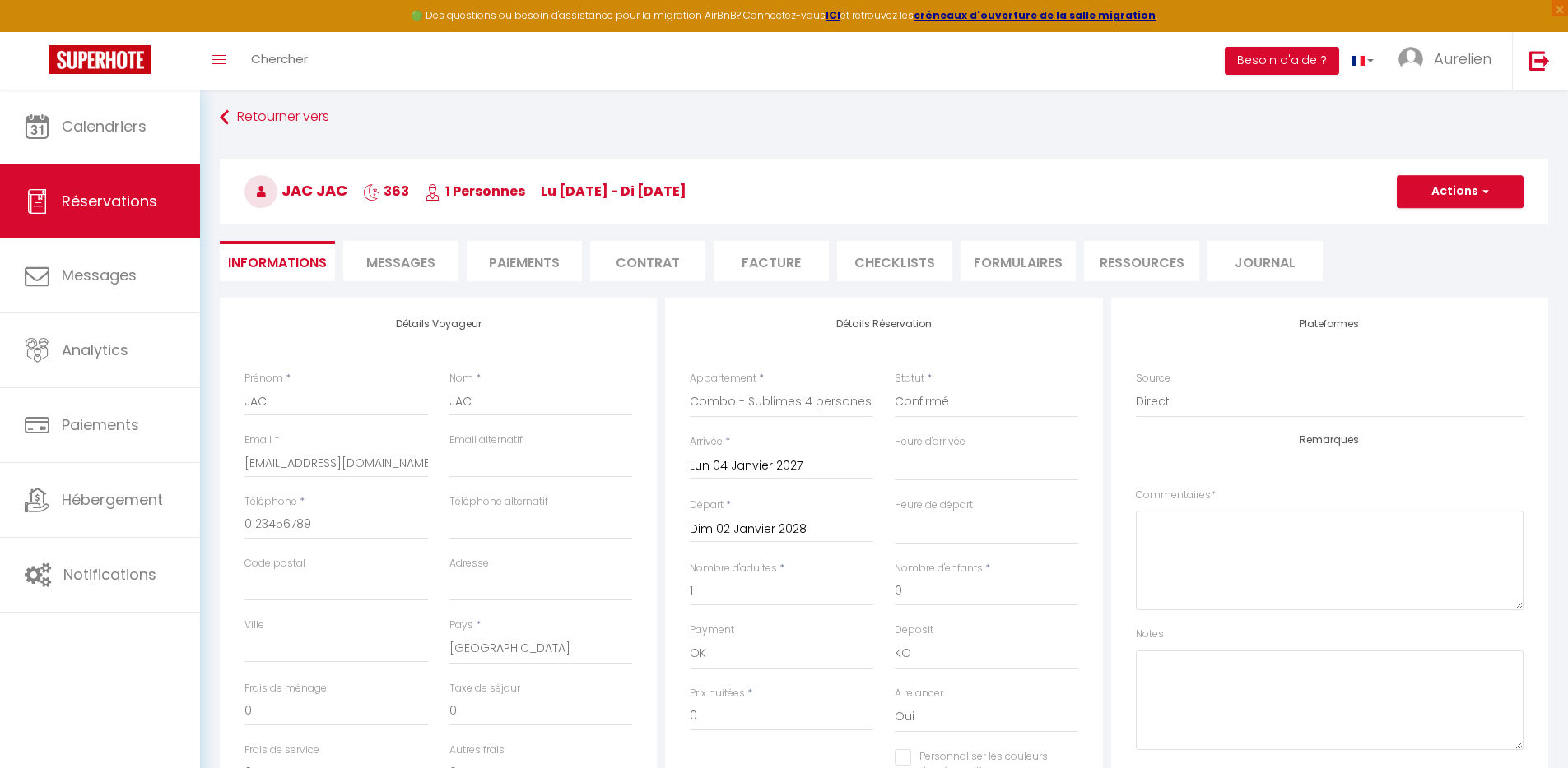
checkbox input "false"
click at [1470, 188] on button "Actions" at bounding box center [1460, 191] width 127 height 33
click at [1437, 227] on link "Enregistrer" at bounding box center [1443, 228] width 130 height 22
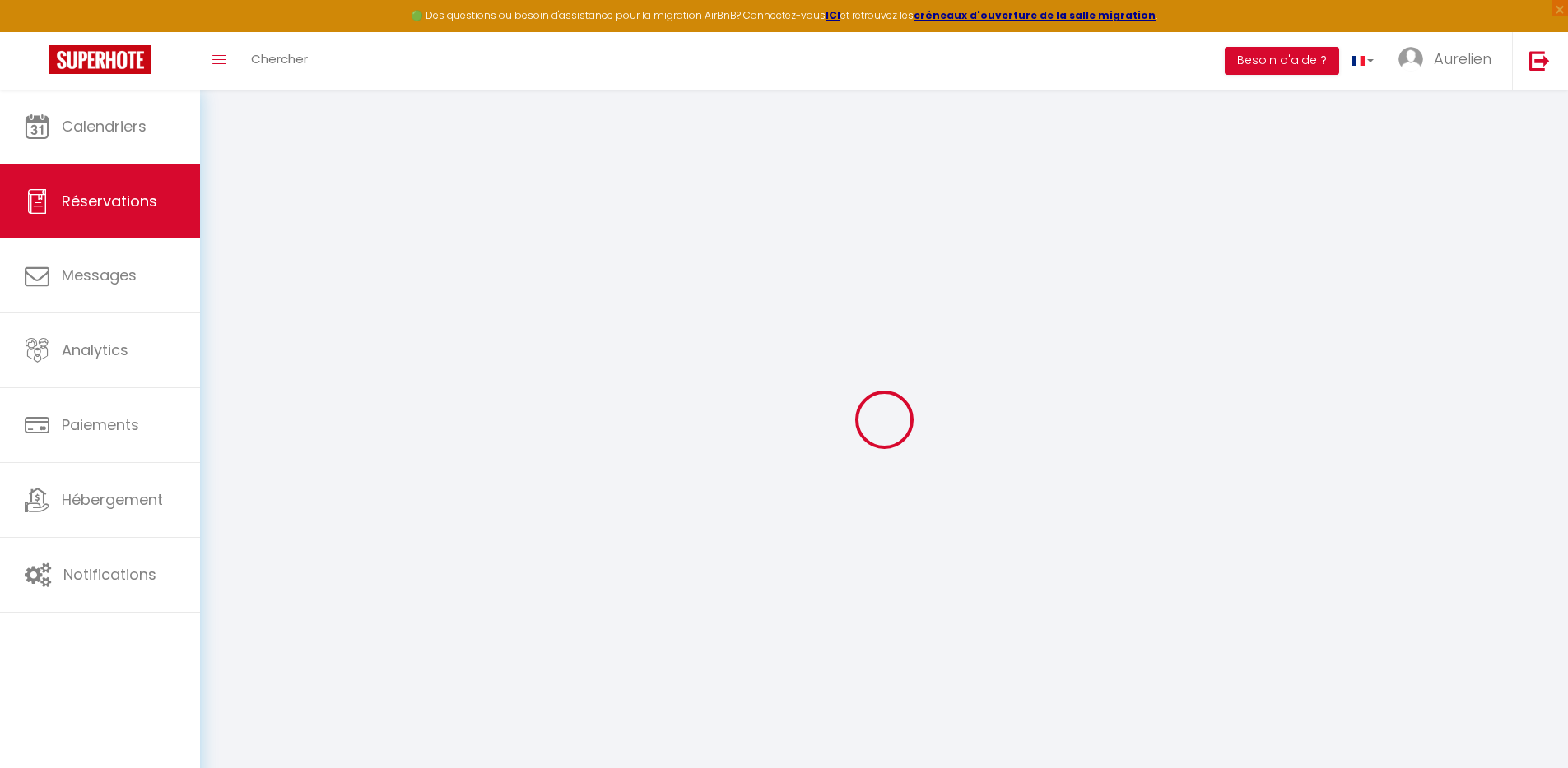
select select "not_cancelled"
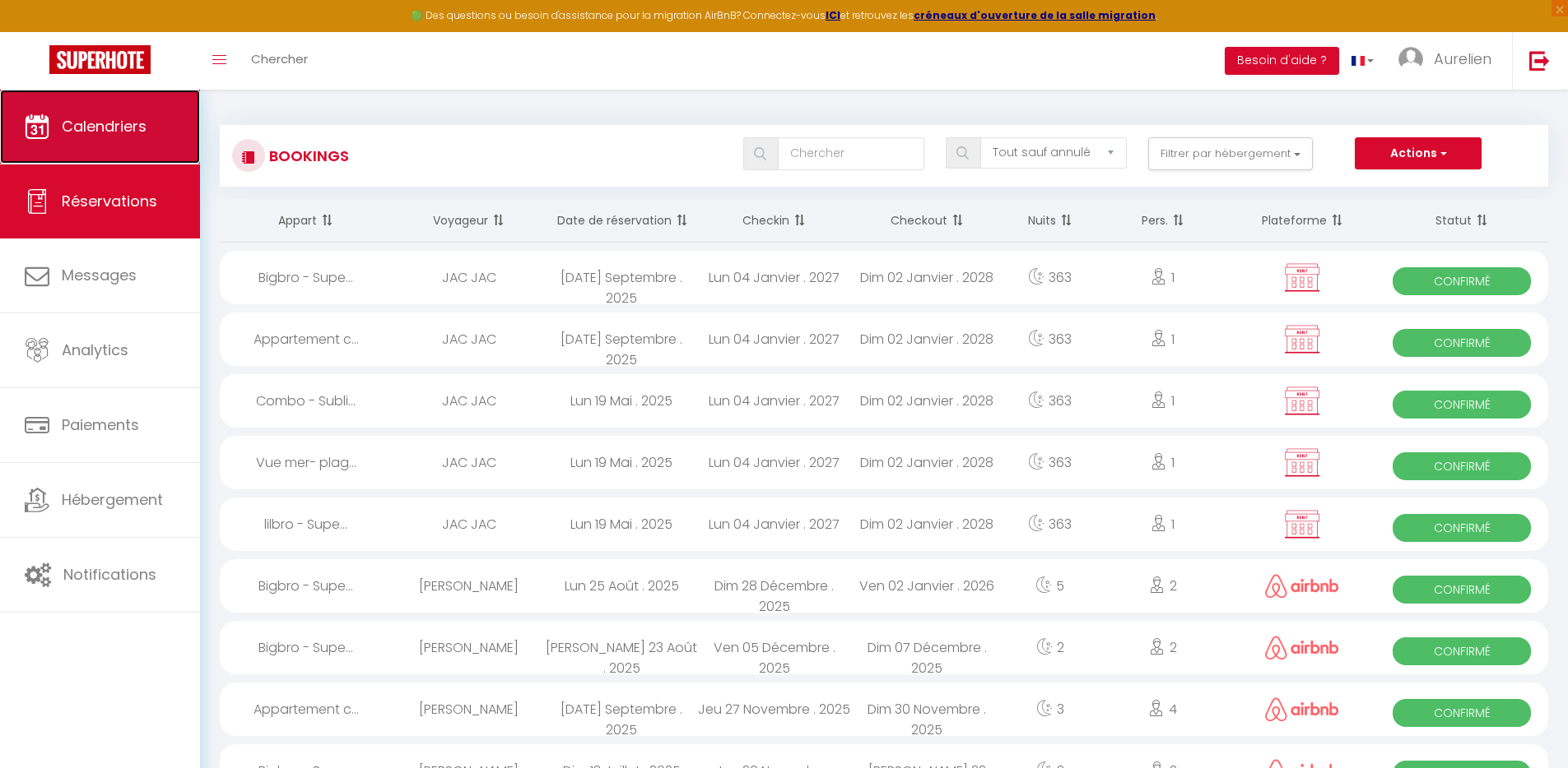
click at [34, 121] on icon at bounding box center [36, 126] width 24 height 24
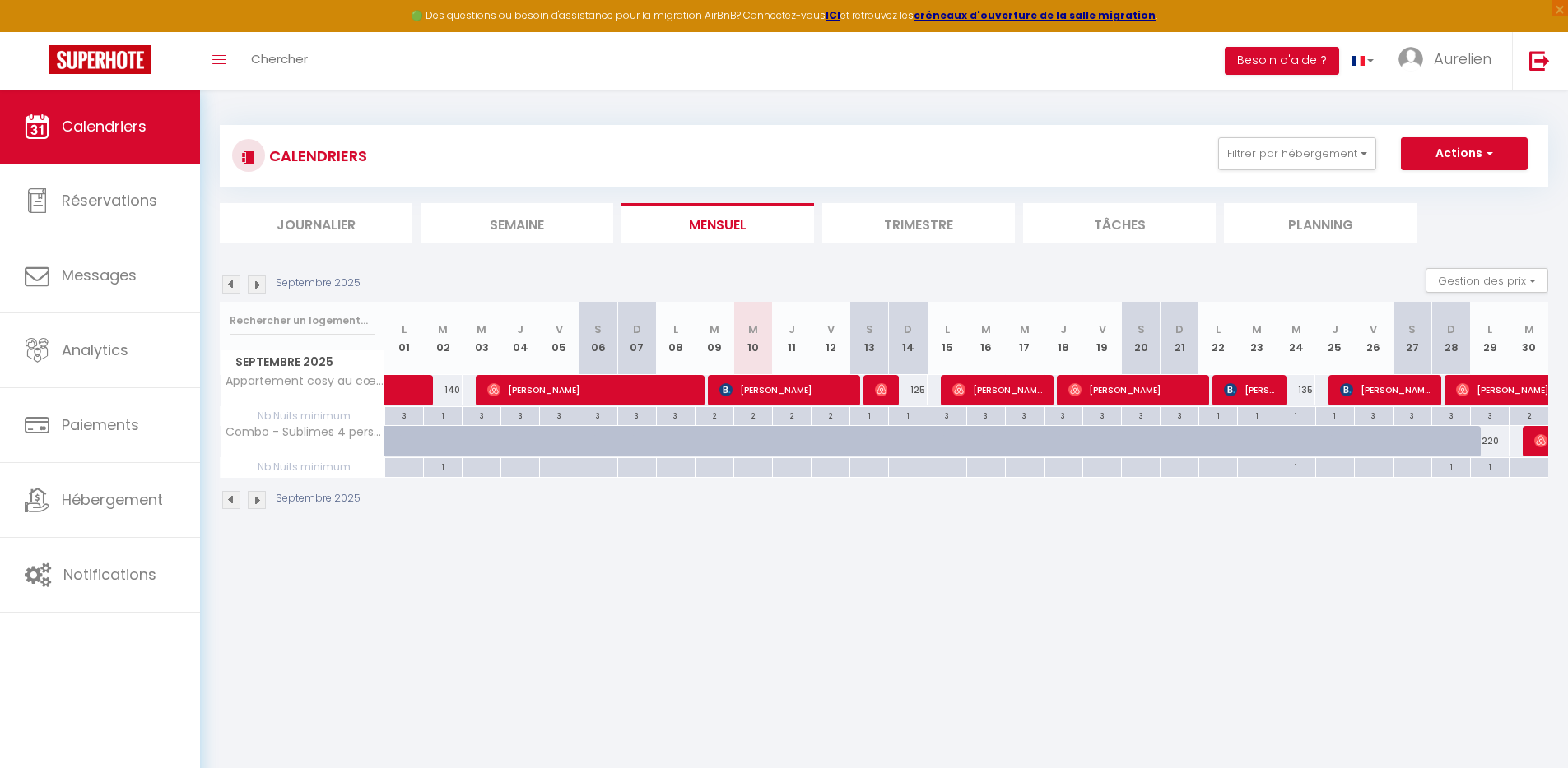
click at [259, 288] on img at bounding box center [257, 285] width 18 height 18
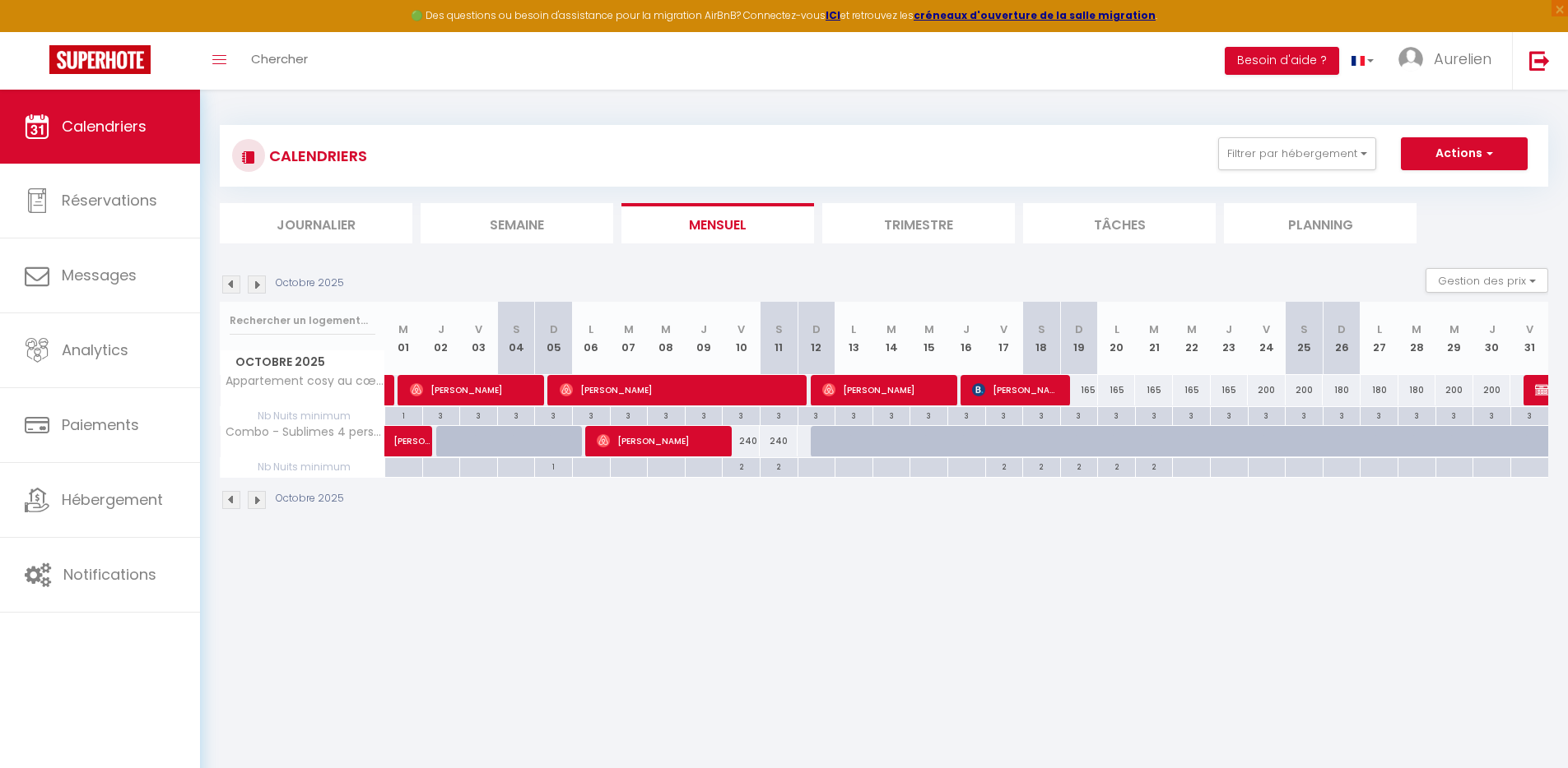
click at [260, 288] on img at bounding box center [257, 285] width 18 height 18
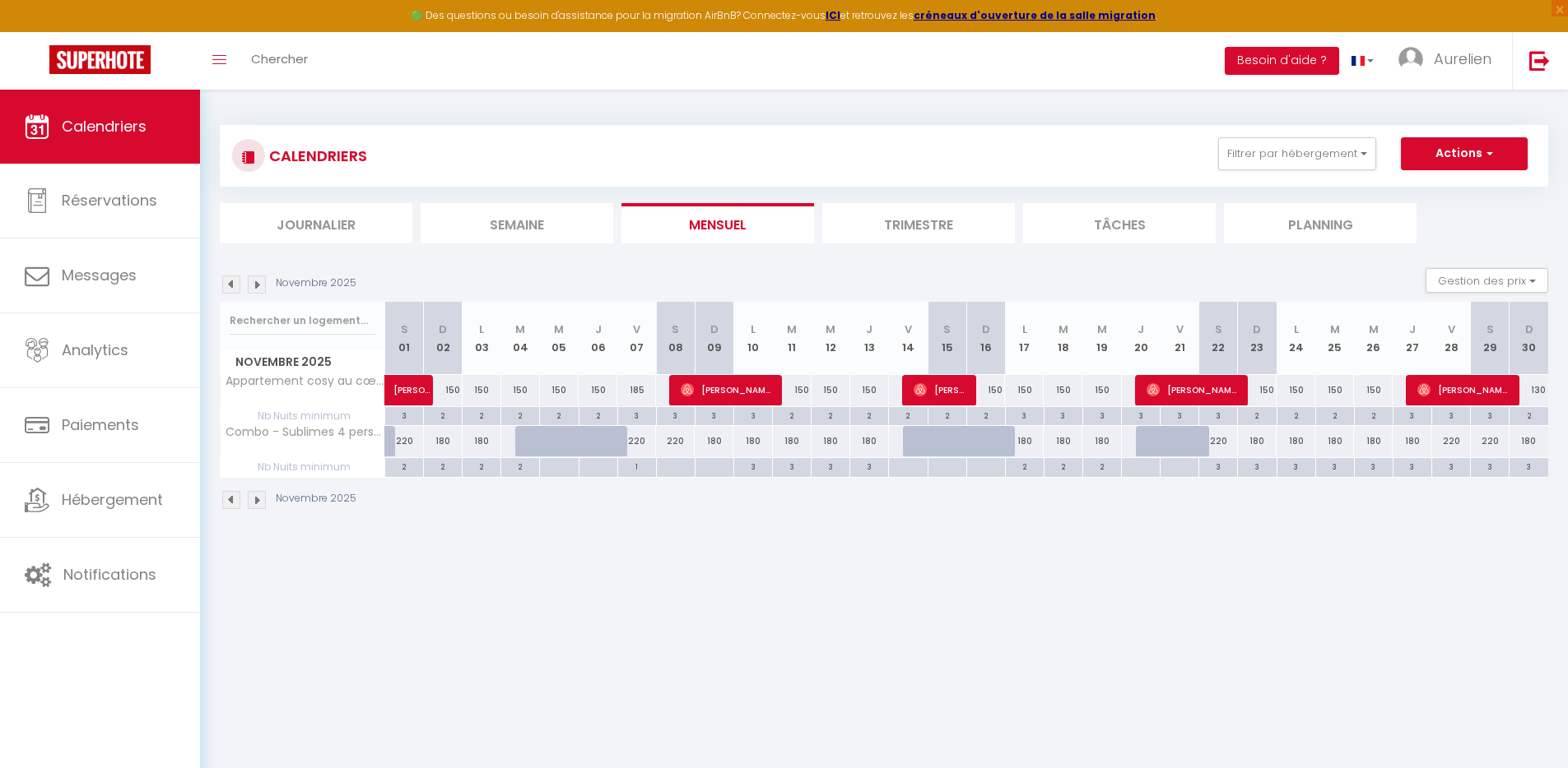
click at [260, 288] on img at bounding box center [257, 285] width 18 height 18
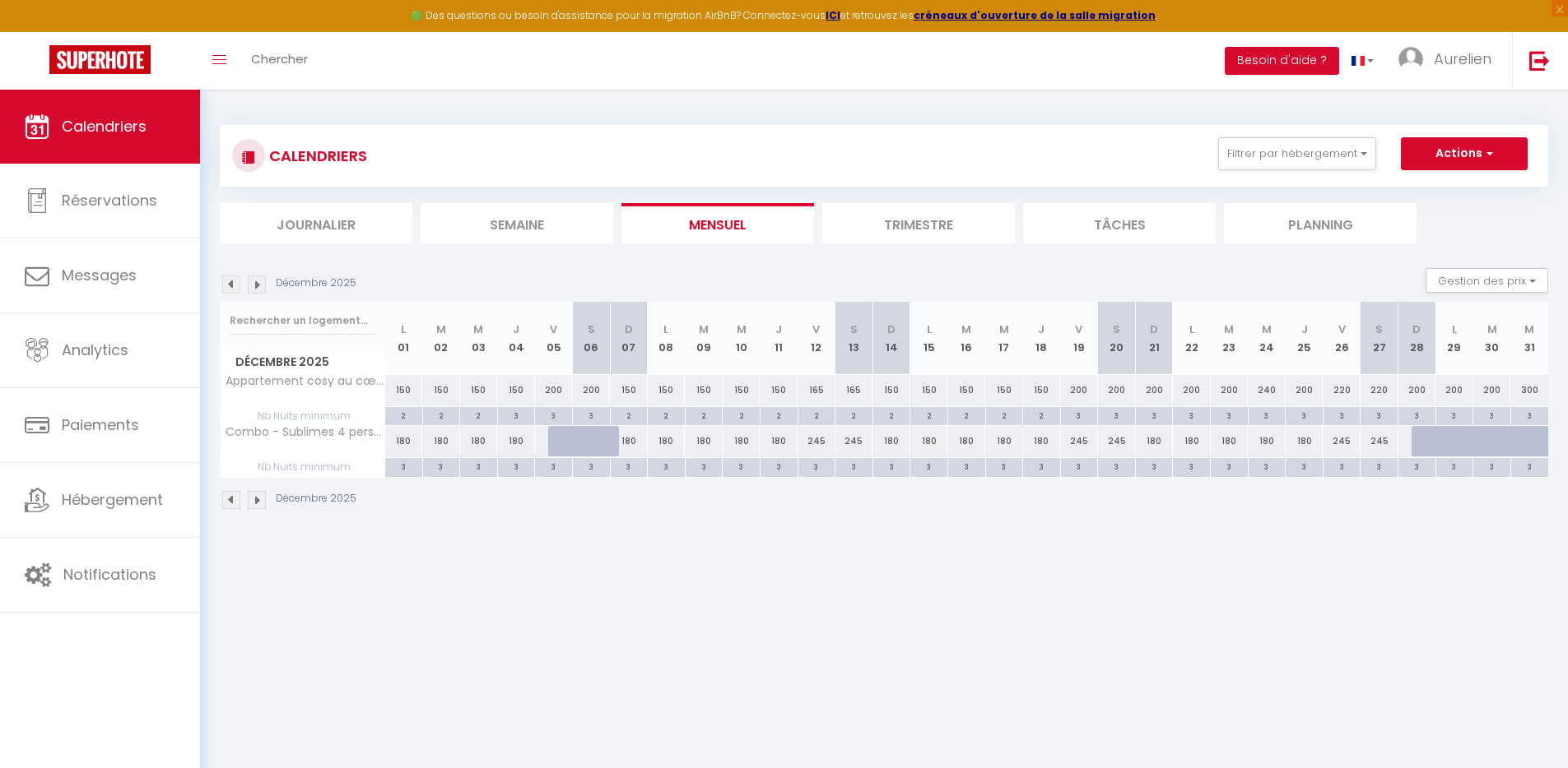
click at [260, 288] on img at bounding box center [257, 285] width 18 height 18
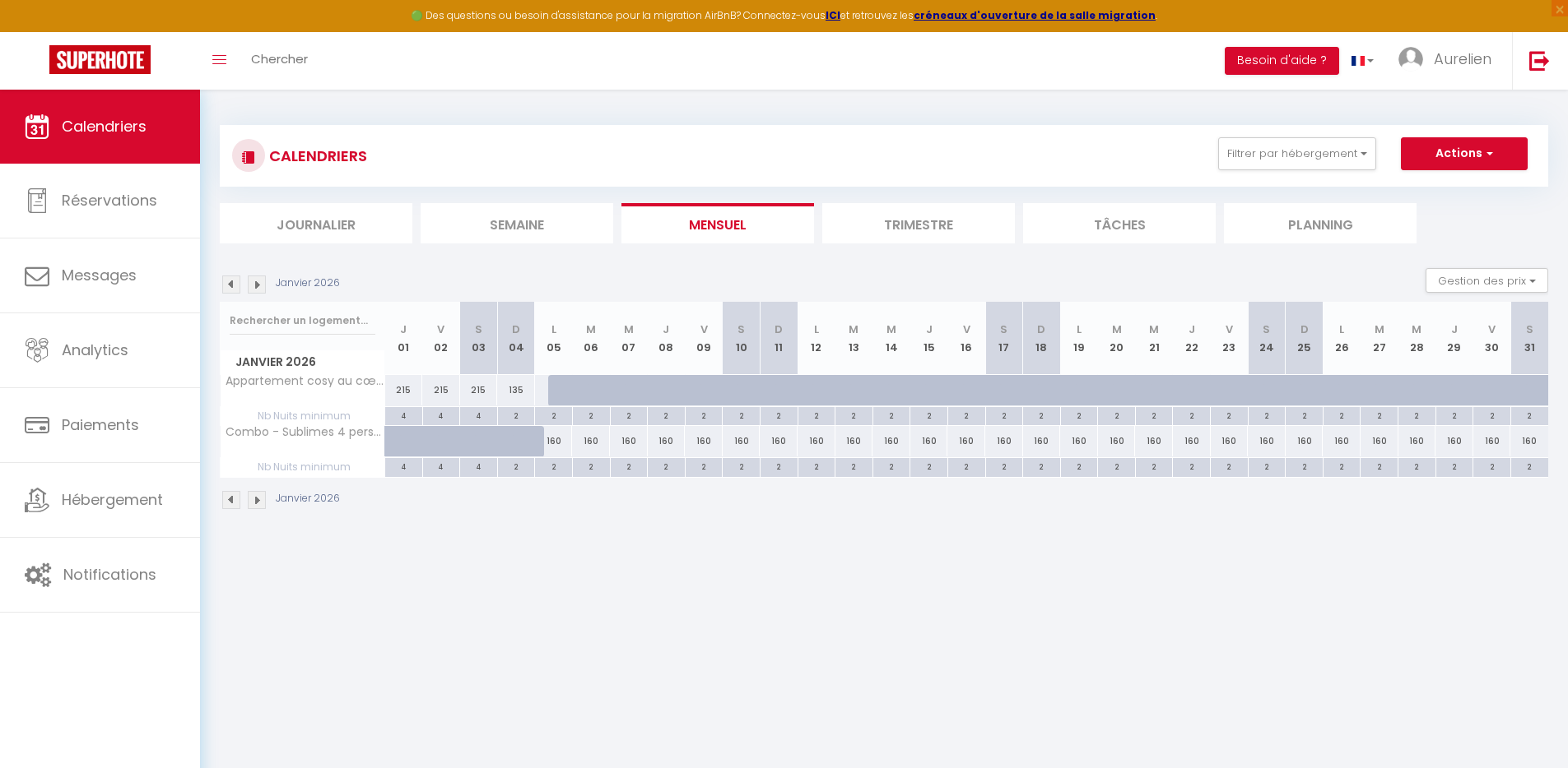
click at [556, 440] on div "160" at bounding box center [553, 441] width 38 height 30
type input "160"
type input "Lun 05 Janvier 2026"
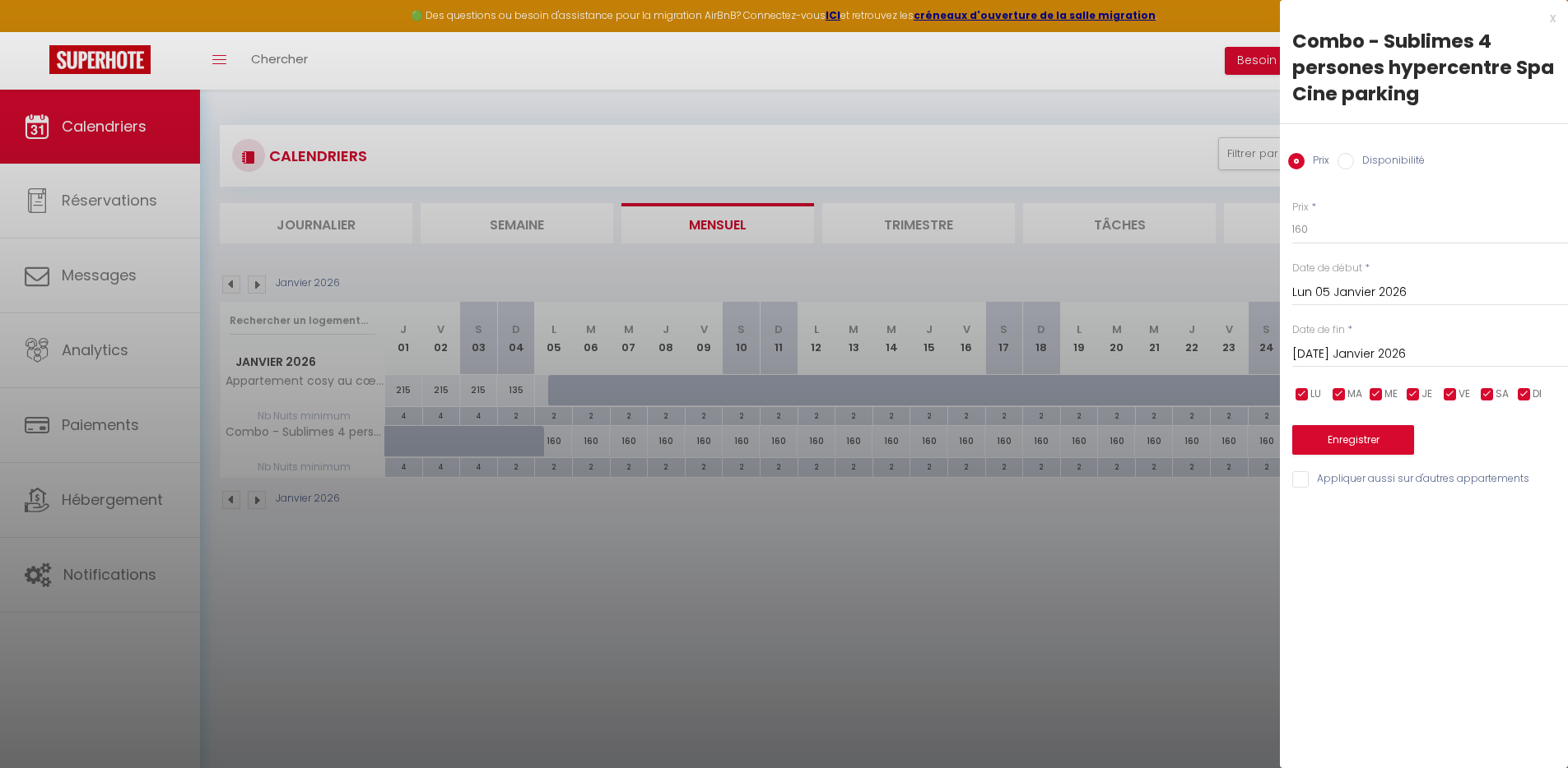
click at [1345, 358] on input "Mar 06 Janvier 2026" at bounding box center [1430, 355] width 276 height 22
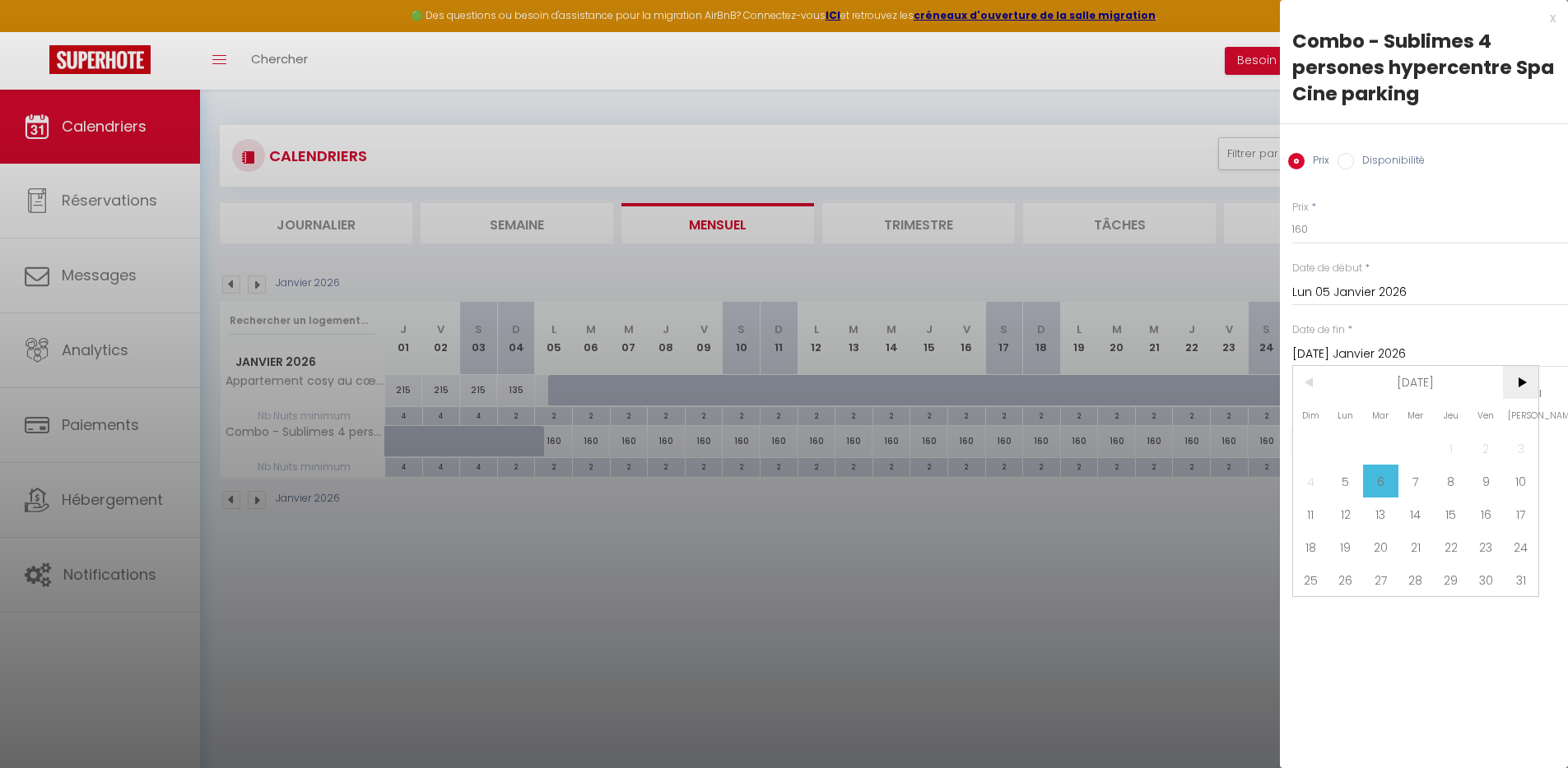
click at [1512, 380] on span ">" at bounding box center [1521, 382] width 35 height 33
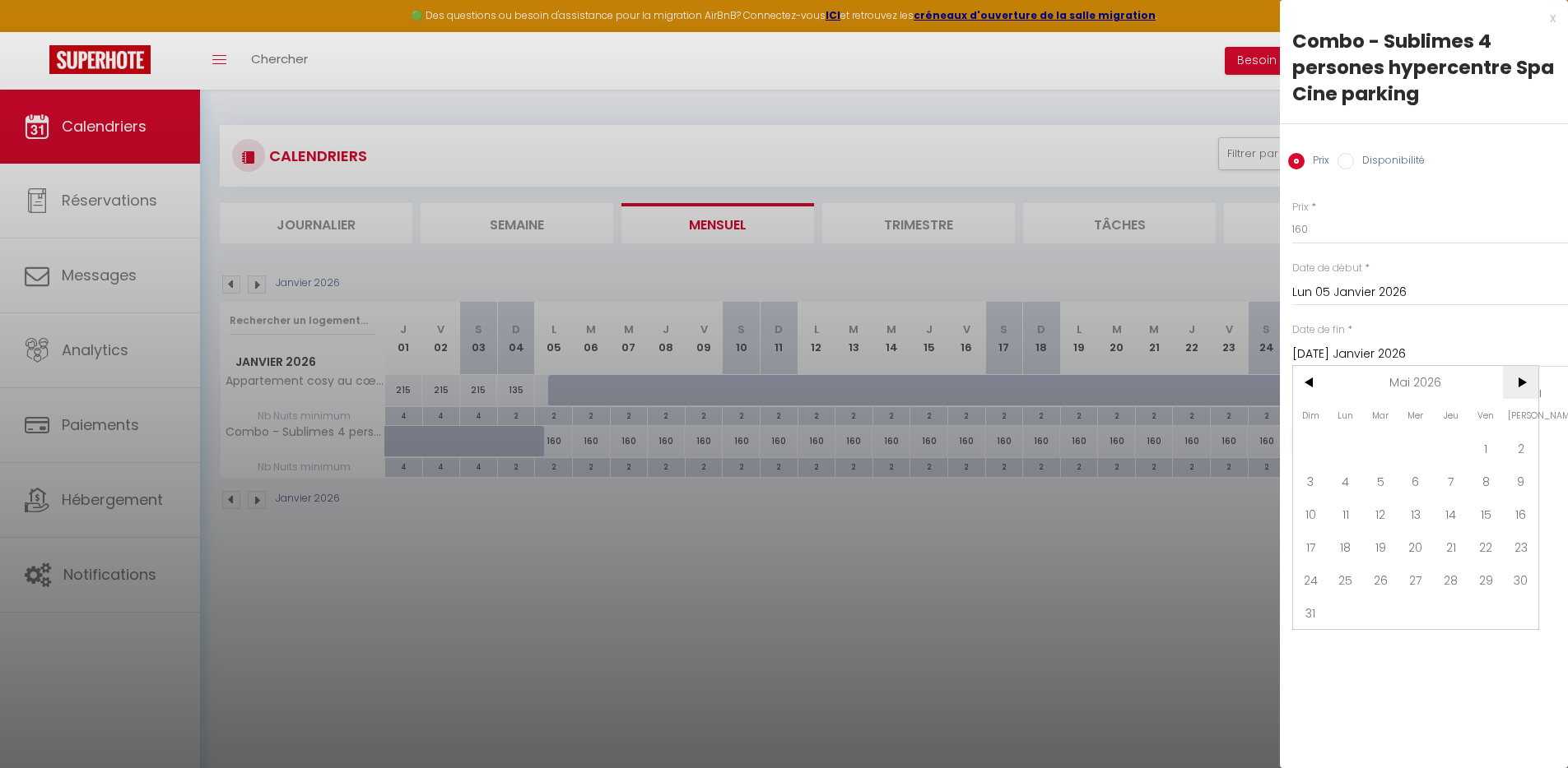
click at [1512, 380] on span ">" at bounding box center [1521, 382] width 35 height 33
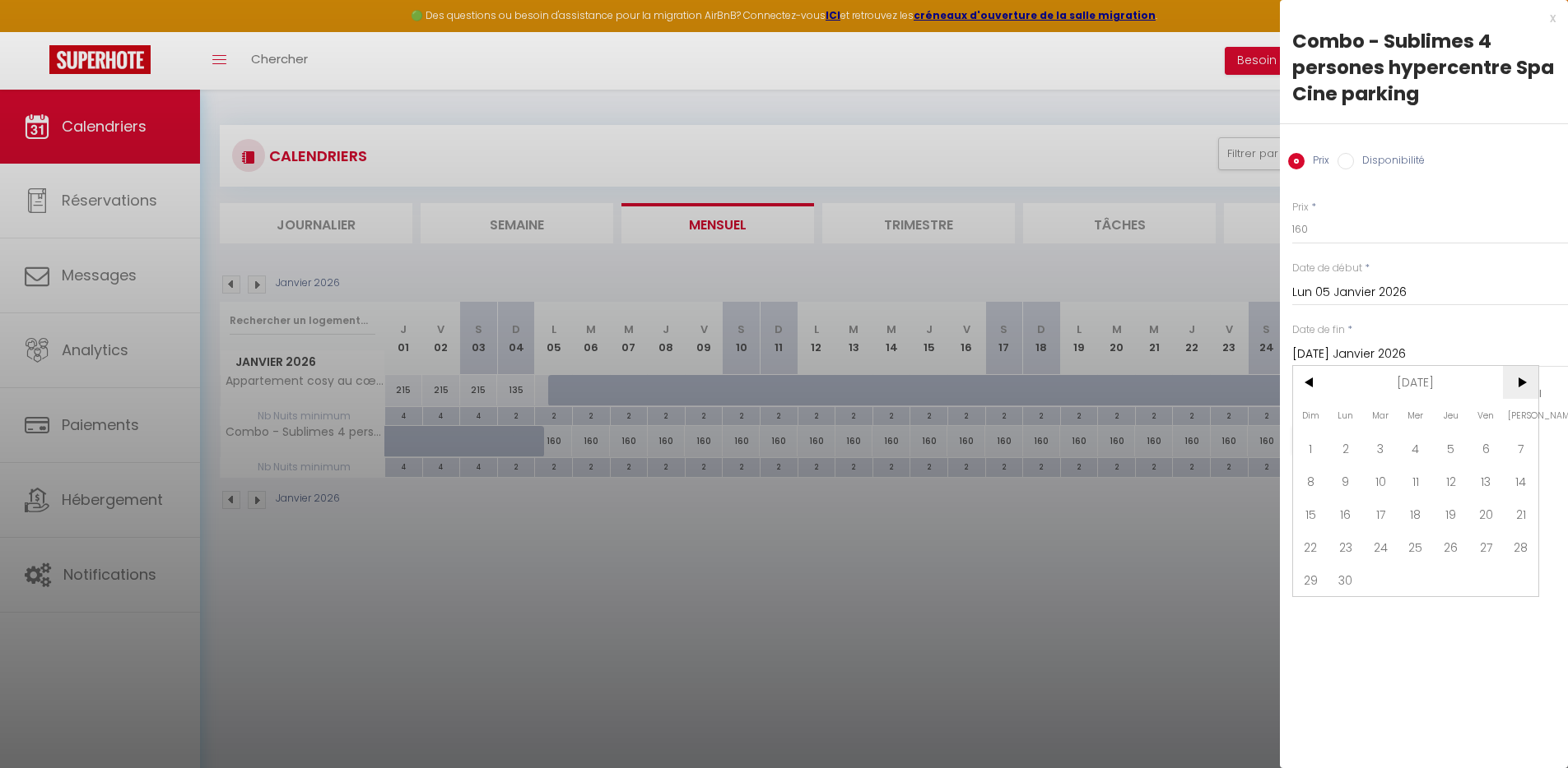
click at [1512, 380] on span ">" at bounding box center [1521, 382] width 35 height 33
click at [1343, 482] on span "4" at bounding box center [1346, 481] width 35 height 33
type input "Lun 04 Janvier 2027"
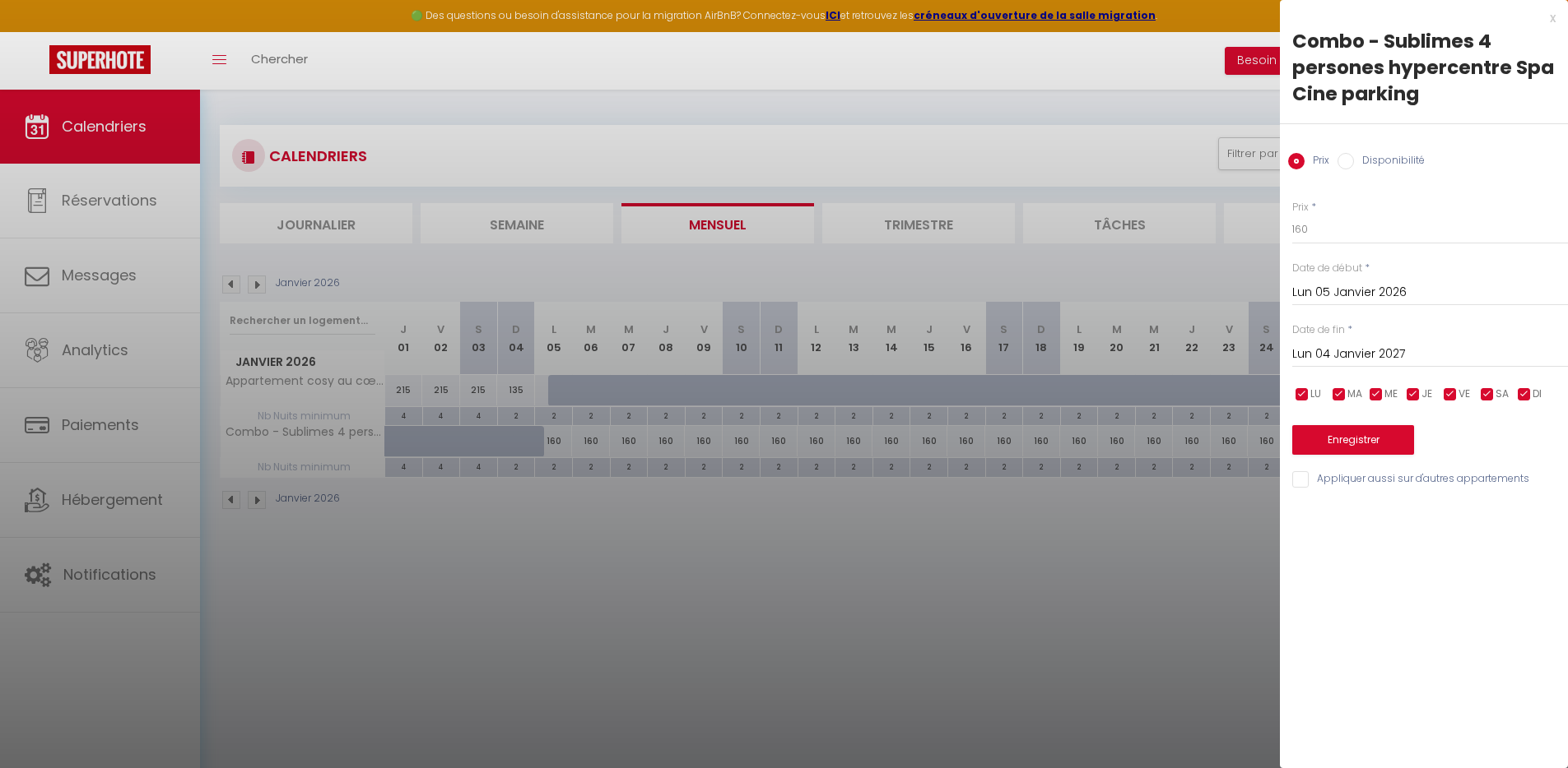
click at [1389, 158] on label "Disponibilité" at bounding box center [1389, 162] width 70 height 18
click at [1354, 158] on input "Disponibilité" at bounding box center [1346, 162] width 17 height 17
radio input "true"
radio input "false"
click at [1343, 234] on select "Disponible Indisponible" at bounding box center [1430, 229] width 276 height 31
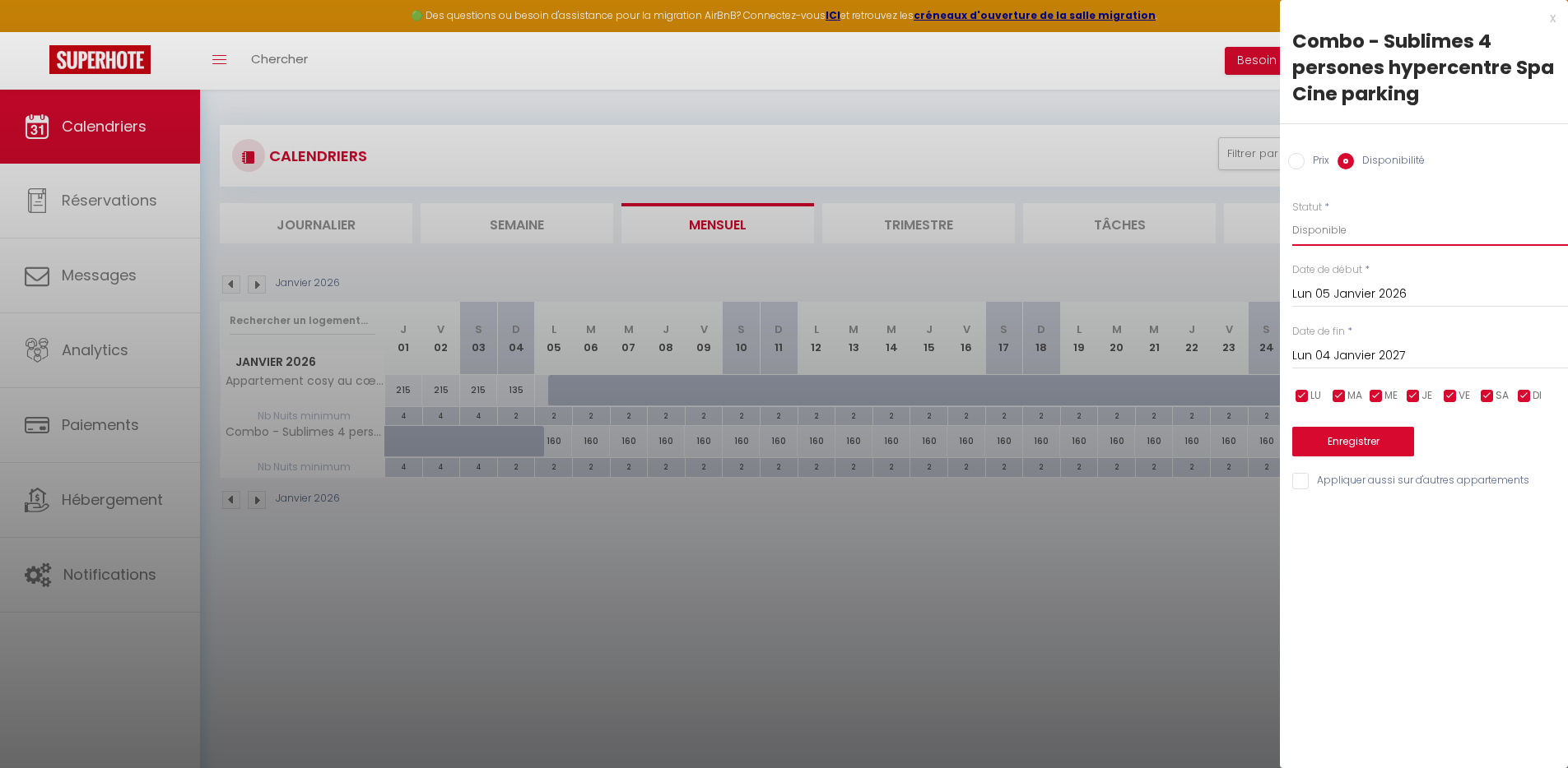
select select "0"
click at [1292, 214] on select "Disponible Indisponible" at bounding box center [1430, 229] width 276 height 31
click at [1372, 442] on button "Enregistrer" at bounding box center [1353, 441] width 122 height 29
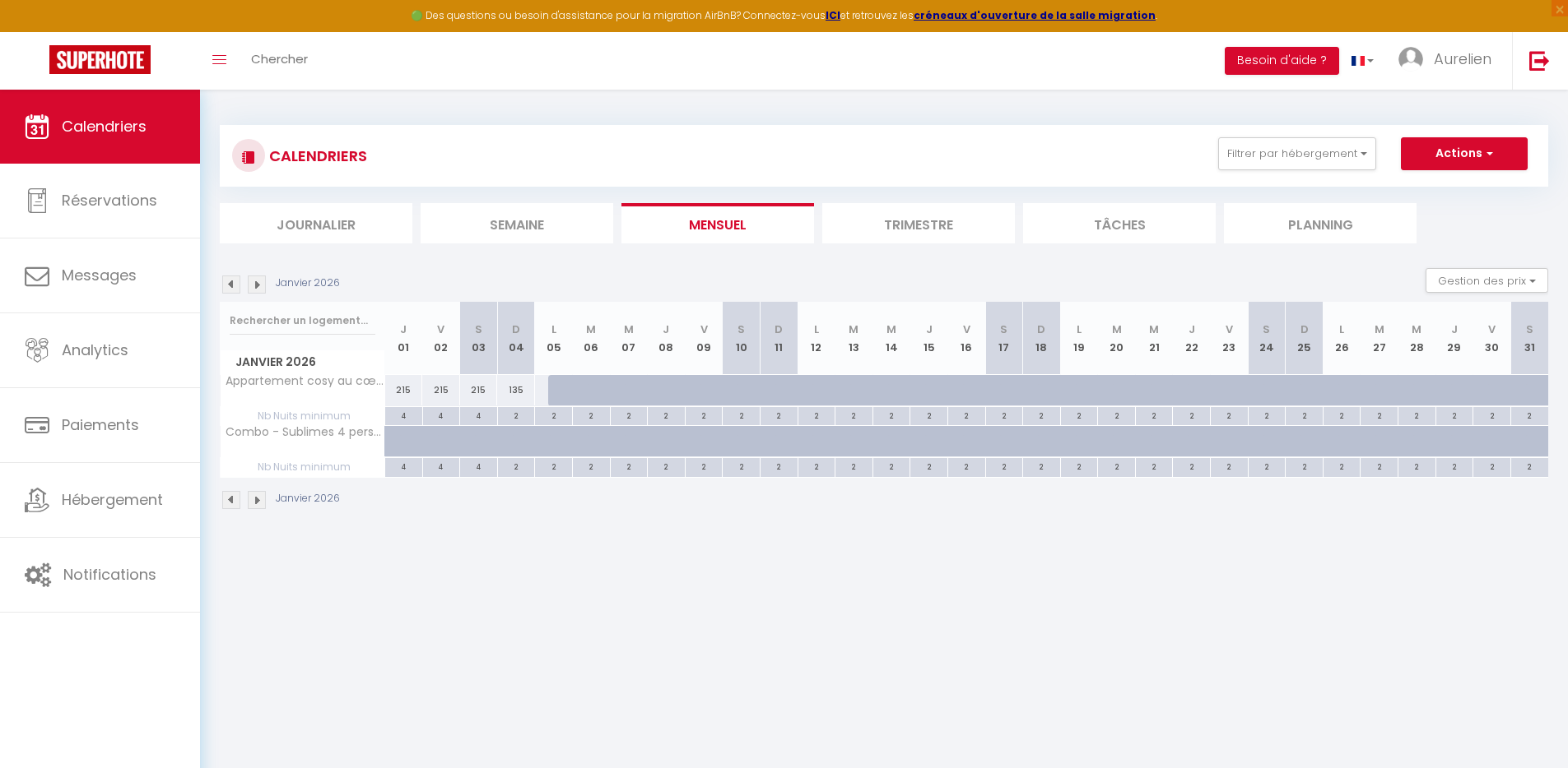
click at [441, 442] on div at bounding box center [455, 451] width 38 height 31
select select "1"
type input "Ven 02 Janvier 2026"
type input "Sam 03 Janvier 2026"
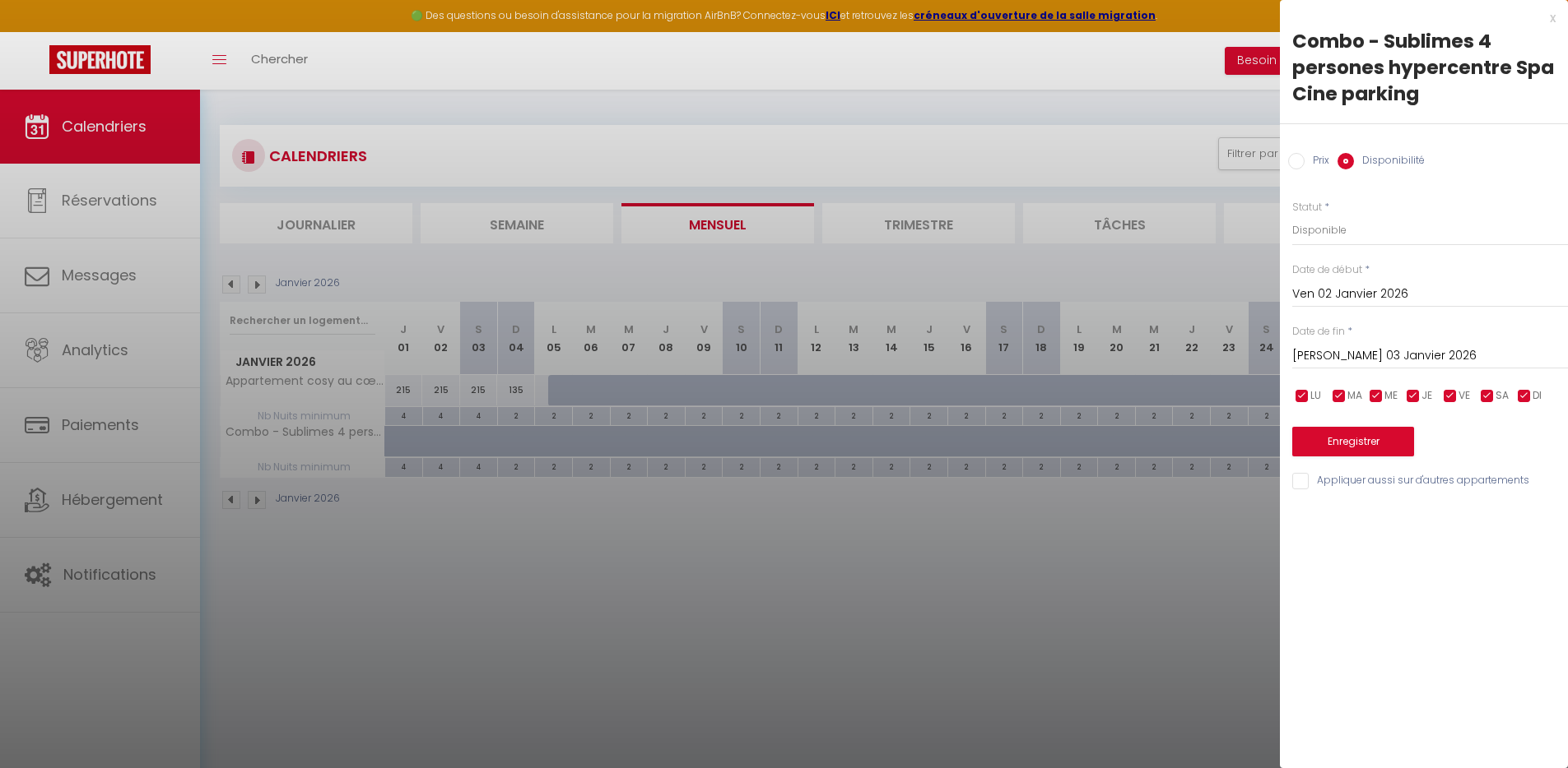
click at [1312, 155] on label "Prix" at bounding box center [1317, 162] width 24 height 18
click at [1305, 155] on input "Prix" at bounding box center [1296, 162] width 17 height 17
radio input "true"
radio input "false"
click at [900, 553] on div at bounding box center [784, 384] width 1568 height 768
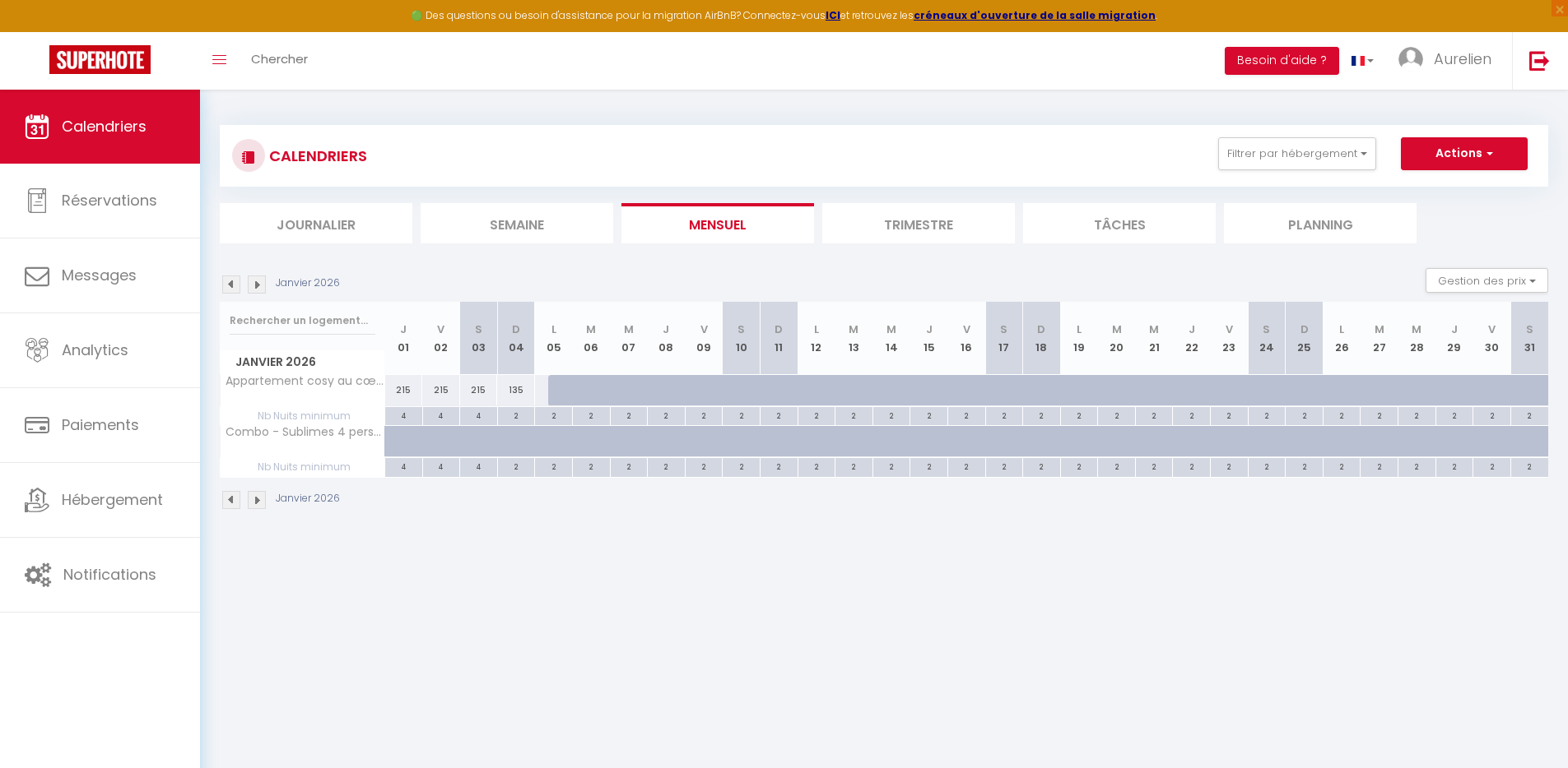
click at [254, 284] on img at bounding box center [257, 285] width 18 height 18
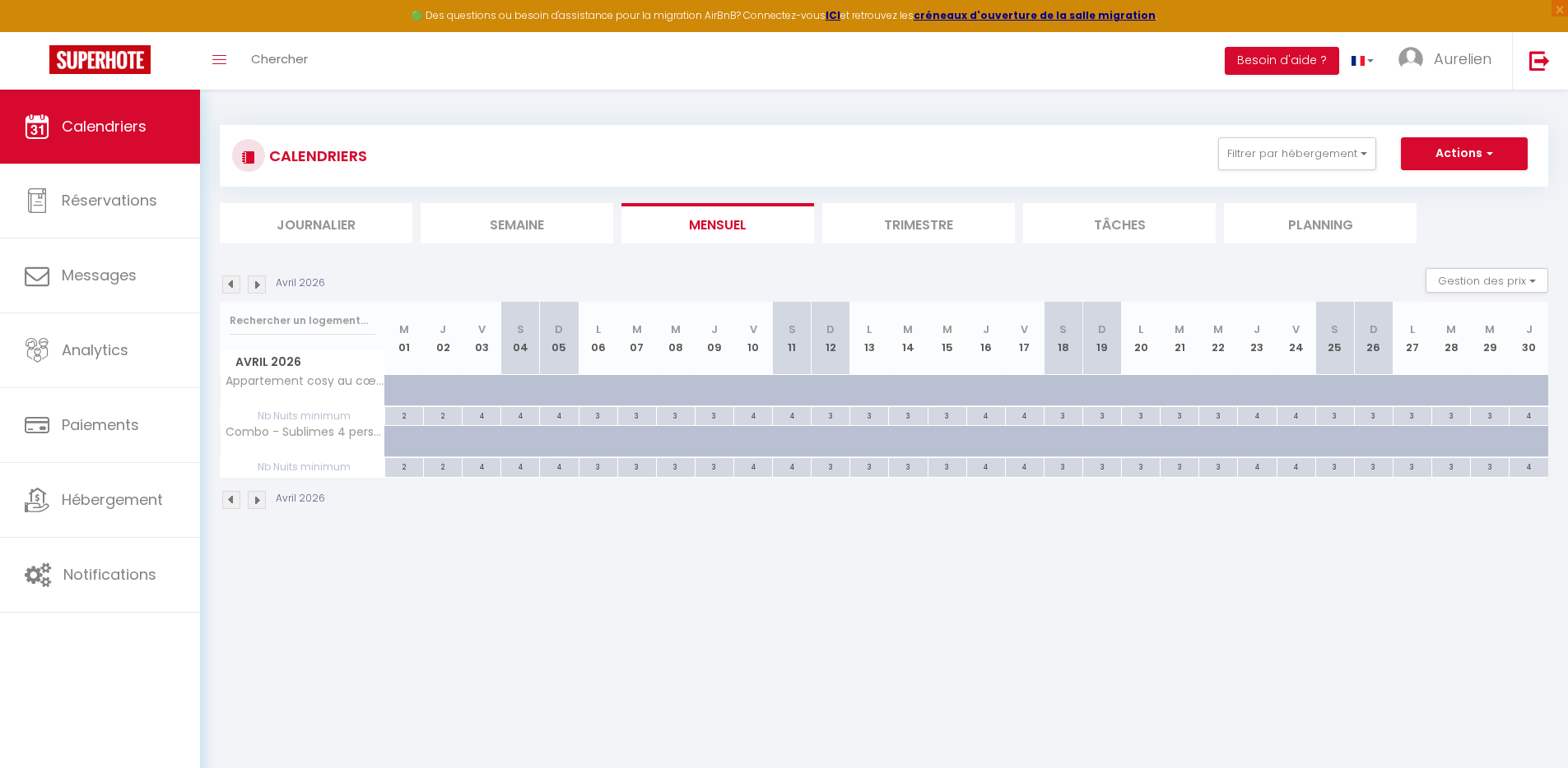
click at [254, 284] on img at bounding box center [257, 285] width 18 height 18
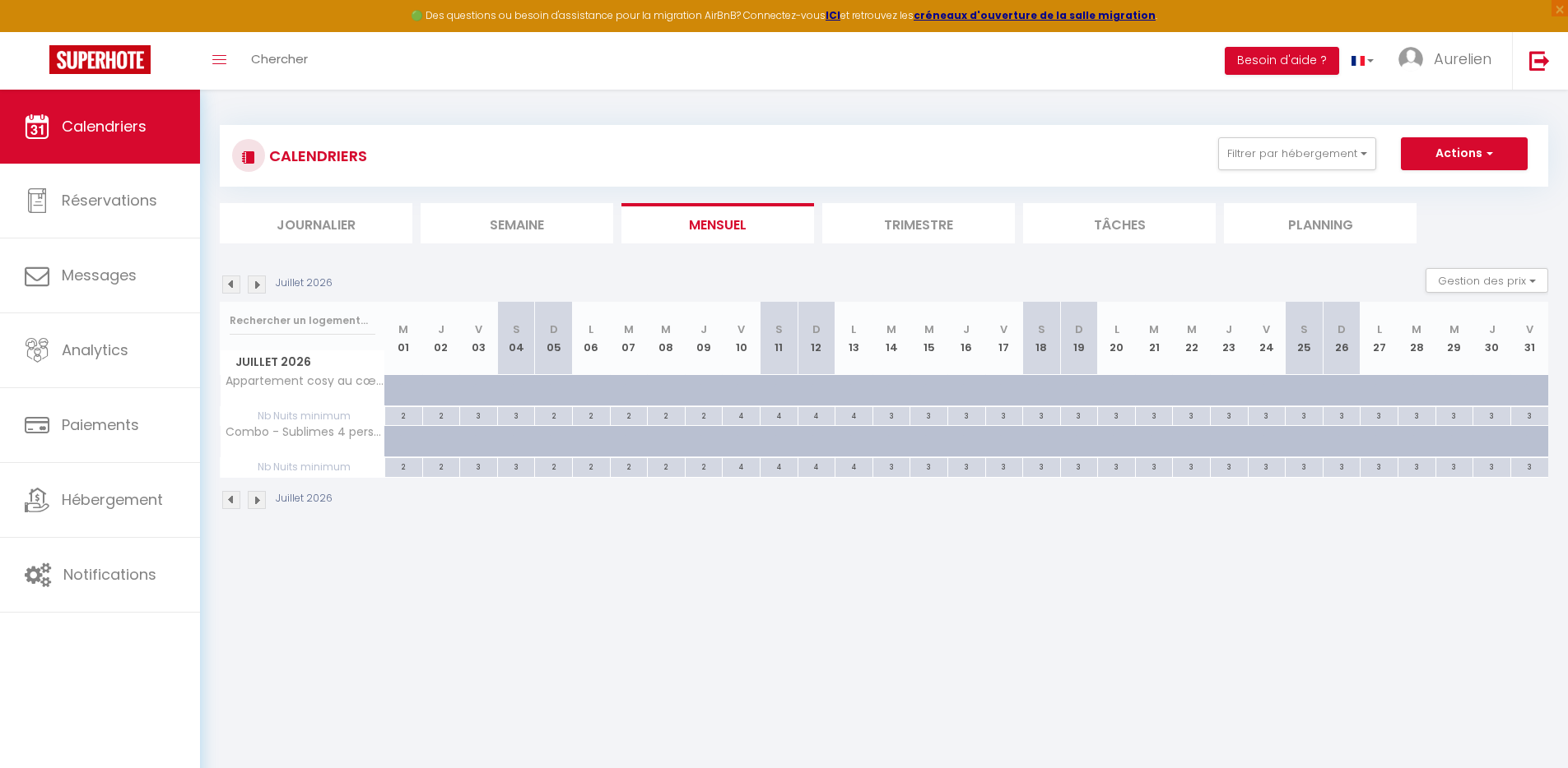
click at [254, 284] on img at bounding box center [257, 285] width 18 height 18
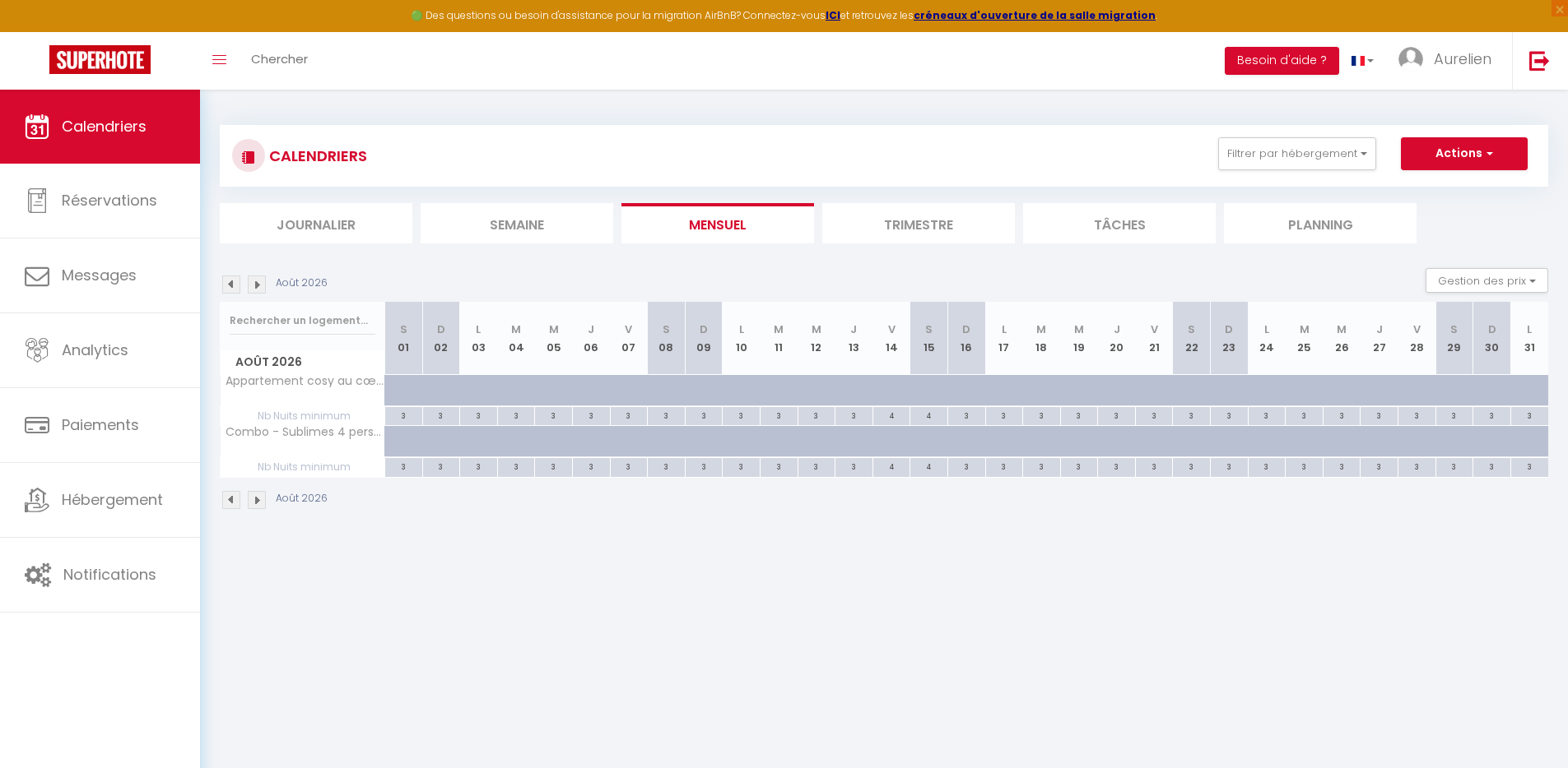
click at [254, 284] on img at bounding box center [257, 285] width 18 height 18
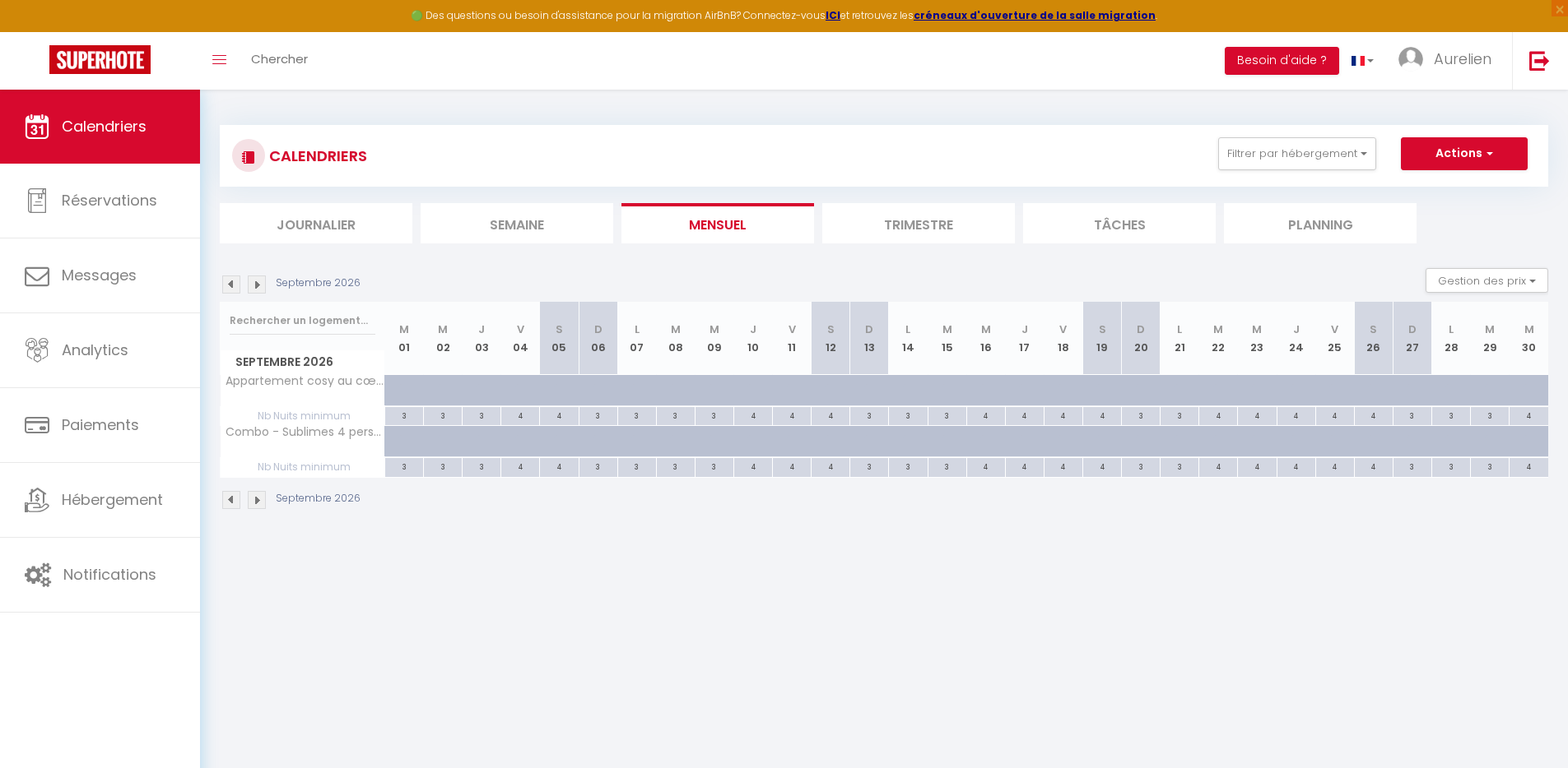
click at [254, 284] on img at bounding box center [257, 285] width 18 height 18
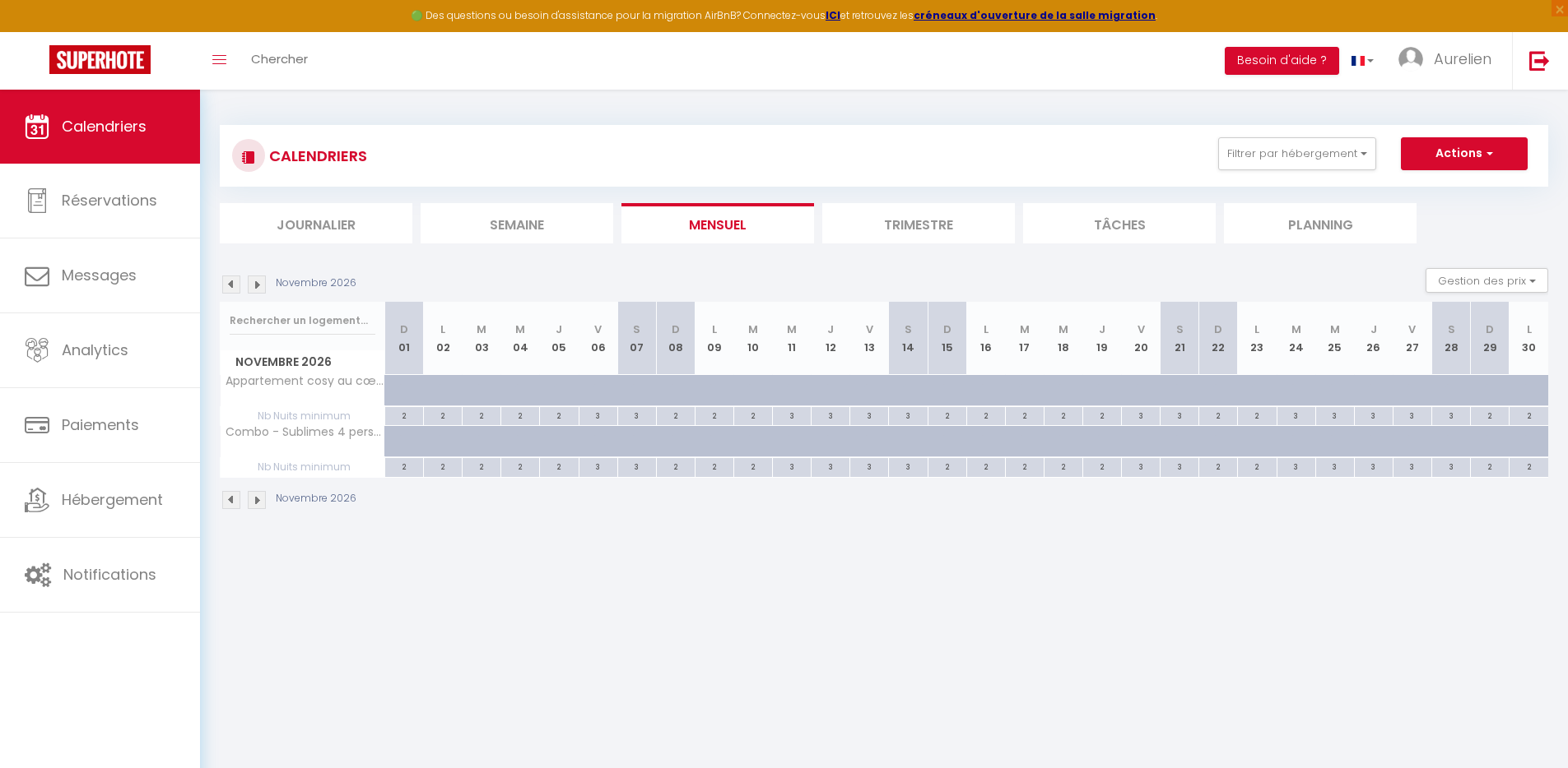
click at [254, 284] on img at bounding box center [257, 285] width 18 height 18
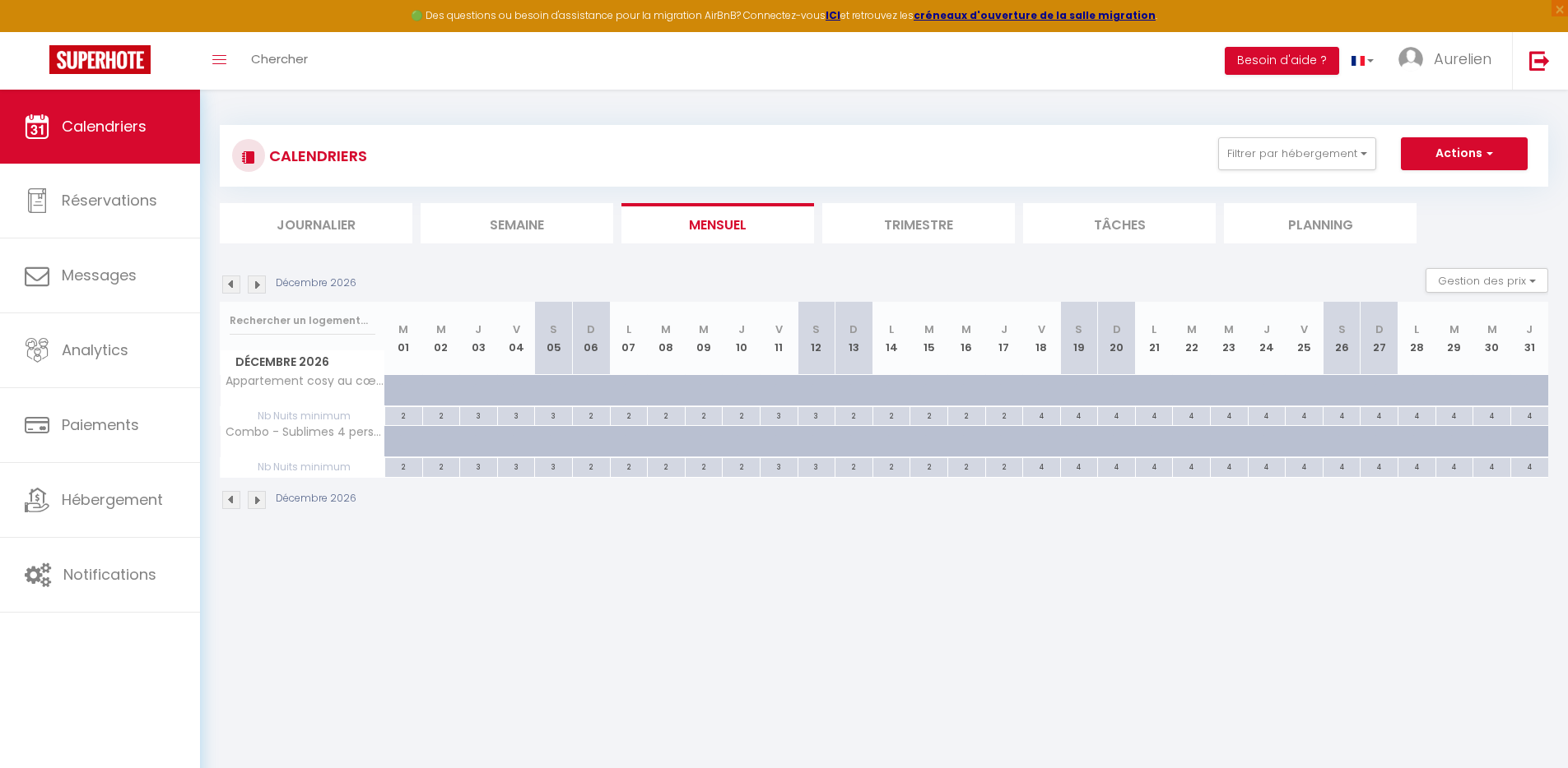
click at [555, 438] on div at bounding box center [567, 451] width 38 height 31
type input "180"
type input "Sam 05 Décembre 2026"
type input "Dim 06 Décembre 2026"
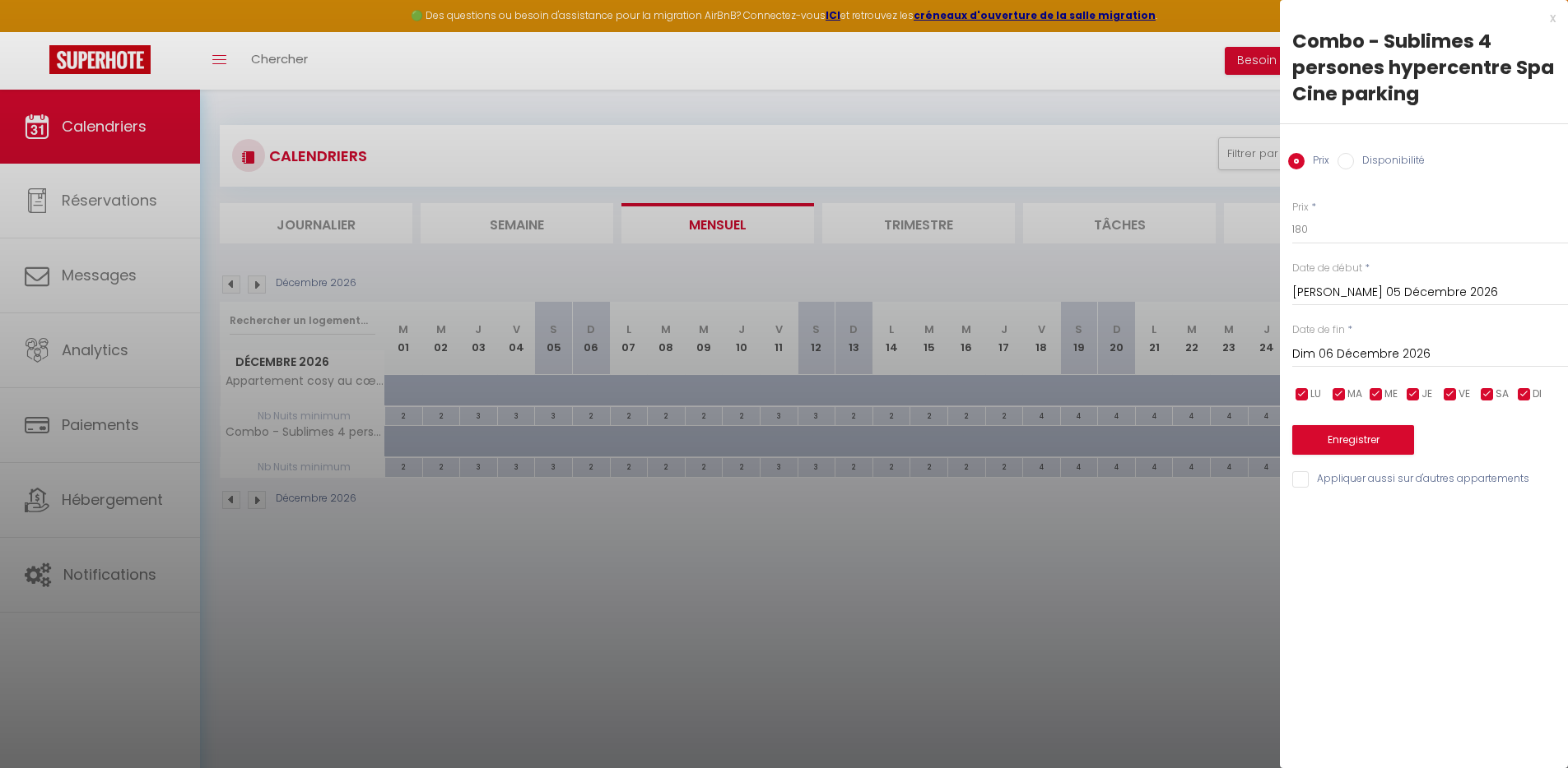
drag, startPoint x: 838, startPoint y: 580, endPoint x: 814, endPoint y: 564, distance: 28.8
click at [838, 580] on div at bounding box center [784, 384] width 1568 height 768
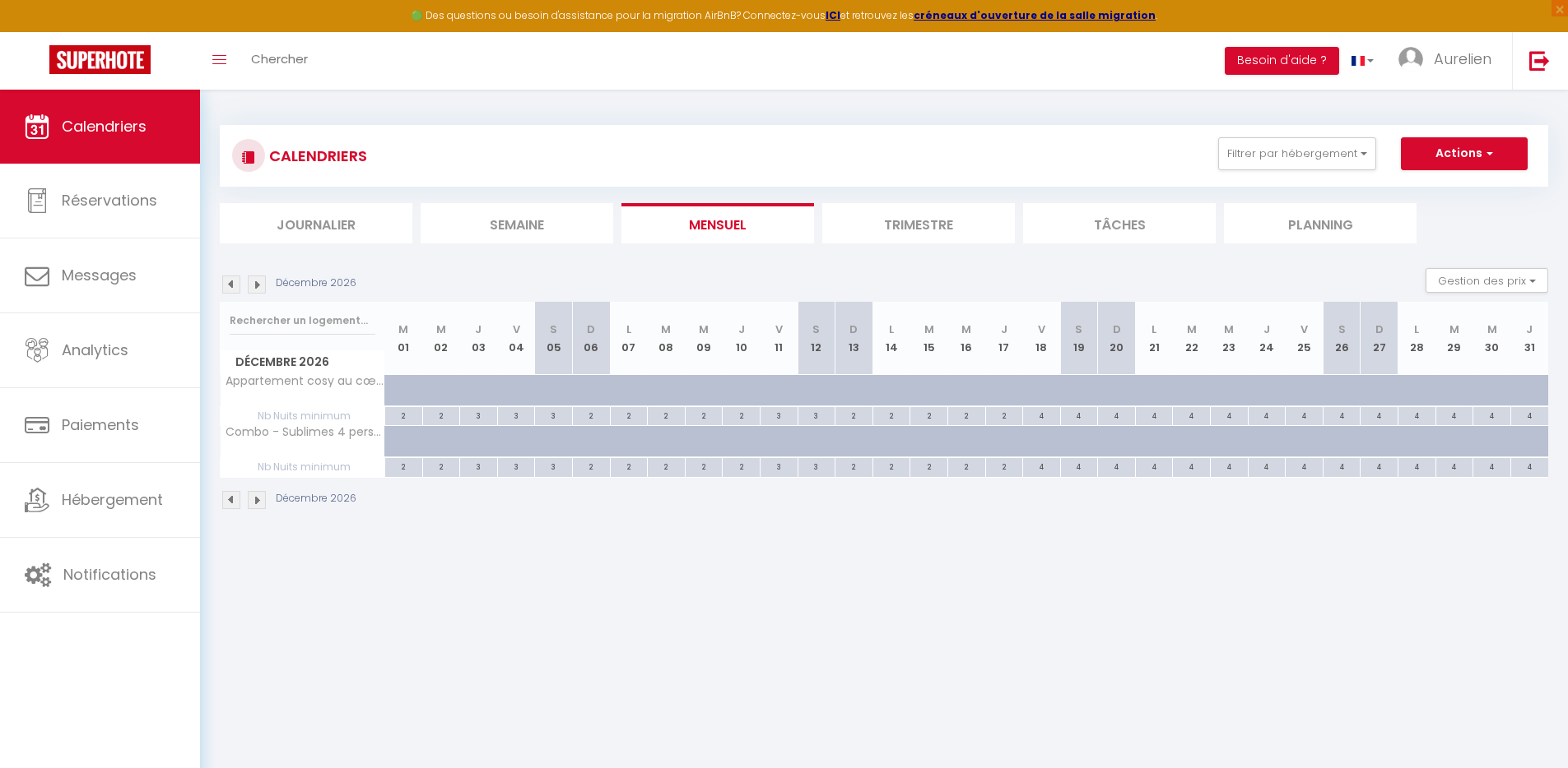
click at [556, 389] on div at bounding box center [567, 399] width 38 height 31
type input "175"
type input "Sam 05 Décembre 2026"
type input "Dim 06 Décembre 2026"
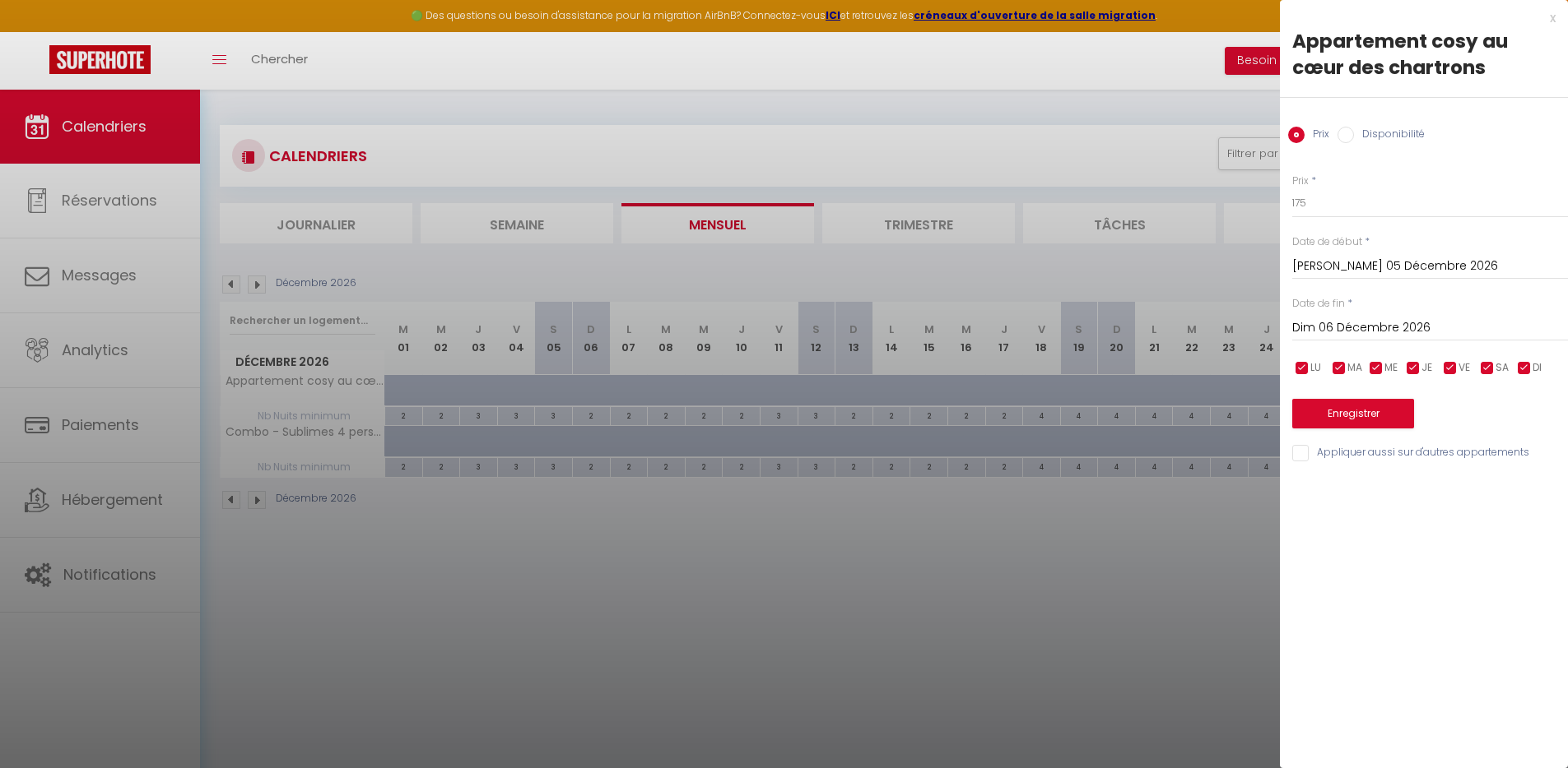
click at [707, 562] on div at bounding box center [784, 384] width 1568 height 768
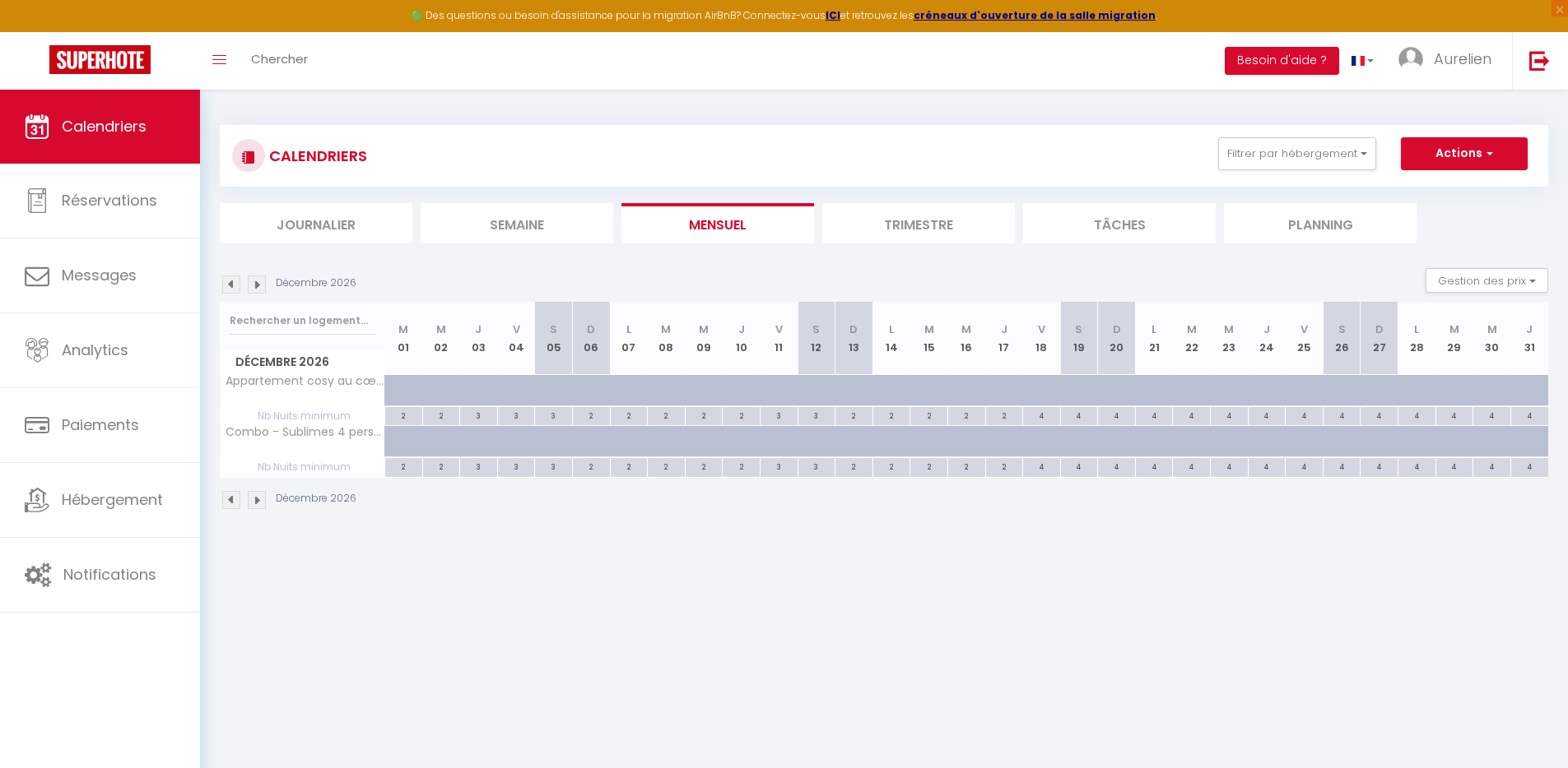
click at [593, 386] on div at bounding box center [604, 399] width 38 height 31
type input "135"
type input "Dim 06 Décembre 2026"
type input "Lun 07 Décembre 2026"
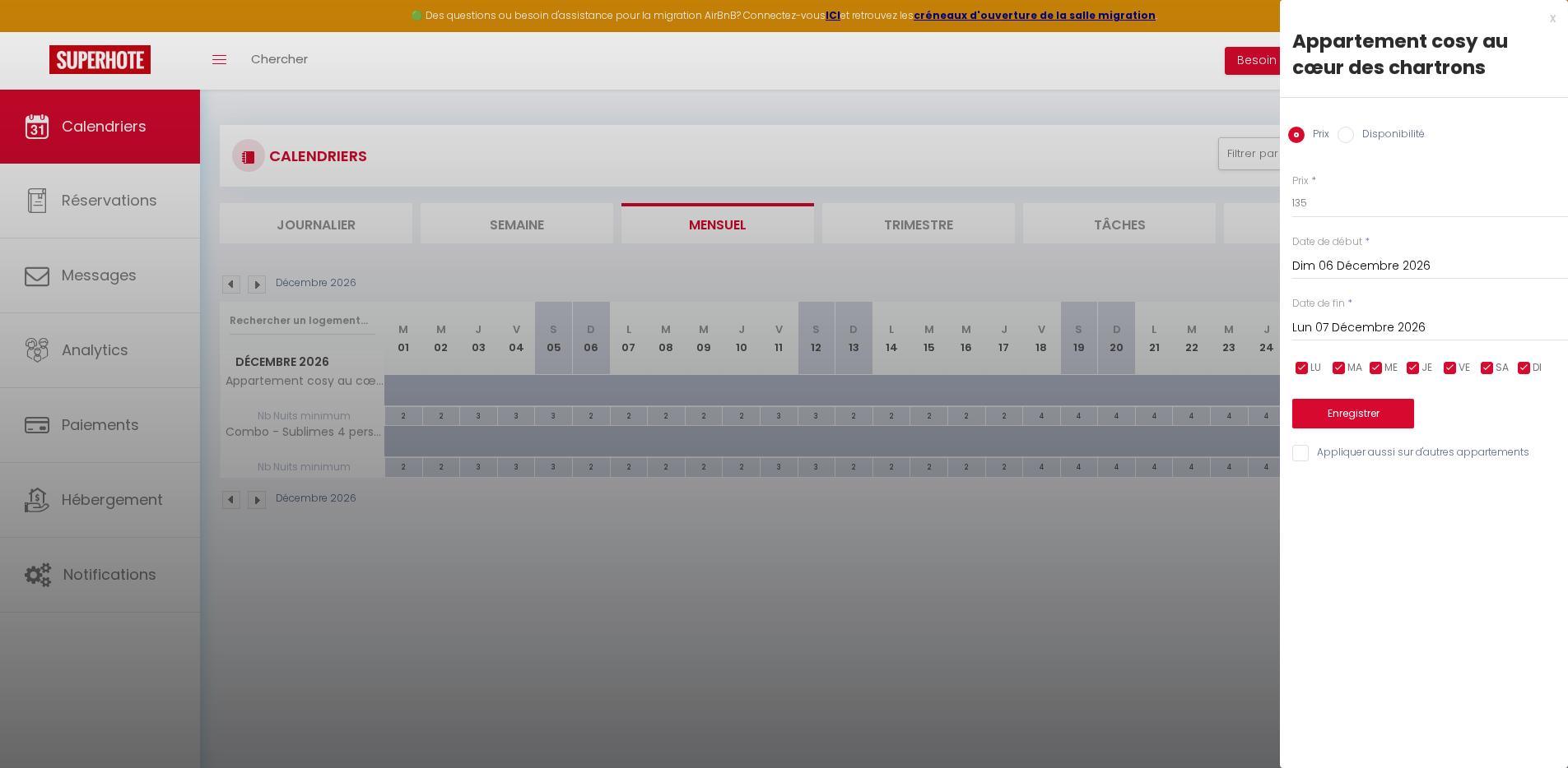
click at [593, 441] on div at bounding box center [784, 384] width 1568 height 768
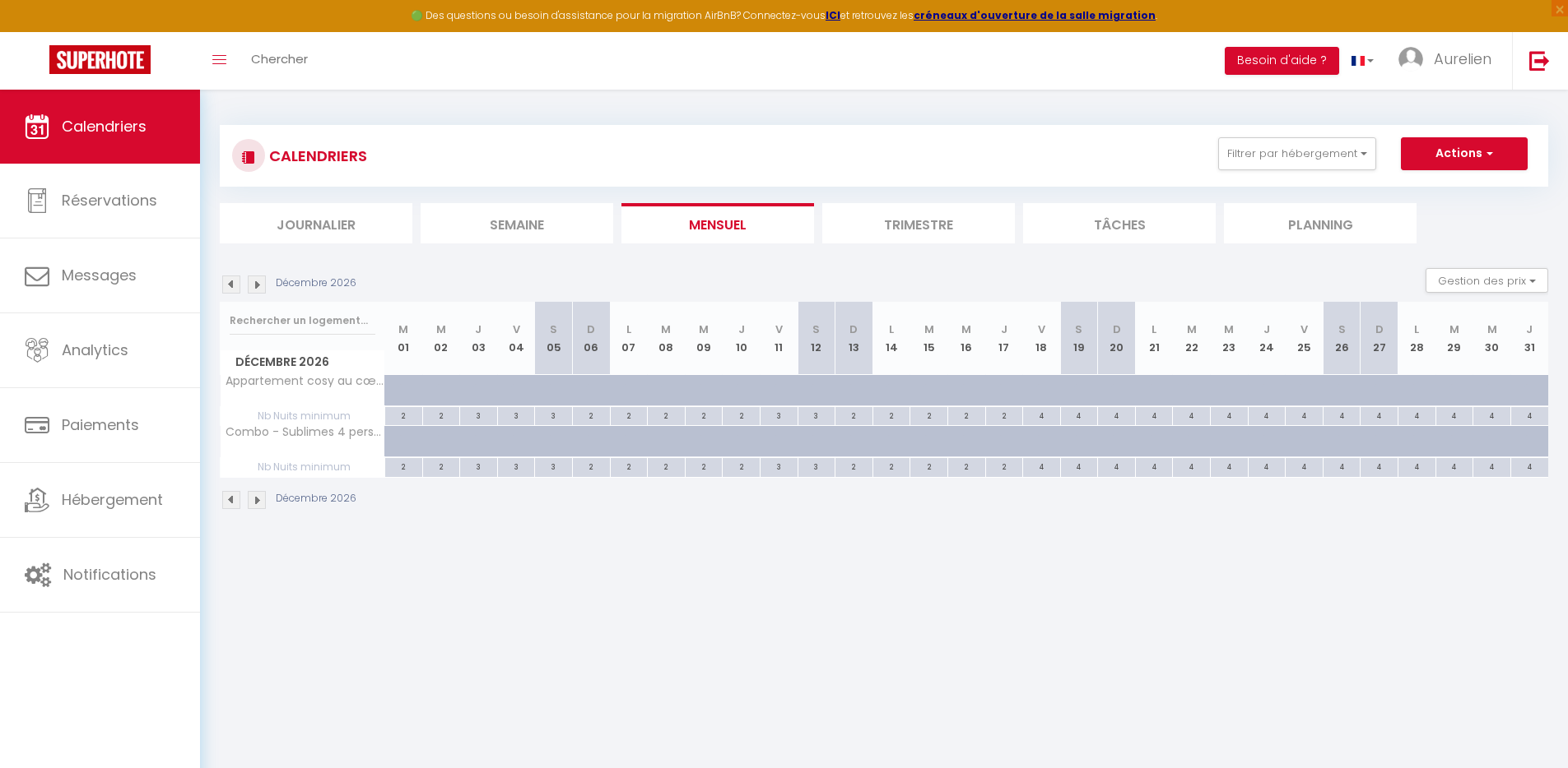
click at [592, 444] on div at bounding box center [604, 451] width 38 height 31
type input "160"
type input "Dim 06 Décembre 2026"
type input "Lun 07 Décembre 2026"
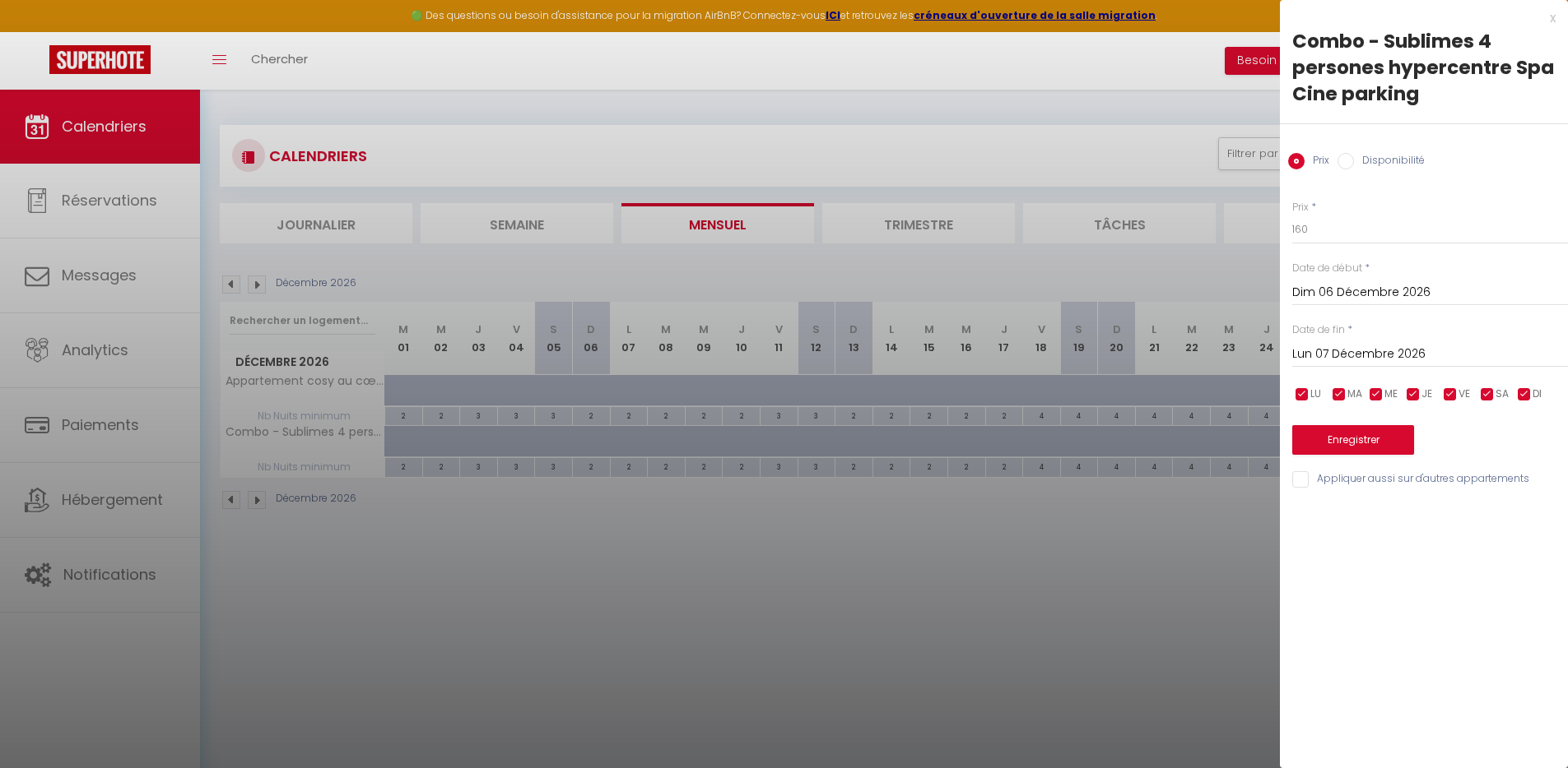
click at [1554, 18] on div "x" at bounding box center [1417, 18] width 276 height 20
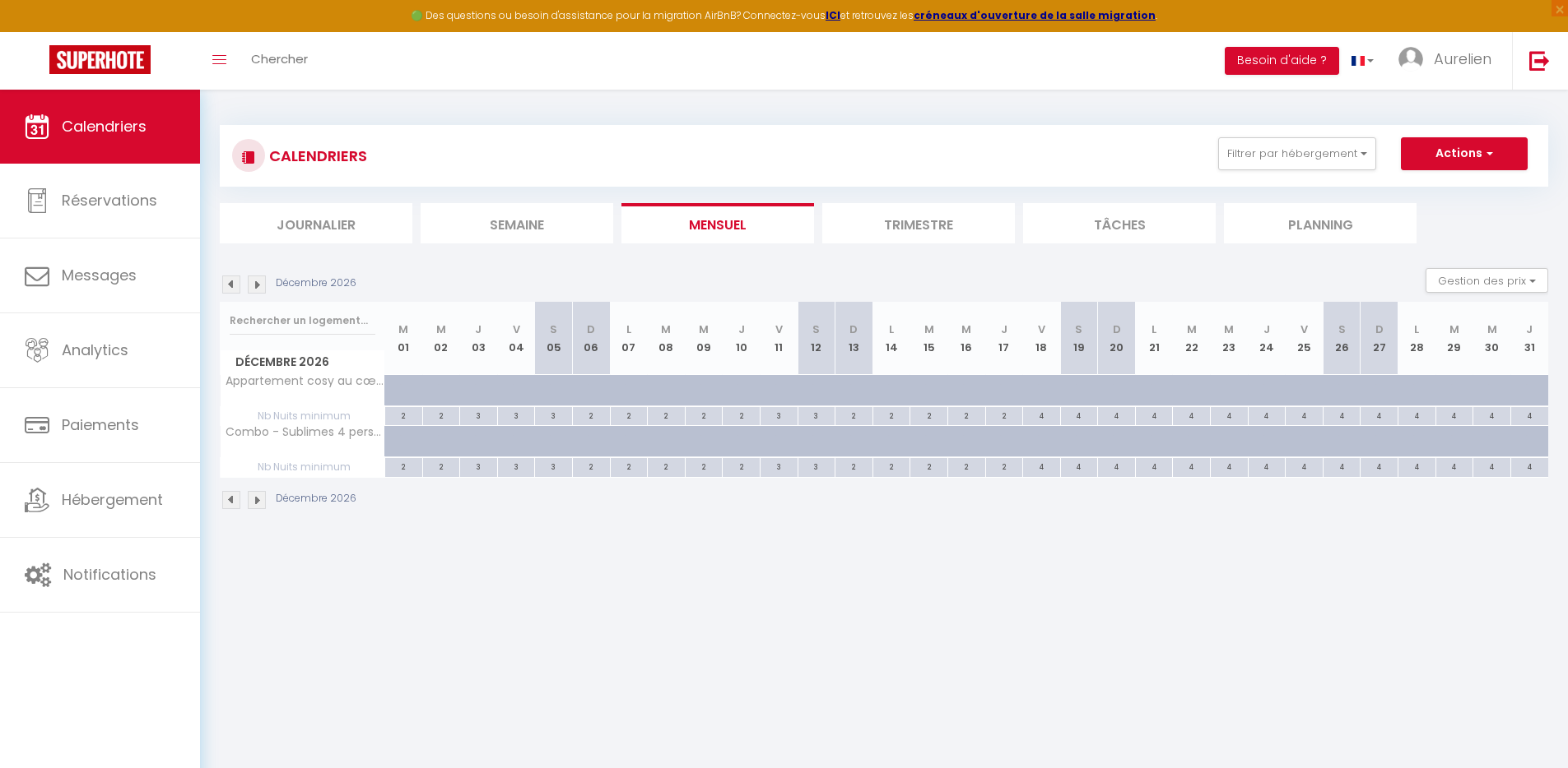
drag, startPoint x: 864, startPoint y: 643, endPoint x: 844, endPoint y: 636, distance: 21.2
click at [864, 643] on body "🟢 Des questions ou besoin d'assistance pour la migration AirBnB? Connectez-vous…" at bounding box center [784, 473] width 1568 height 768
click at [259, 287] on img at bounding box center [257, 285] width 18 height 18
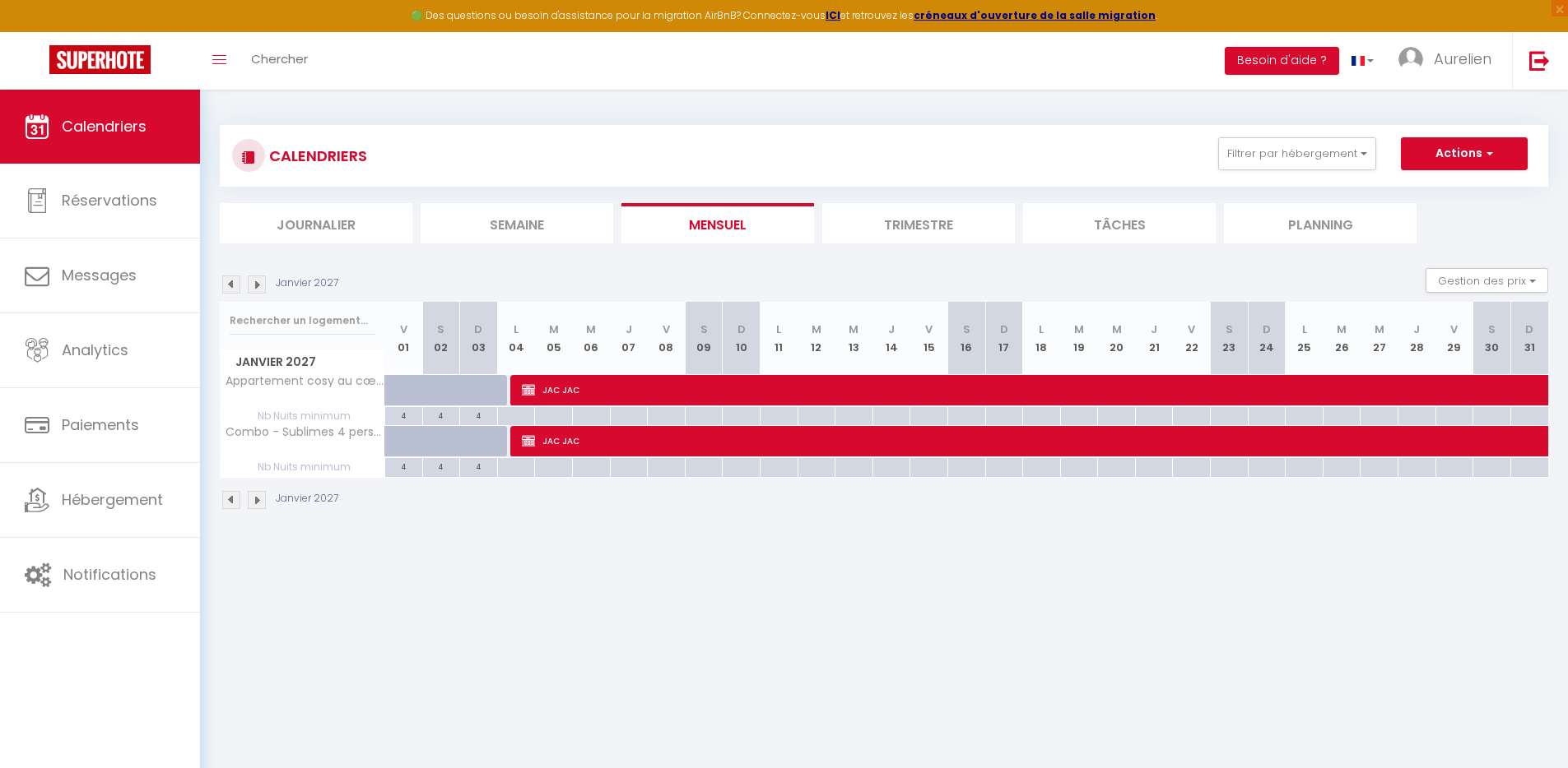
click at [258, 286] on img at bounding box center [257, 285] width 18 height 18
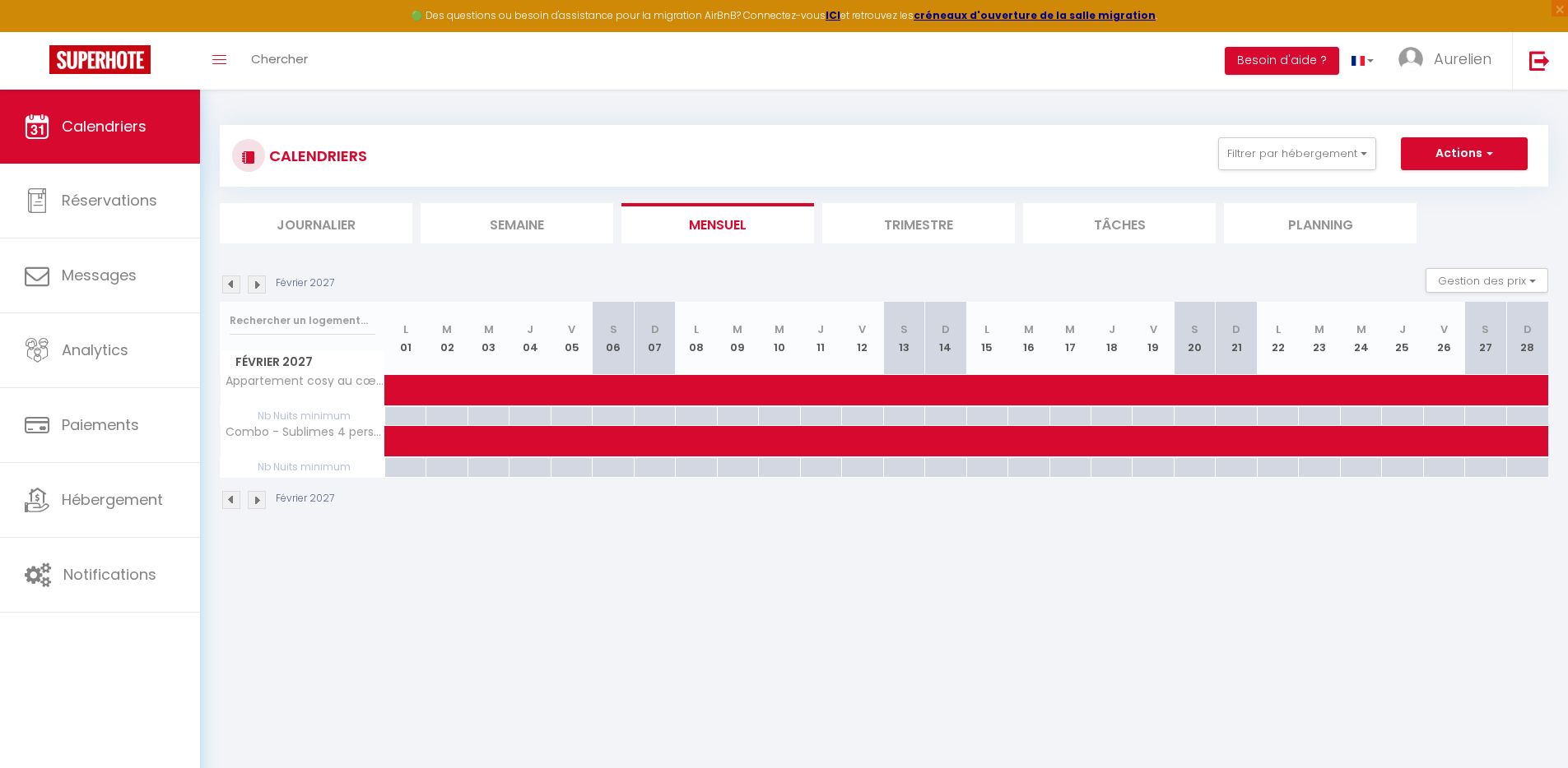
click at [232, 286] on img at bounding box center [231, 285] width 18 height 18
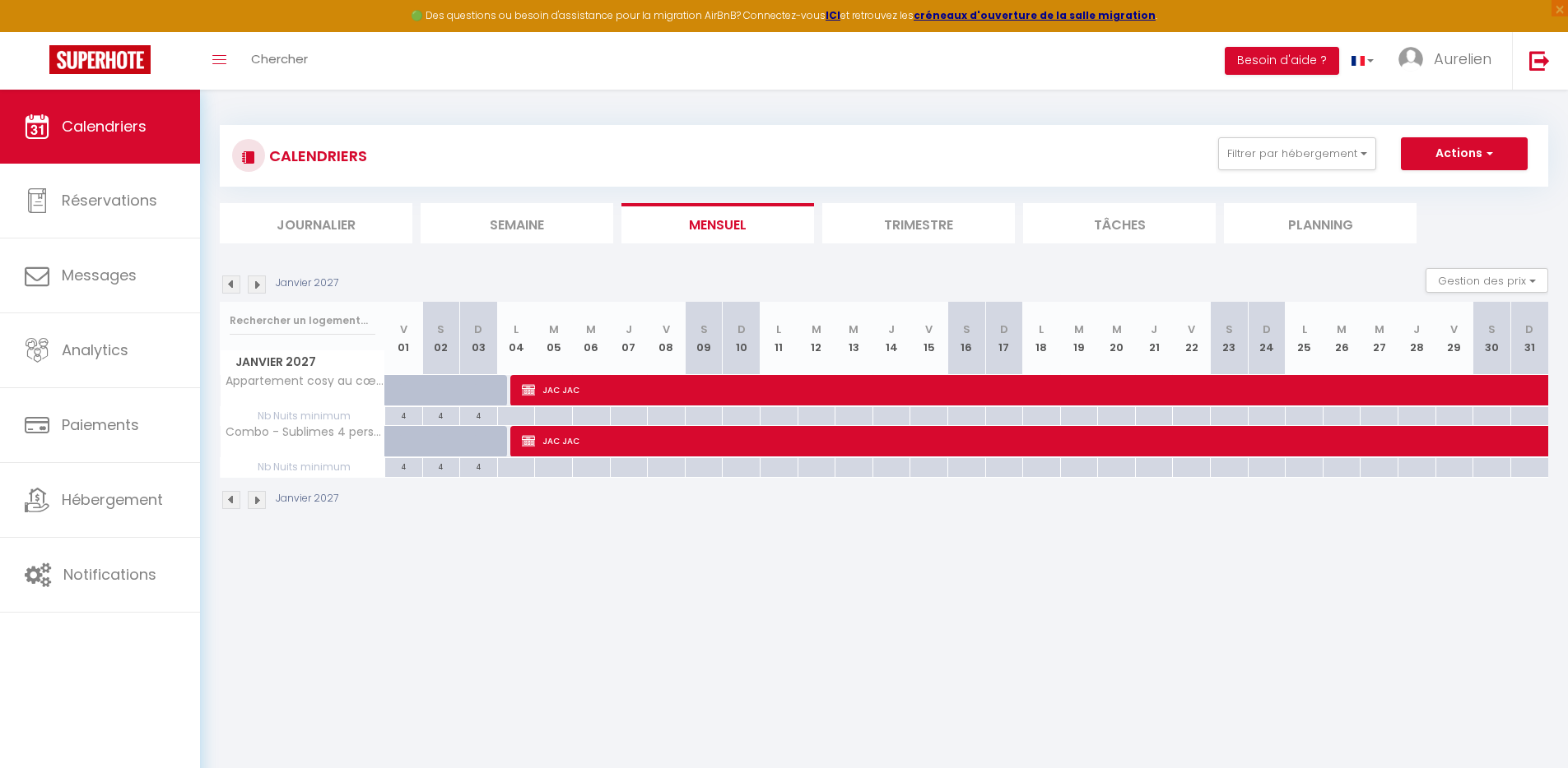
click at [232, 286] on img at bounding box center [231, 285] width 18 height 18
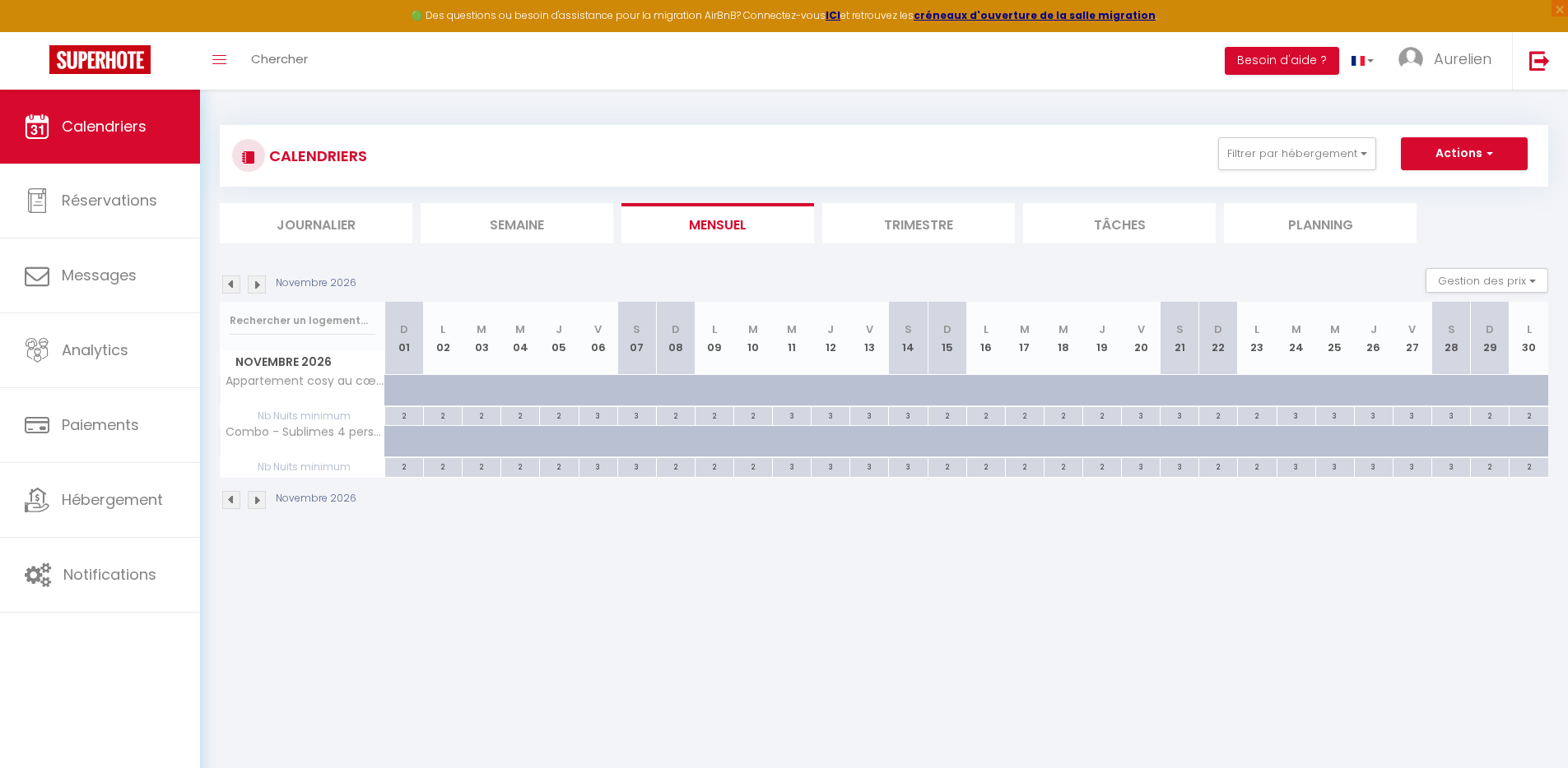
click at [232, 286] on img at bounding box center [231, 285] width 18 height 18
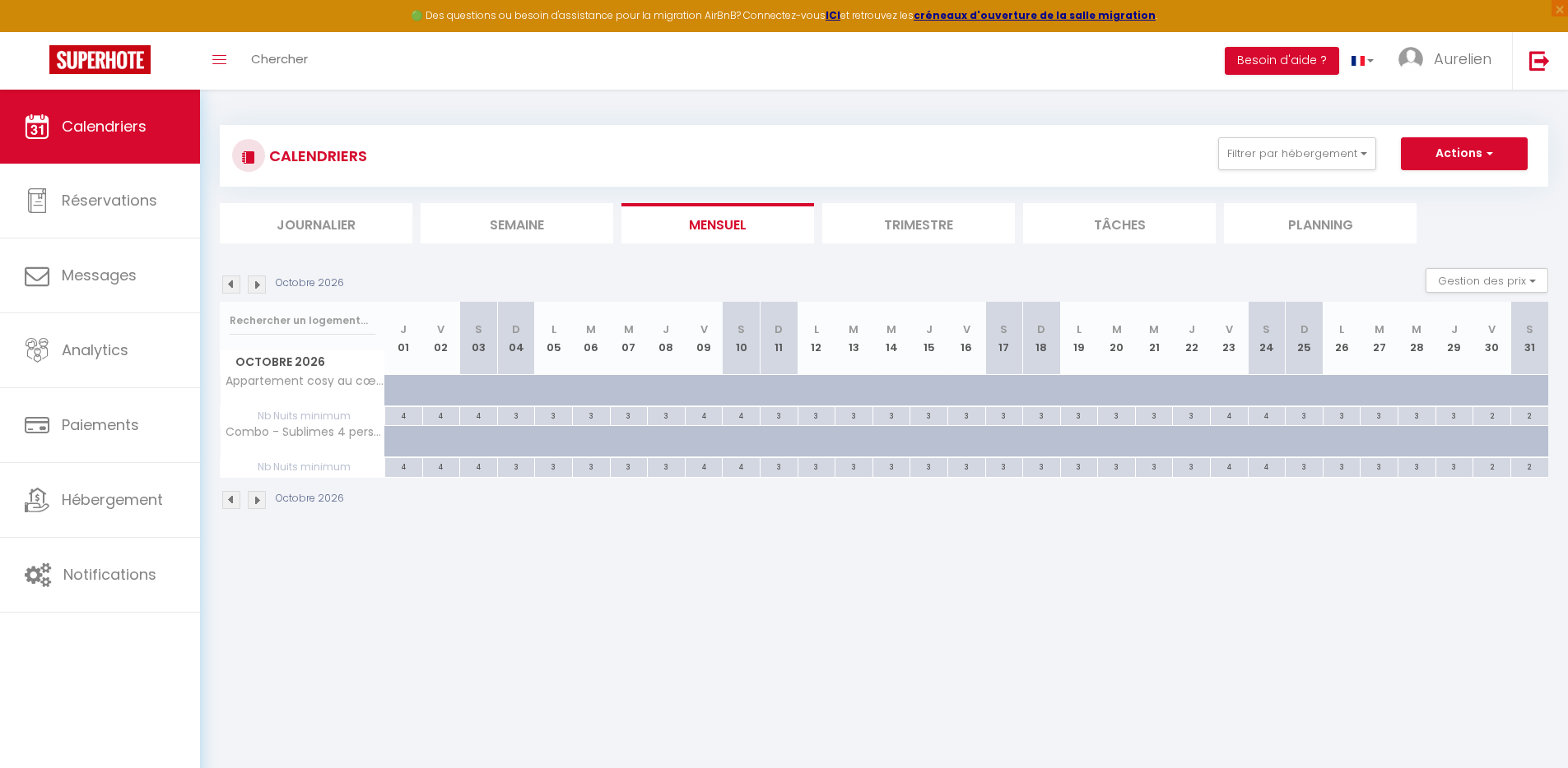
click at [232, 286] on img at bounding box center [231, 285] width 18 height 18
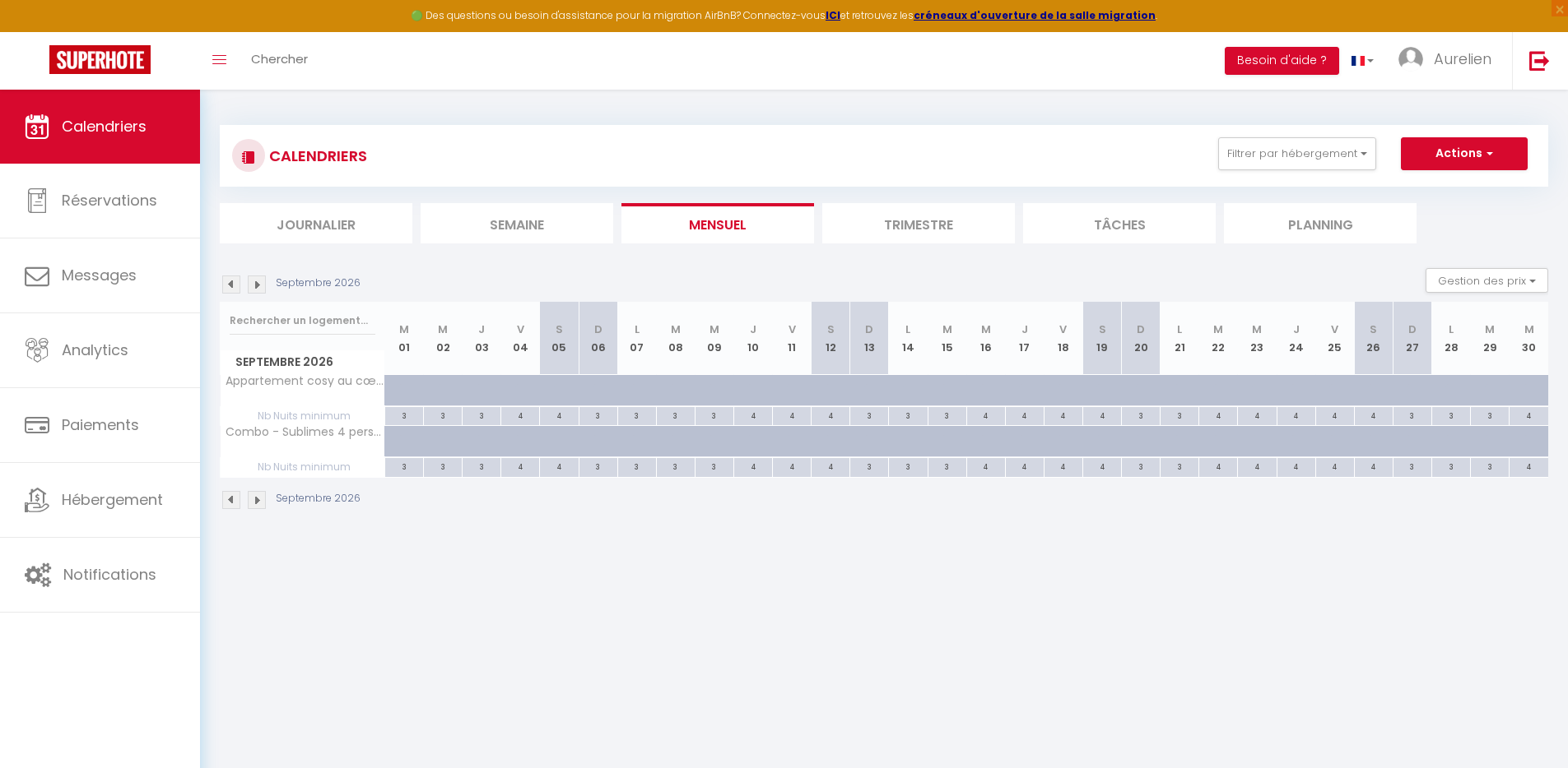
click at [232, 286] on img at bounding box center [231, 285] width 18 height 18
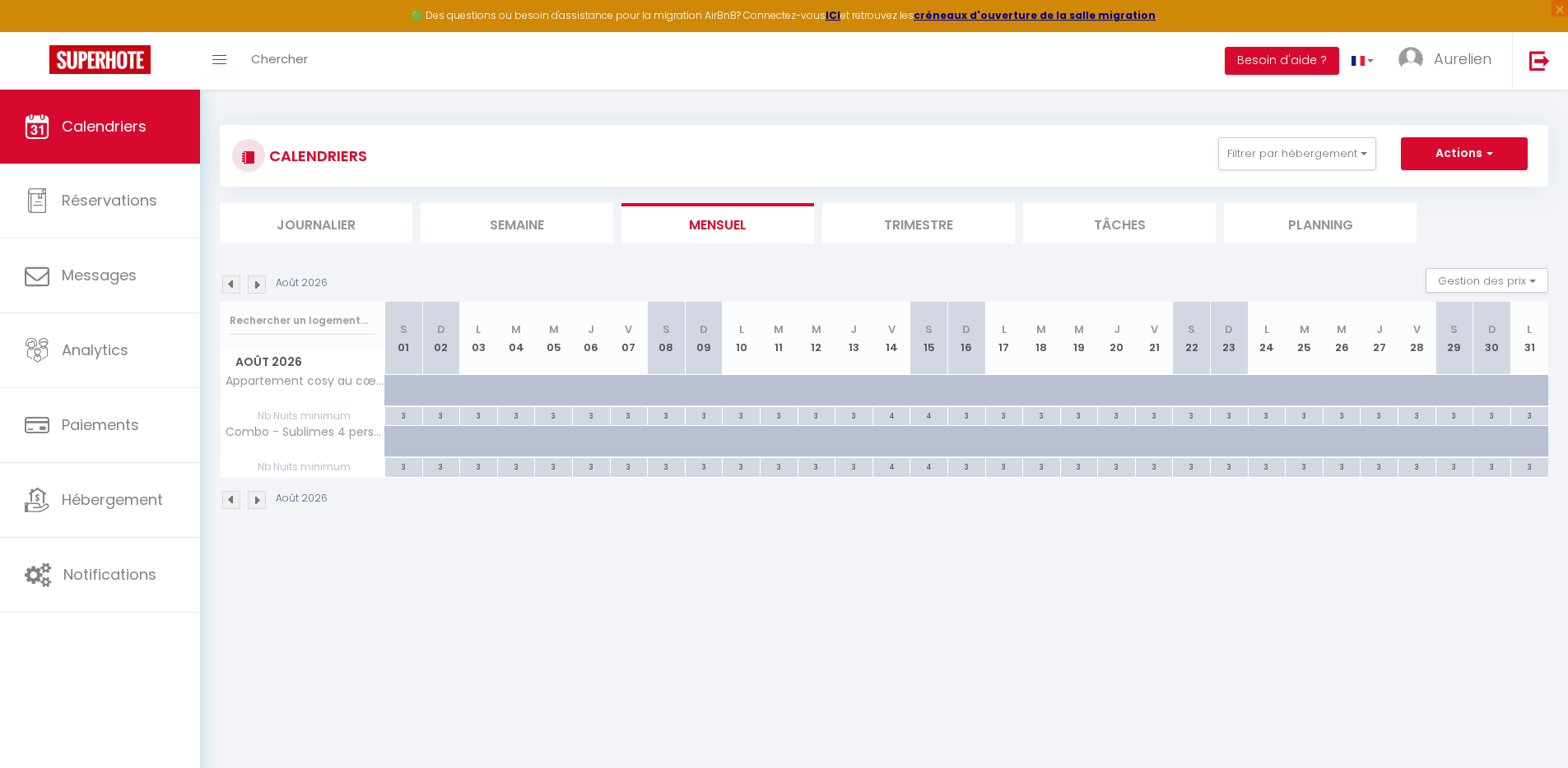
click at [232, 286] on img at bounding box center [231, 285] width 18 height 18
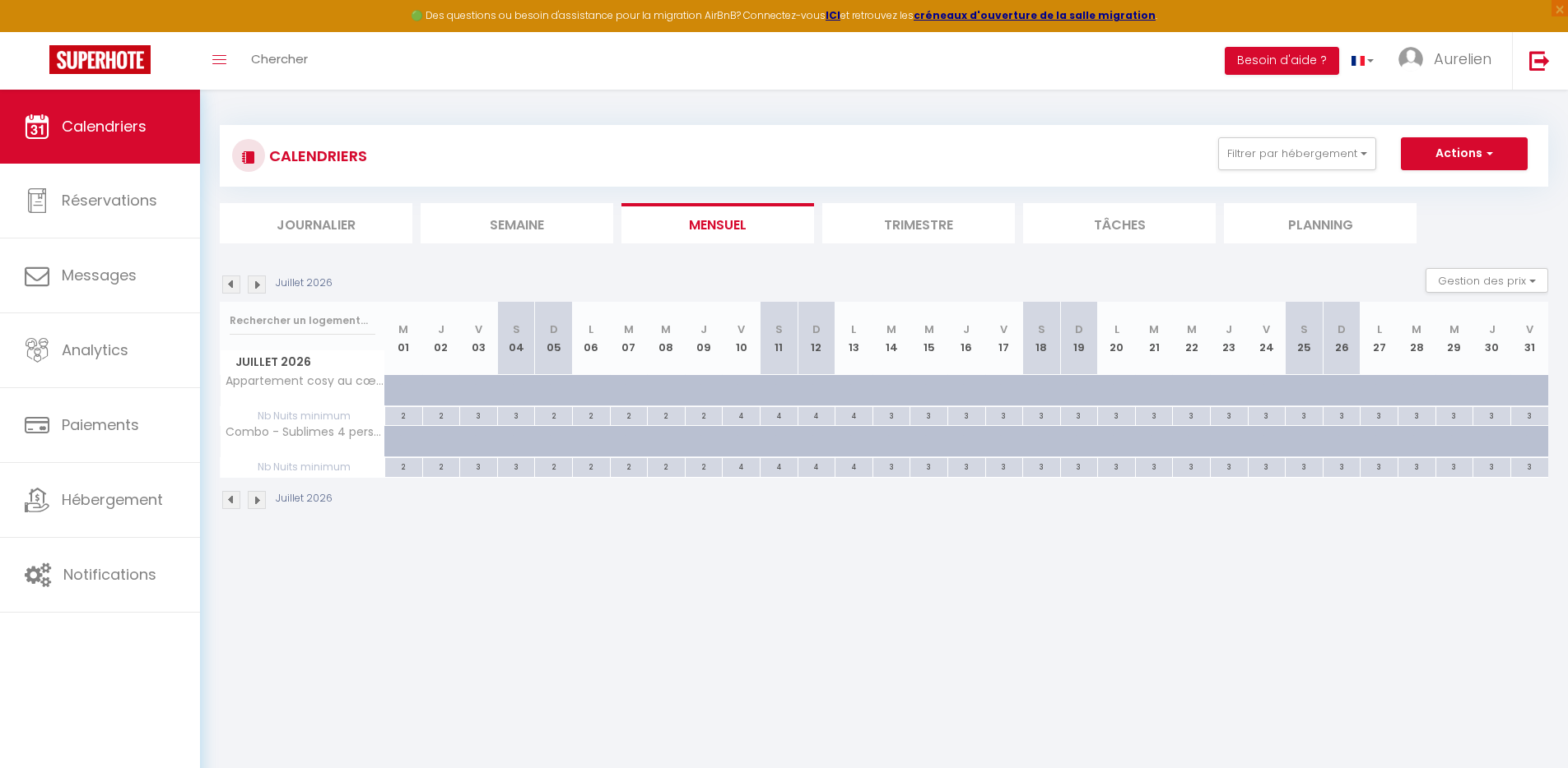
click at [232, 286] on img at bounding box center [231, 285] width 18 height 18
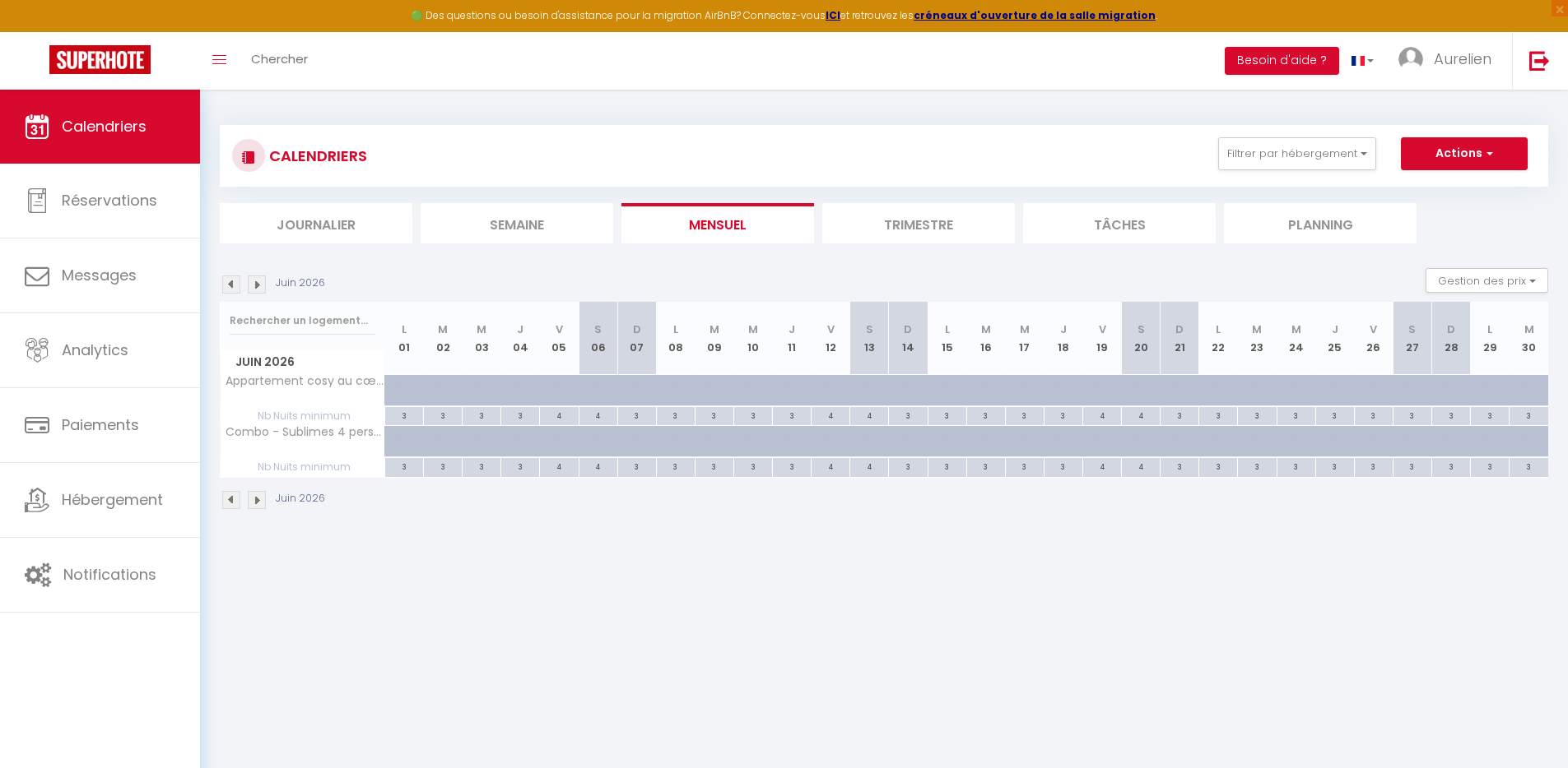
click at [232, 286] on img at bounding box center [231, 285] width 18 height 18
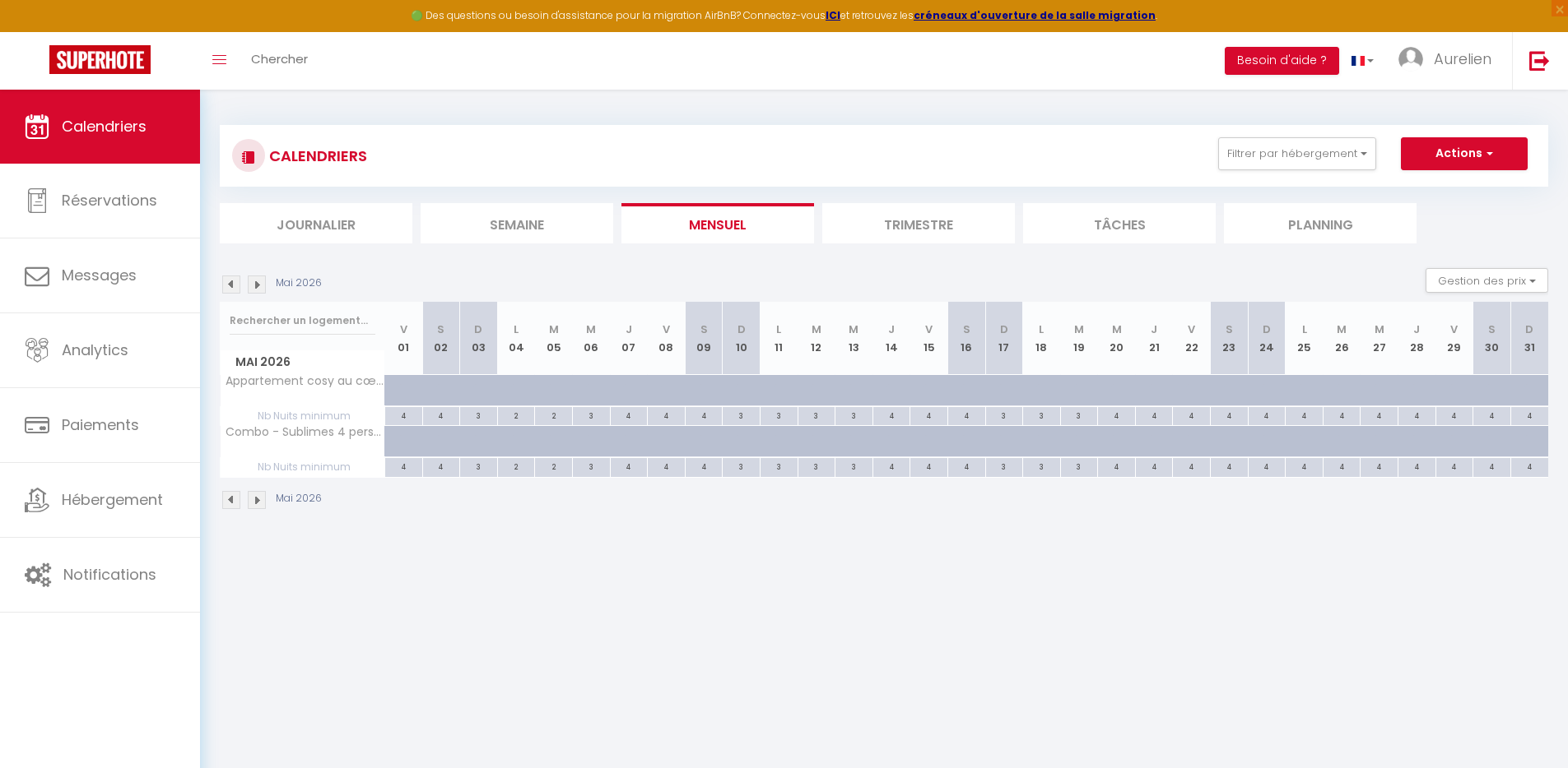
click at [232, 286] on img at bounding box center [231, 285] width 18 height 18
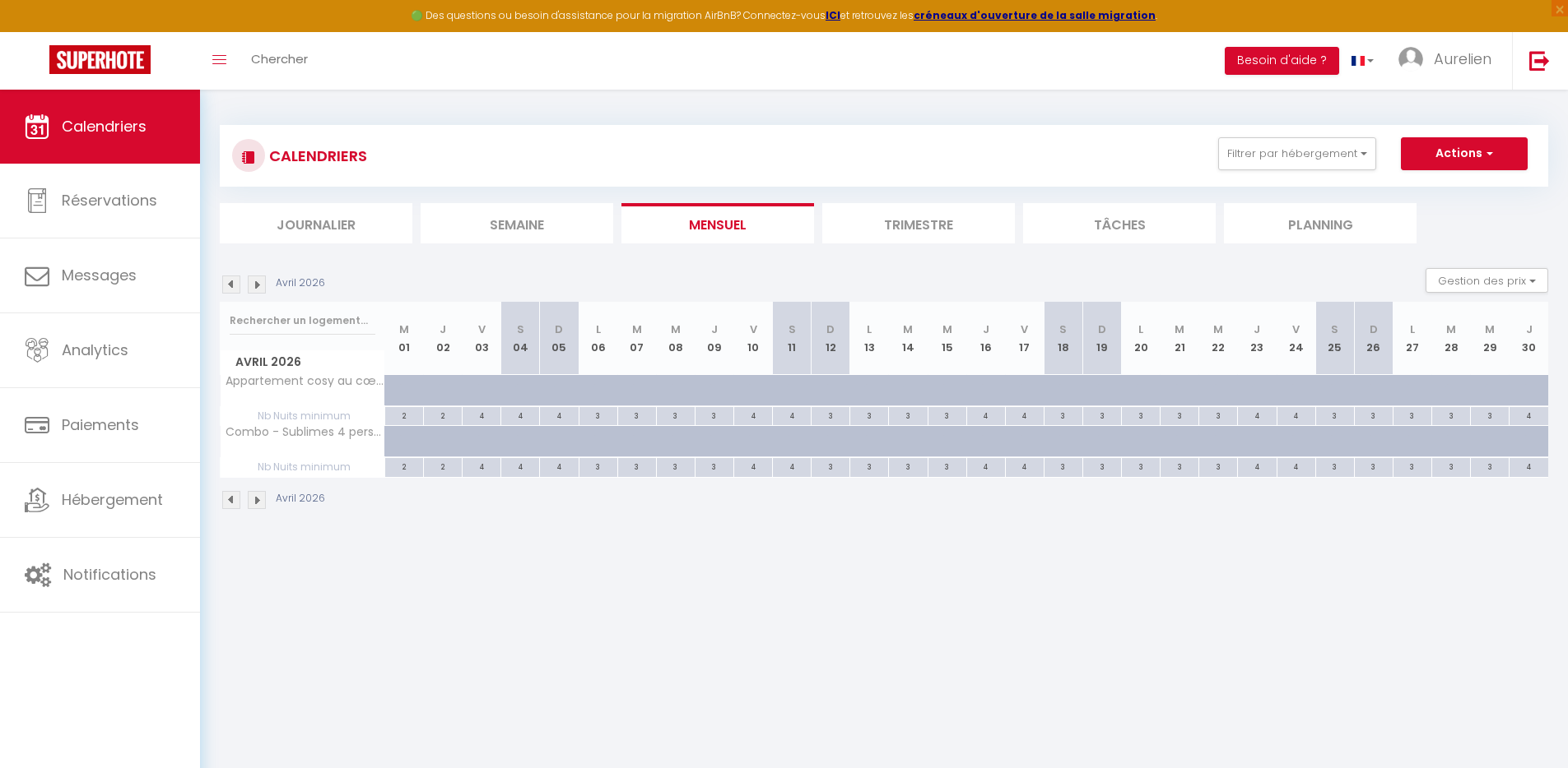
click at [232, 286] on img at bounding box center [231, 285] width 18 height 18
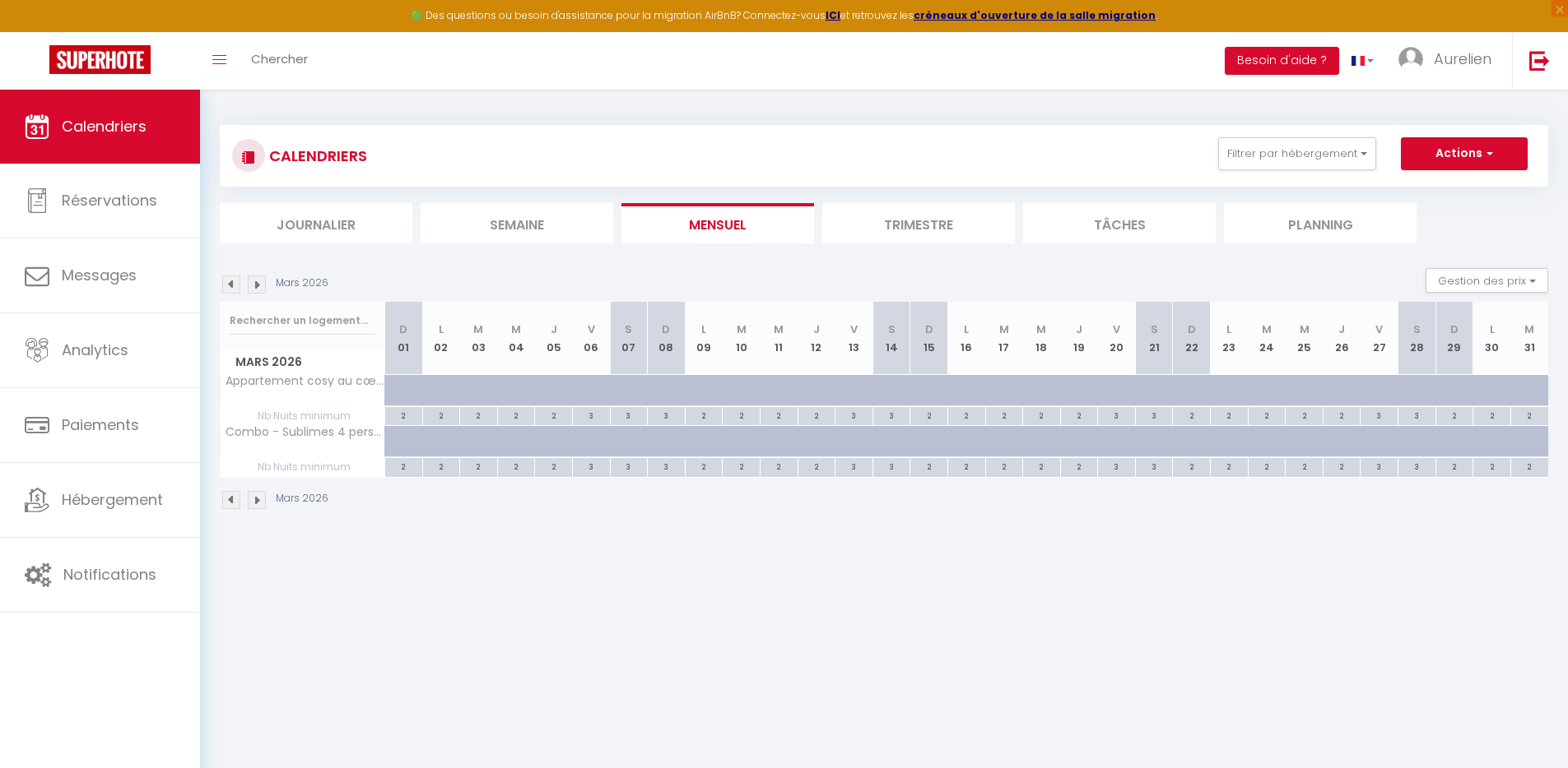
click at [232, 286] on img at bounding box center [231, 285] width 18 height 18
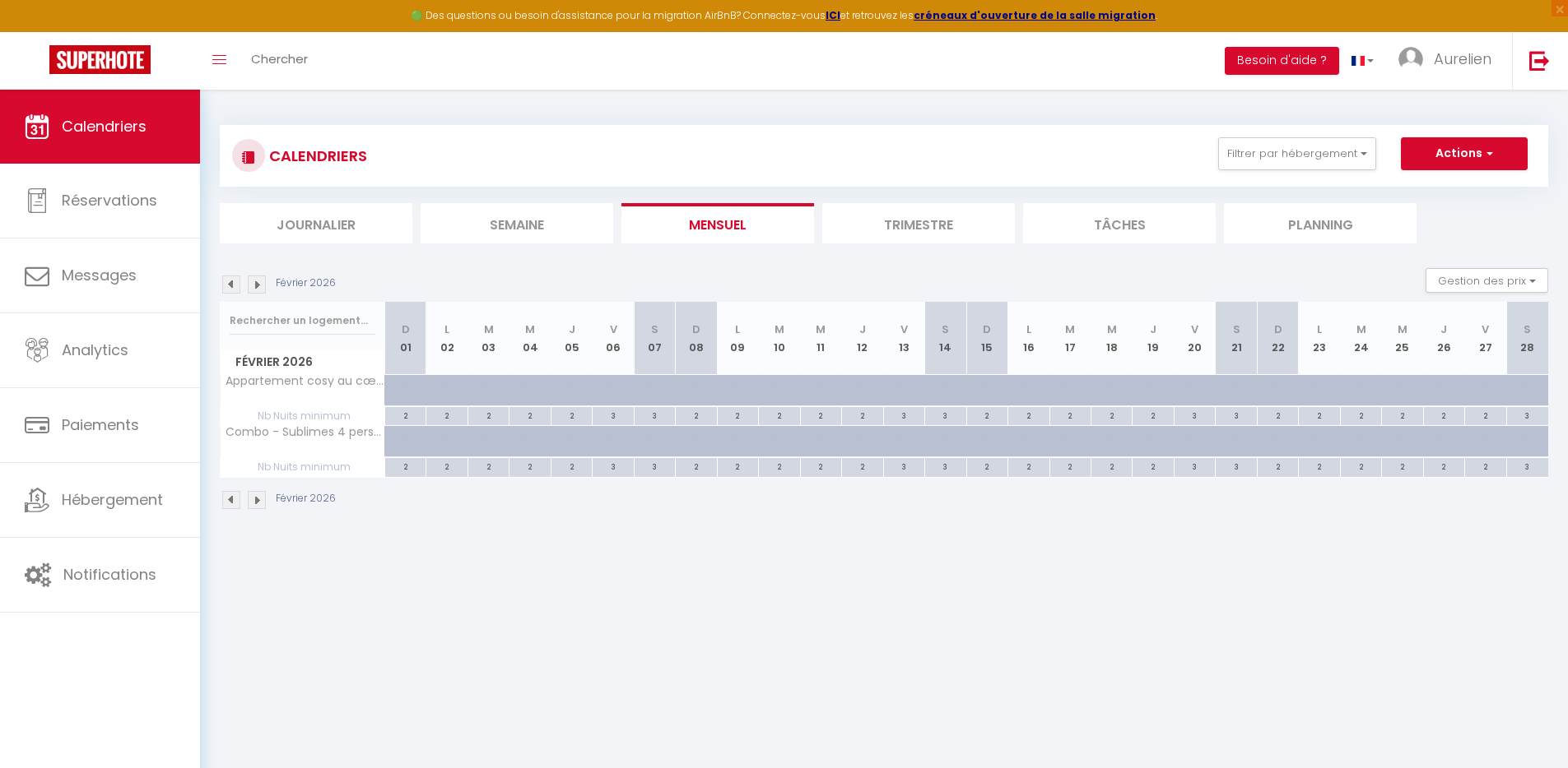
click at [232, 286] on img at bounding box center [231, 285] width 18 height 18
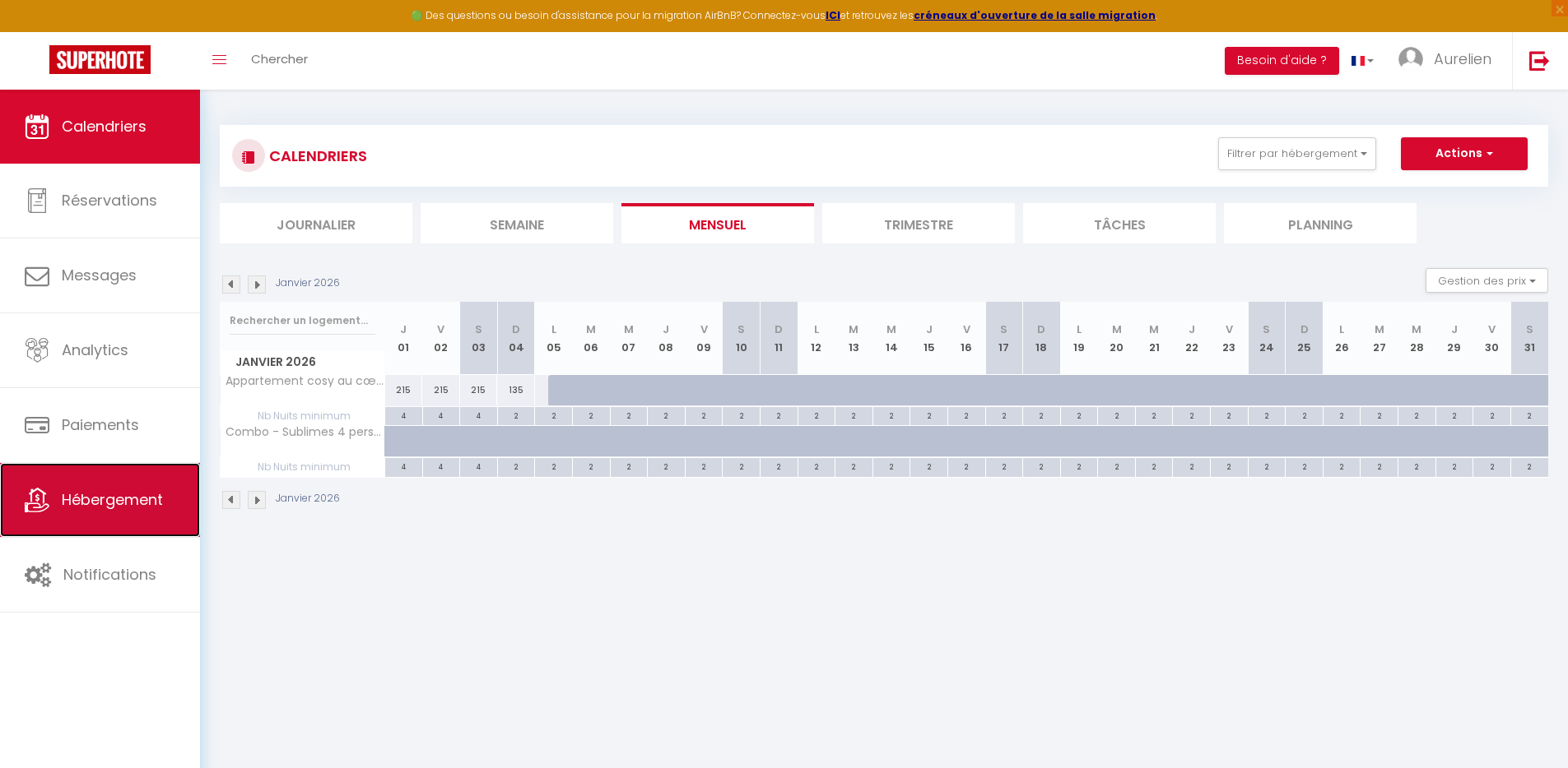
click at [136, 494] on span "Hébergement" at bounding box center [112, 499] width 101 height 21
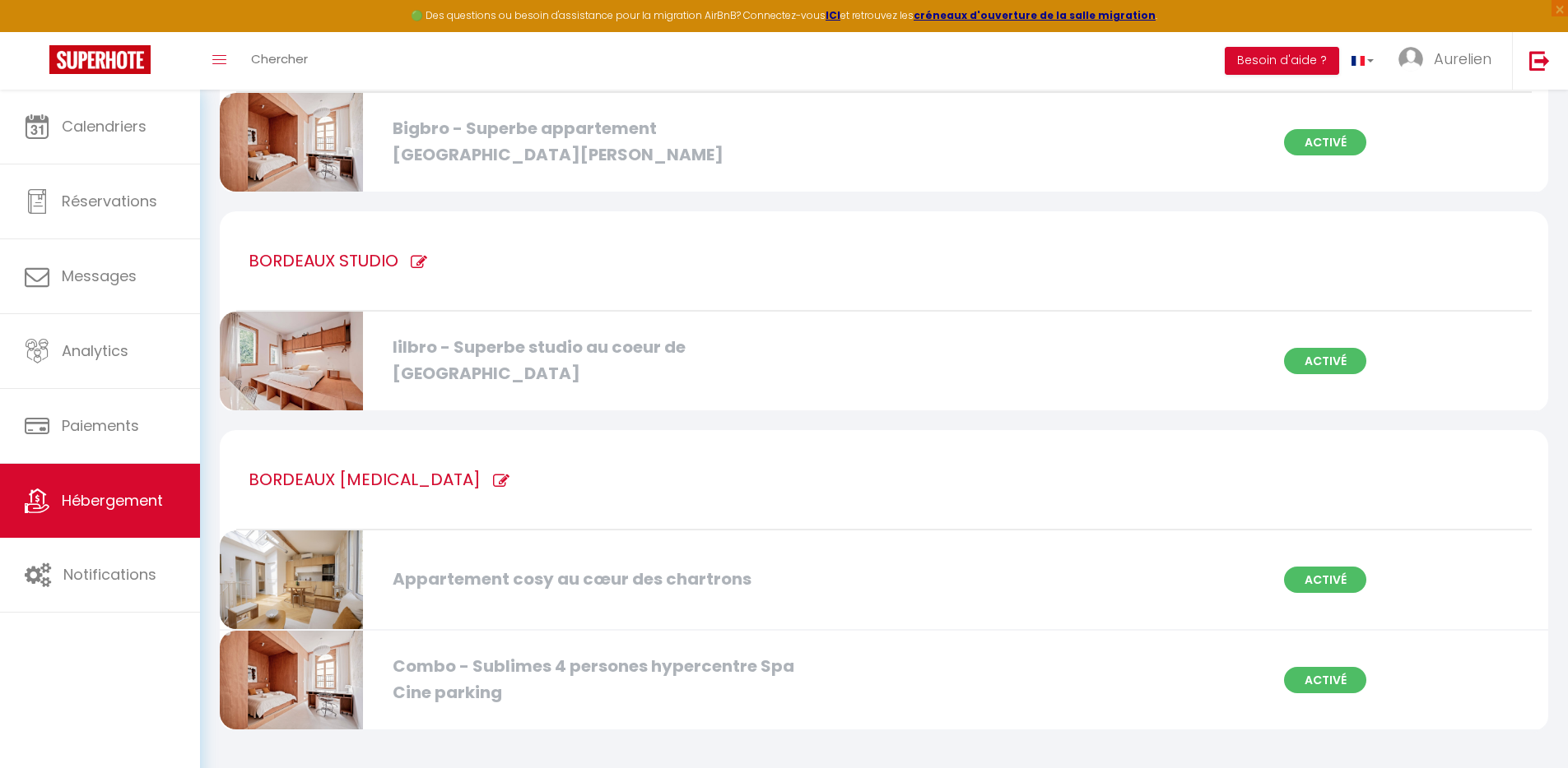
scroll to position [439, 0]
click at [471, 667] on div "Combo - Sublimes 4 persones hypercentre Spa Cine parking" at bounding box center [598, 679] width 428 height 52
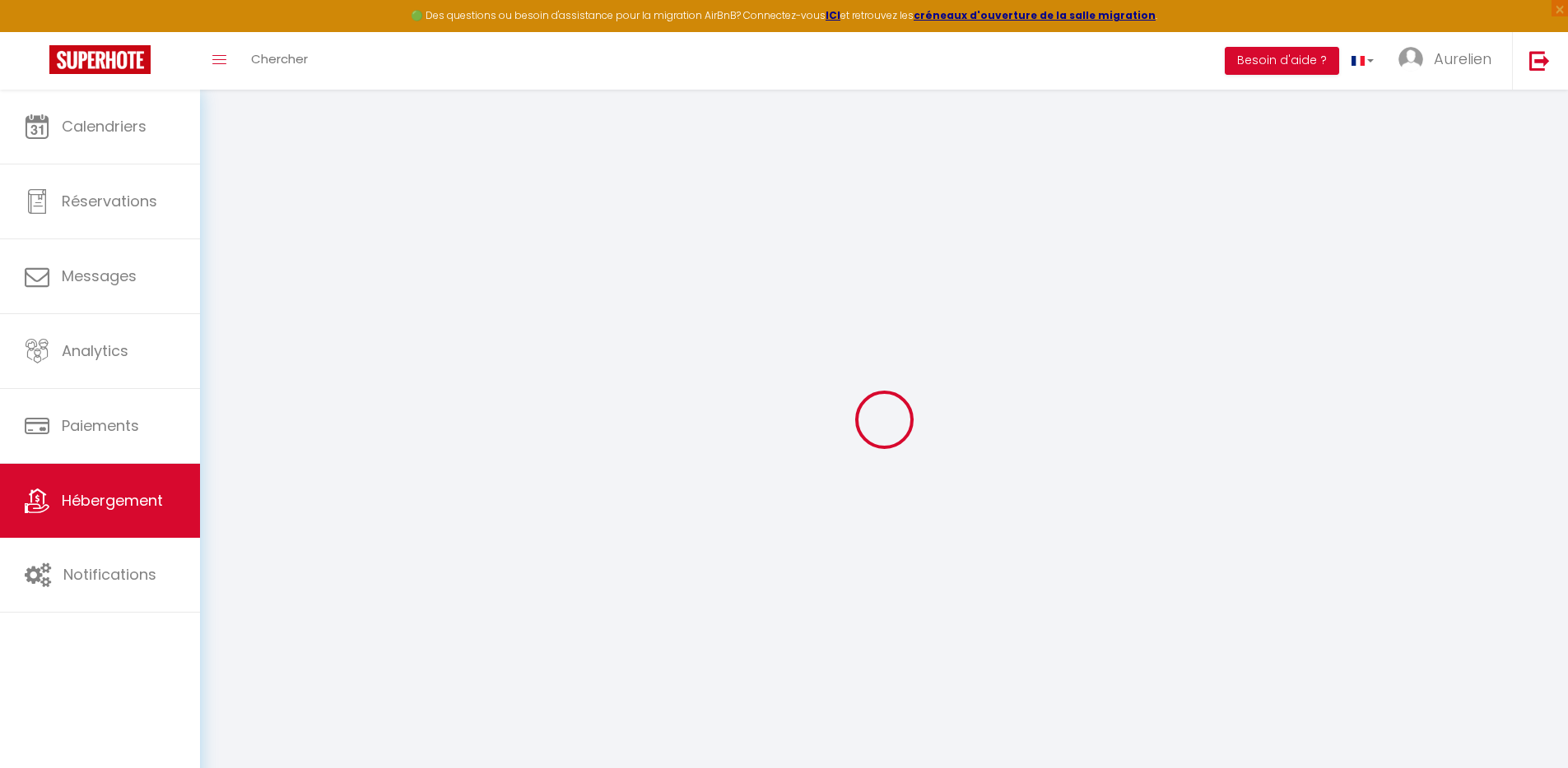
type input "[EMAIL_ADDRESS][DOMAIN_NAME]"
type input "14121797"
select select "4441-1424607794656404548"
select select "14:00"
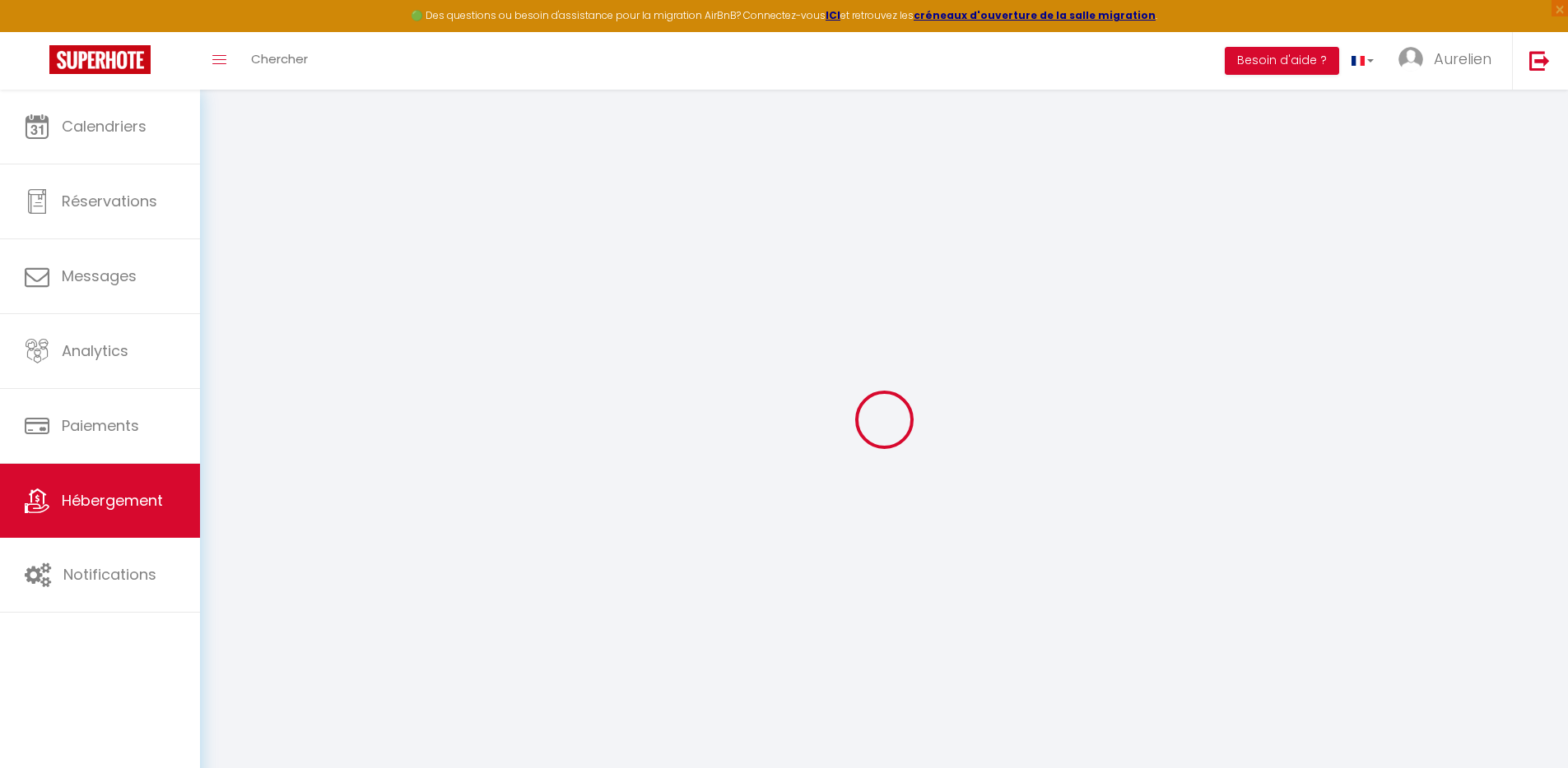
select select
select select "11:00"
select select "30"
select select "120"
select select "+ 18 %"
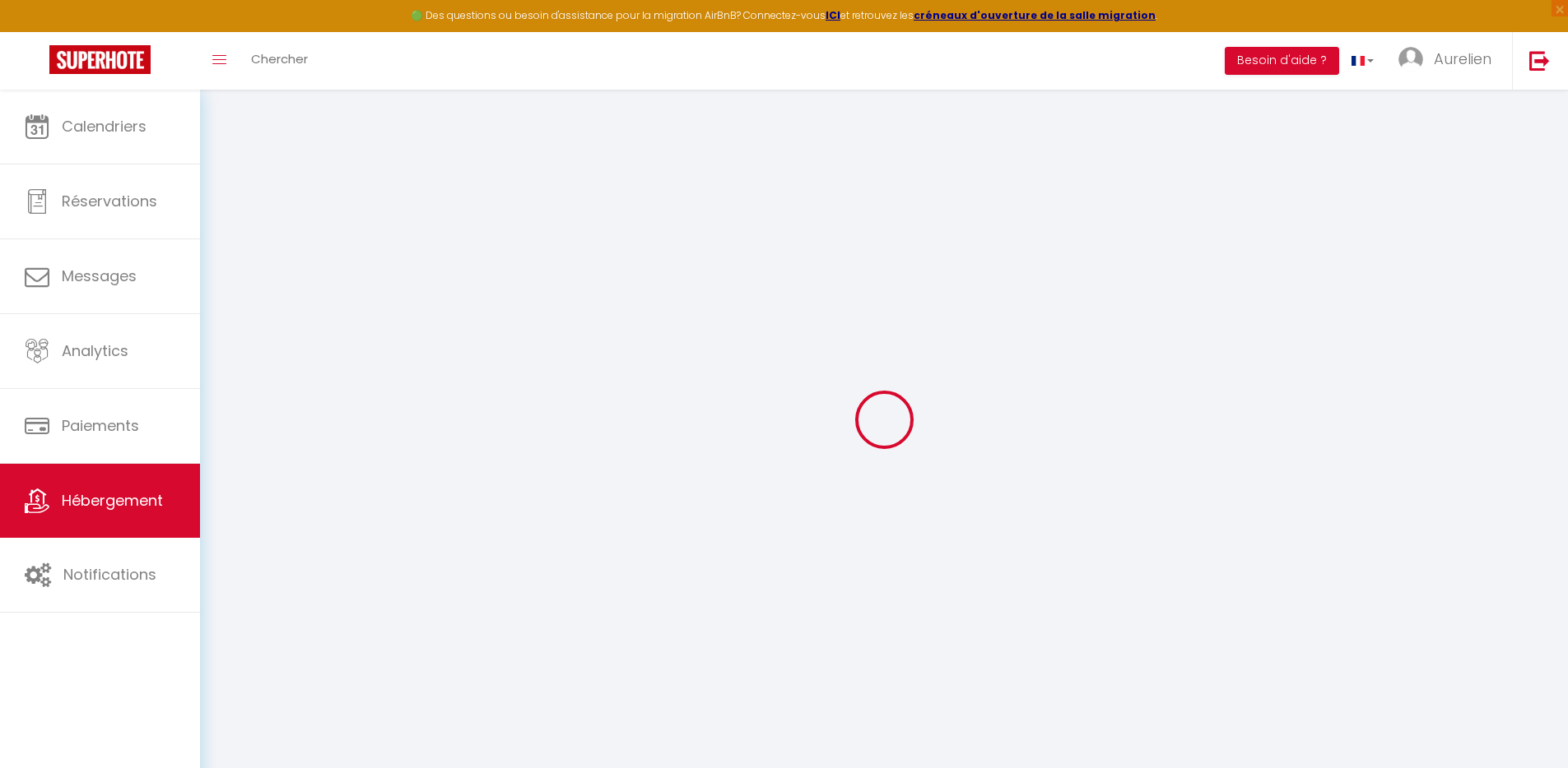
select select "+ 21 %"
select select "+ 10 %"
select select
checkbox input "false"
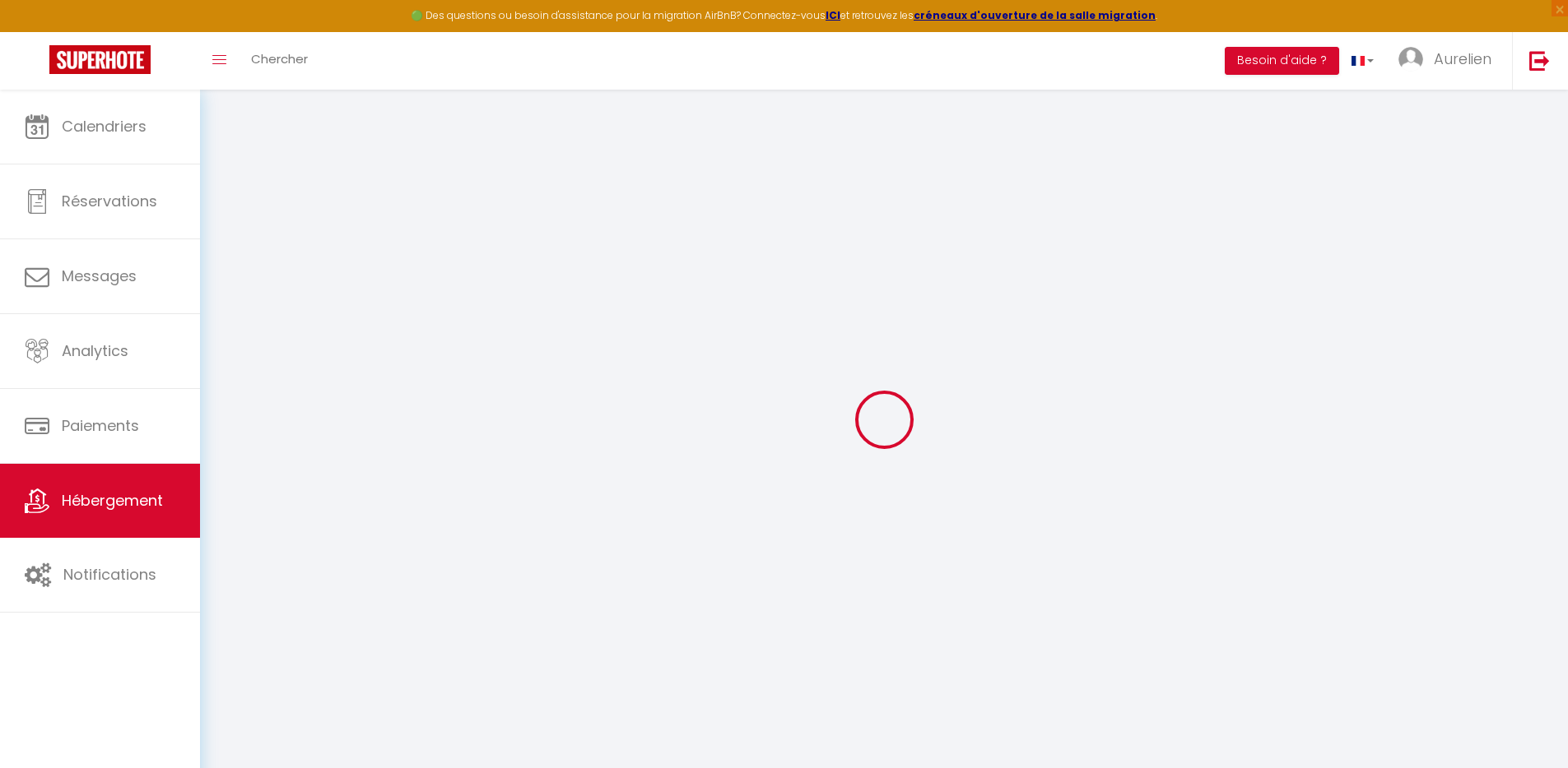
checkbox input "false"
select select
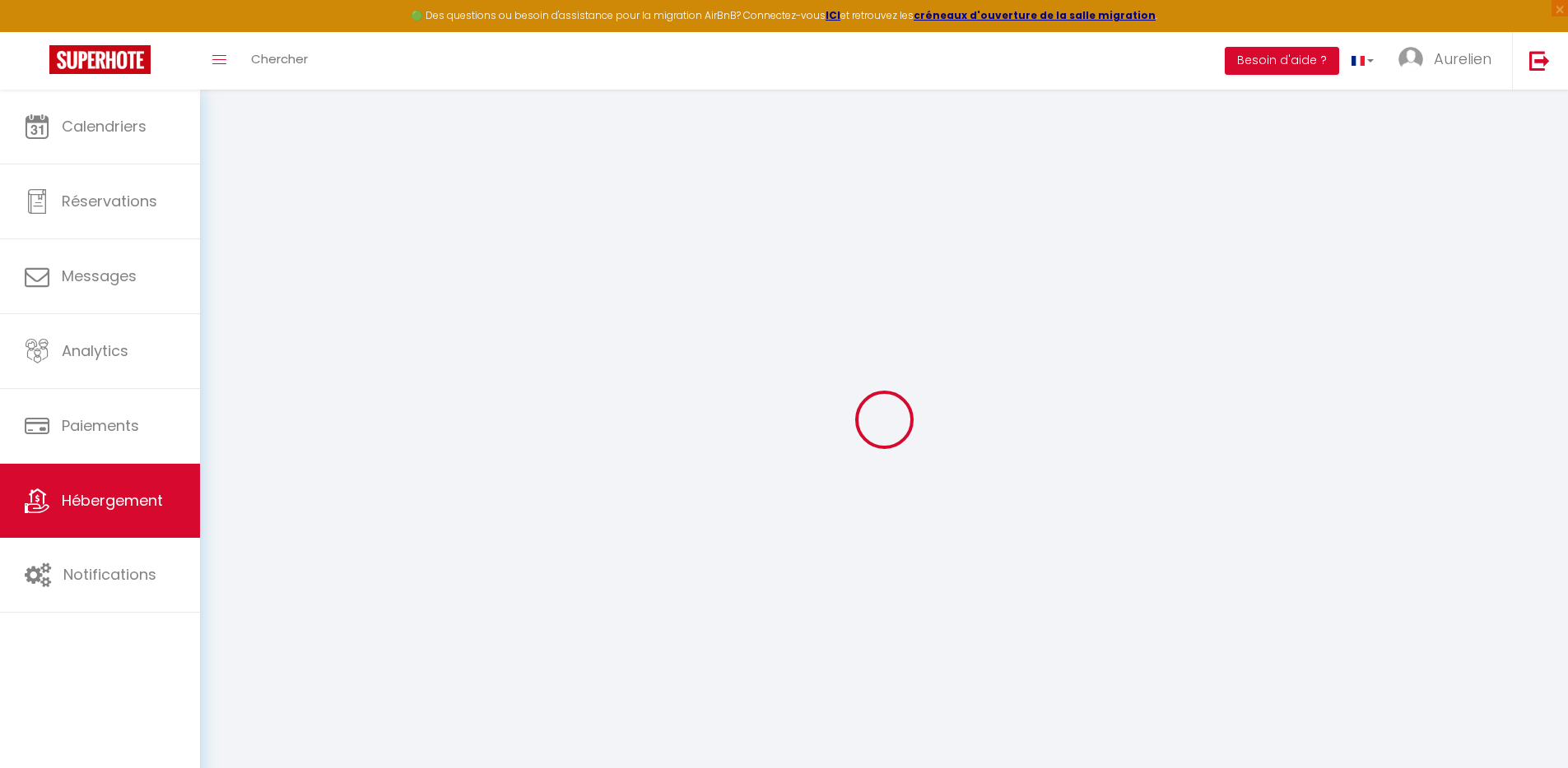
checkbox input "false"
select select "365"
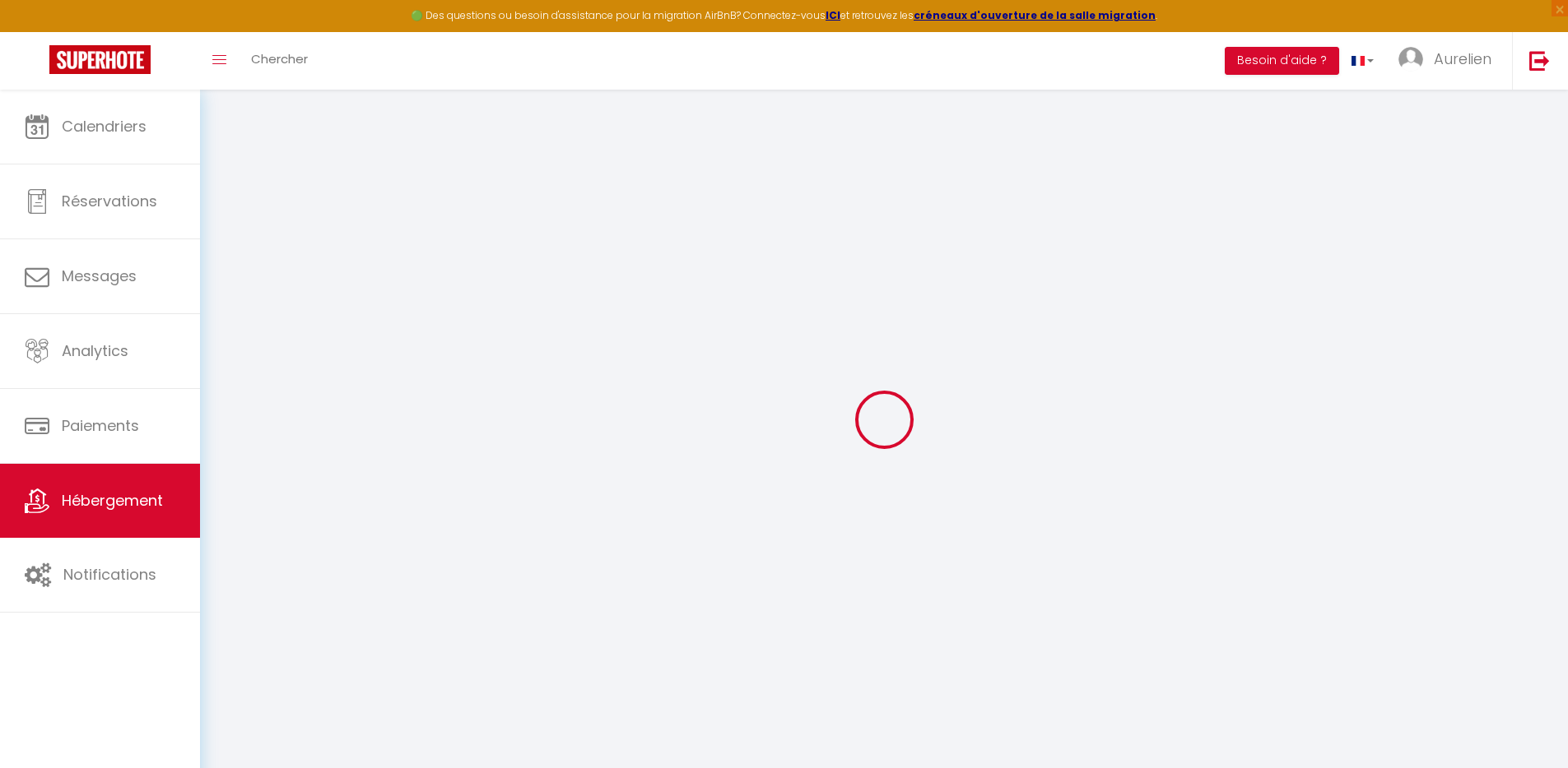
select select "EUR"
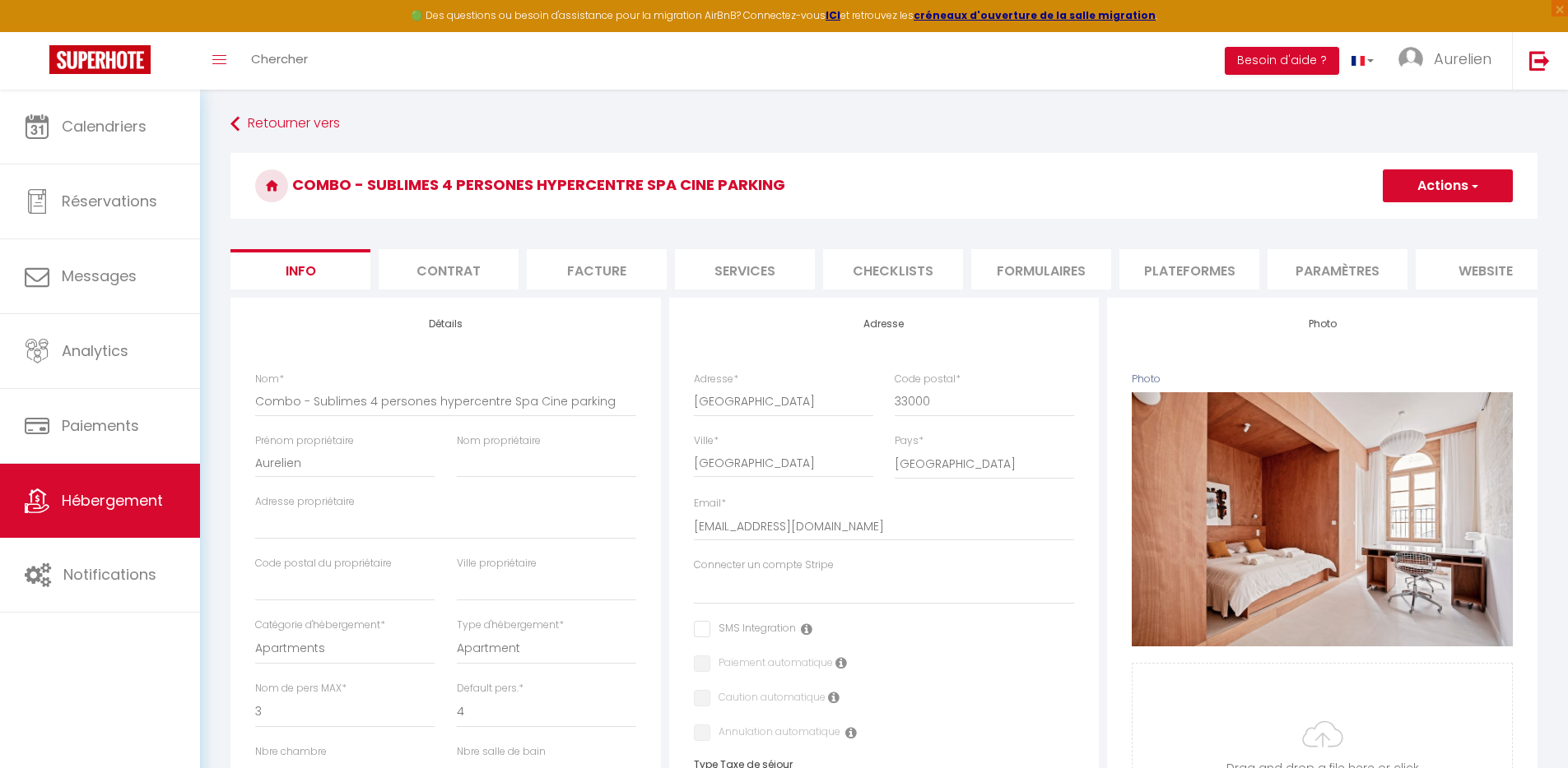
click at [1176, 269] on li "Plateformes" at bounding box center [1189, 270] width 140 height 40
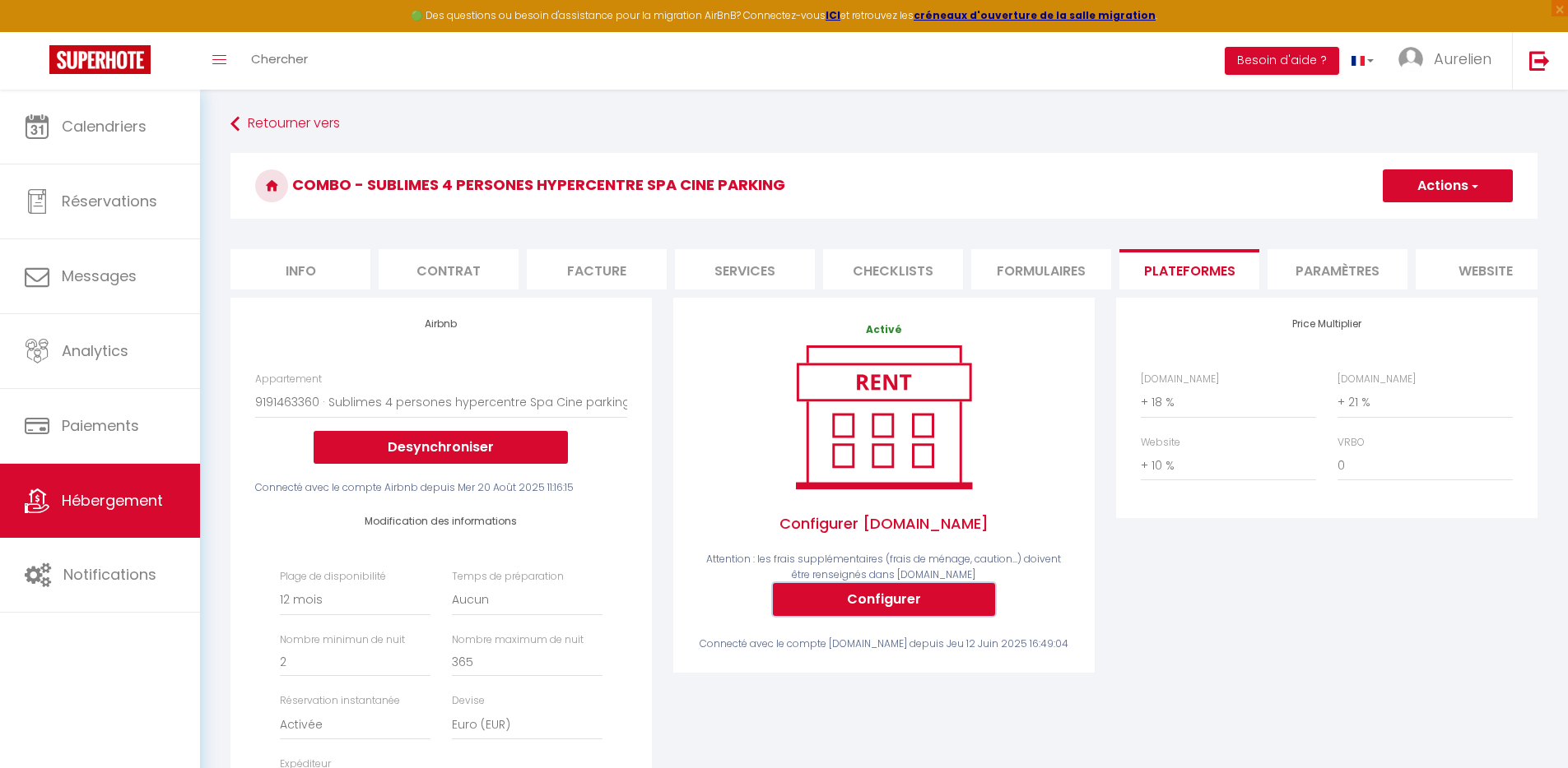
click at [904, 615] on button "Configurer" at bounding box center [883, 599] width 222 height 33
select select
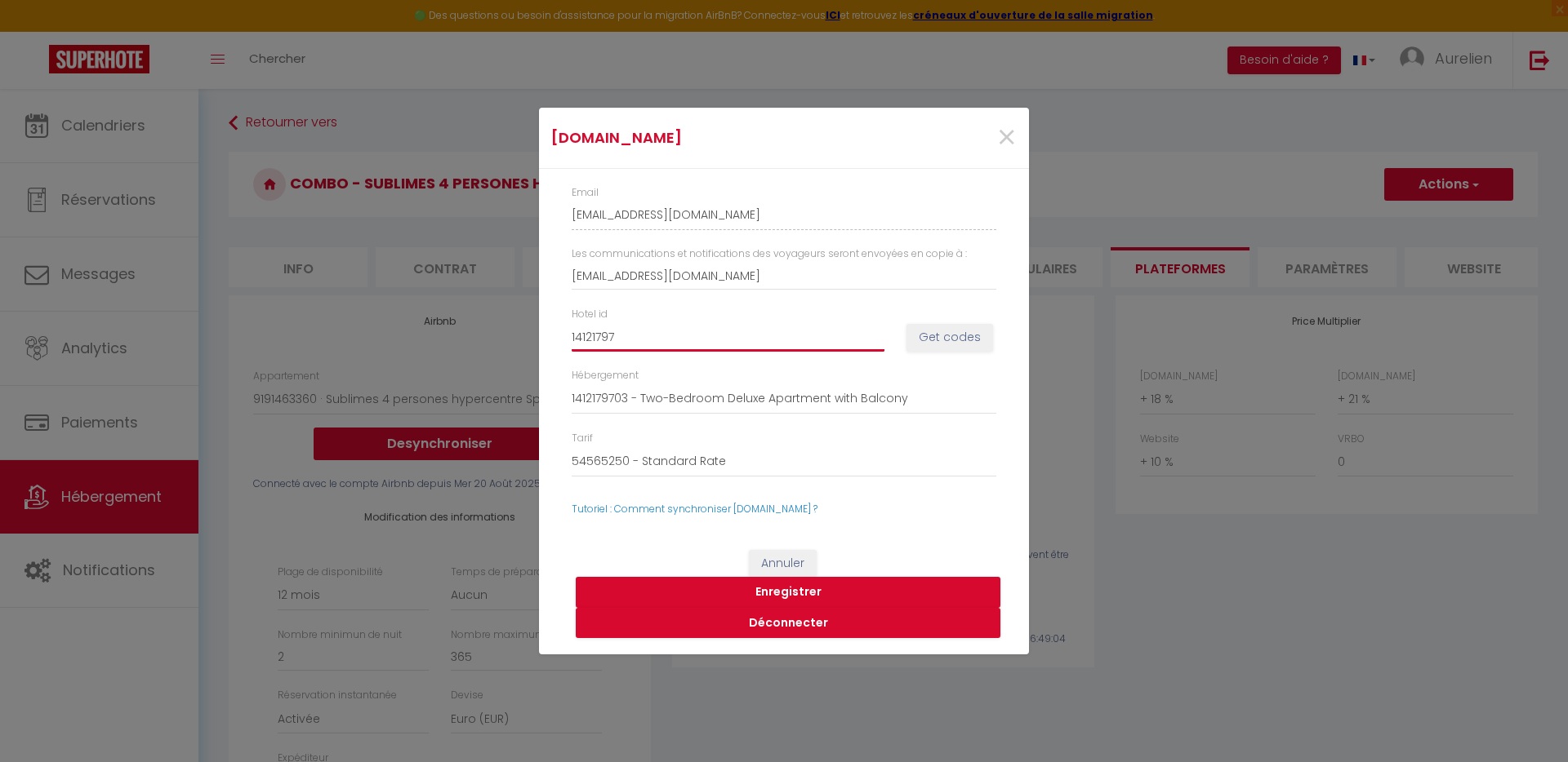
drag, startPoint x: 619, startPoint y: 333, endPoint x: 551, endPoint y: 335, distance: 68.0
click at [551, 335] on div "Email aurelien-coriou-0ohjubug_property@reply.superhote.com Les communications …" at bounding box center [783, 351] width 490 height 365
click at [1003, 137] on span "×" at bounding box center [1006, 138] width 21 height 49
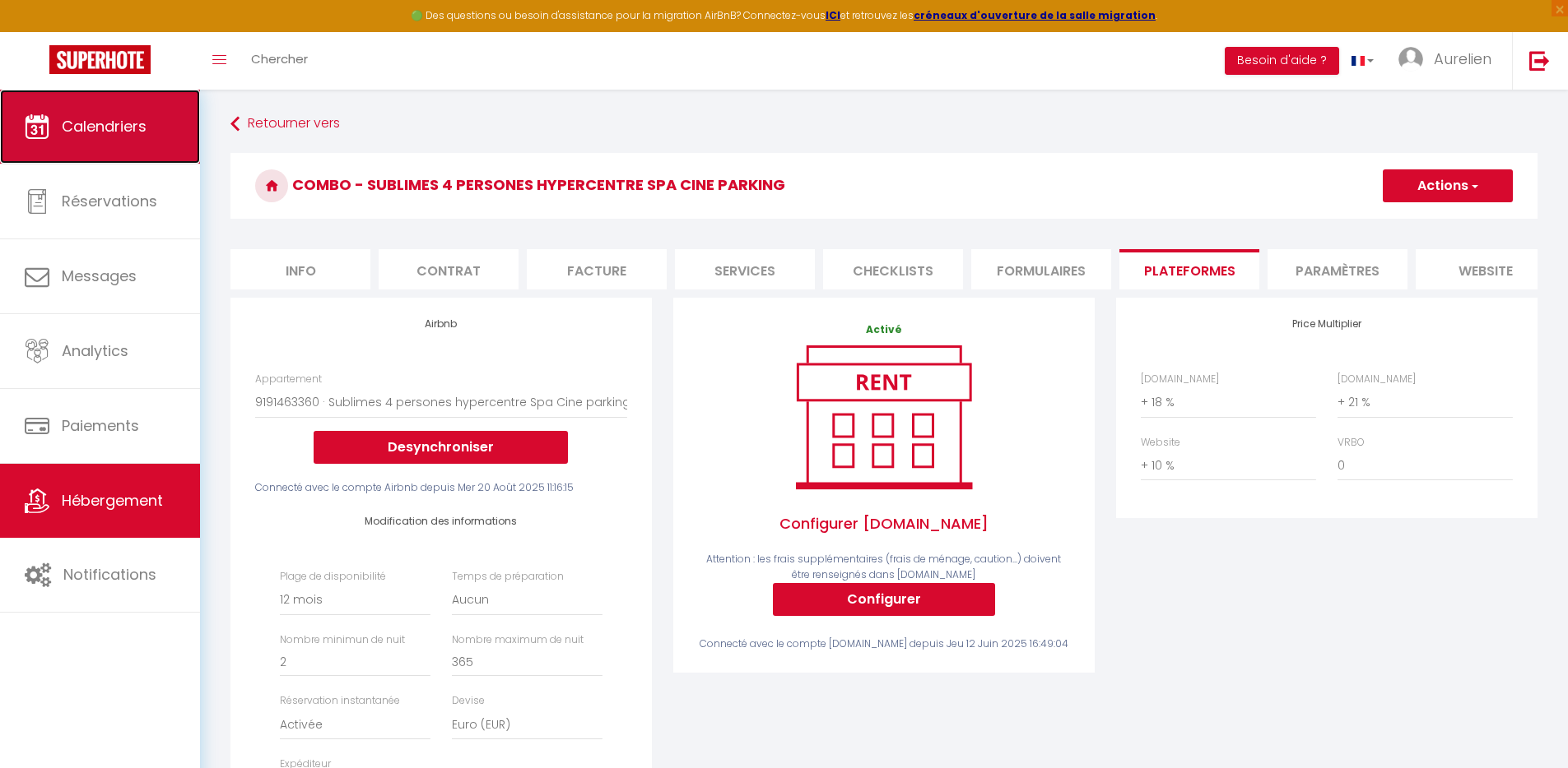
click at [119, 142] on link "Calendriers" at bounding box center [100, 126] width 200 height 74
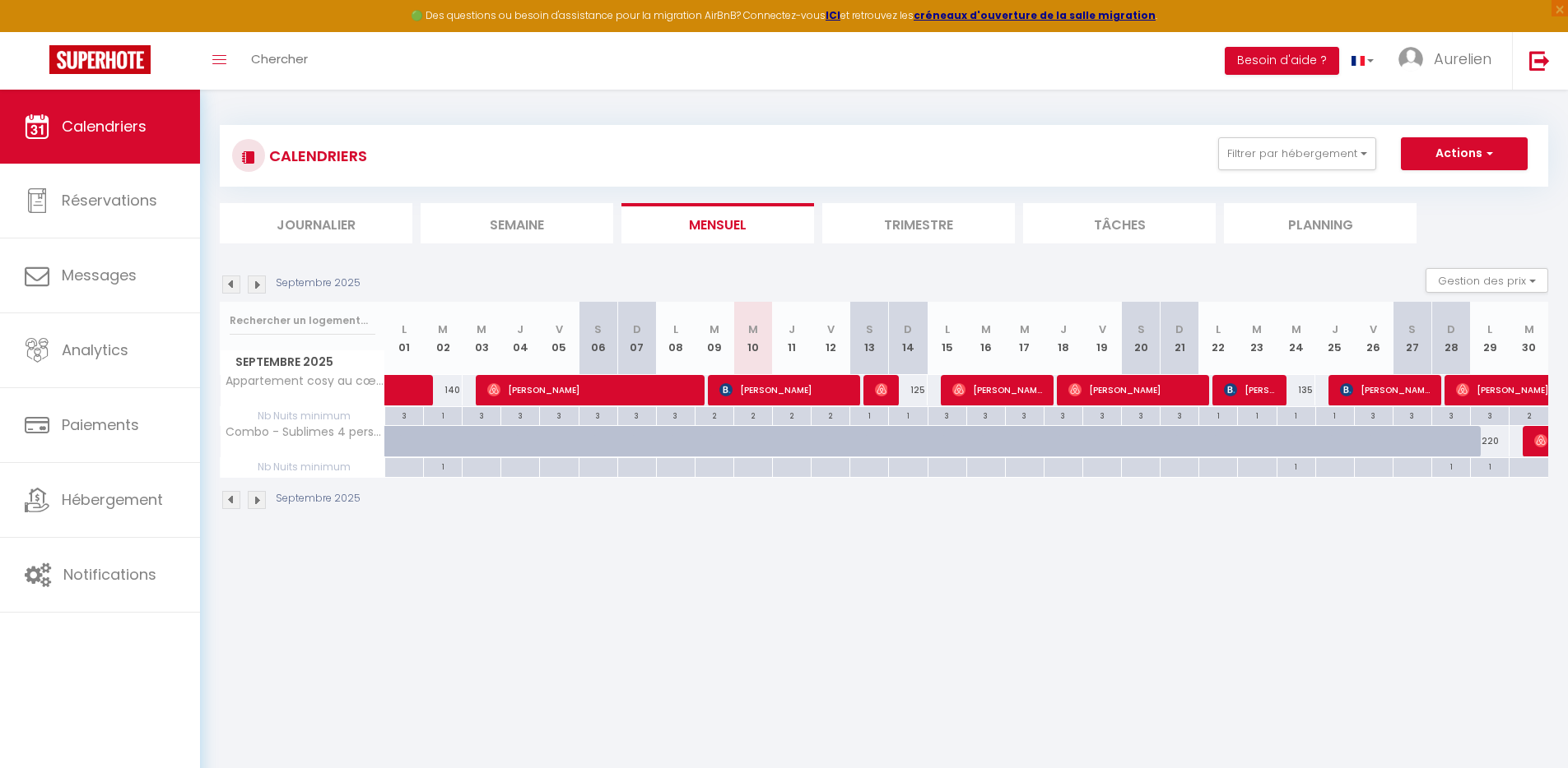
click at [256, 286] on img at bounding box center [257, 285] width 18 height 18
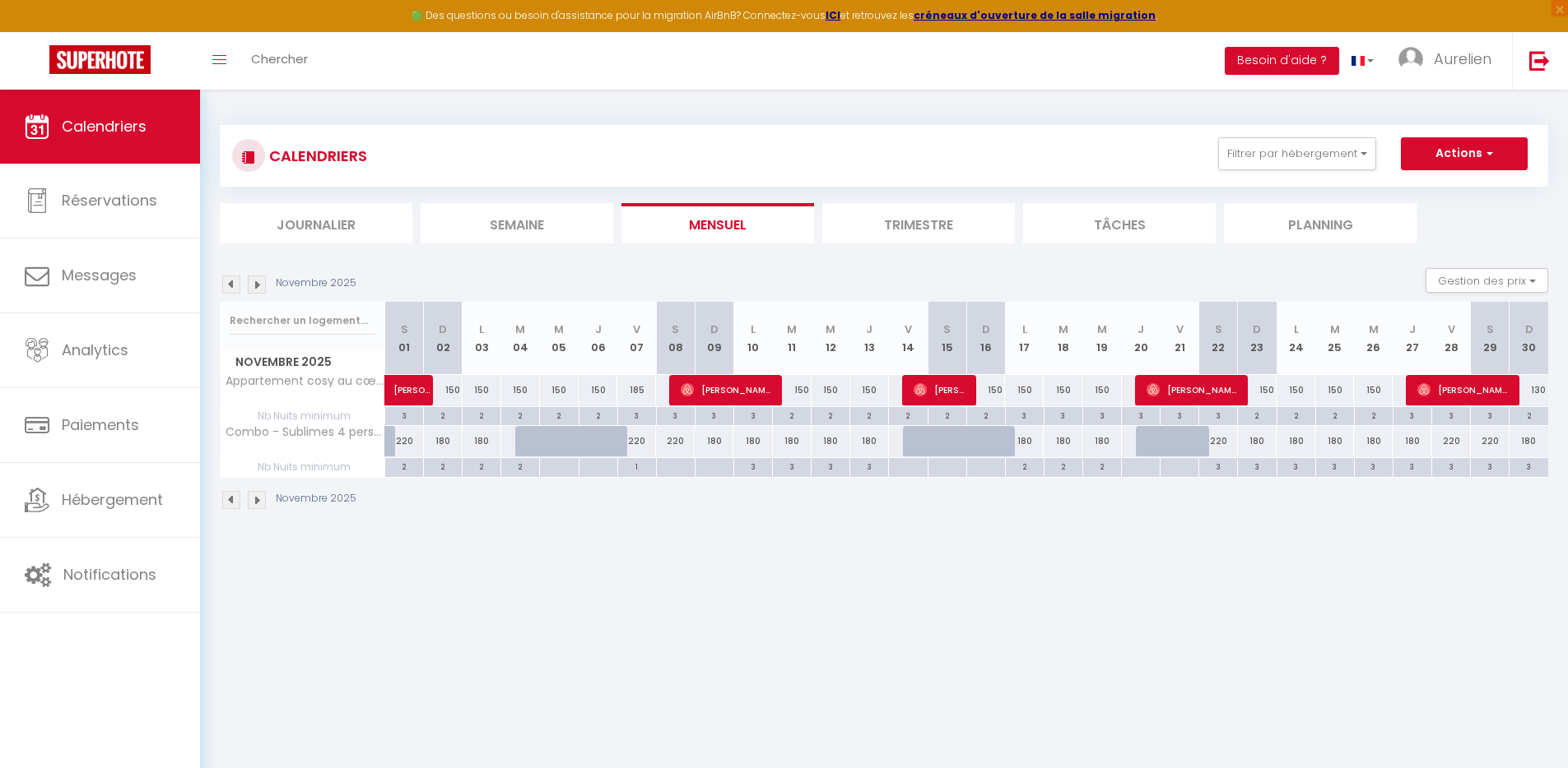
click at [256, 286] on img at bounding box center [257, 285] width 18 height 18
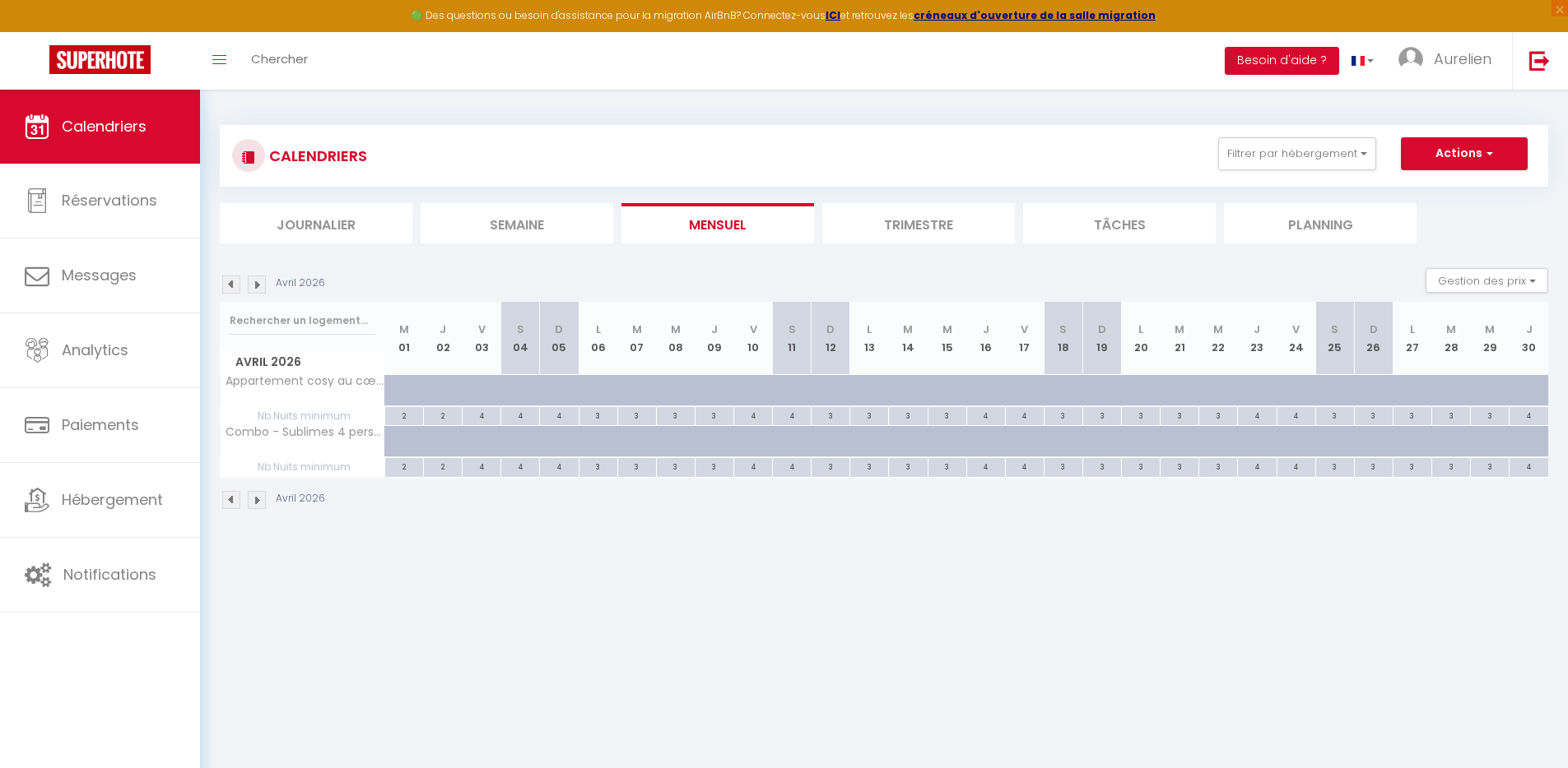
click at [232, 284] on img at bounding box center [231, 285] width 18 height 18
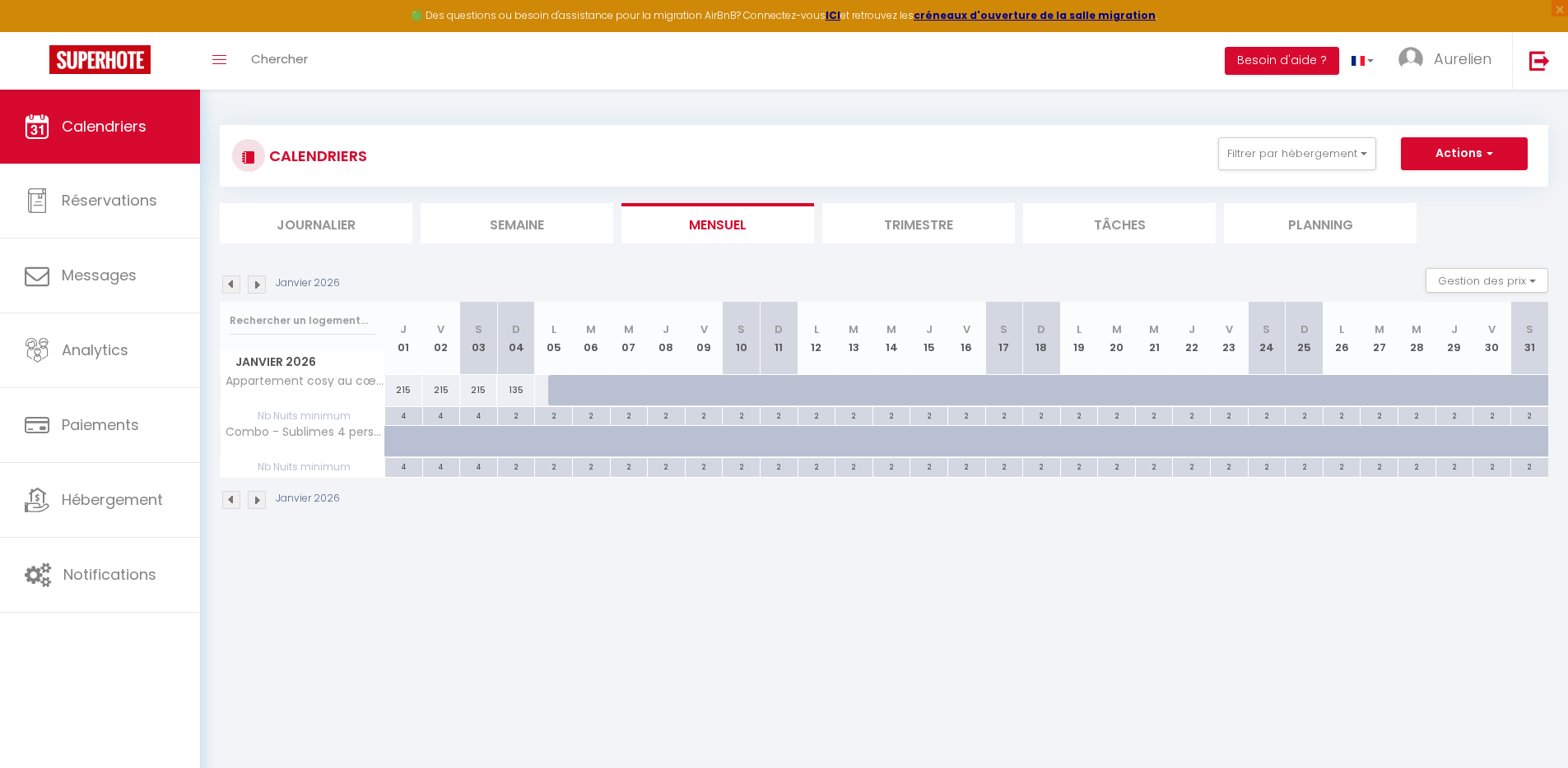
click at [232, 284] on img at bounding box center [231, 285] width 18 height 18
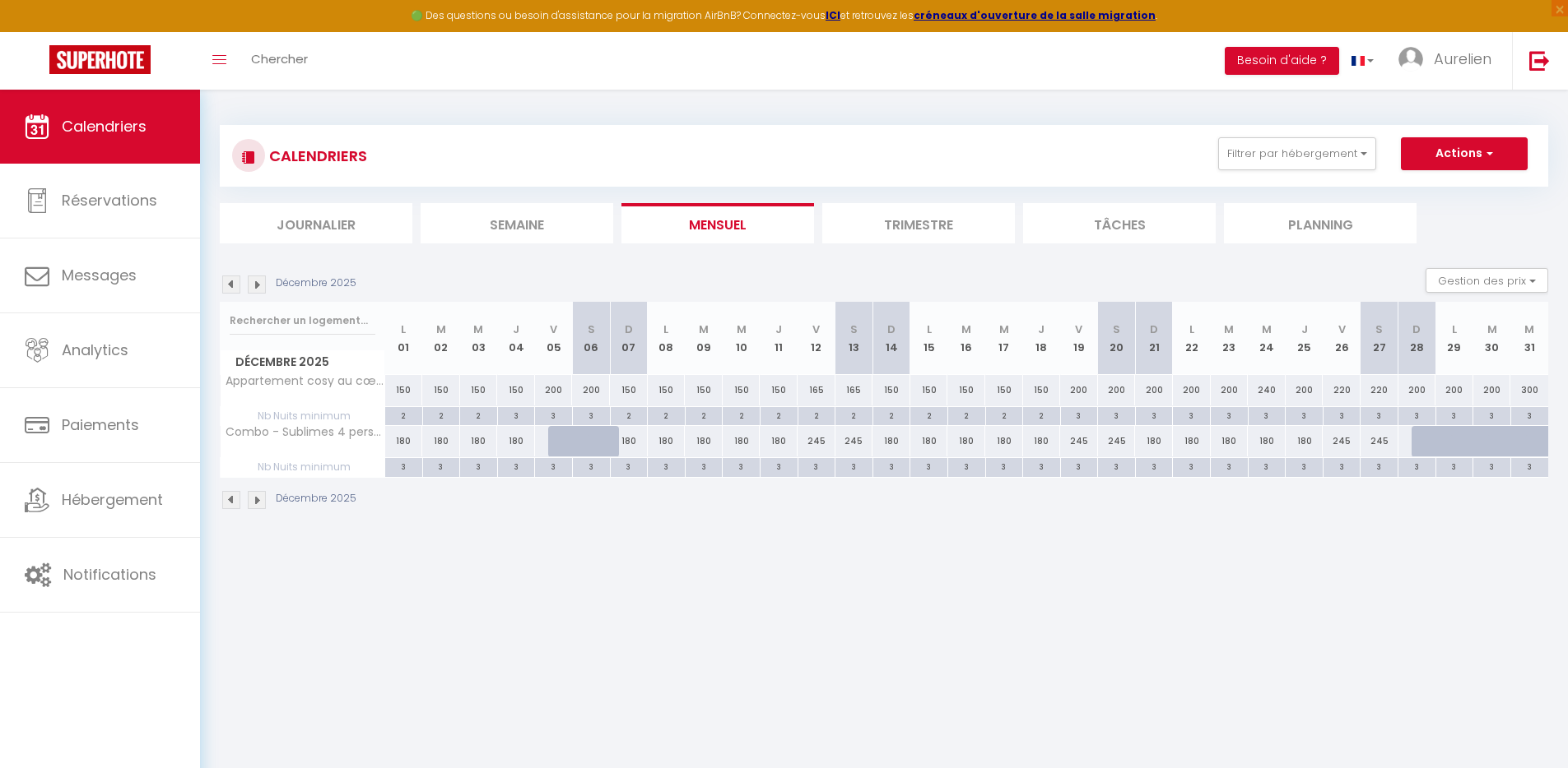
click at [256, 281] on img at bounding box center [257, 285] width 18 height 18
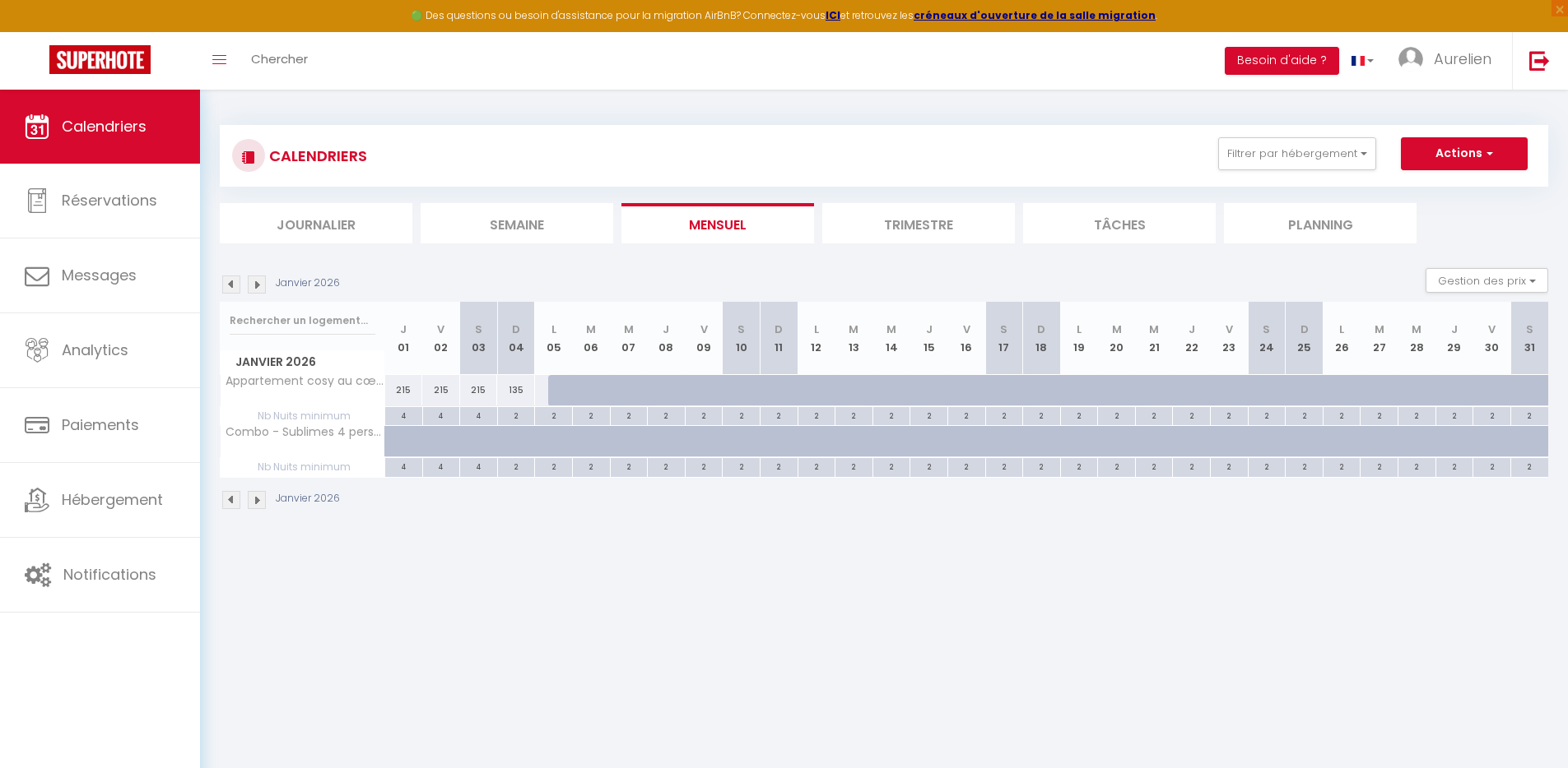
click at [256, 282] on img at bounding box center [257, 285] width 18 height 18
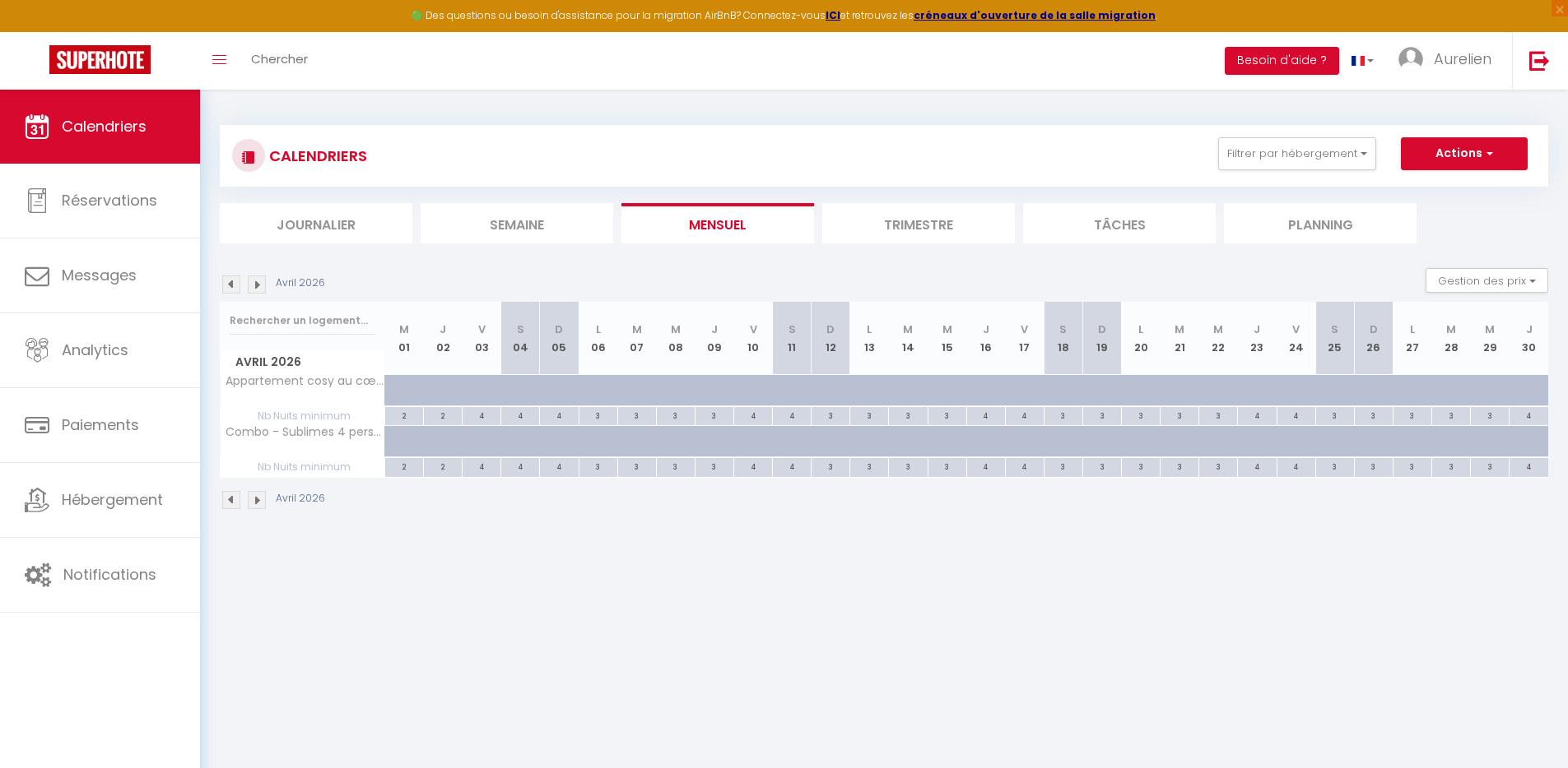
click at [256, 282] on img at bounding box center [257, 285] width 18 height 18
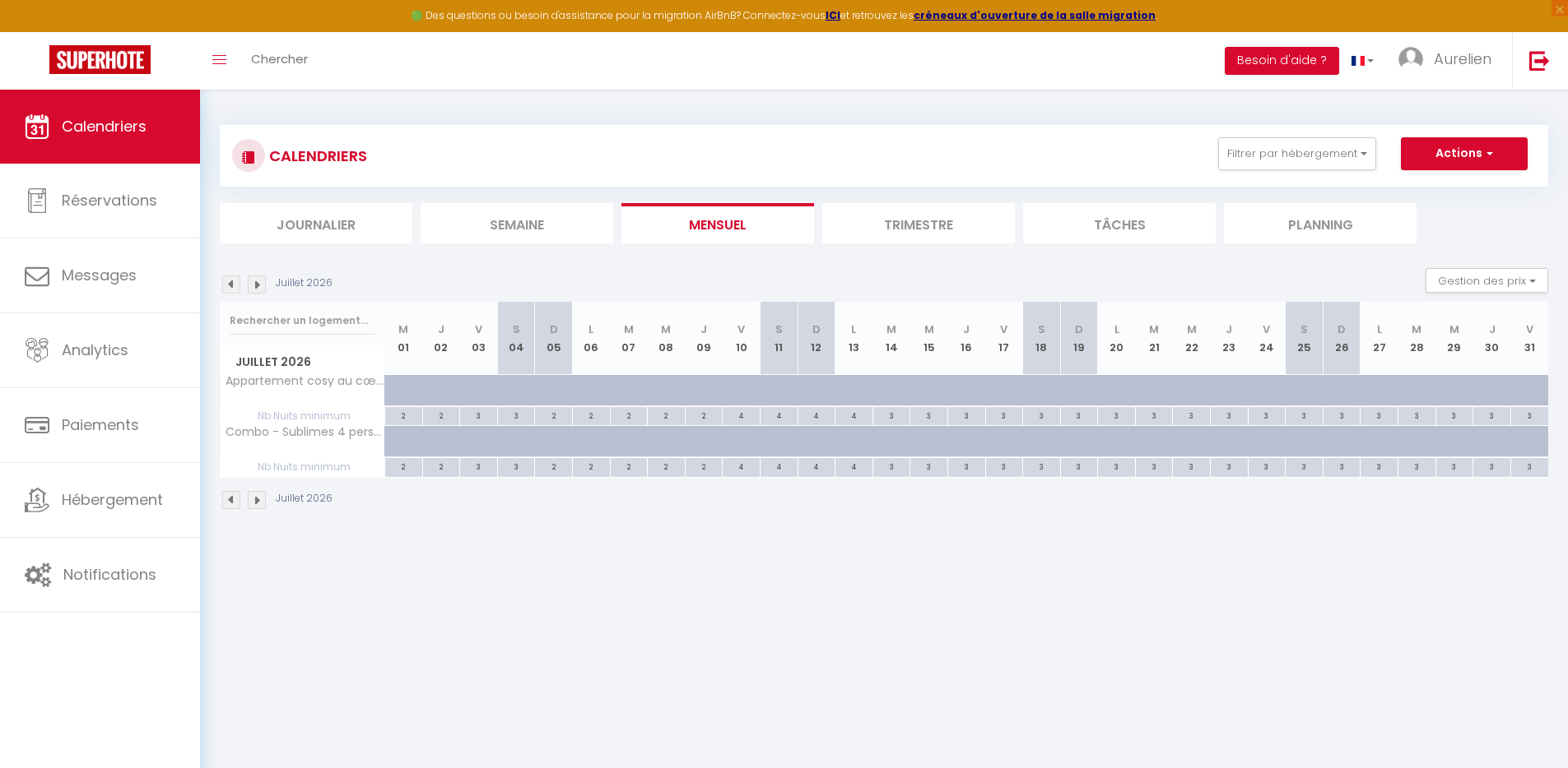
click at [256, 282] on img at bounding box center [257, 285] width 18 height 18
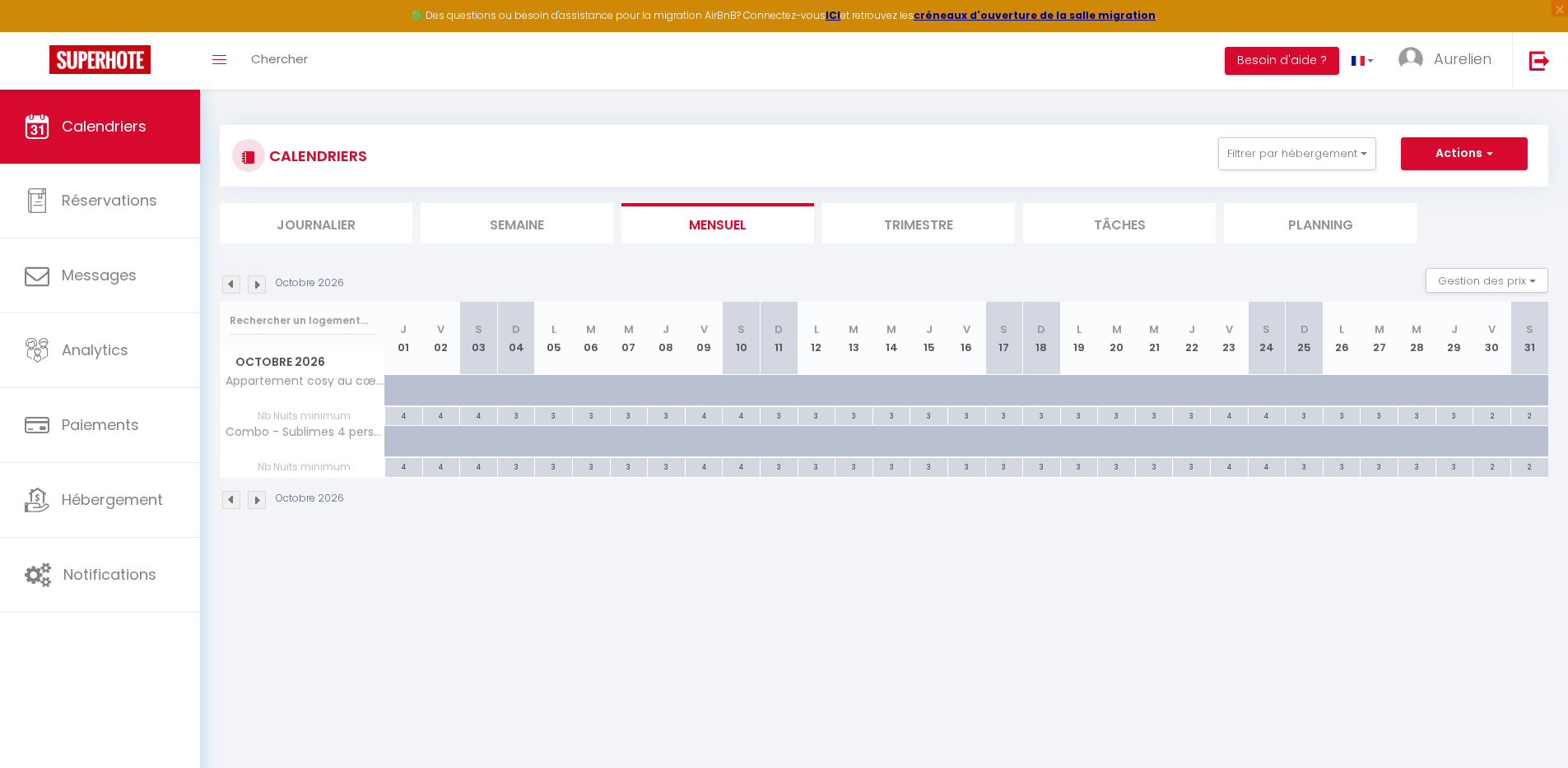
click at [256, 282] on img at bounding box center [257, 285] width 18 height 18
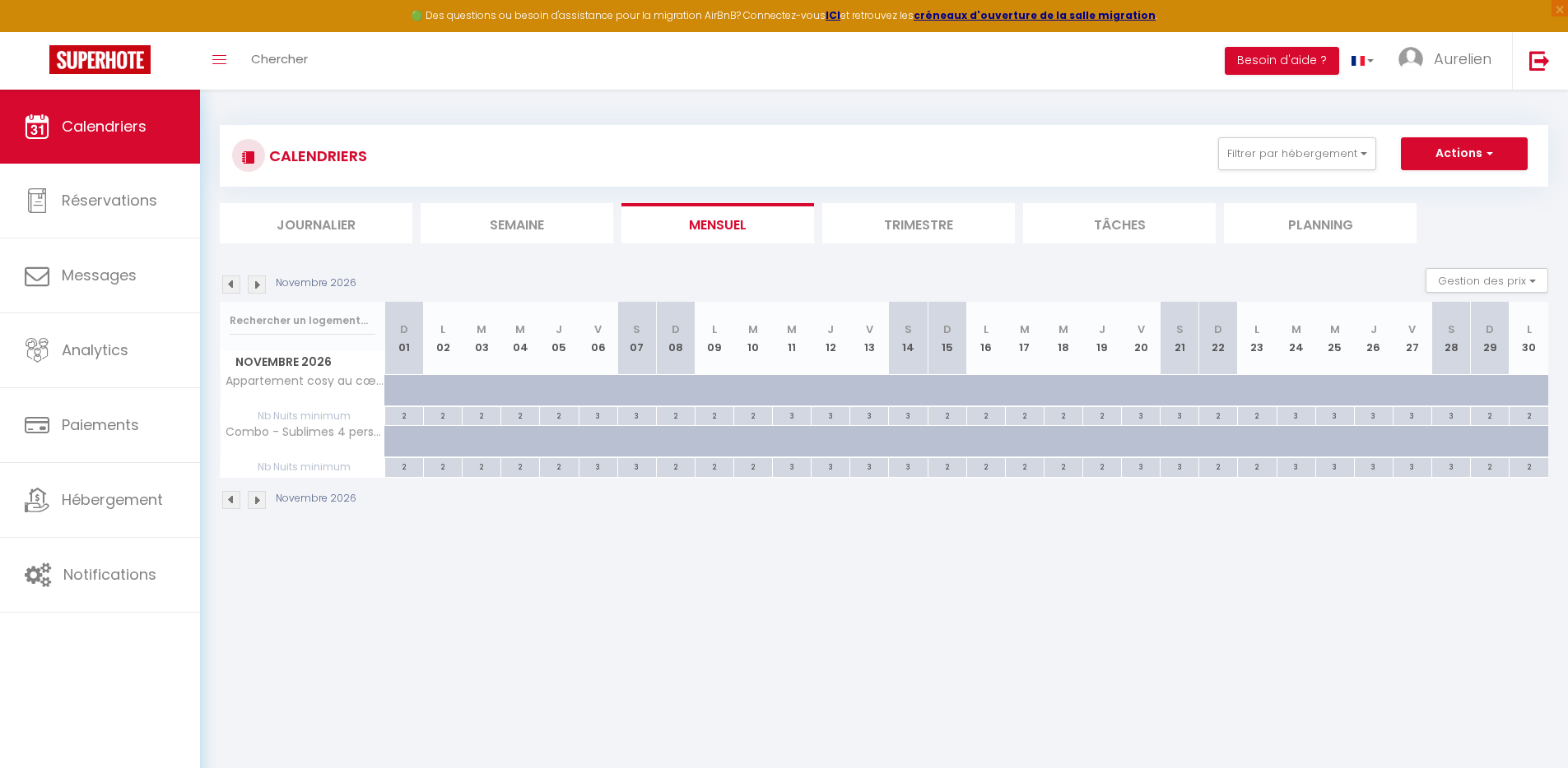
click at [256, 282] on img at bounding box center [257, 285] width 18 height 18
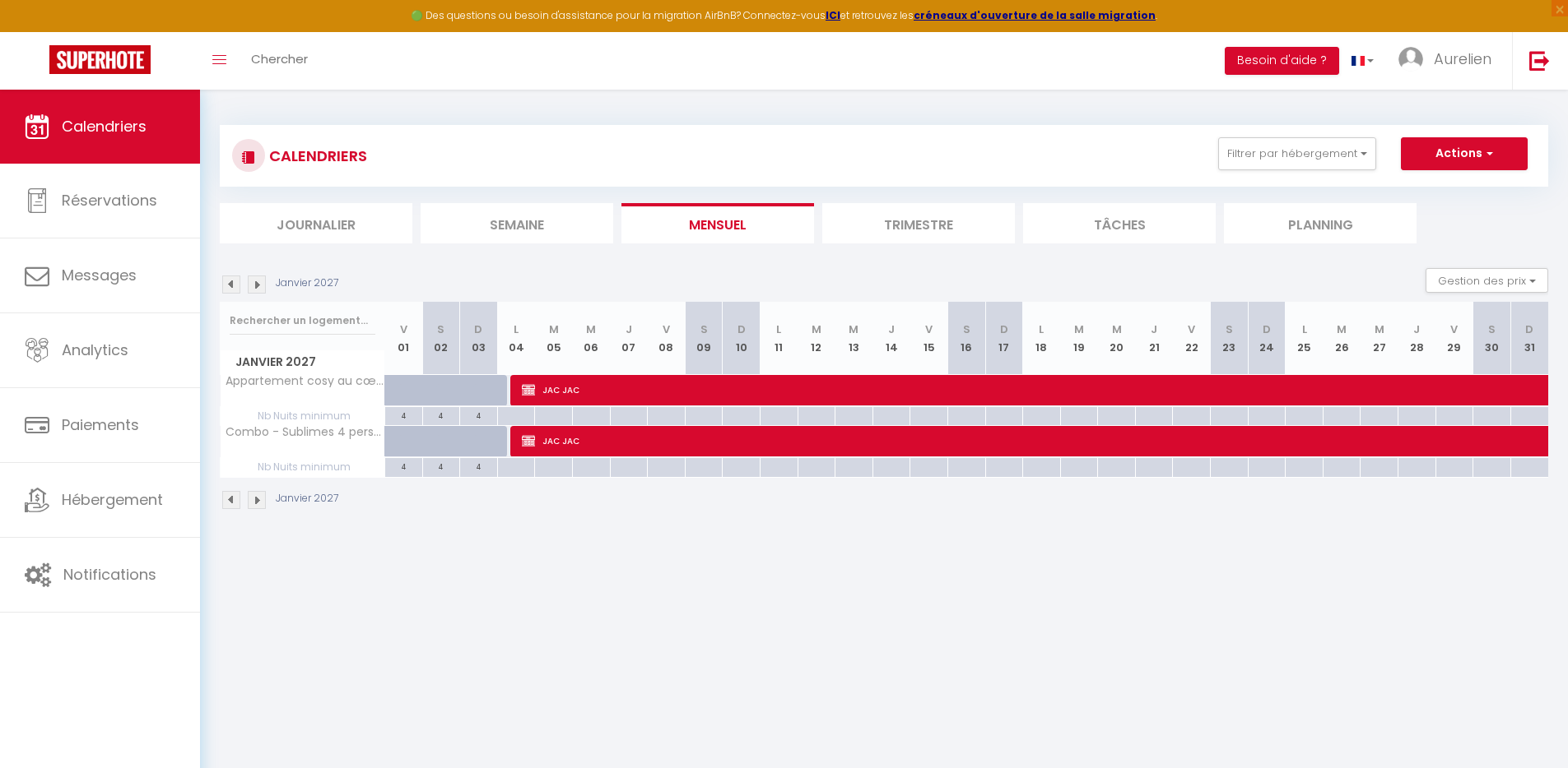
click at [256, 282] on img at bounding box center [257, 285] width 18 height 18
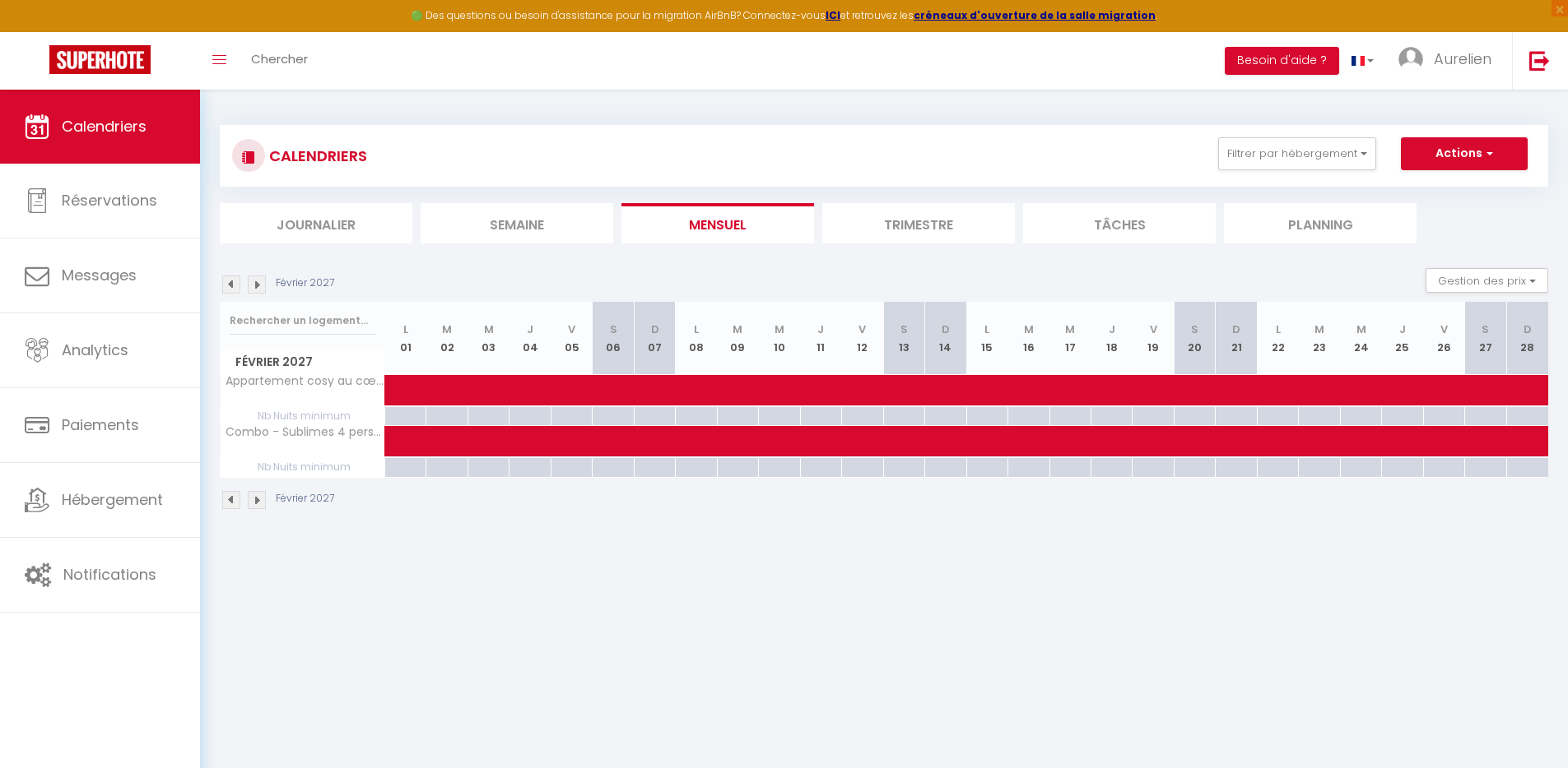
click at [256, 282] on img at bounding box center [257, 285] width 18 height 18
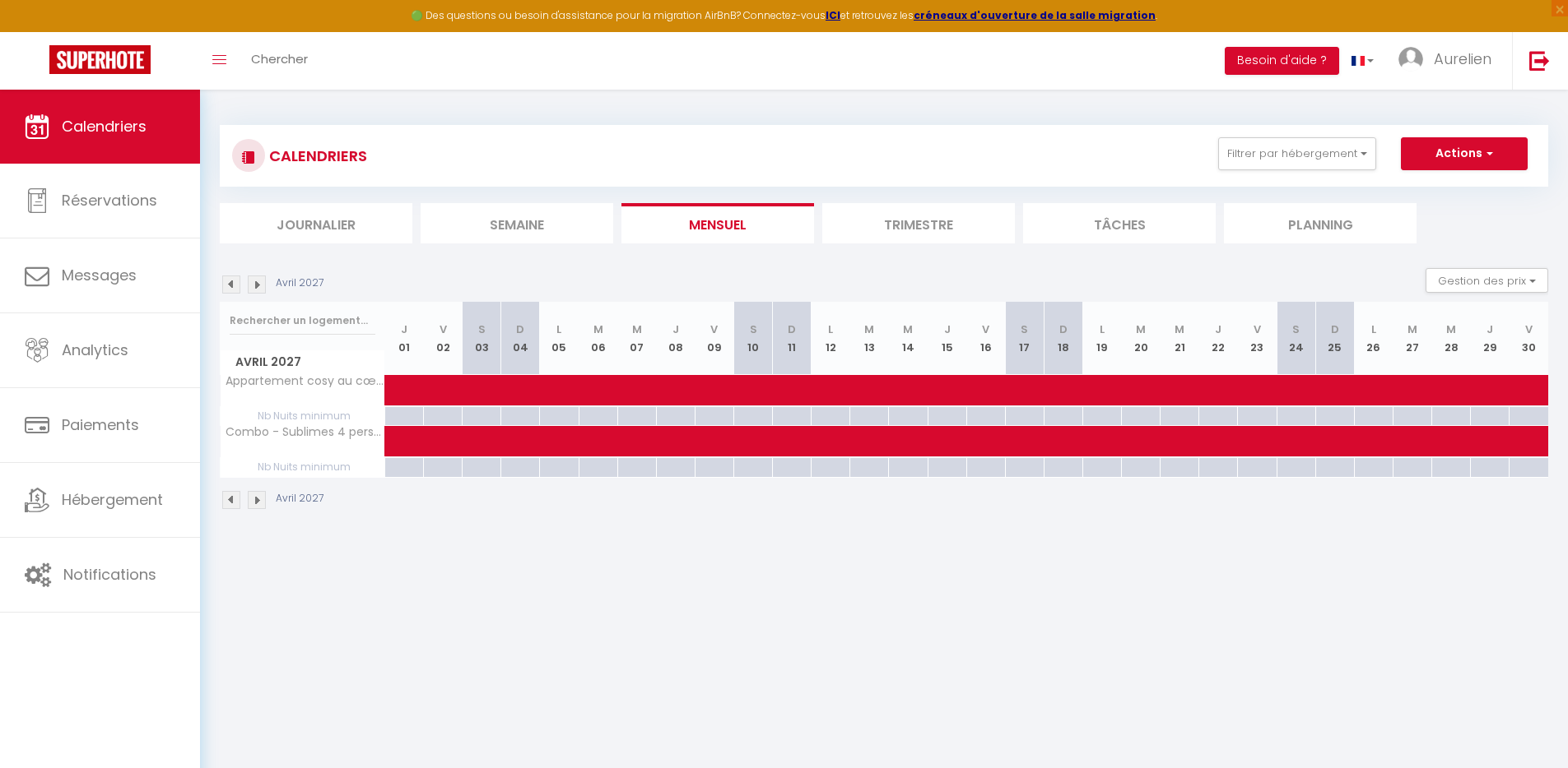
click at [256, 282] on img at bounding box center [257, 285] width 18 height 18
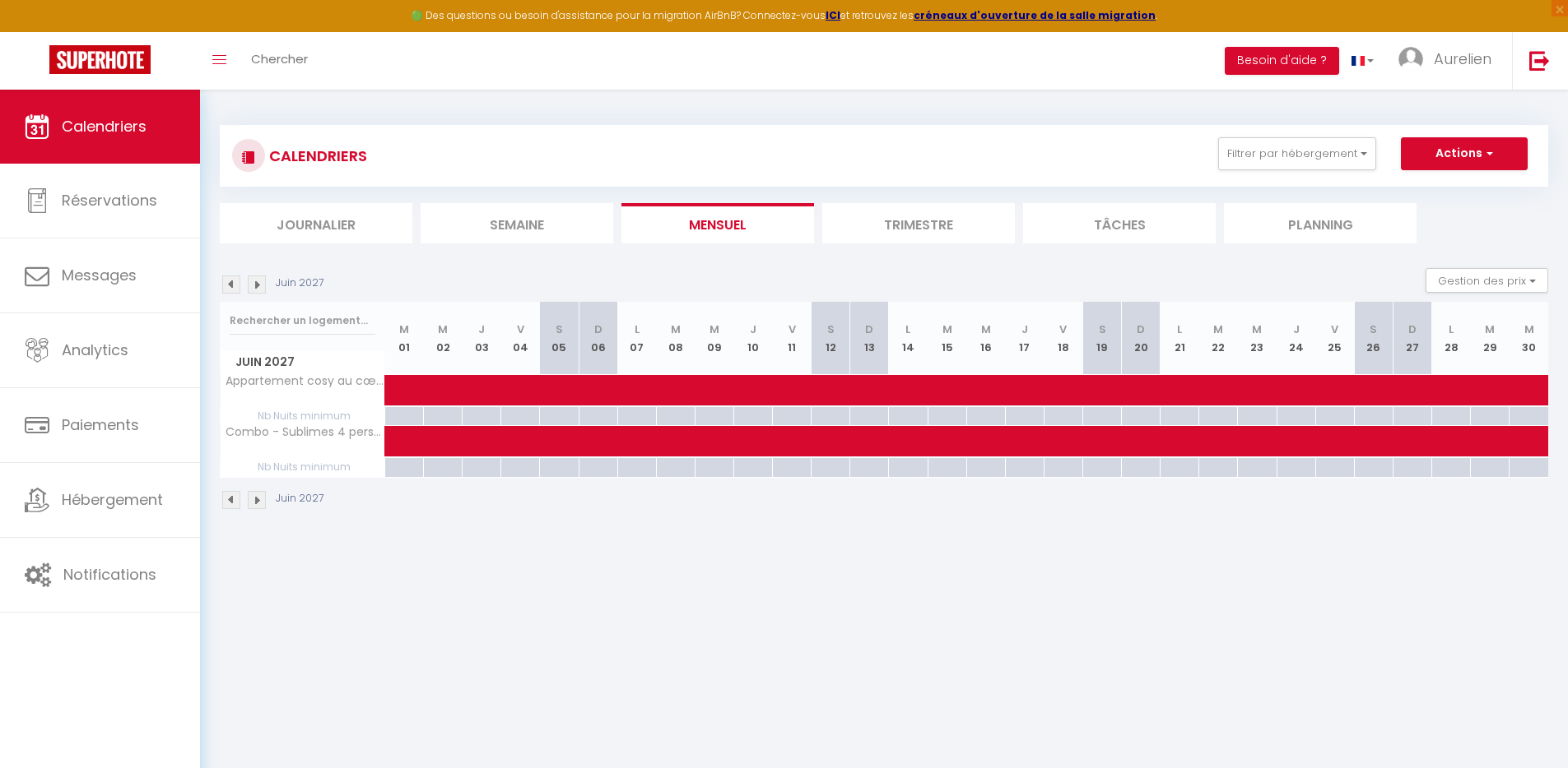
click at [256, 282] on img at bounding box center [257, 285] width 18 height 18
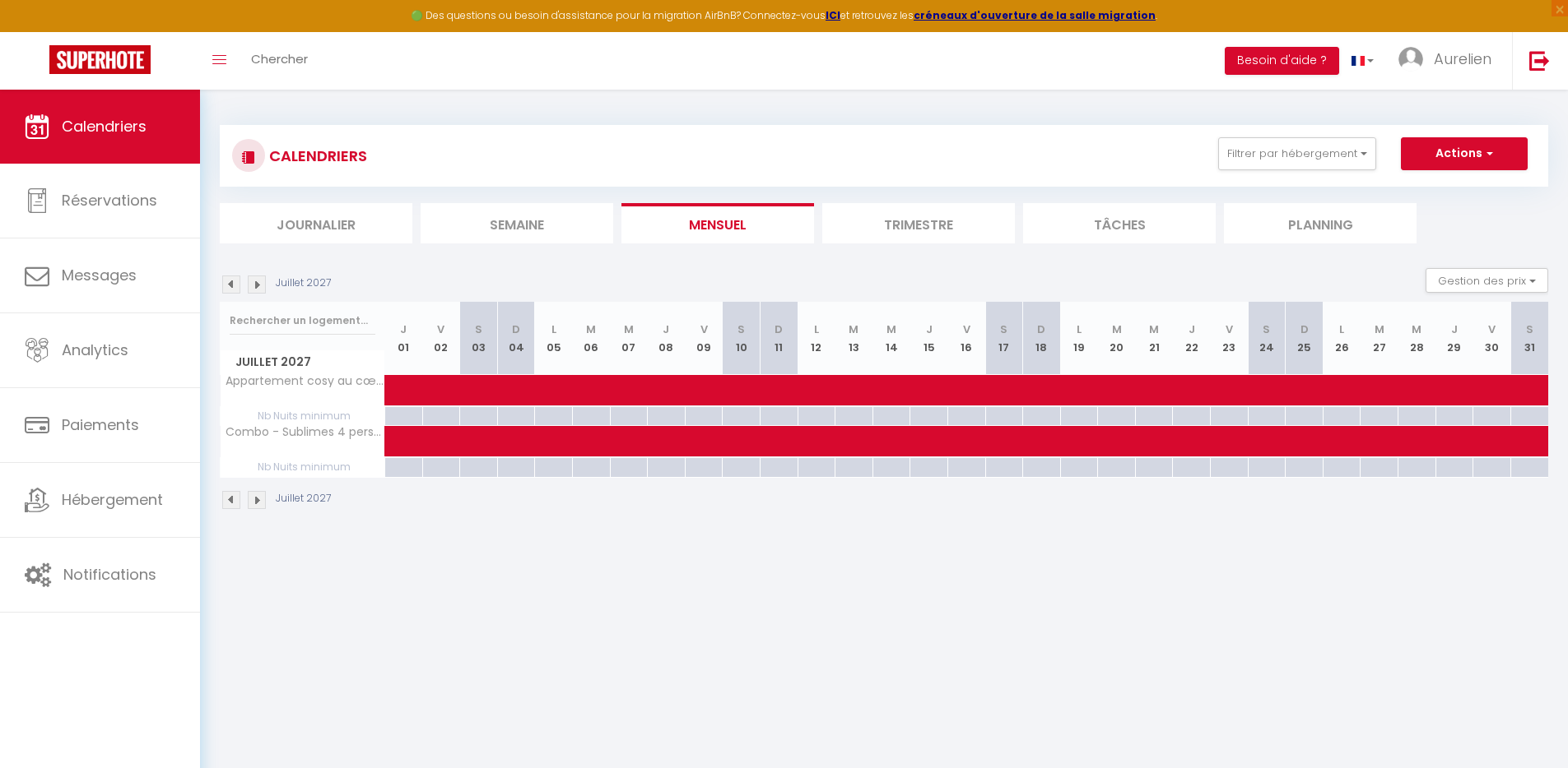
click at [256, 282] on img at bounding box center [257, 285] width 18 height 18
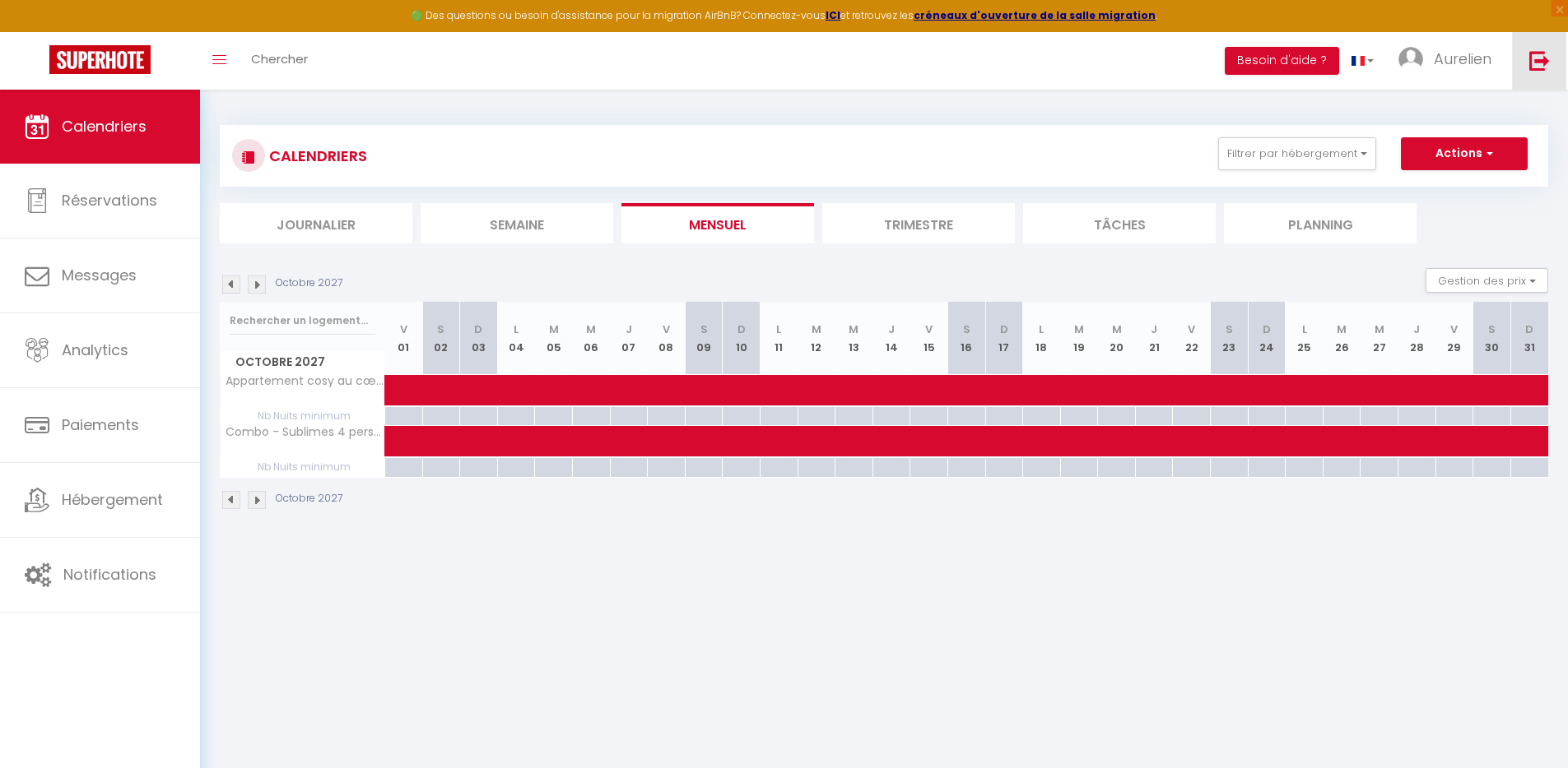
click at [1547, 74] on link at bounding box center [1539, 60] width 54 height 58
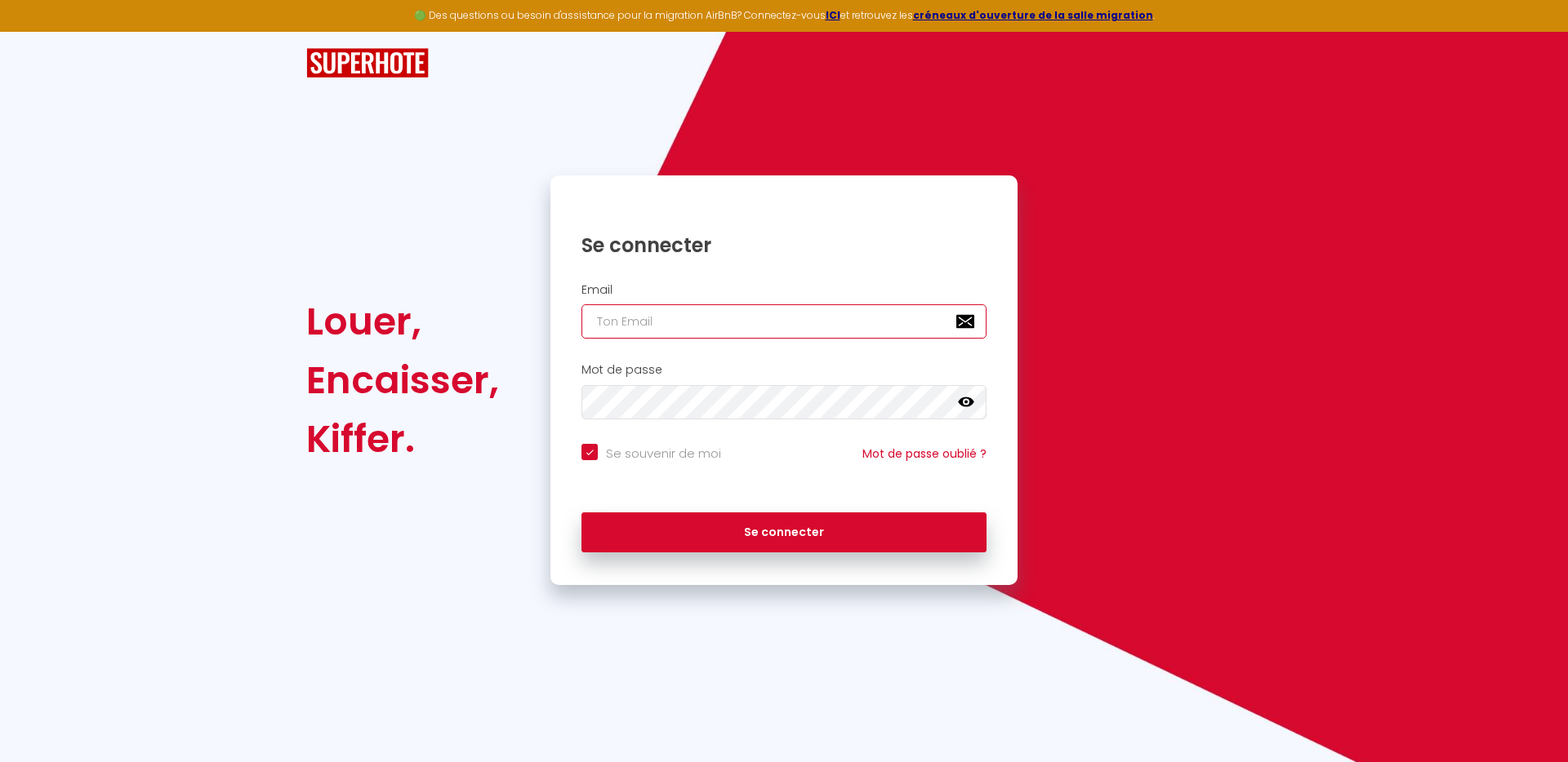
click at [705, 322] on input "email" at bounding box center [783, 321] width 405 height 34
paste input "contact@key-mood.com"
type input "contact@key-mood.com"
checkbox input "true"
type input "contact@key-mood.com"
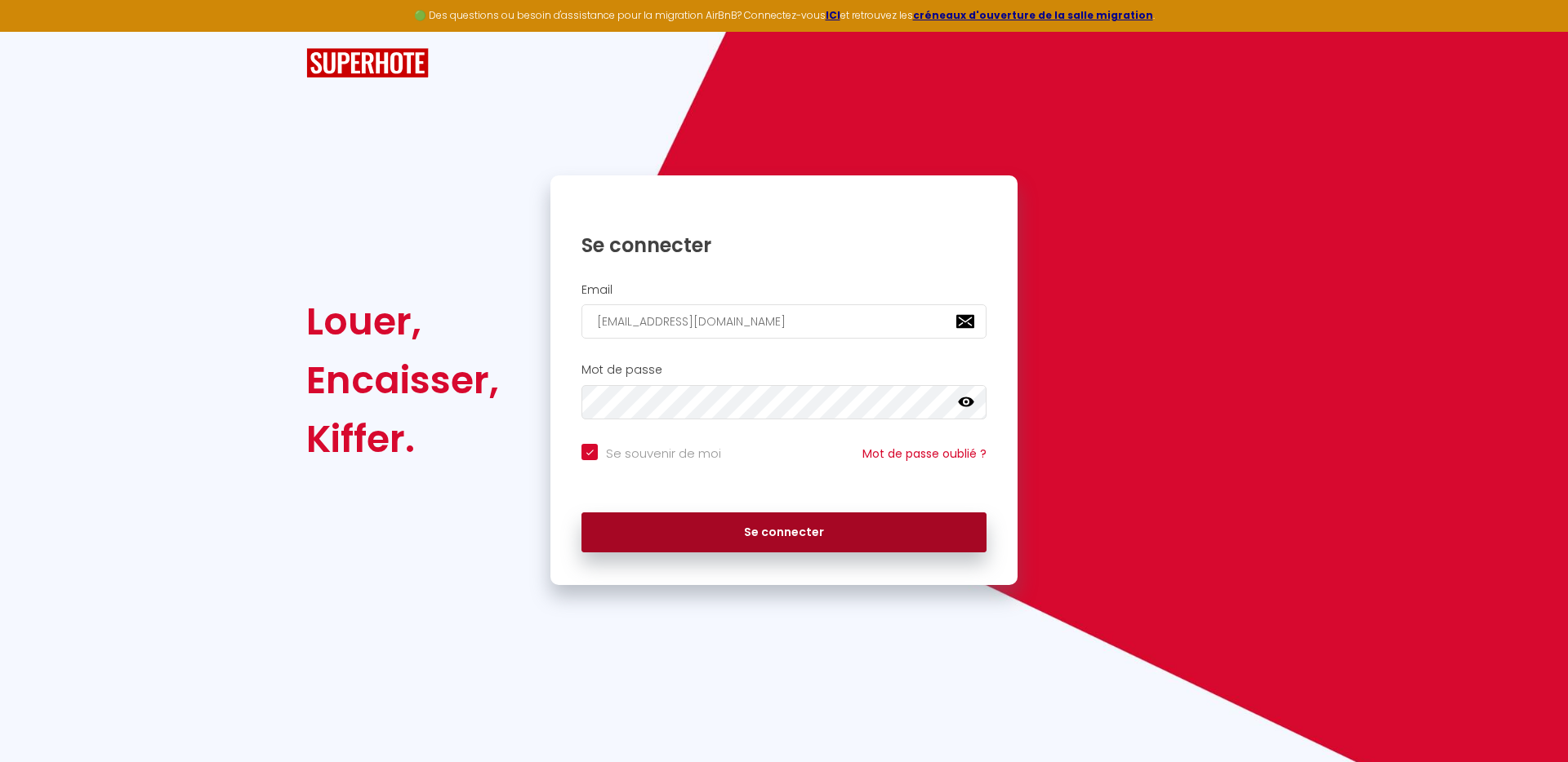
click at [846, 538] on button "Se connecter" at bounding box center [783, 533] width 405 height 41
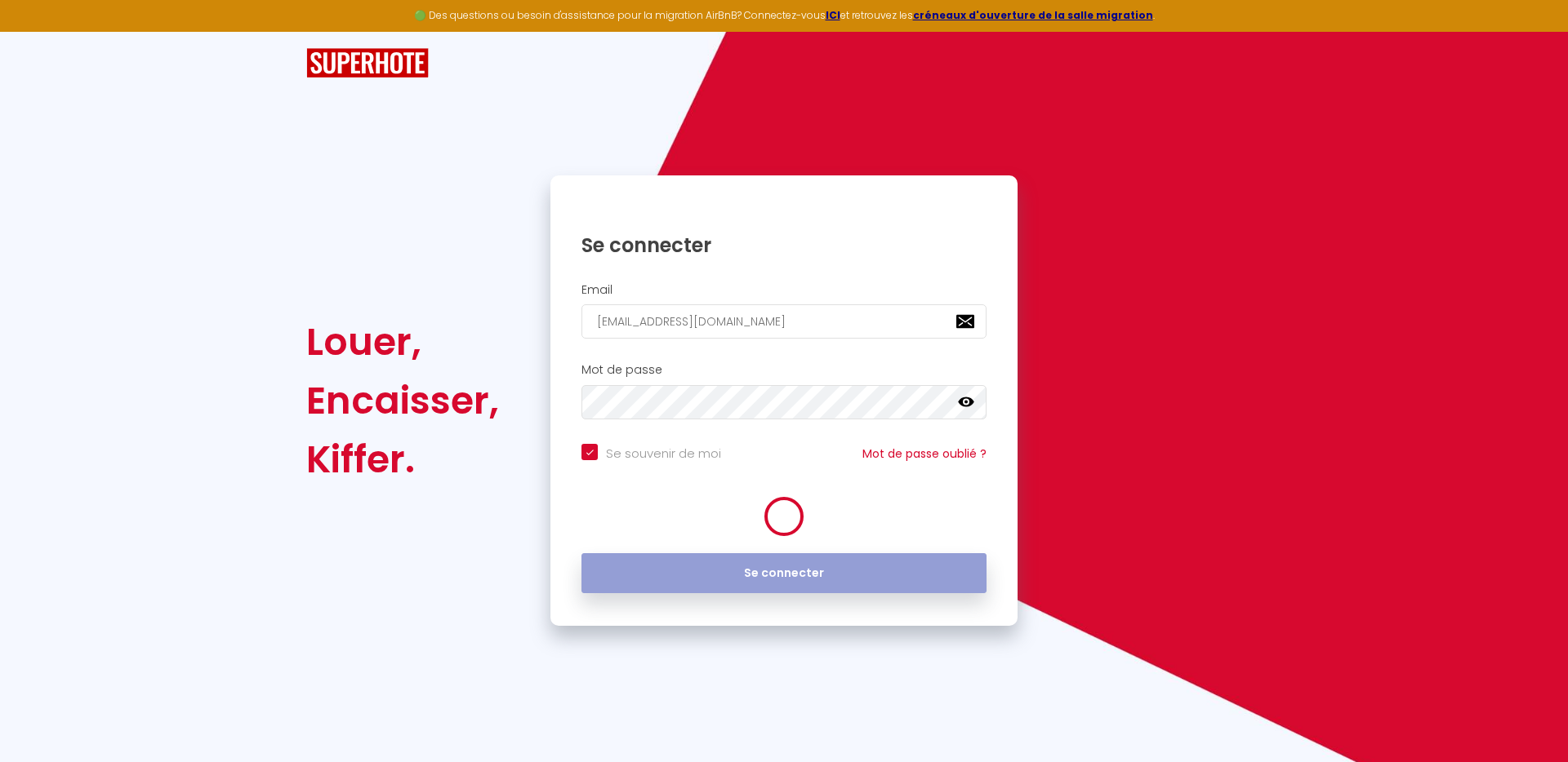
checkbox input "true"
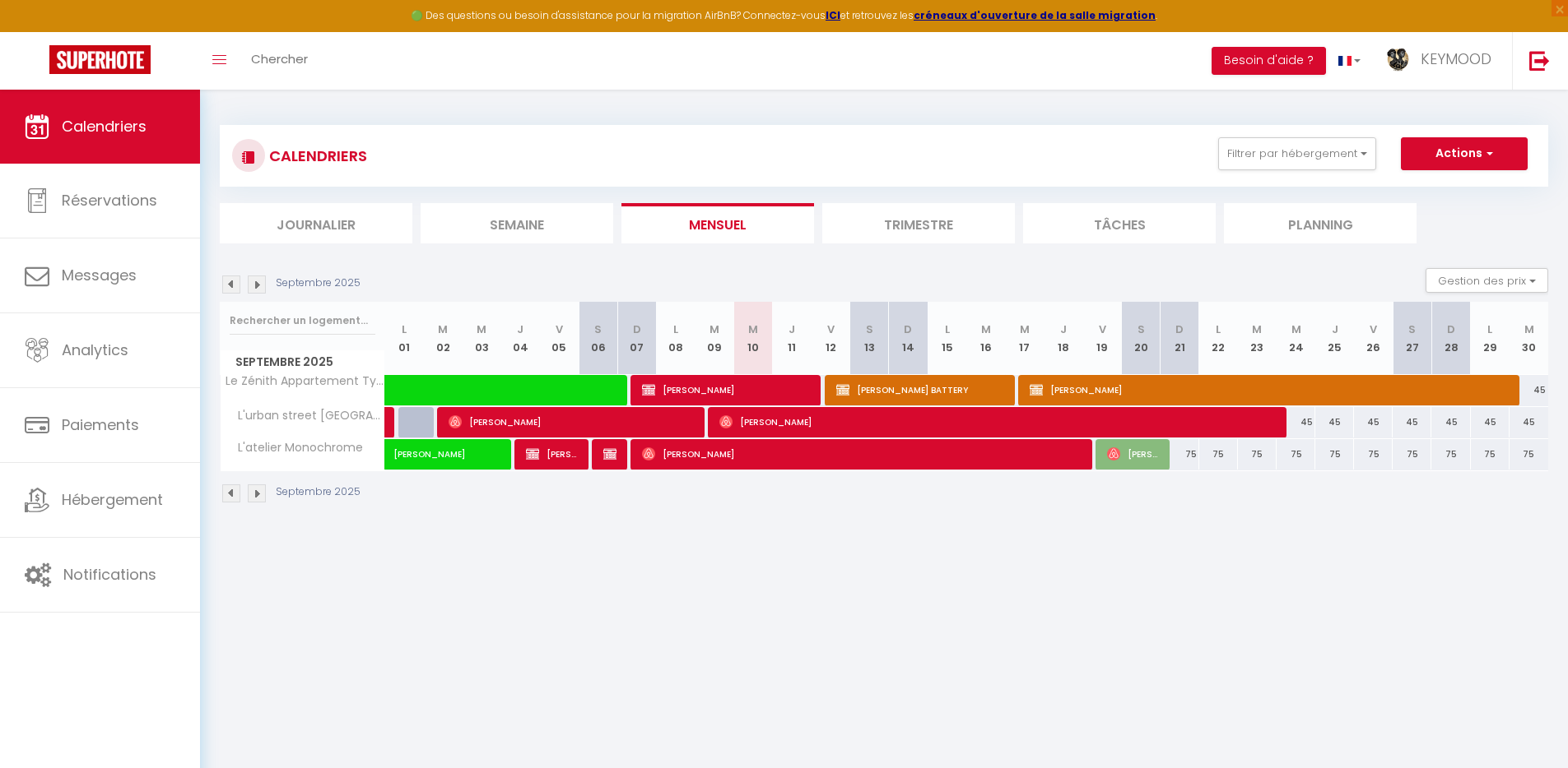
click at [829, 576] on body "🟢 Des questions ou besoin d'assistance pour la migration AirBnB? Connectez-vous…" at bounding box center [784, 473] width 1568 height 768
click at [1524, 280] on button "Gestion des prix" at bounding box center [1487, 280] width 122 height 24
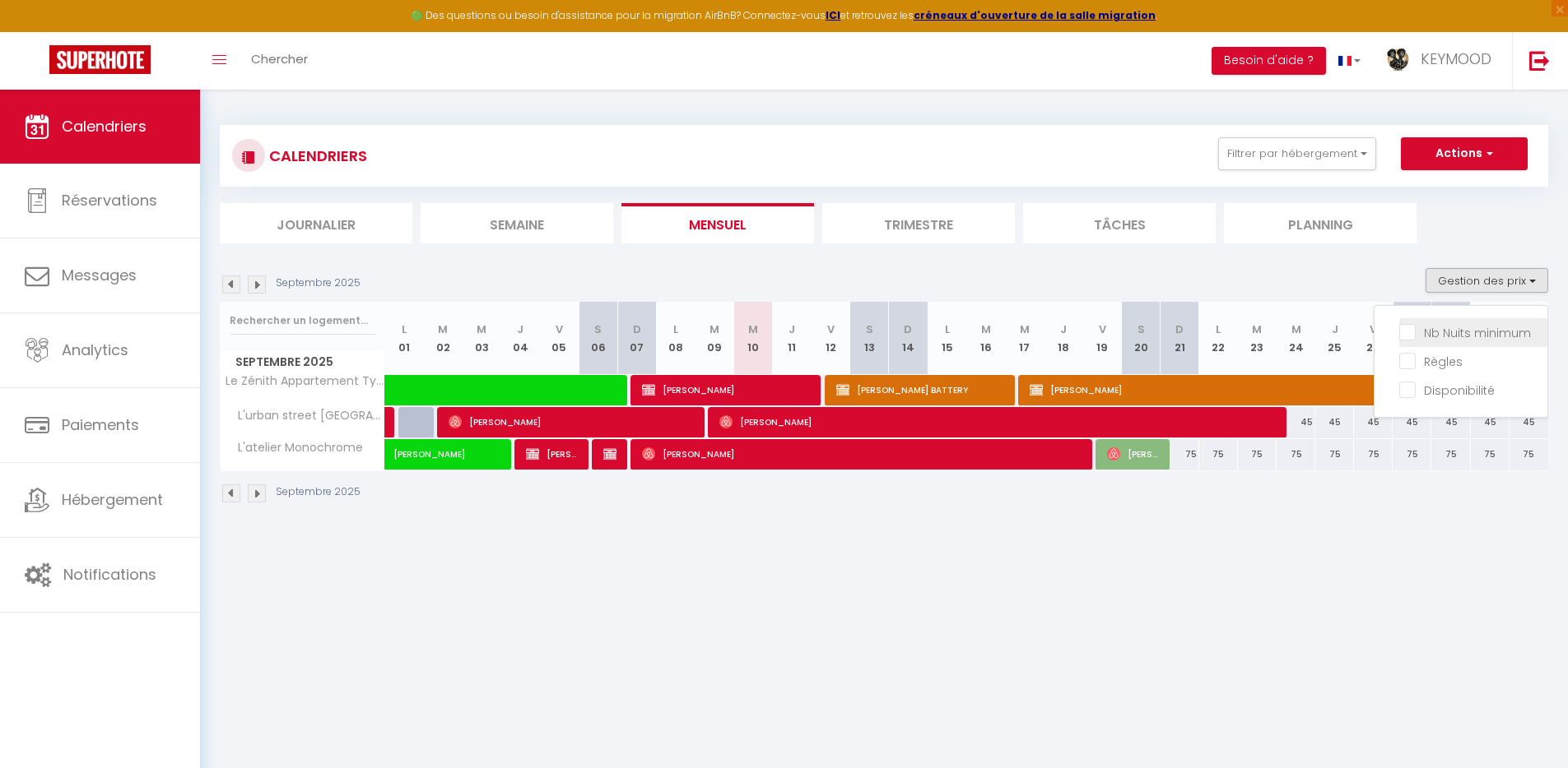
click at [1467, 331] on input "Nb Nuits minimum" at bounding box center [1473, 332] width 148 height 17
checkbox input "true"
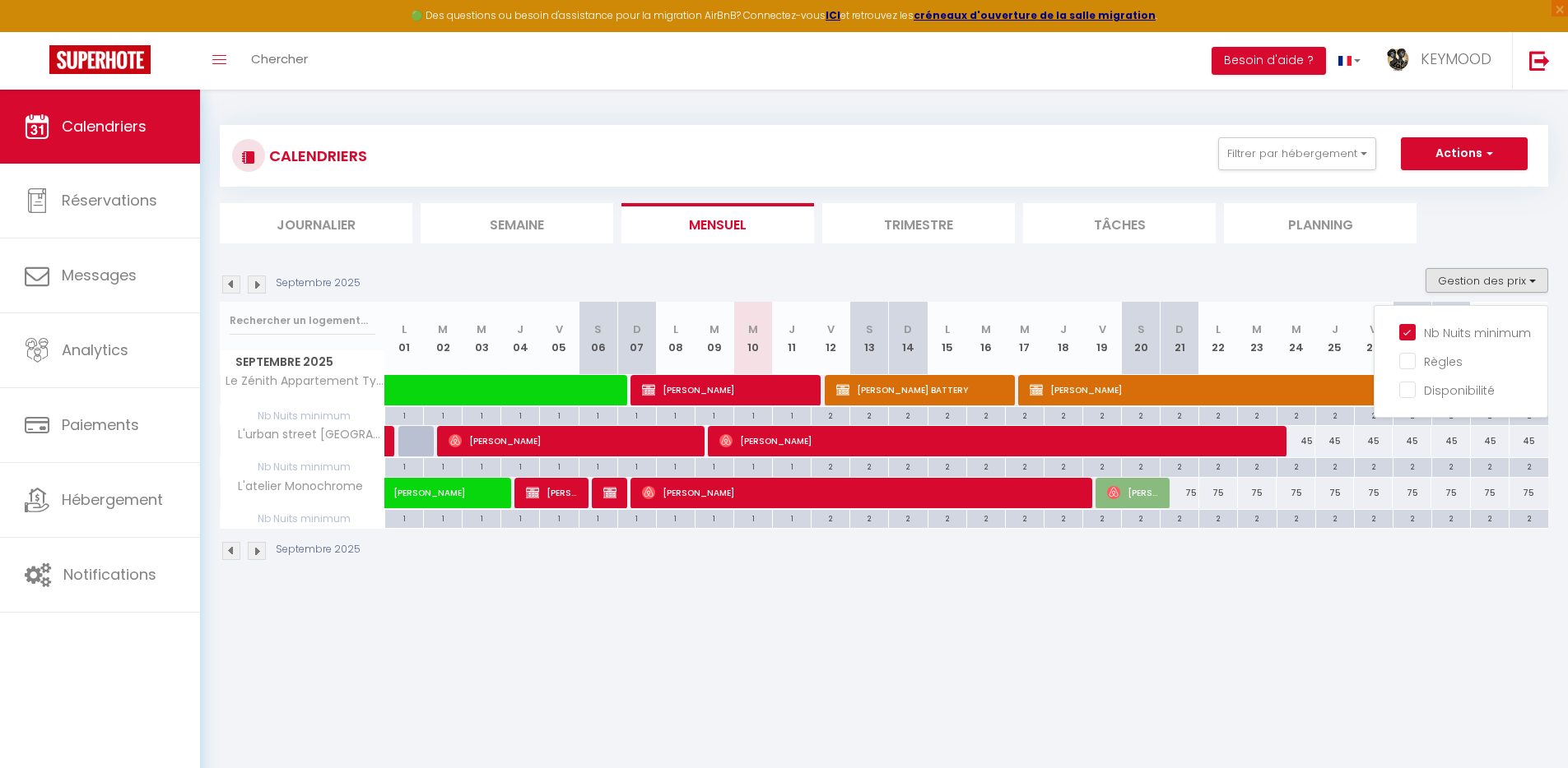
click at [955, 663] on body "🟢 Des questions ou besoin d'assistance pour la migration AirBnB? Connectez-vous…" at bounding box center [784, 473] width 1568 height 768
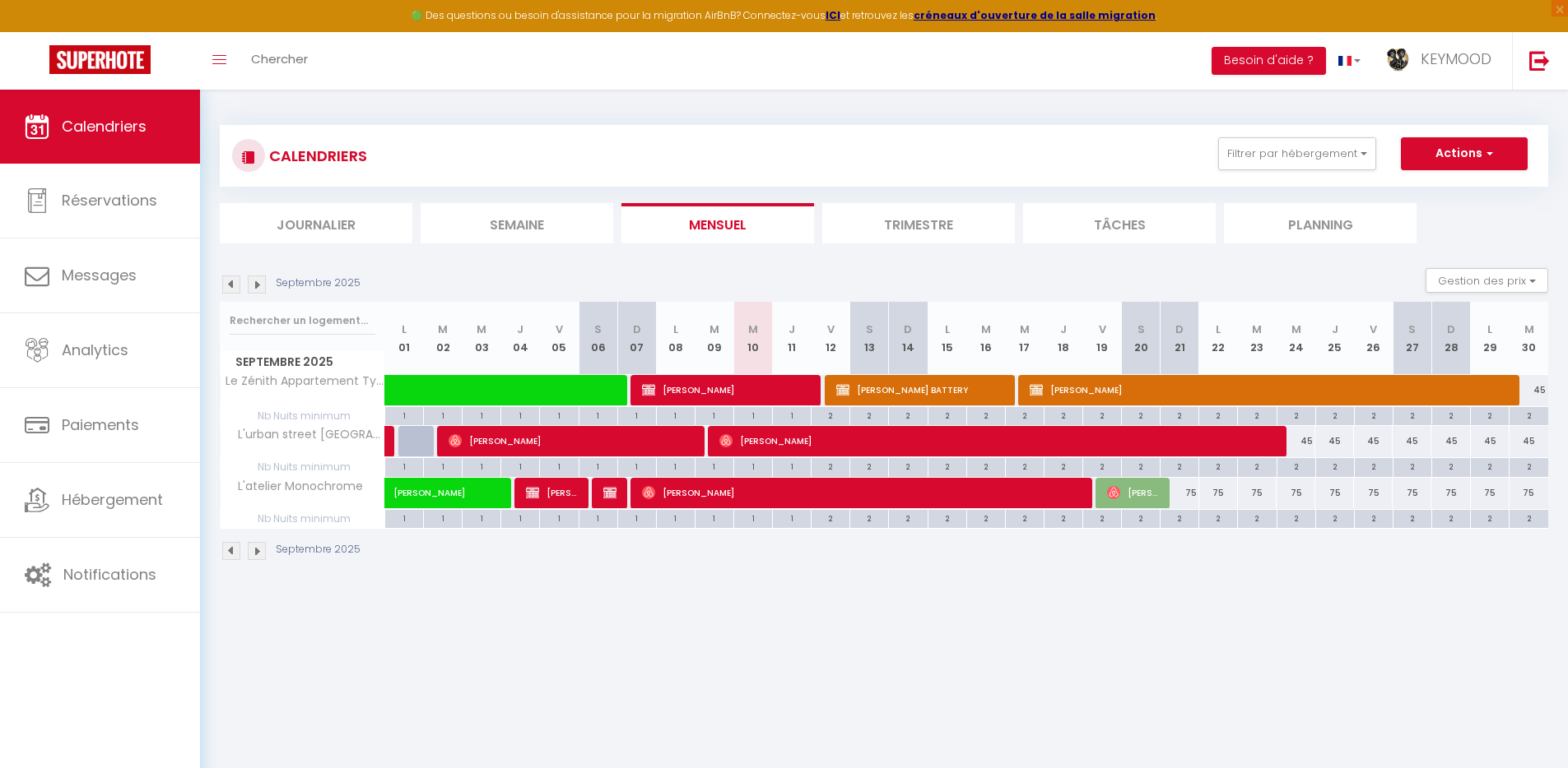
click at [256, 287] on img at bounding box center [257, 285] width 18 height 18
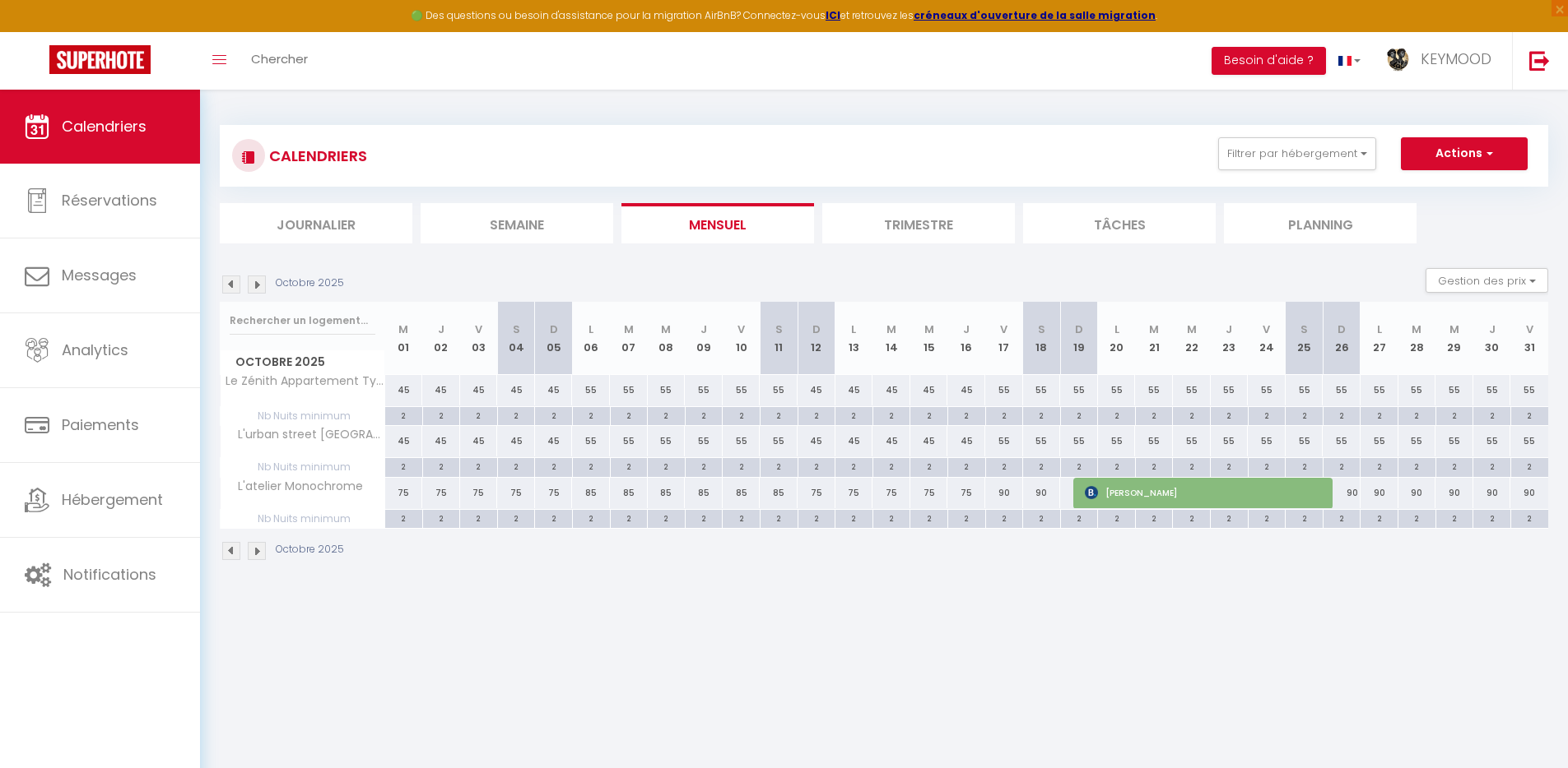
click at [231, 286] on img at bounding box center [231, 285] width 18 height 18
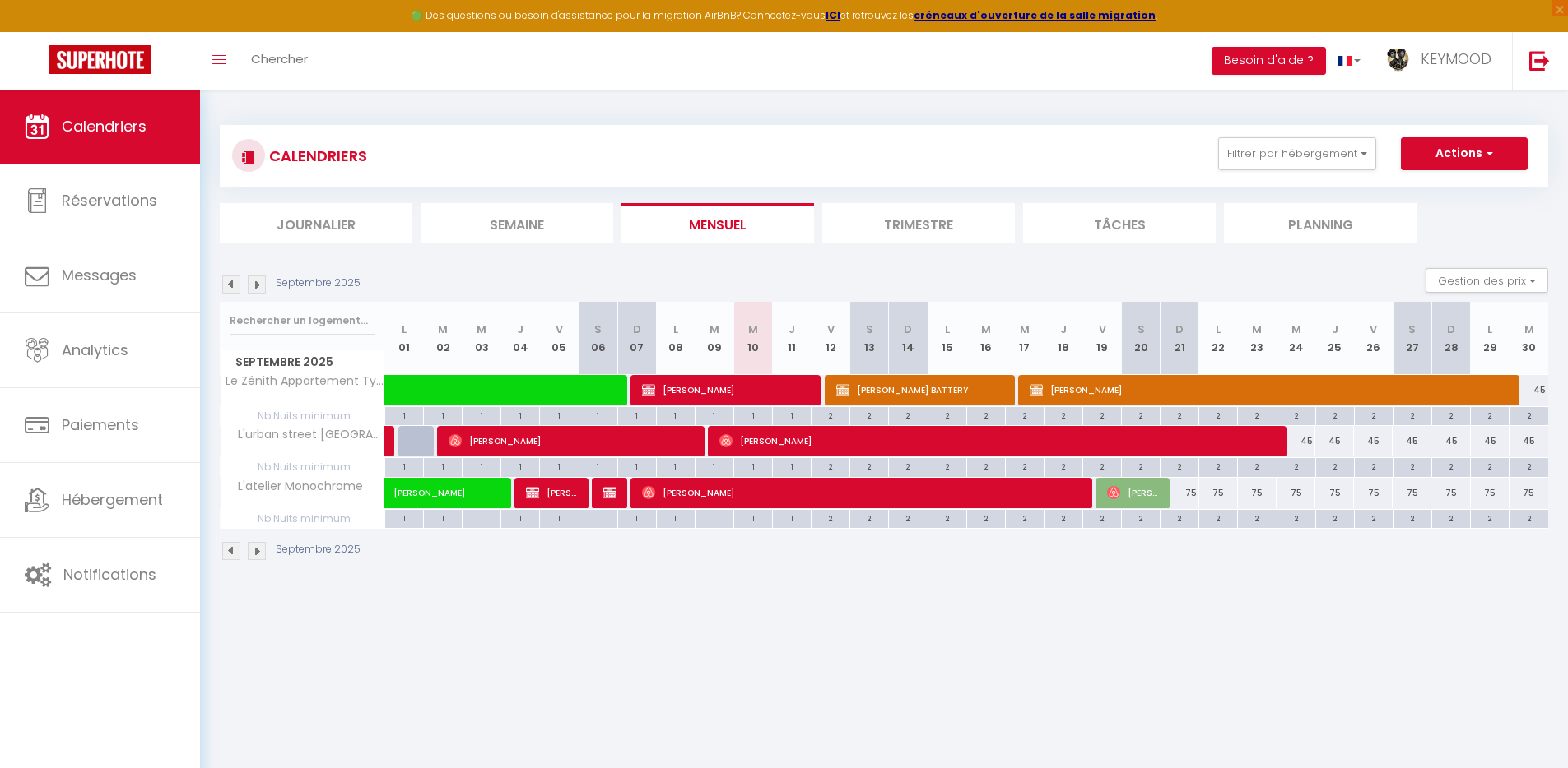
click at [231, 286] on img at bounding box center [231, 285] width 18 height 18
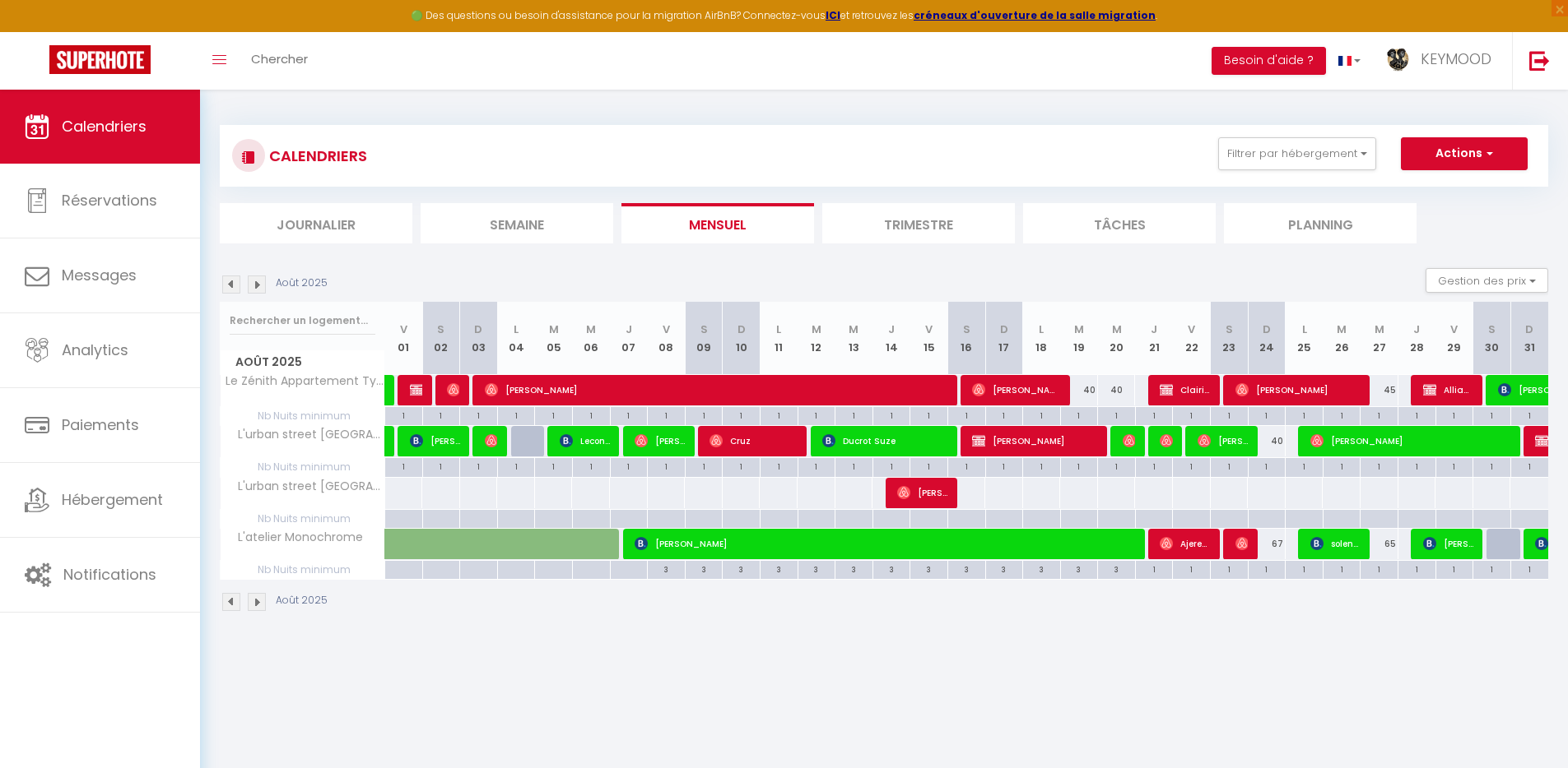
click at [730, 668] on body "🟢 Des questions ou besoin d'assistance pour la migration AirBnB? Connectez-vous…" at bounding box center [784, 473] width 1568 height 768
click at [256, 285] on img at bounding box center [257, 285] width 18 height 18
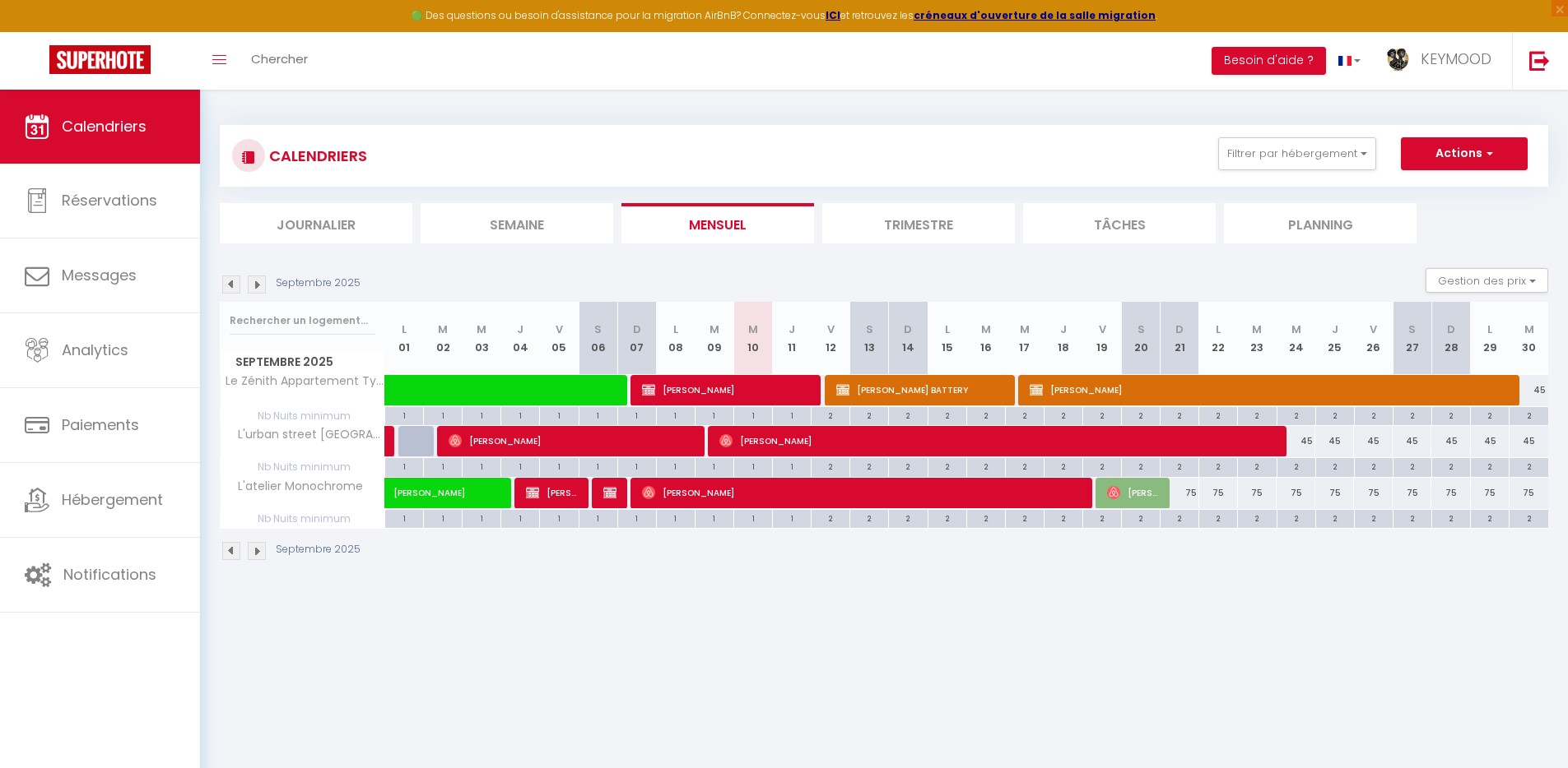
click at [256, 285] on img at bounding box center [257, 285] width 18 height 18
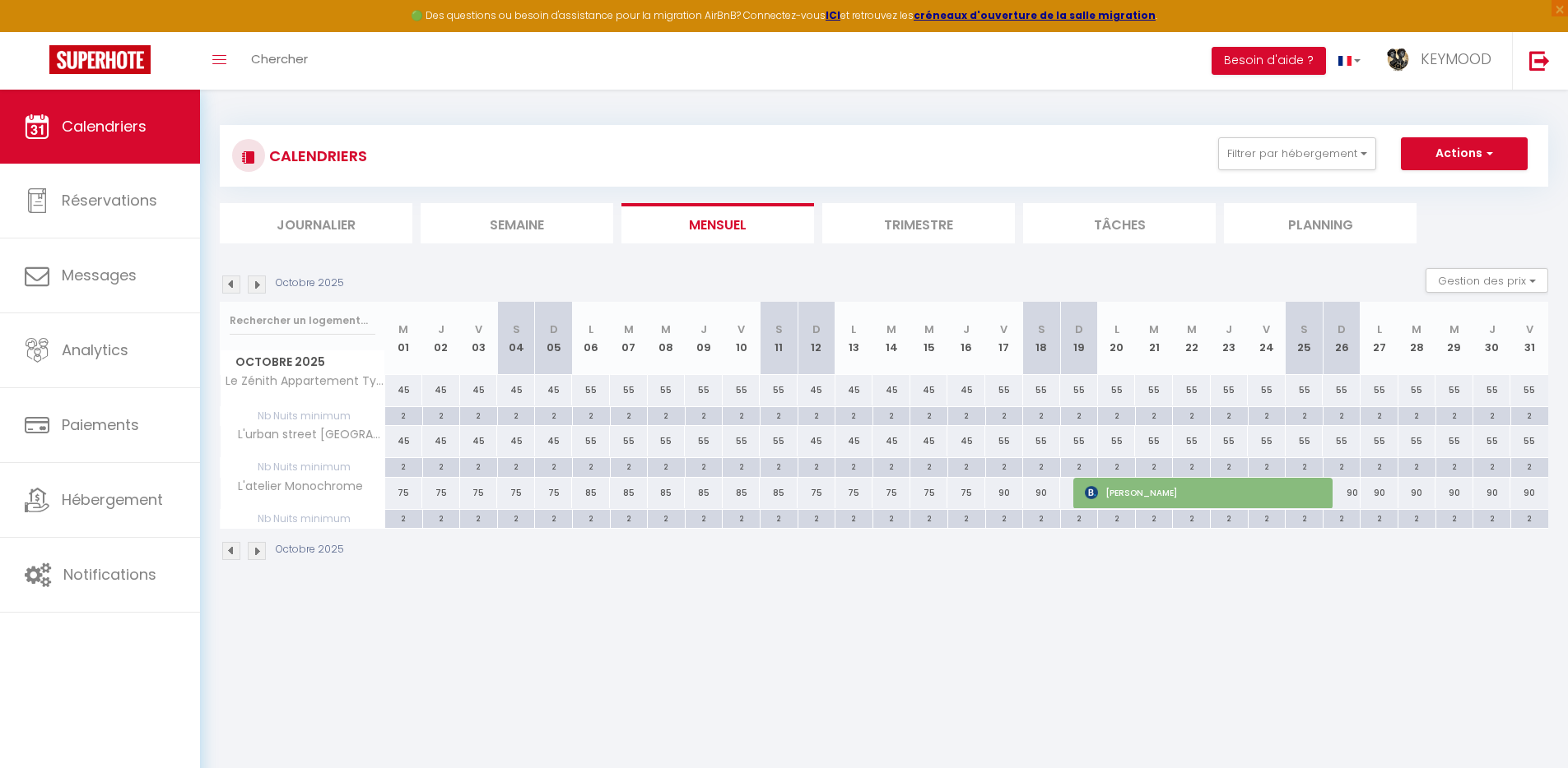
click at [256, 285] on img at bounding box center [257, 285] width 18 height 18
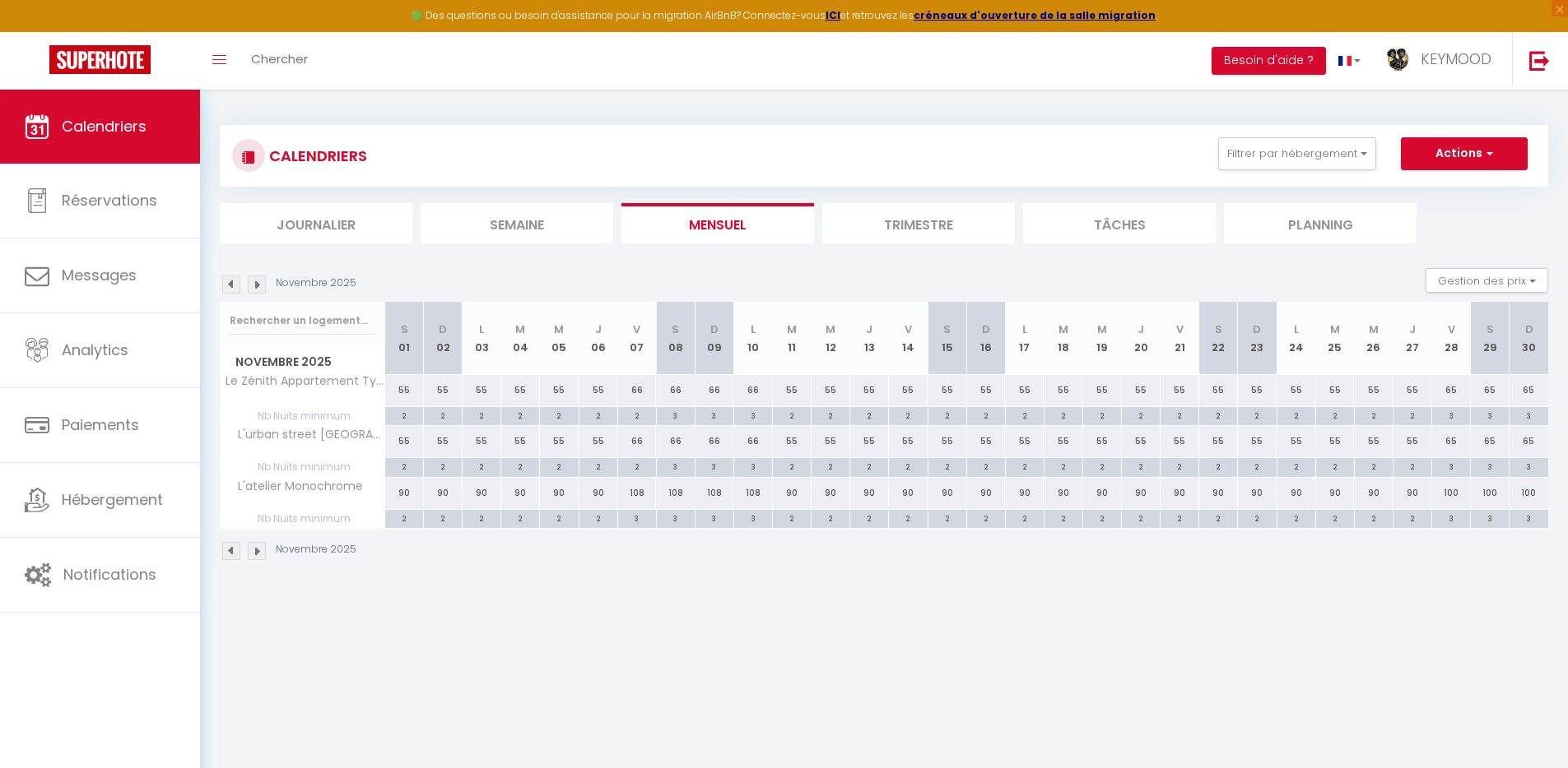
click at [256, 285] on img at bounding box center [257, 285] width 18 height 18
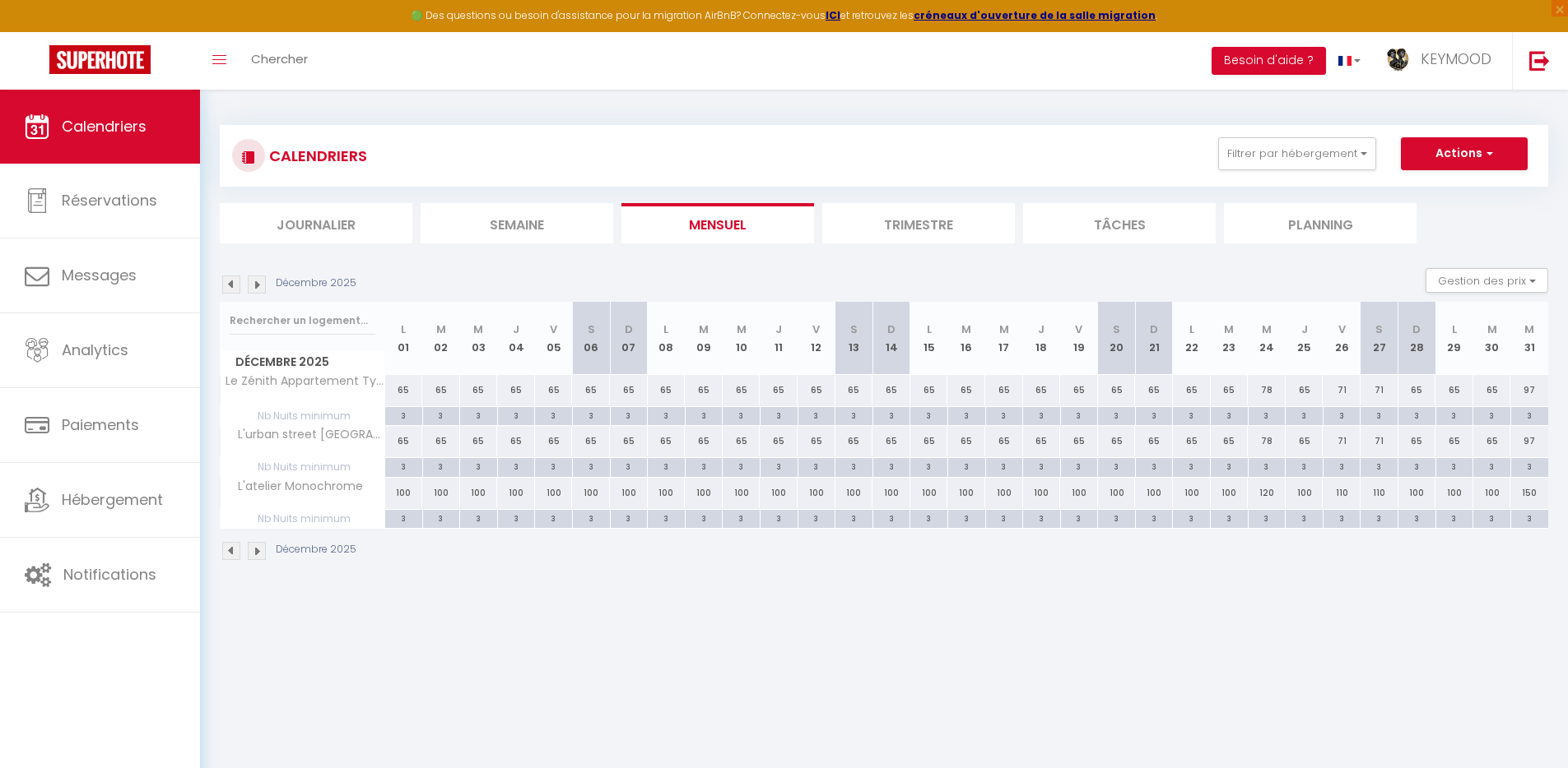
click at [256, 285] on img at bounding box center [257, 285] width 18 height 18
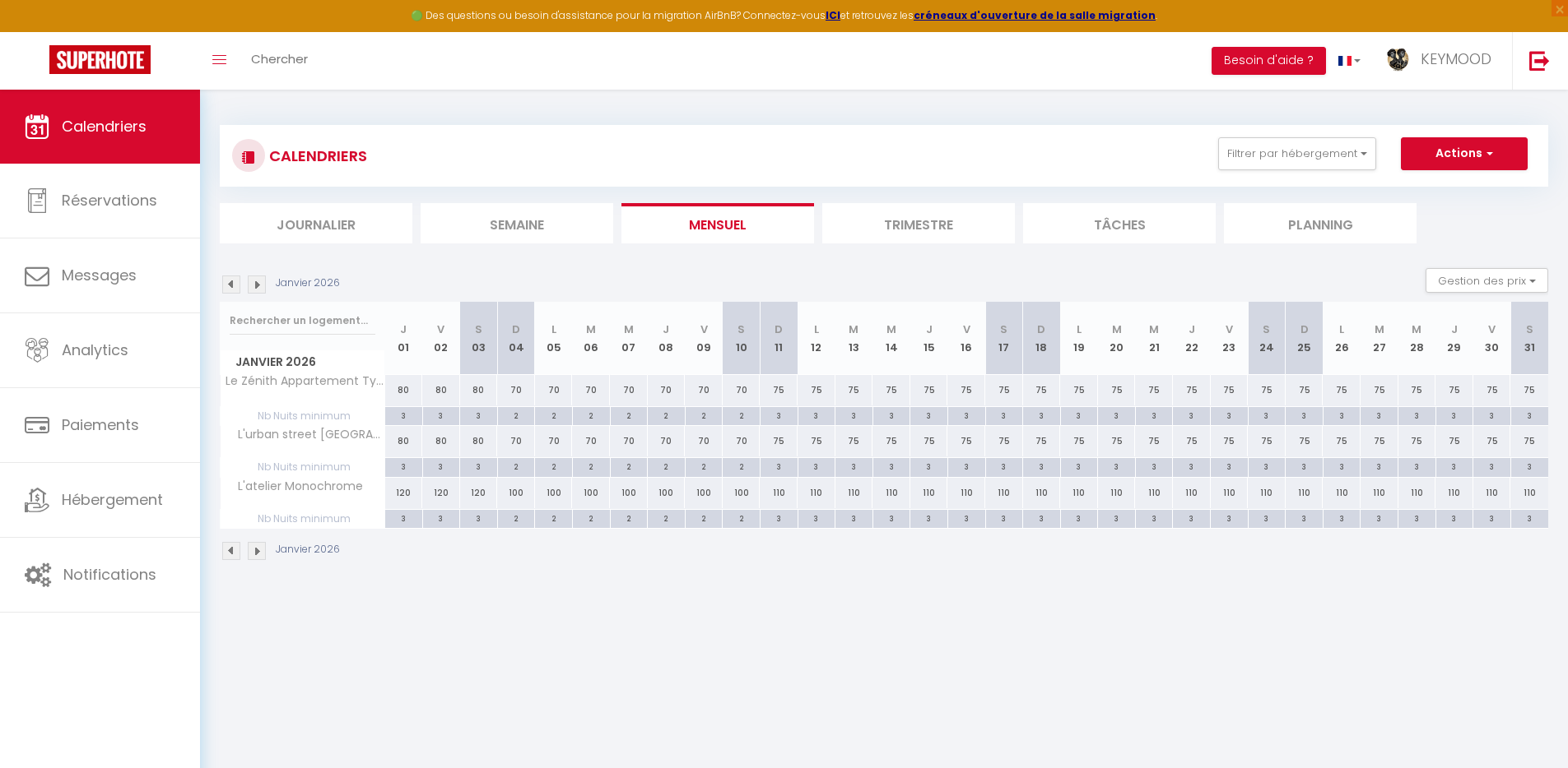
click at [256, 285] on img at bounding box center [257, 285] width 18 height 18
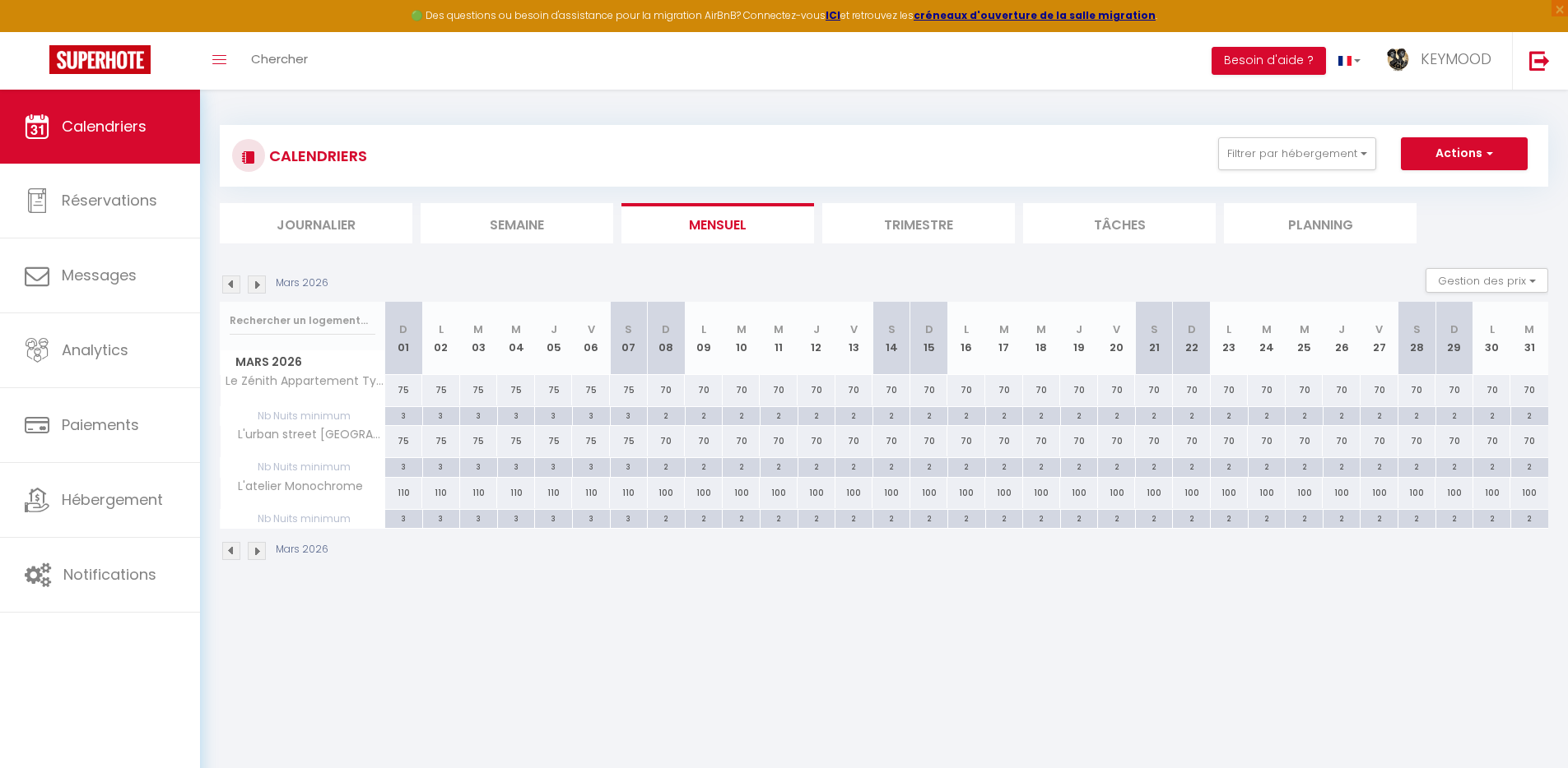
click at [228, 286] on img at bounding box center [231, 285] width 18 height 18
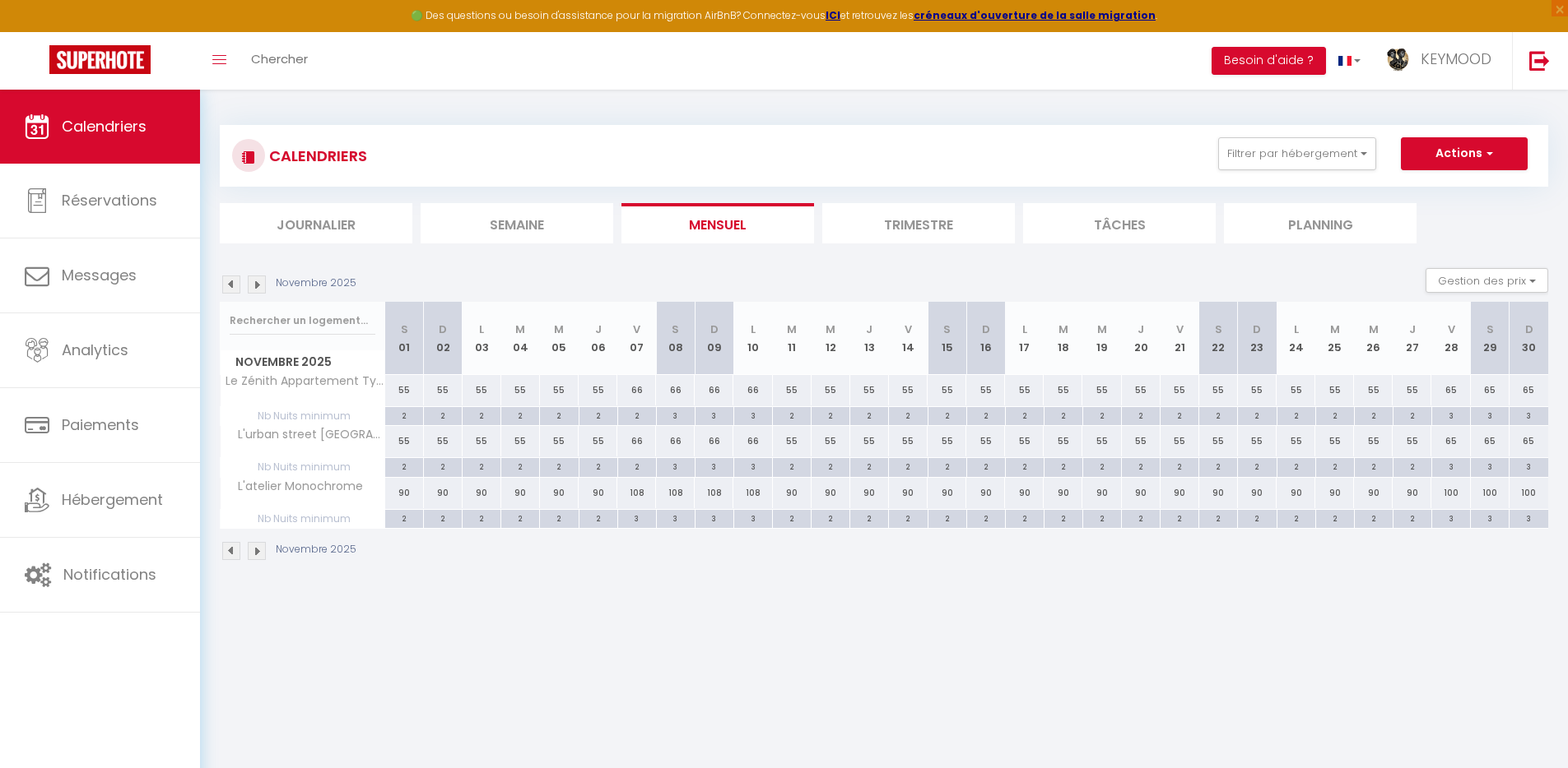
click at [228, 286] on img at bounding box center [231, 285] width 18 height 18
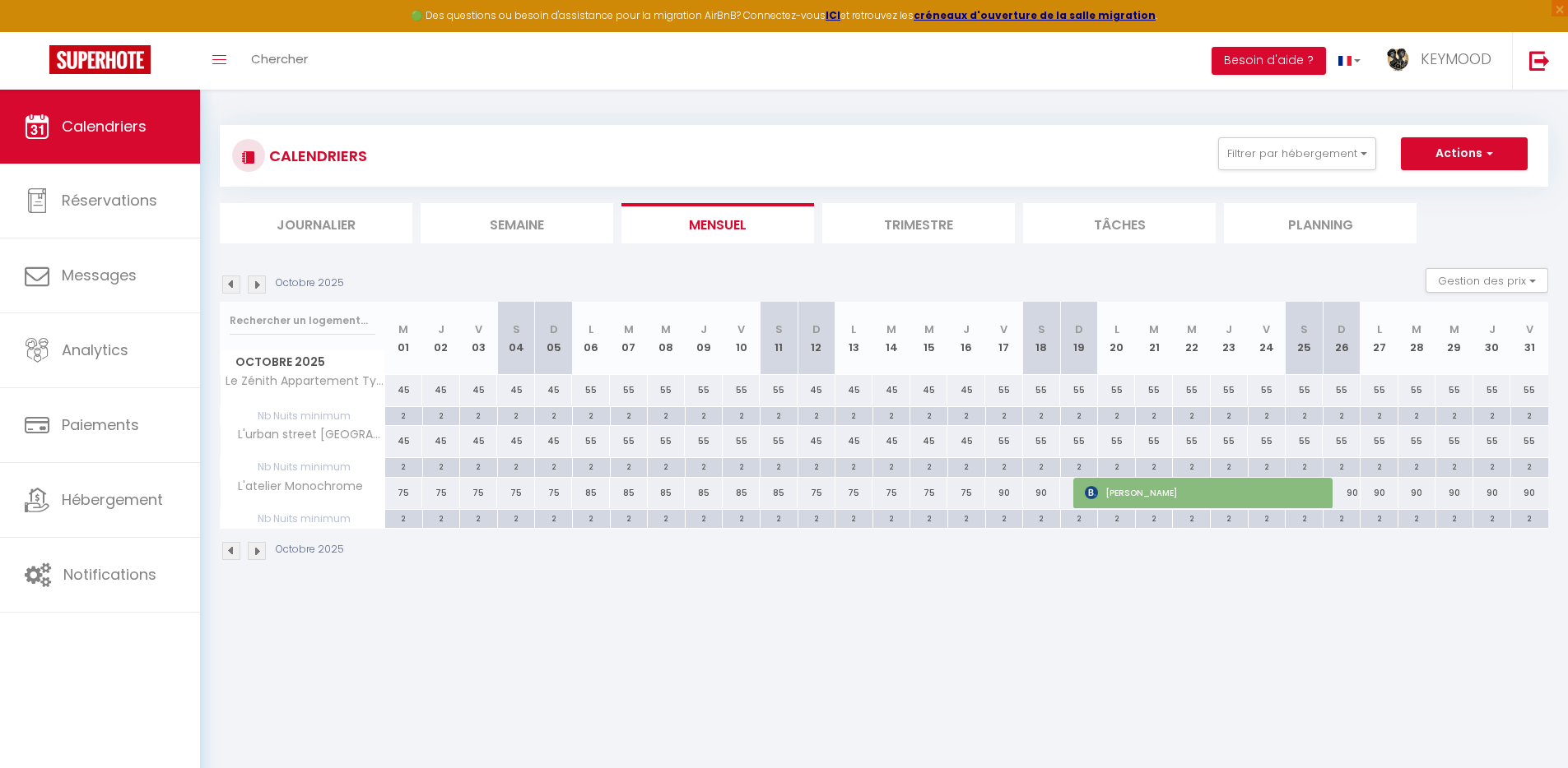
click at [228, 286] on img at bounding box center [231, 285] width 18 height 18
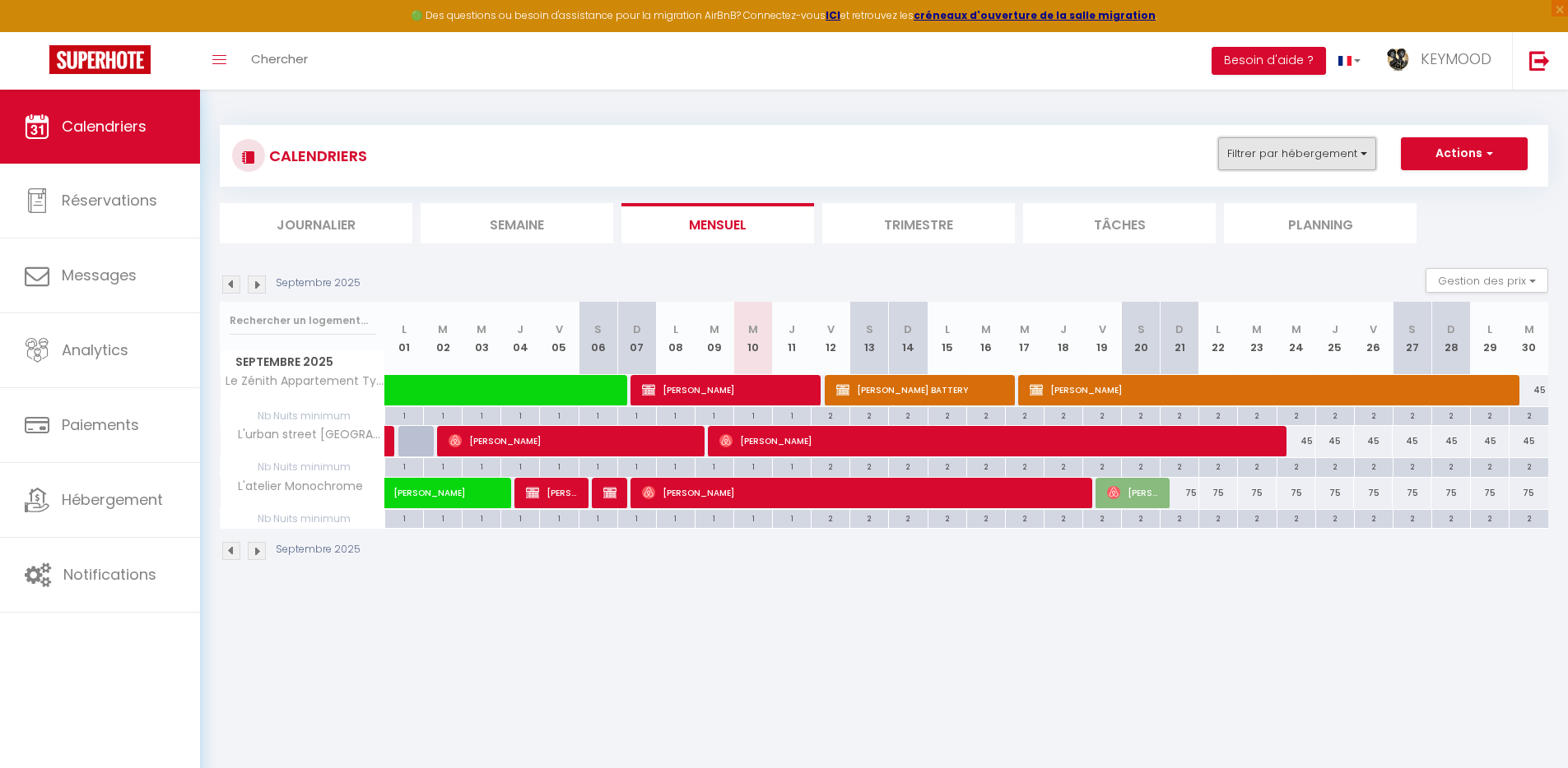
click at [1302, 165] on button "Filtrer par hébergement" at bounding box center [1297, 153] width 158 height 33
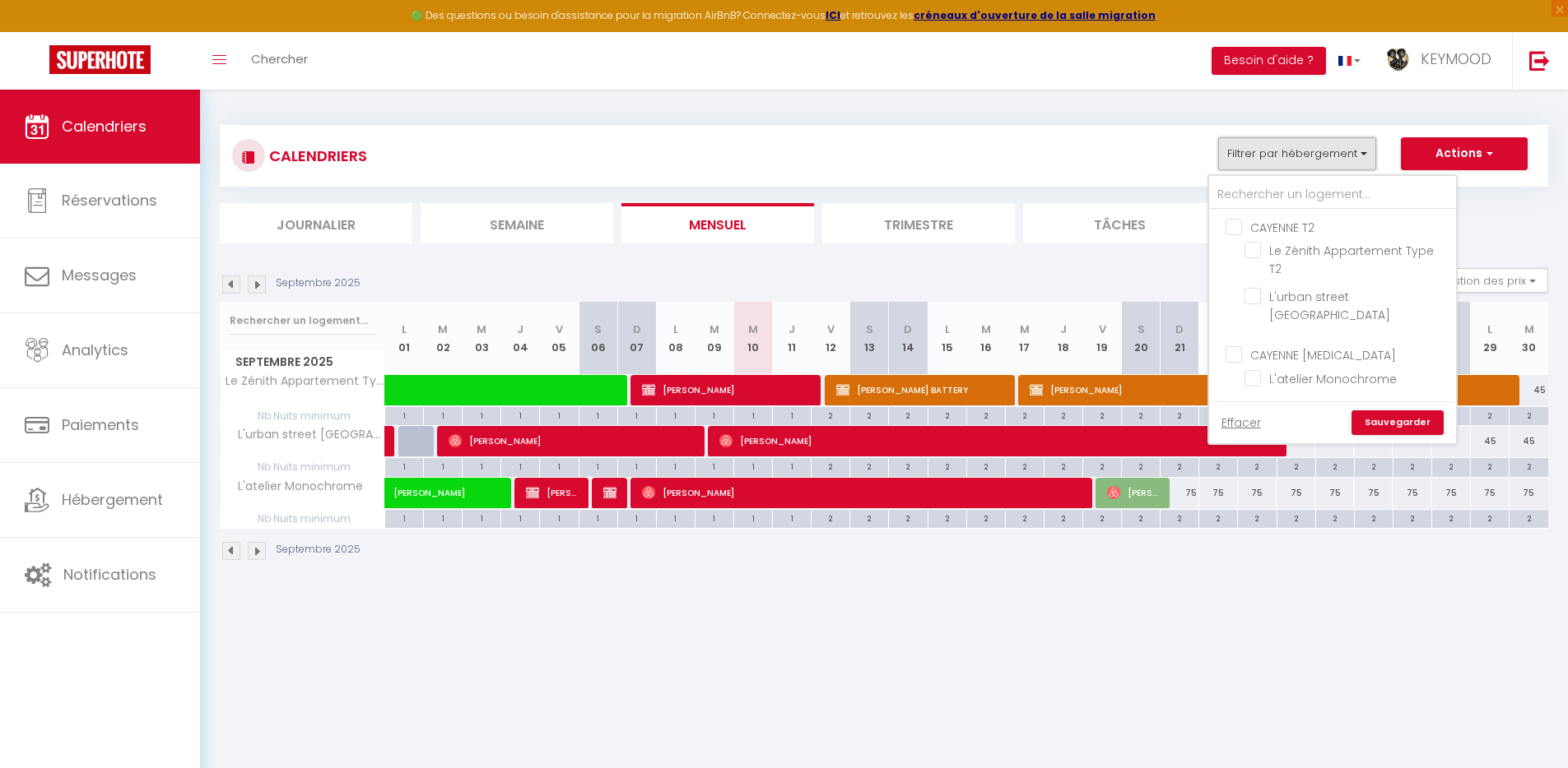
scroll to position [3, 0]
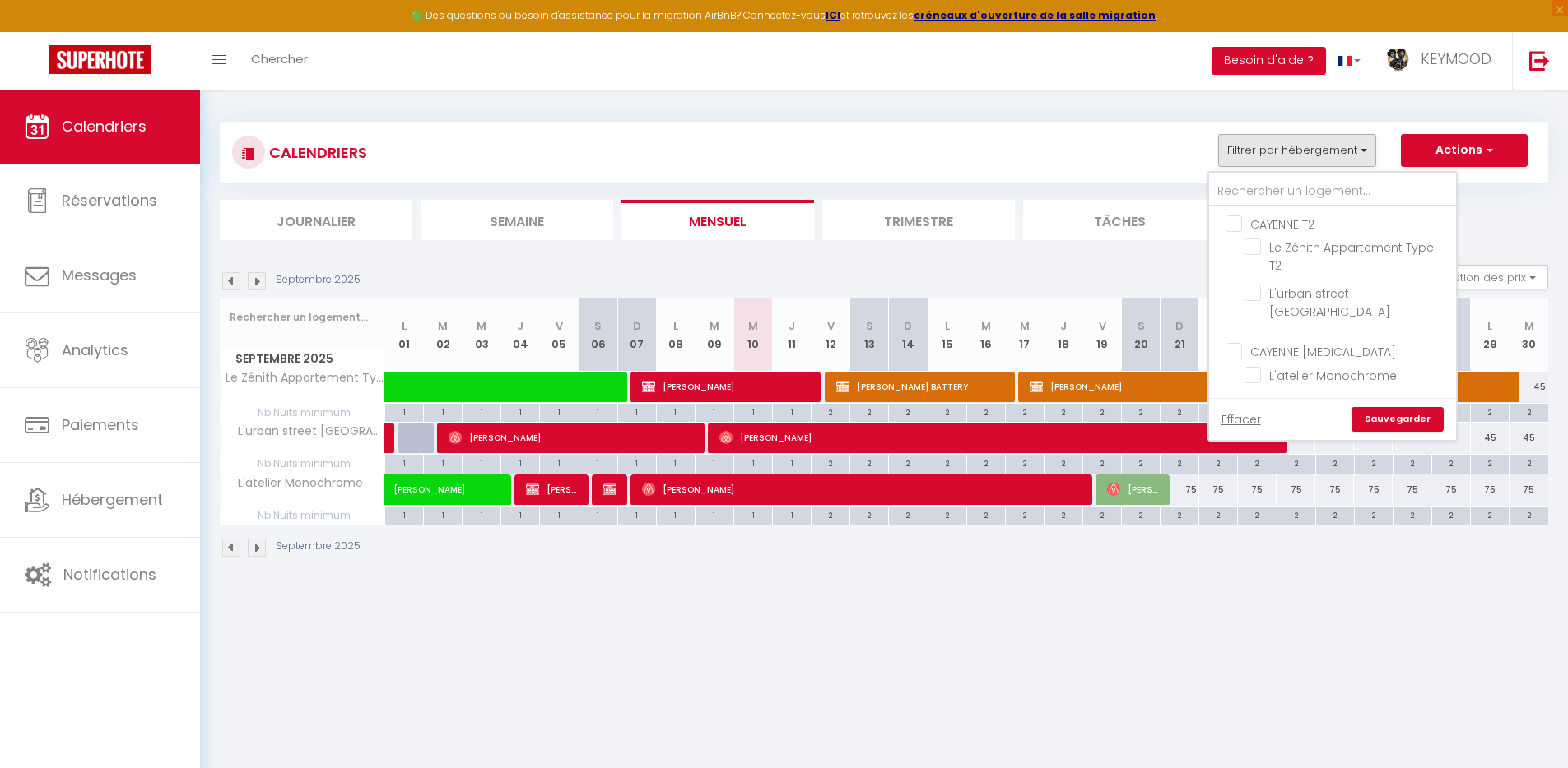
click at [1297, 343] on input "CAYENNE T3" at bounding box center [1349, 351] width 247 height 17
checkbox input "true"
checkbox input "false"
checkbox input "true"
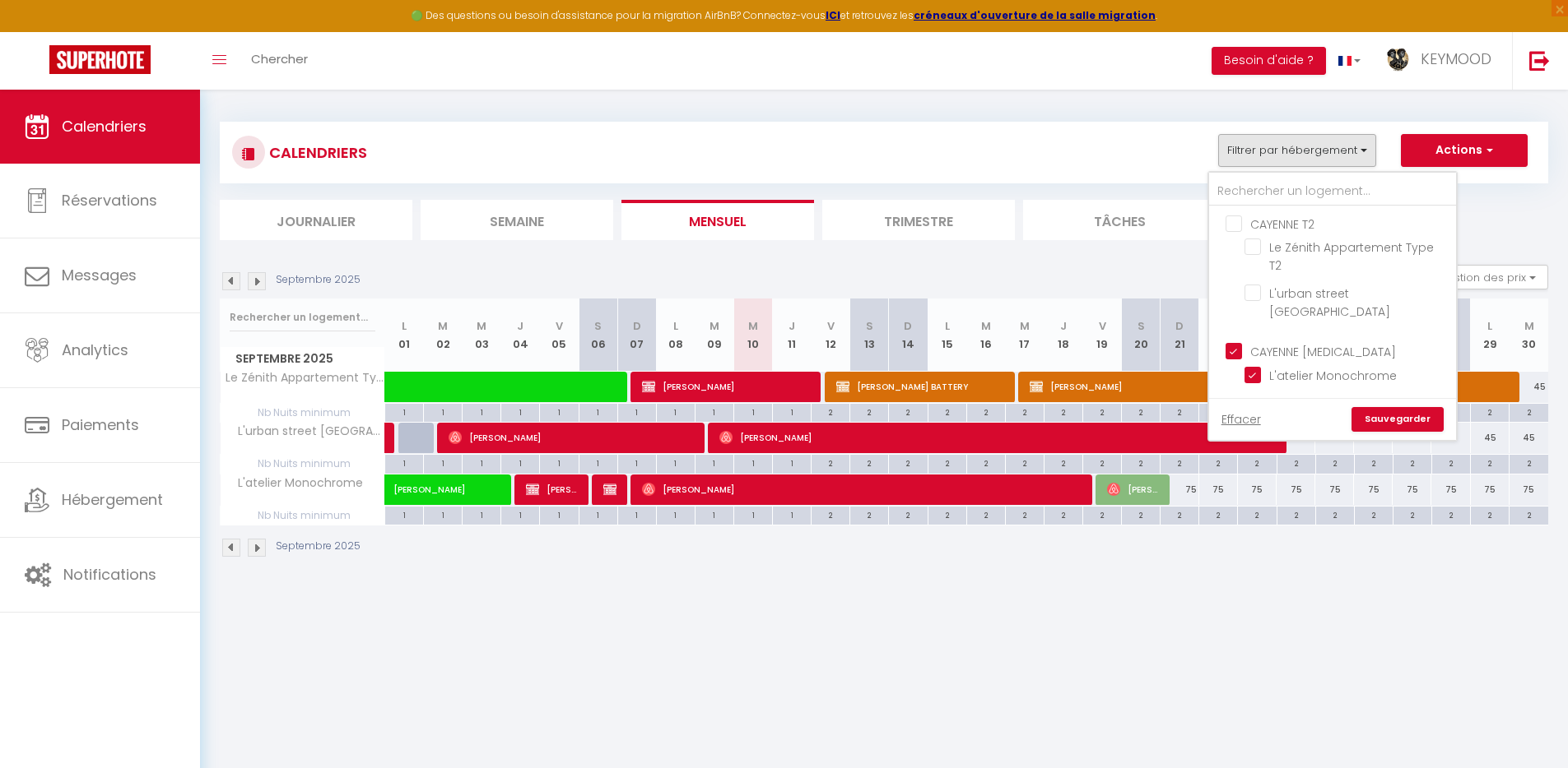
click at [1397, 407] on link "Sauvegarder" at bounding box center [1398, 419] width 92 height 24
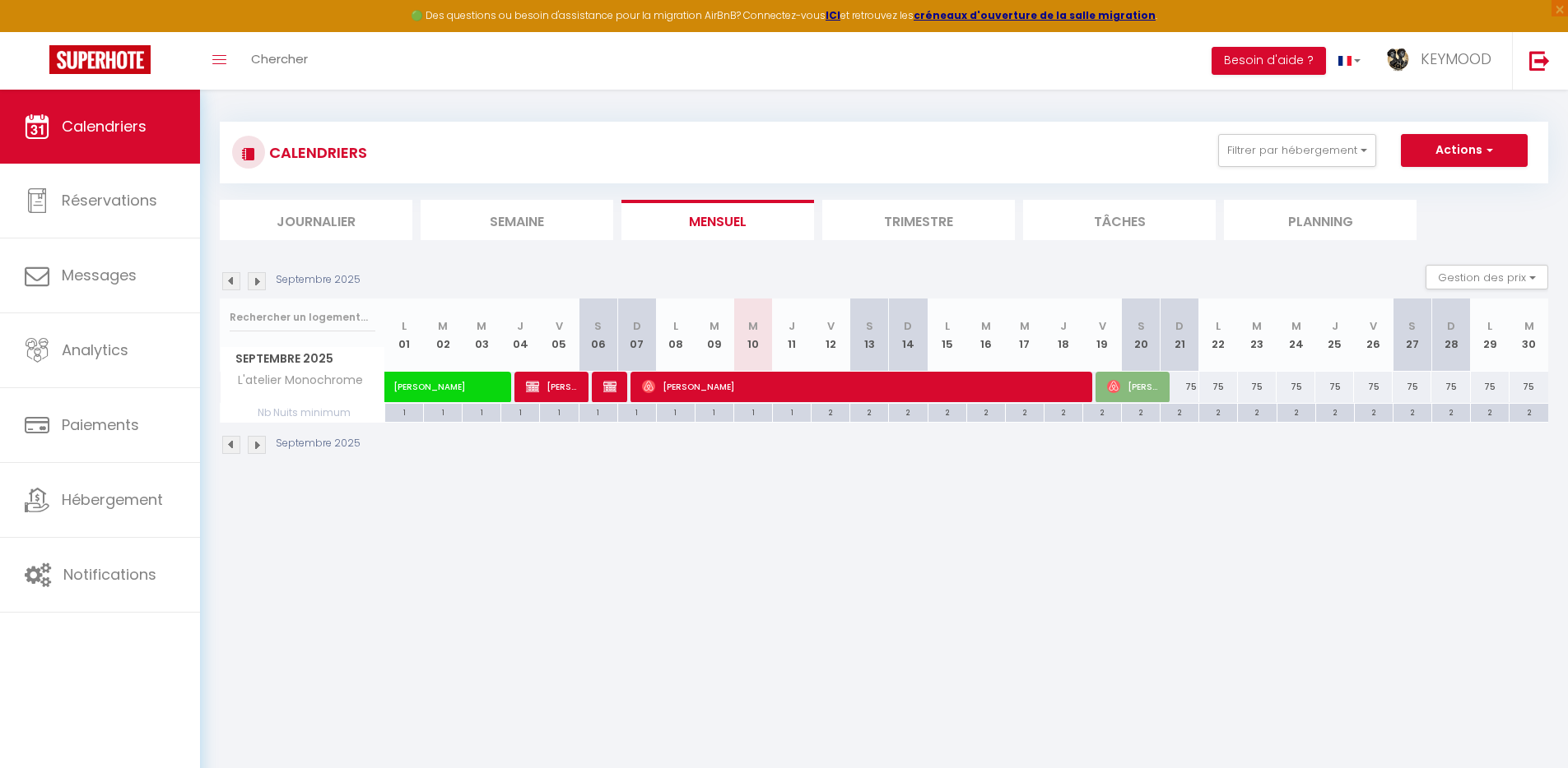
click at [1032, 626] on body "🟢 Des questions ou besoin d'assistance pour la migration AirBnB? Connectez-vous…" at bounding box center [784, 470] width 1568 height 768
drag, startPoint x: 991, startPoint y: 608, endPoint x: 940, endPoint y: 594, distance: 52.9
click at [990, 608] on body "🟢 Des questions ou besoin d'assistance pour la migration AirBnB? Connectez-vous…" at bounding box center [784, 470] width 1568 height 768
click at [258, 283] on img at bounding box center [257, 281] width 18 height 18
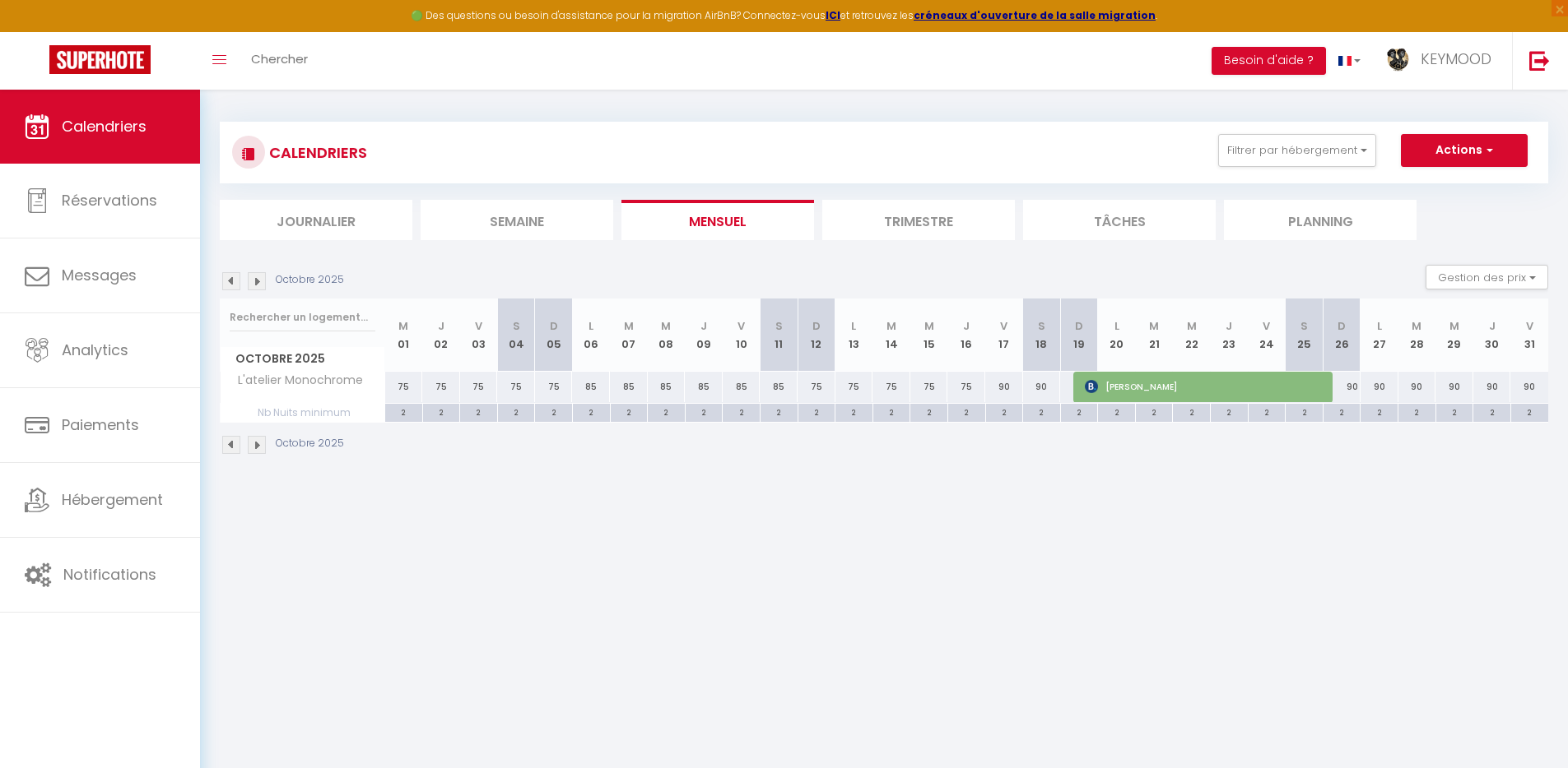
click at [258, 283] on img at bounding box center [257, 281] width 18 height 18
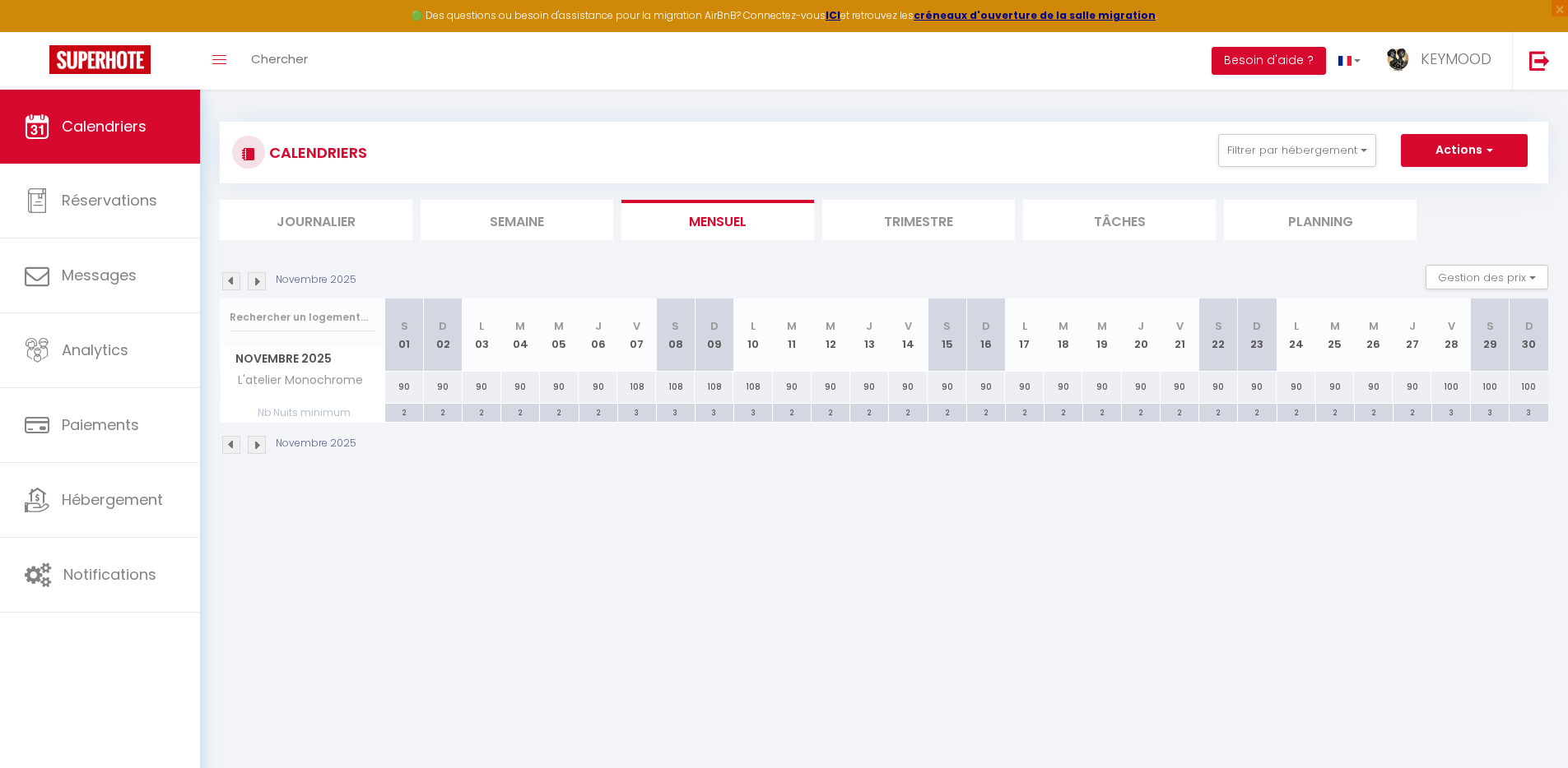
click at [229, 284] on img at bounding box center [231, 281] width 18 height 18
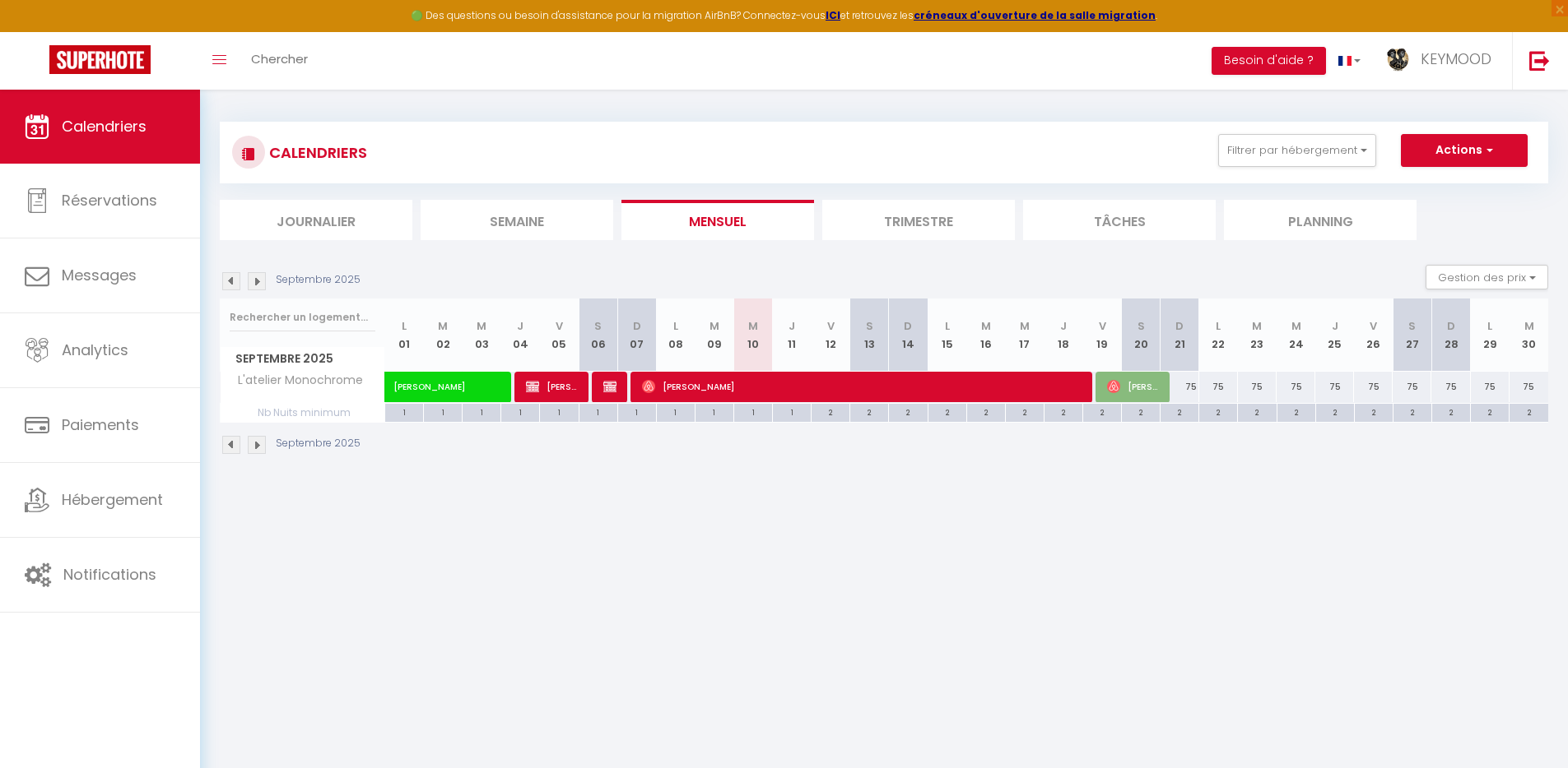
click at [731, 607] on body "🟢 Des questions ou besoin d'assistance pour la migration AirBnB? Connectez-vous…" at bounding box center [784, 470] width 1568 height 768
click at [1539, 67] on img at bounding box center [1540, 60] width 21 height 21
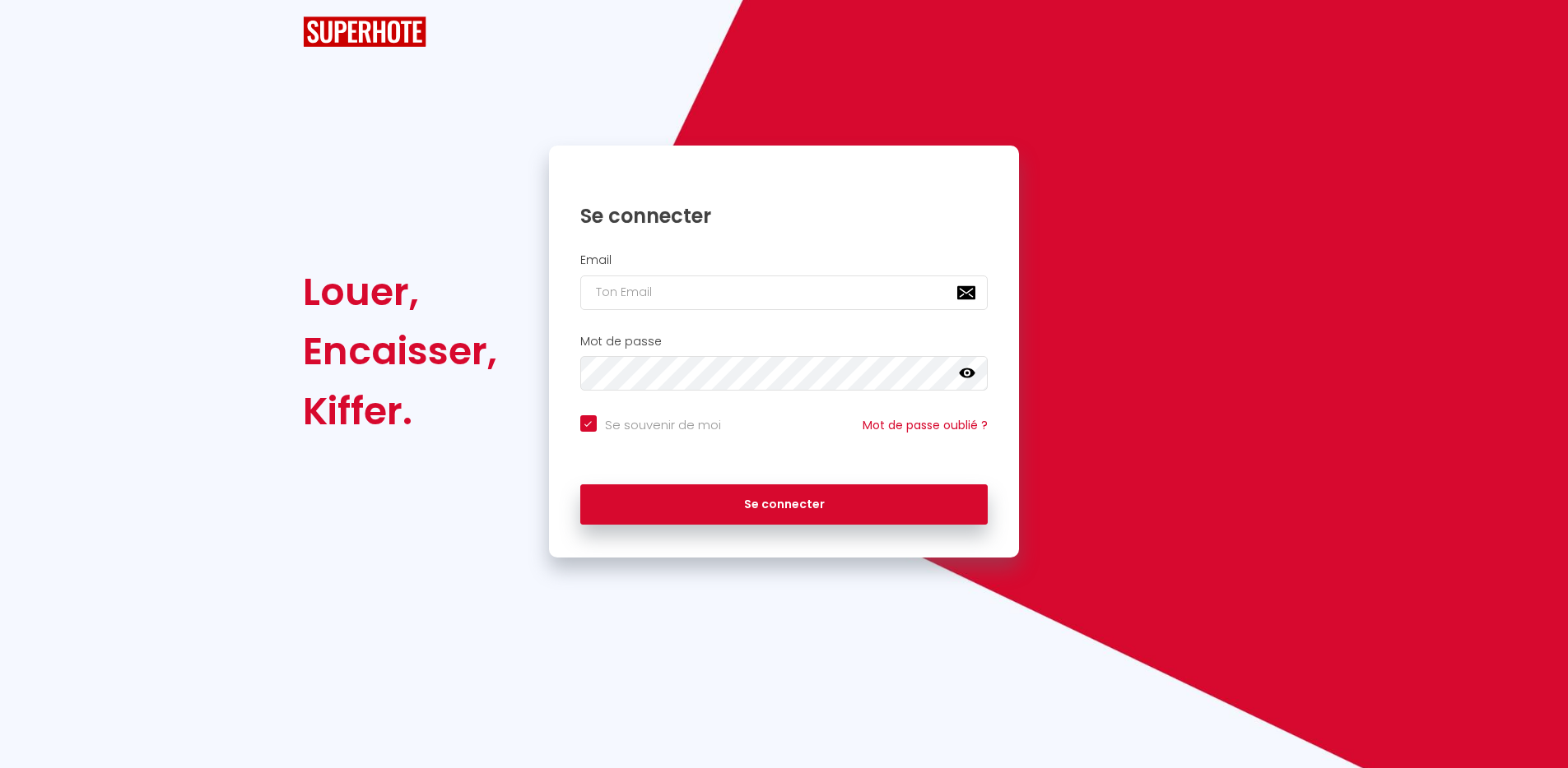
checkbox input "true"
